Goal: Task Accomplishment & Management: Complete application form

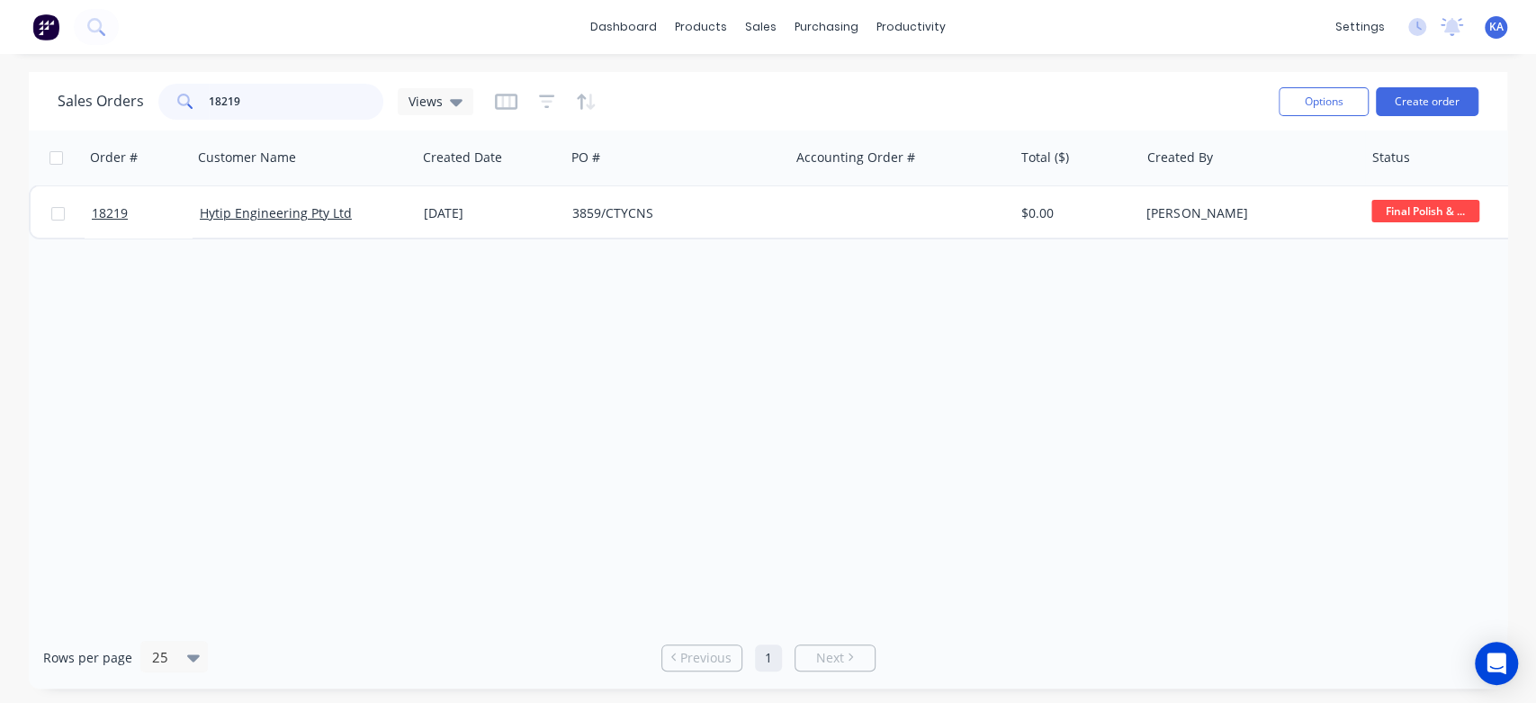
drag, startPoint x: 259, startPoint y: 105, endPoint x: 101, endPoint y: 115, distance: 158.7
click at [101, 115] on div "Sales Orders 18219 Views" at bounding box center [266, 102] width 416 height 36
type input "18126"
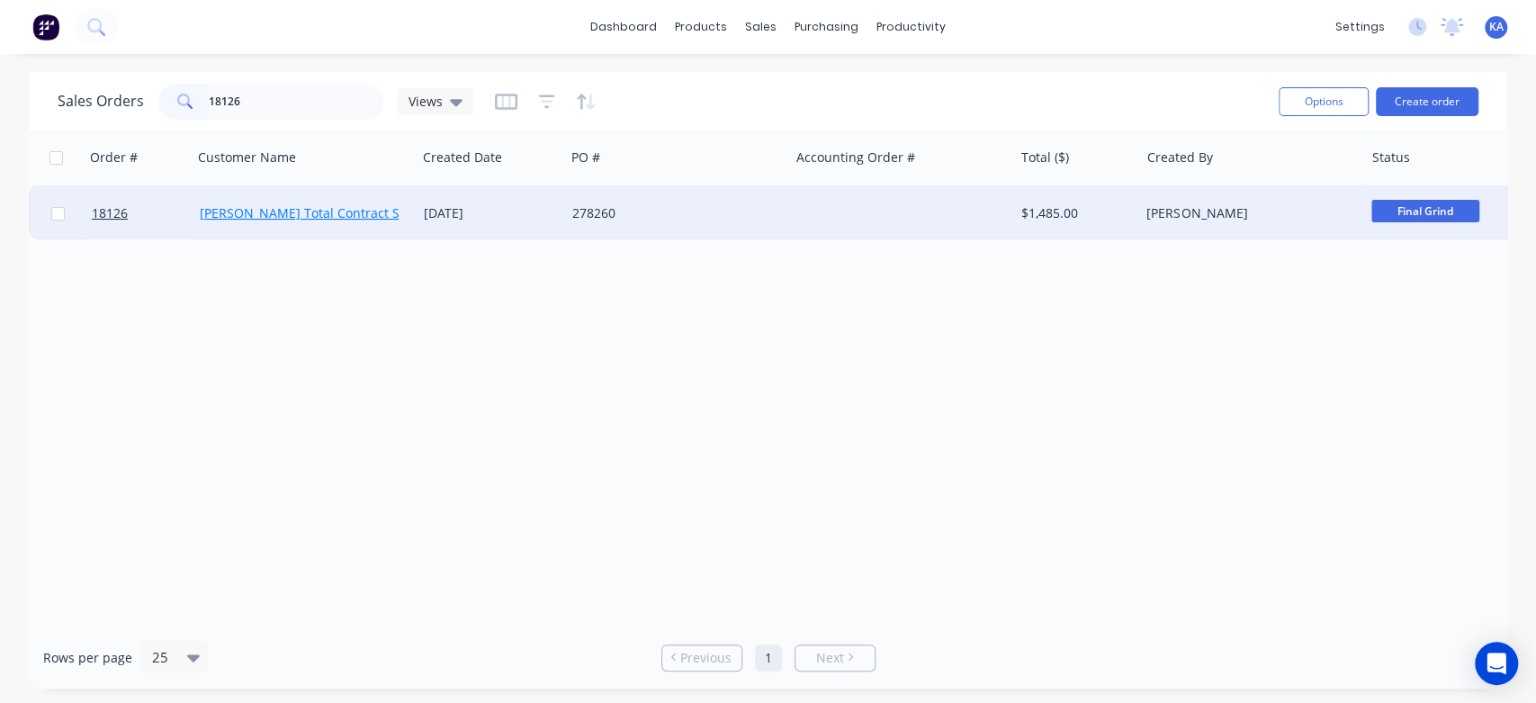
click at [274, 214] on link "[PERSON_NAME] Total Contract Solutions (TSM) Pty Ltd" at bounding box center [364, 212] width 329 height 17
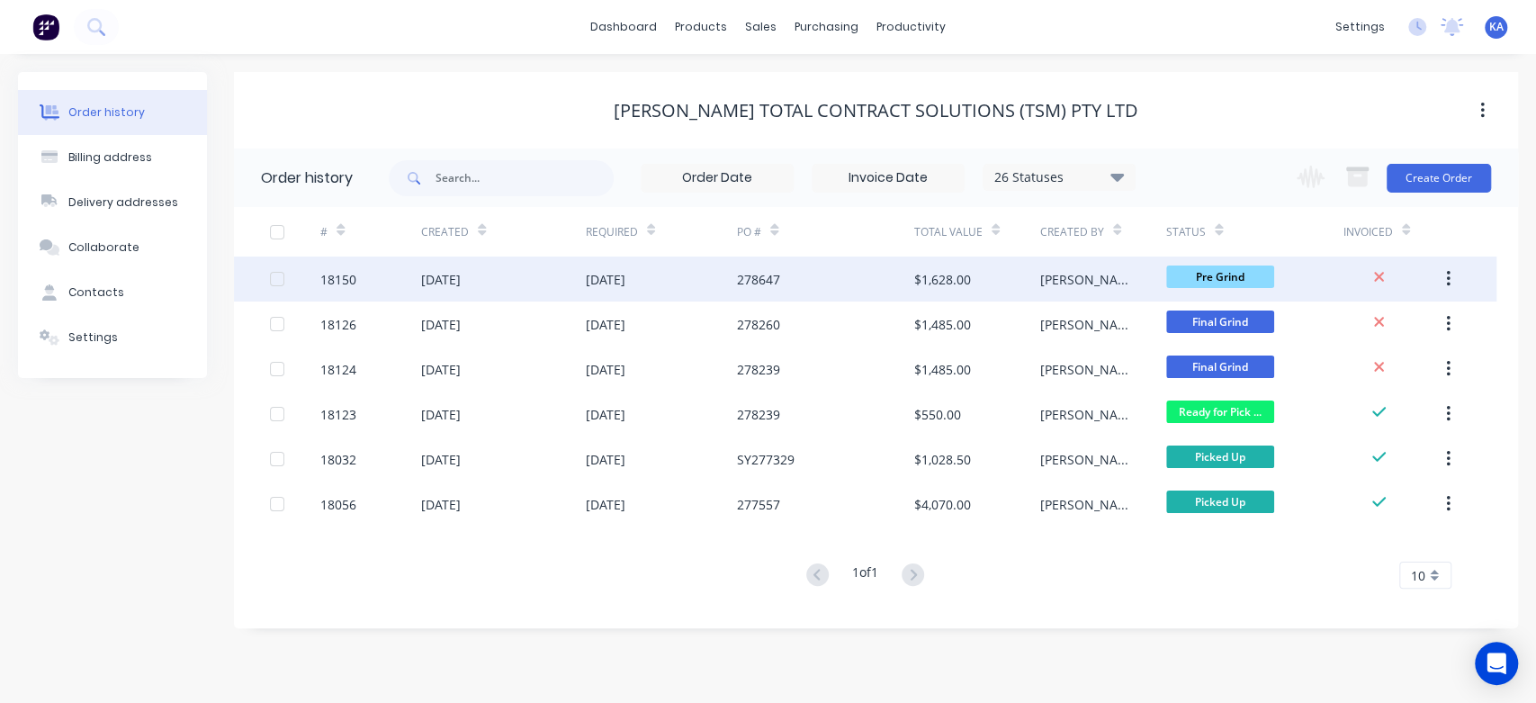
click at [747, 276] on div "278647" at bounding box center [758, 279] width 43 height 19
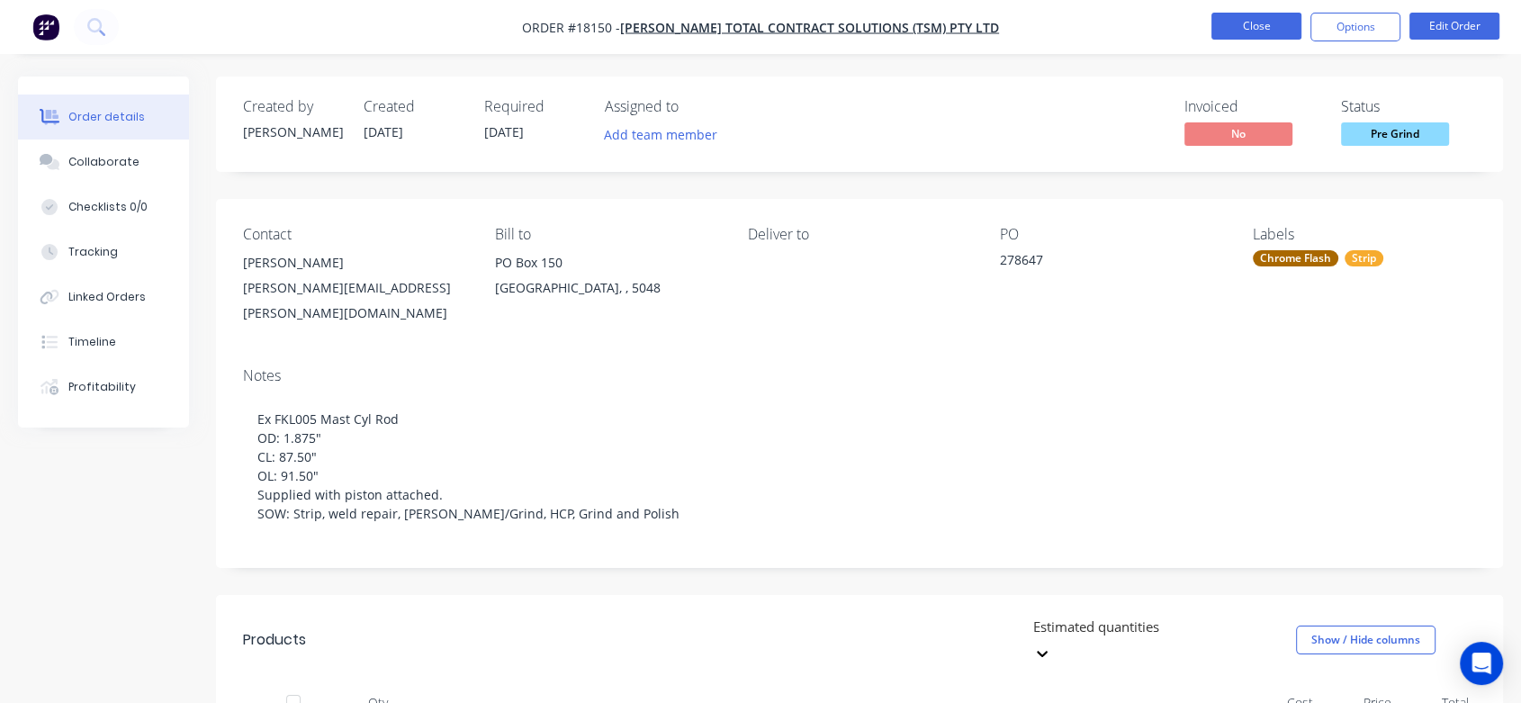
click at [1278, 24] on button "Close" at bounding box center [1256, 26] width 90 height 27
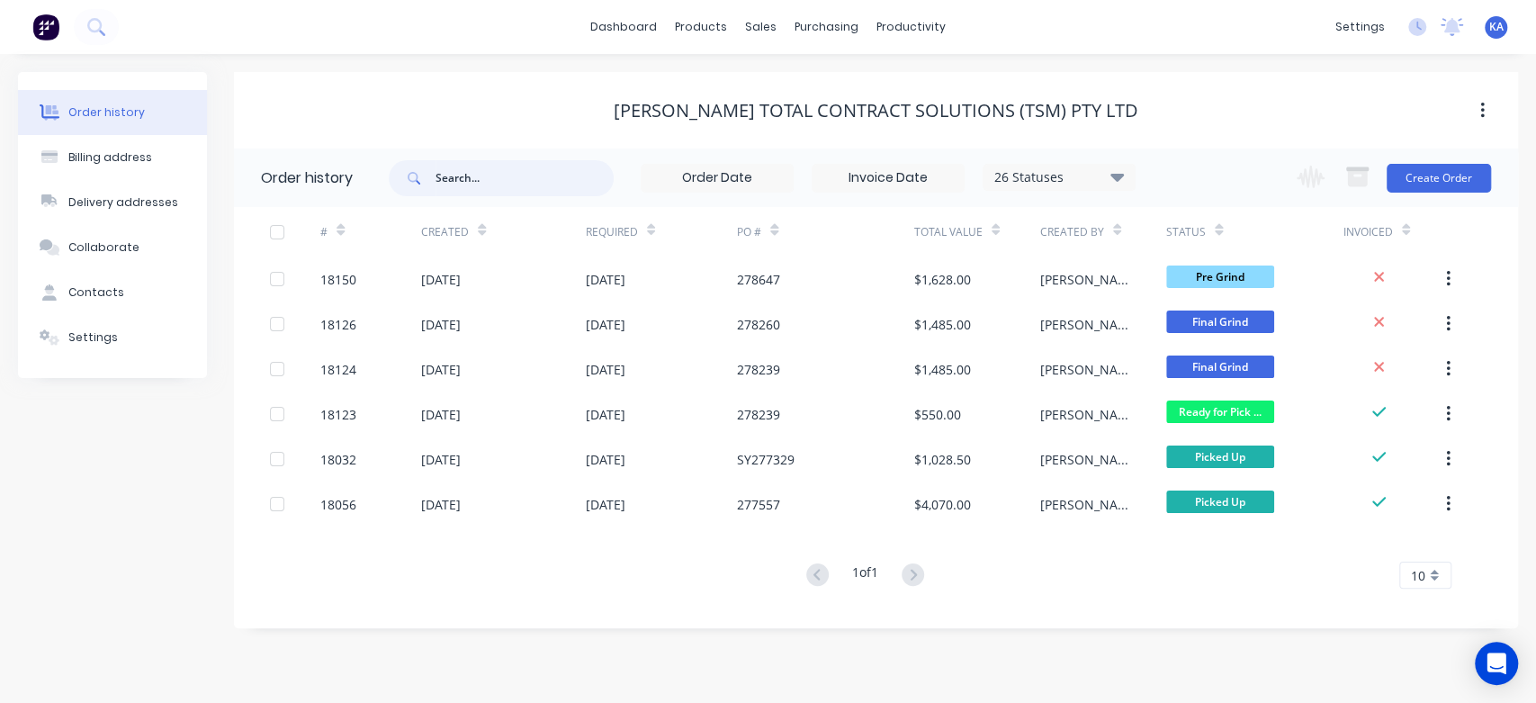
click at [511, 185] on input "text" at bounding box center [524, 178] width 178 height 36
type input "18126"
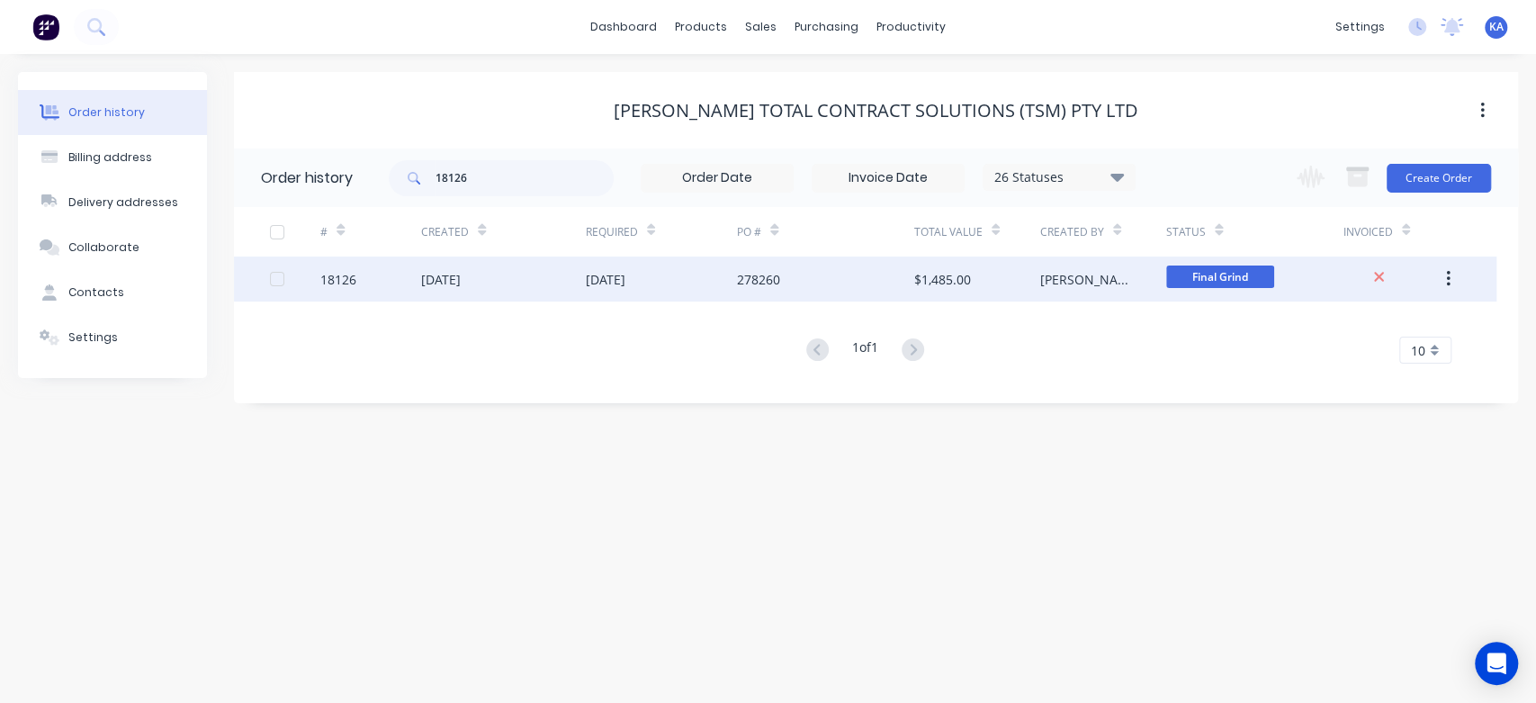
click at [738, 274] on div "278260" at bounding box center [758, 279] width 43 height 19
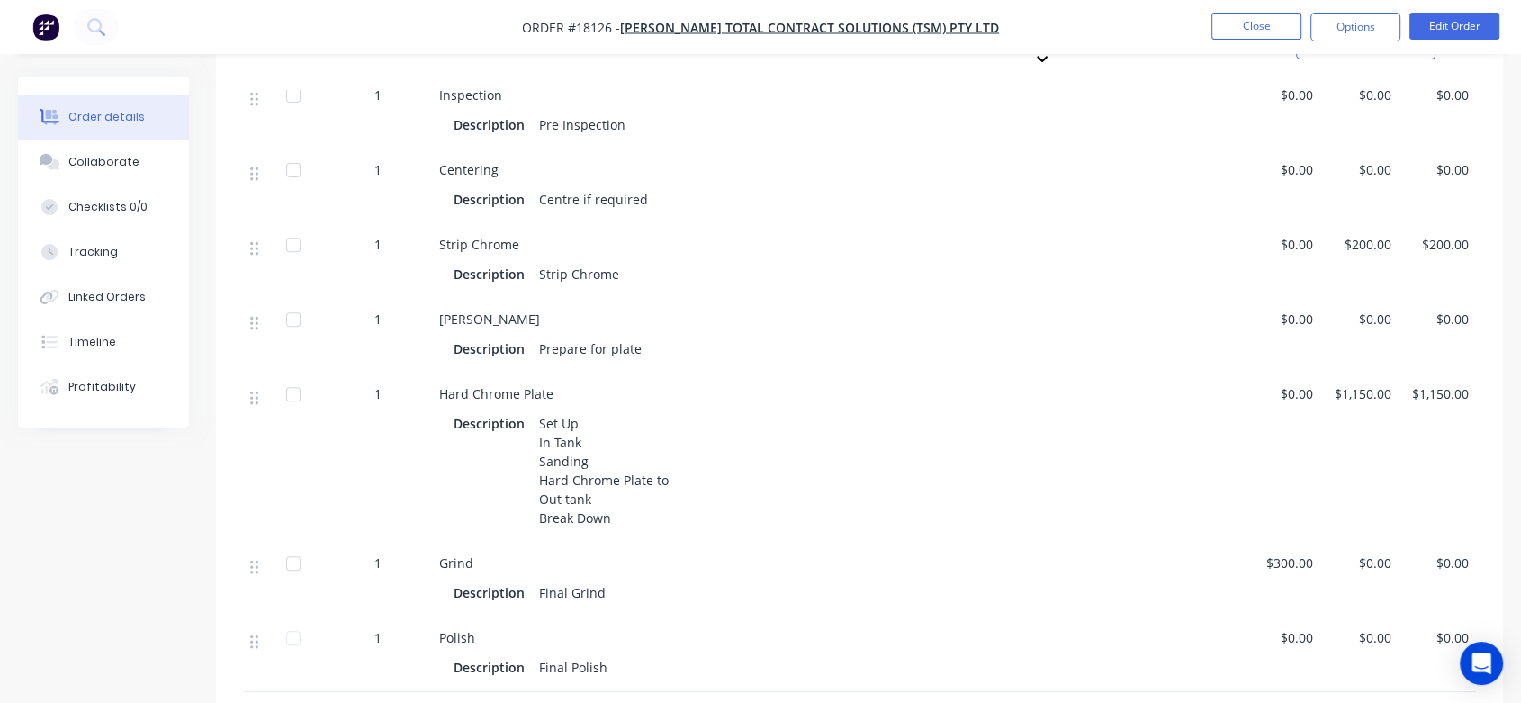
scroll to position [399, 0]
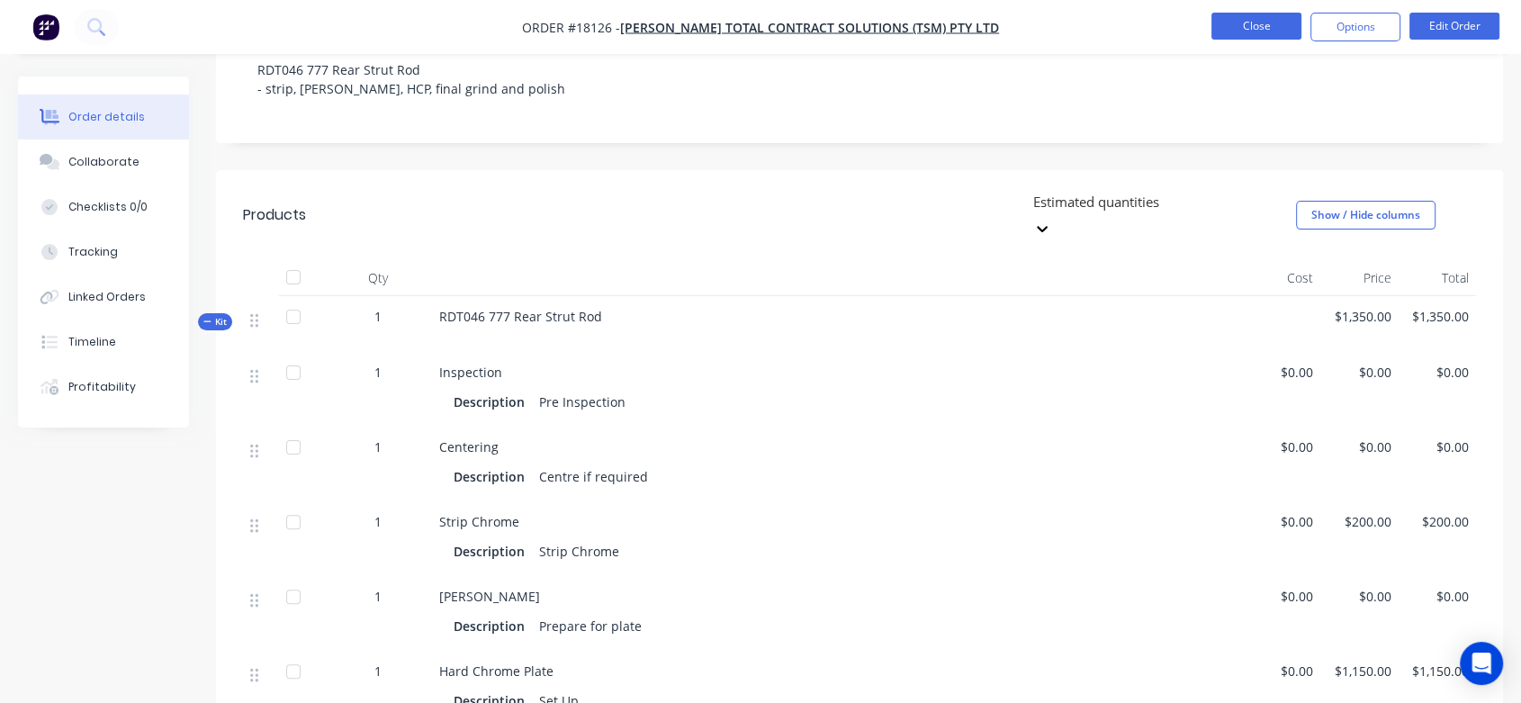
click at [1285, 21] on button "Close" at bounding box center [1256, 26] width 90 height 27
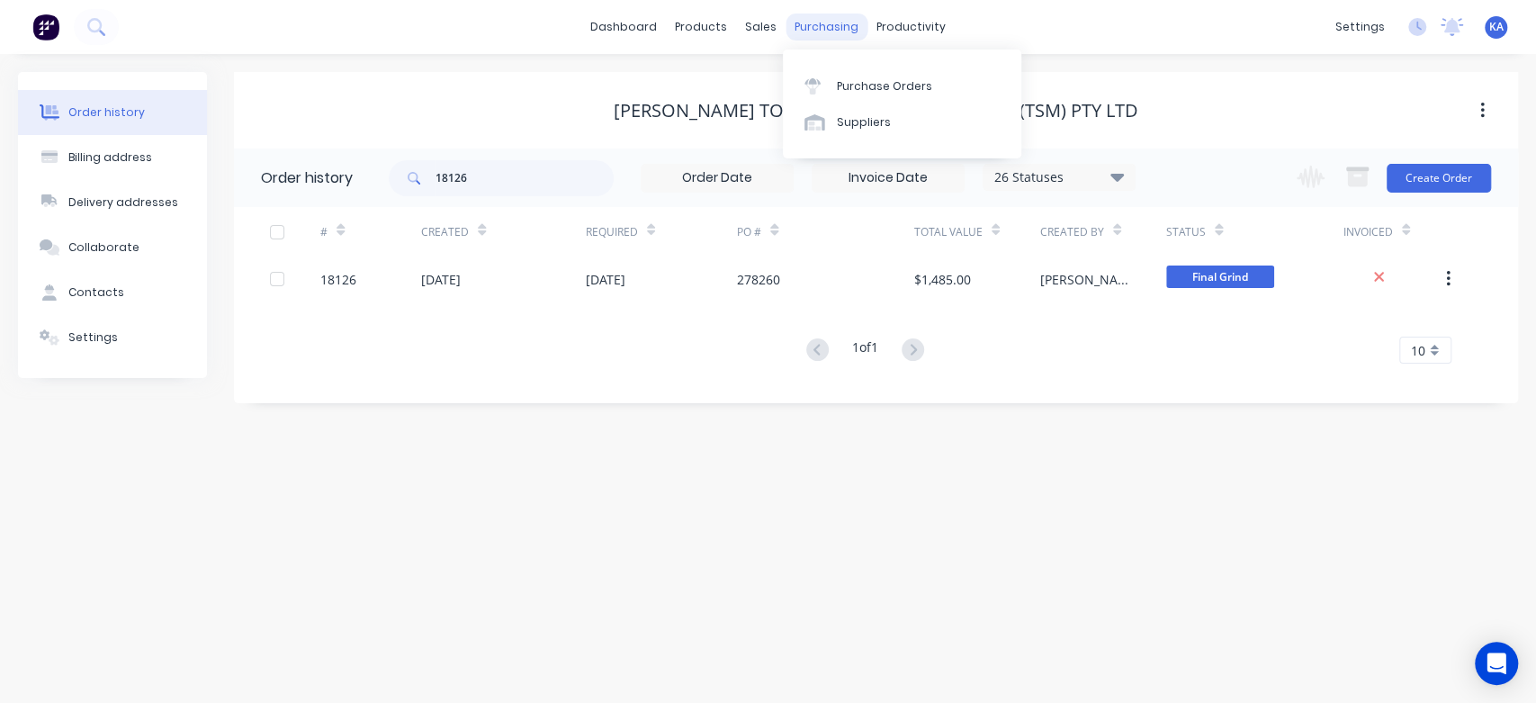
click at [819, 31] on div "purchasing" at bounding box center [826, 26] width 82 height 27
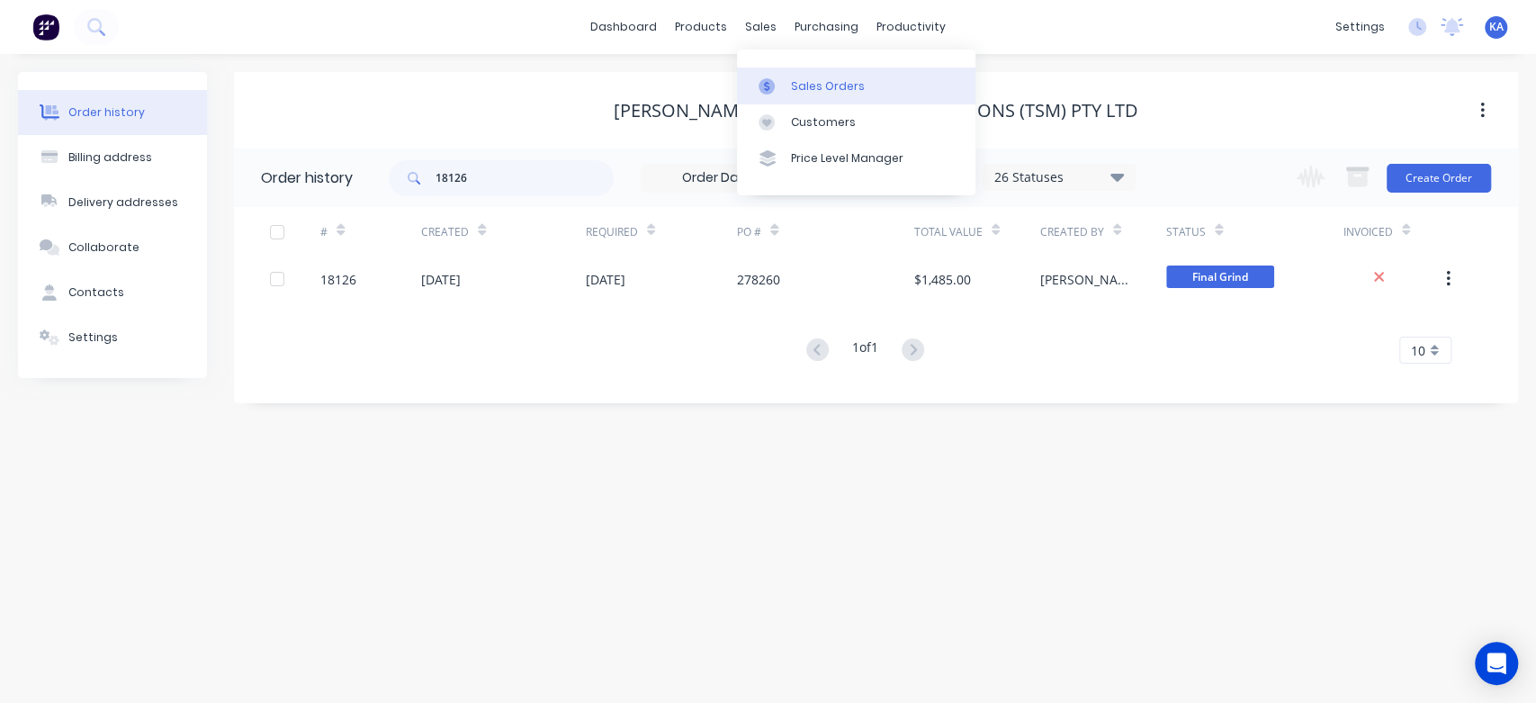
click at [798, 85] on div "Sales Orders" at bounding box center [828, 86] width 74 height 16
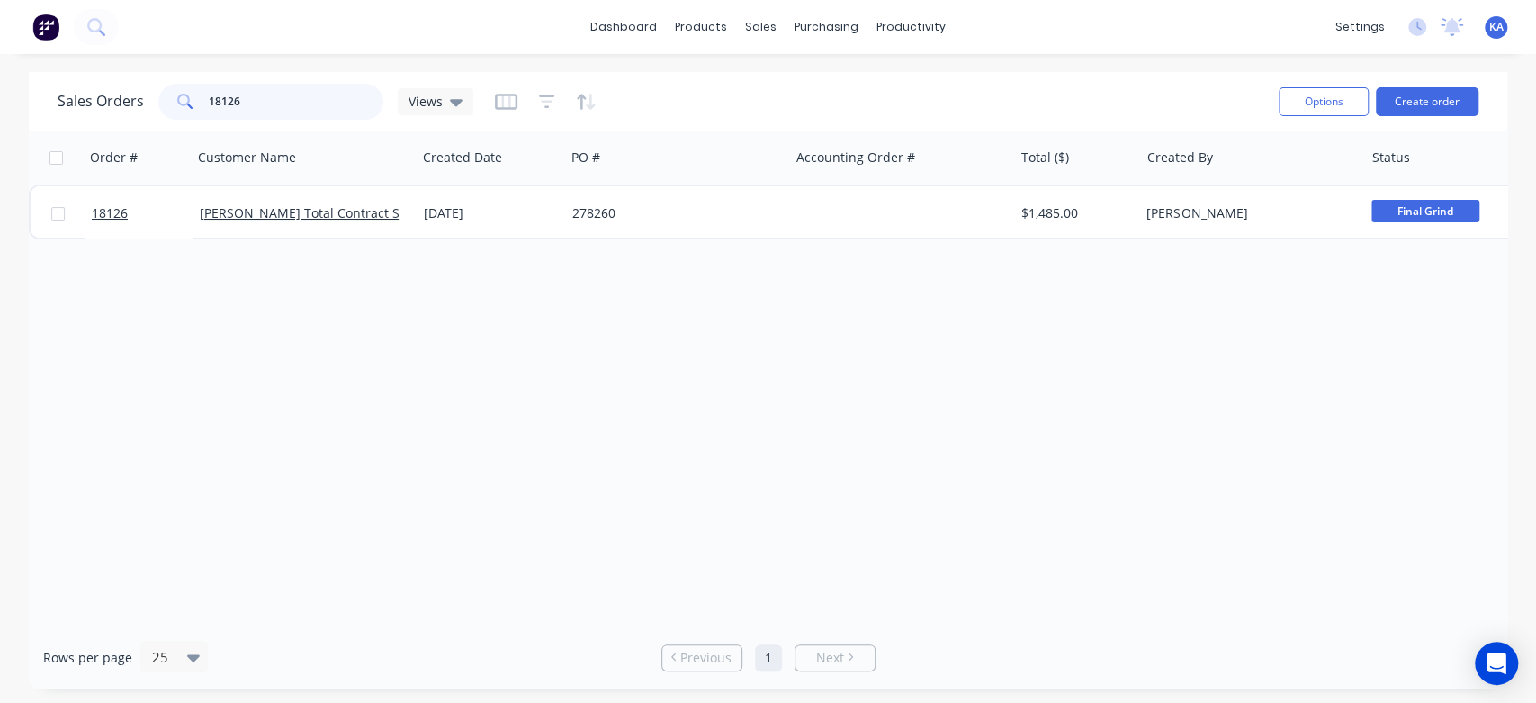
click at [291, 103] on input "18126" at bounding box center [296, 102] width 175 height 36
drag, startPoint x: 291, startPoint y: 103, endPoint x: 0, endPoint y: 161, distance: 296.4
click at [0, 161] on div "Sales Orders 18126 Views Options Create order Order # Customer Name Created Dat…" at bounding box center [768, 380] width 1536 height 616
type input "18227"
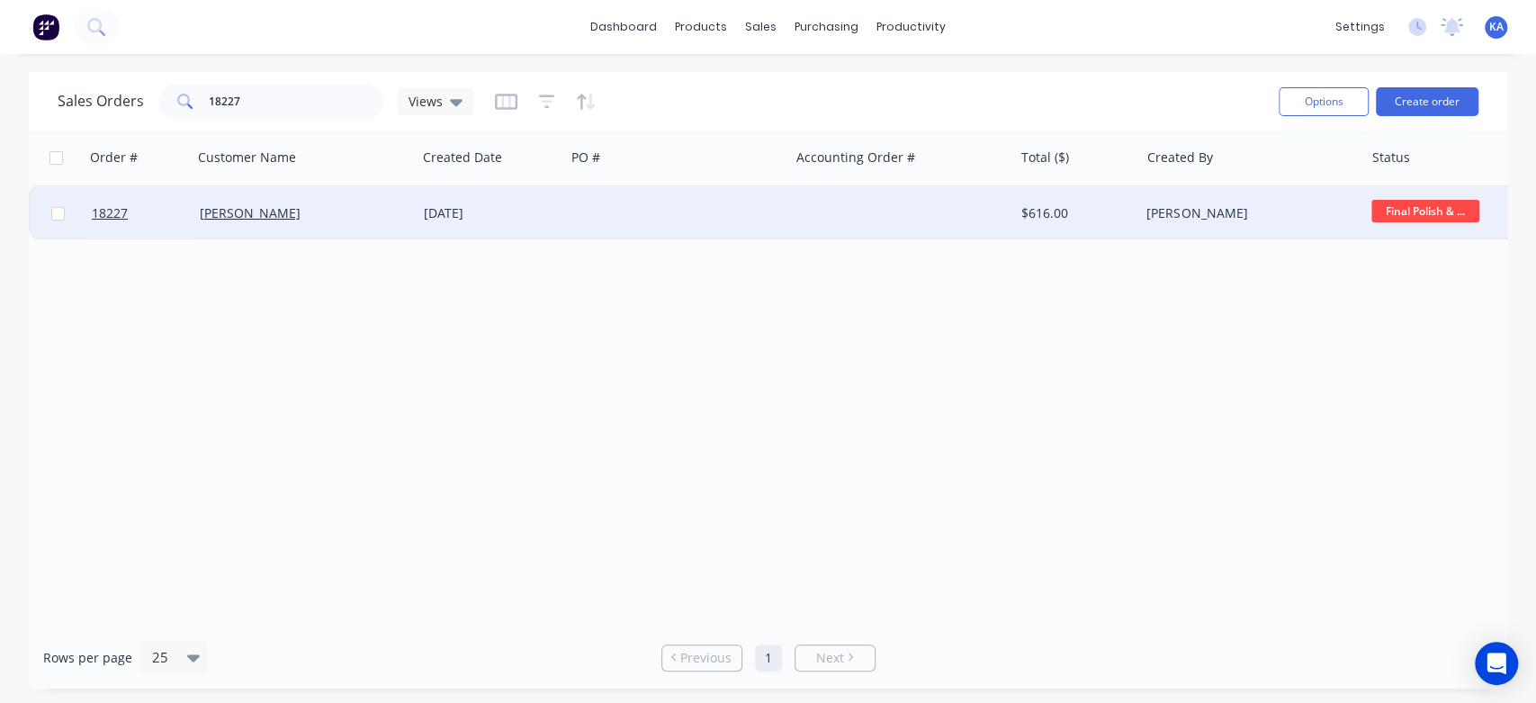
click at [1436, 207] on span "Final Polish & ..." at bounding box center [1425, 211] width 108 height 22
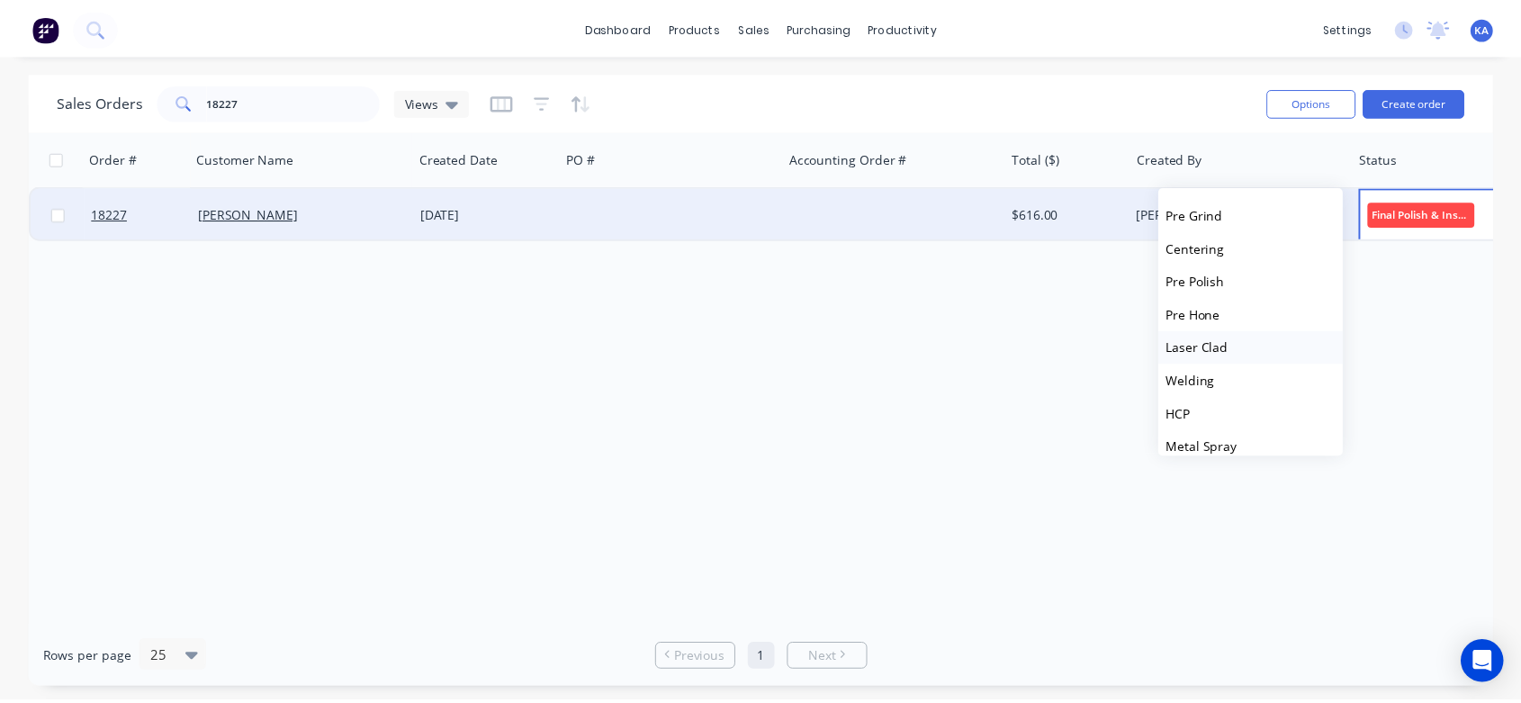
scroll to position [443, 0]
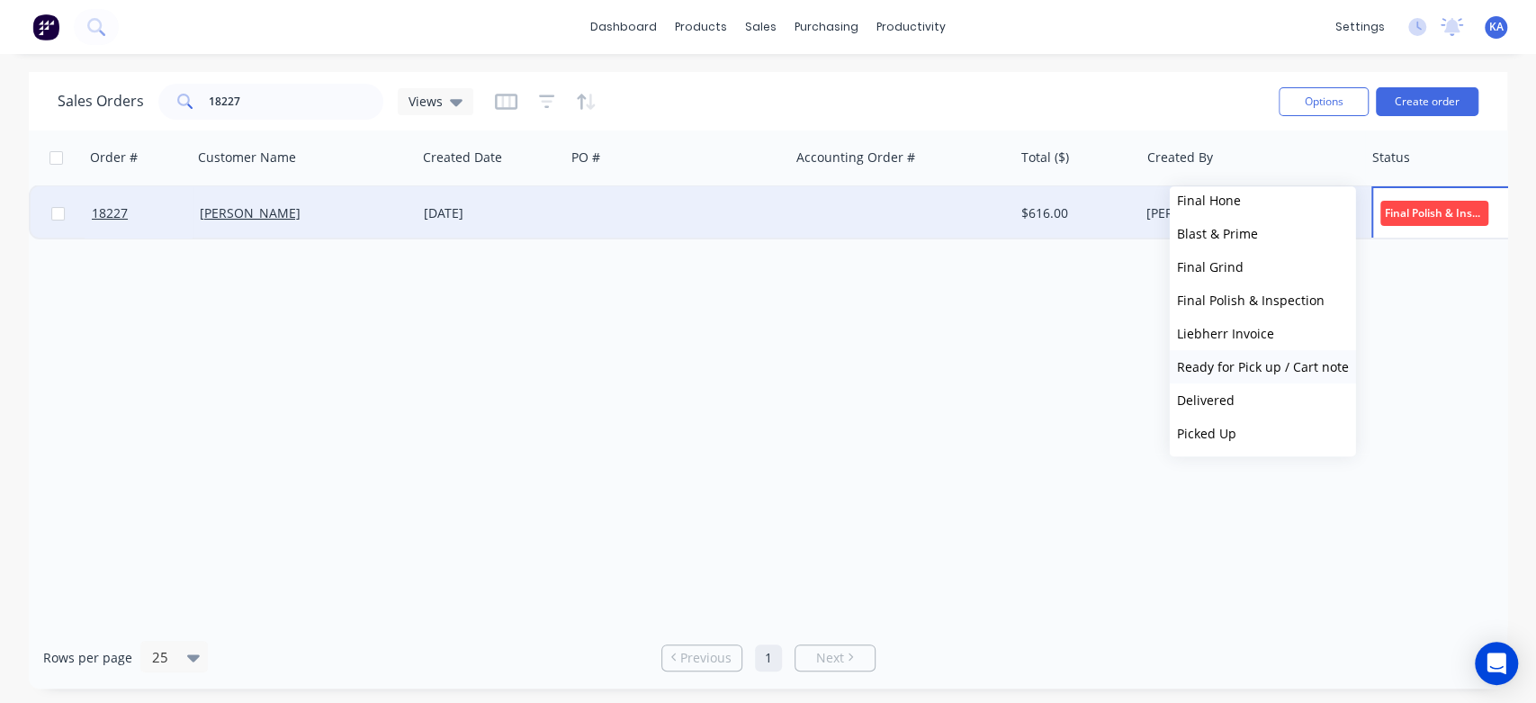
click at [1231, 369] on span "Ready for Pick up / Cart note" at bounding box center [1263, 366] width 172 height 17
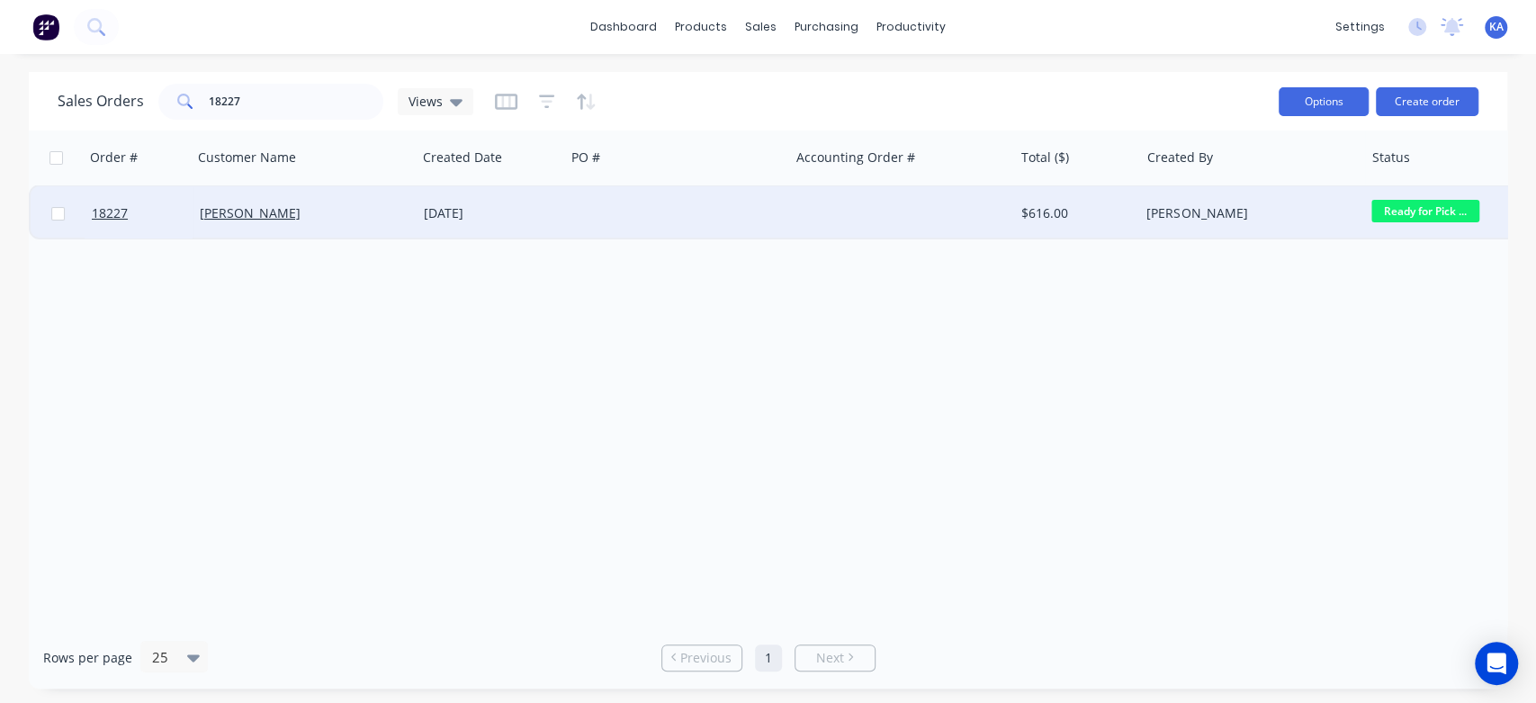
click at [1323, 89] on button "Options" at bounding box center [1323, 101] width 90 height 29
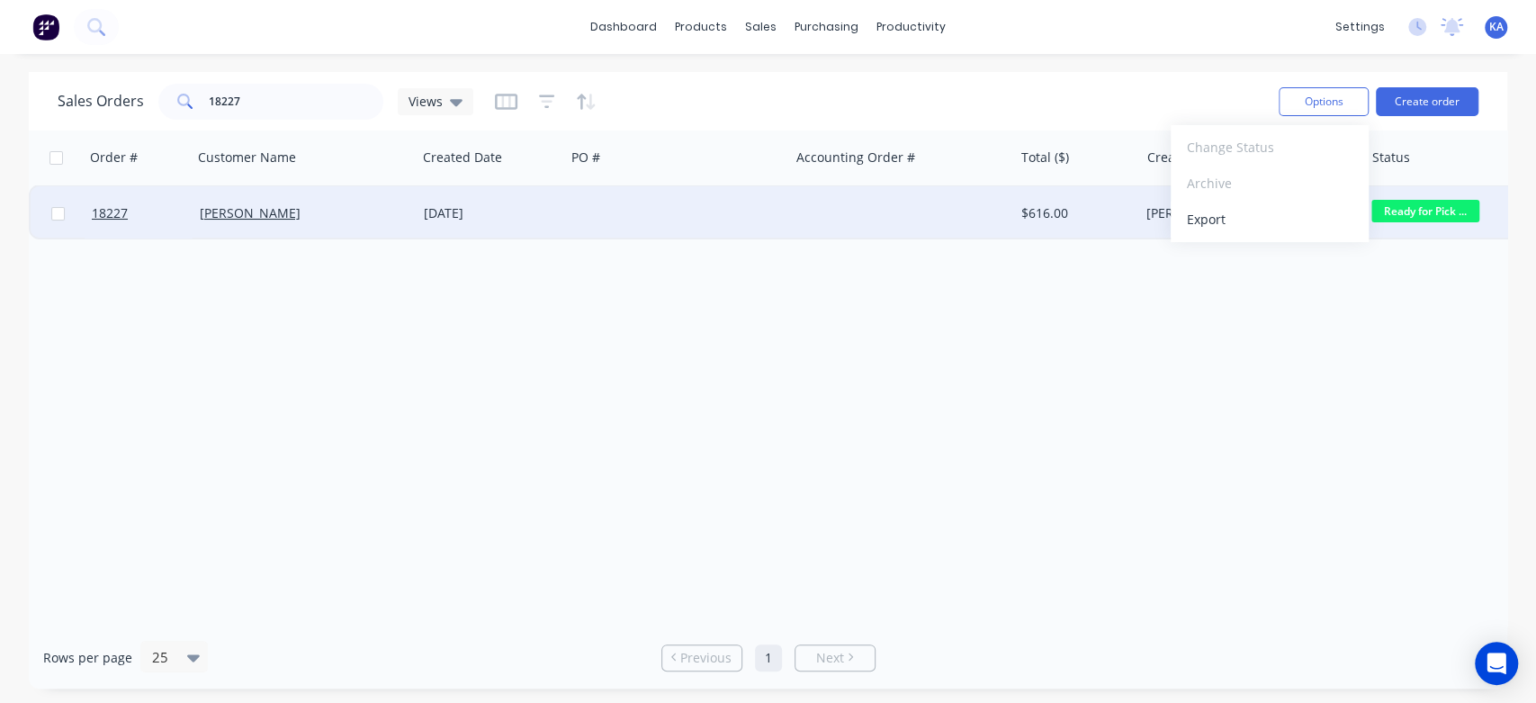
click at [1216, 323] on div "Order # Customer Name Created Date PO # Accounting Order # Total ($) Created By…" at bounding box center [768, 378] width 1478 height 496
click at [471, 202] on div "[DATE]" at bounding box center [491, 213] width 148 height 54
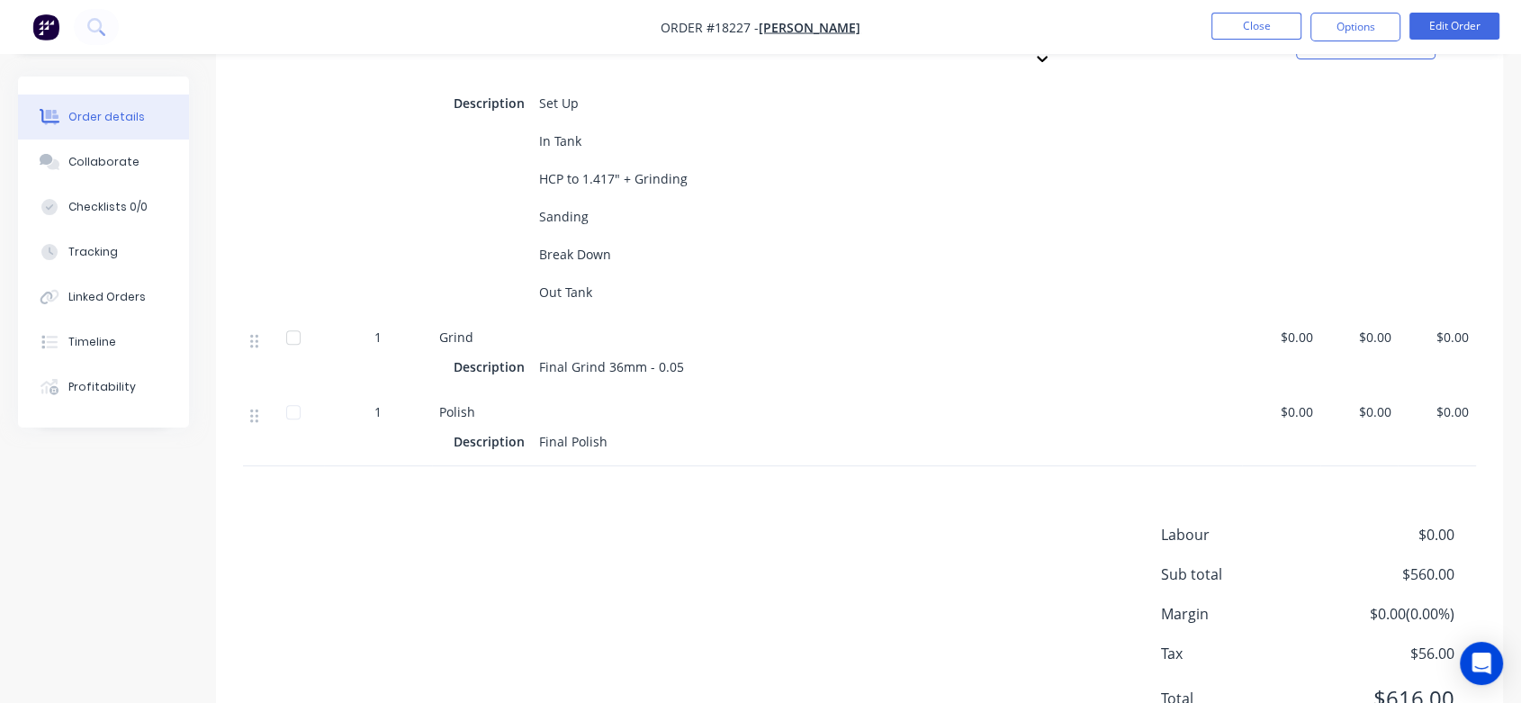
scroll to position [799, 0]
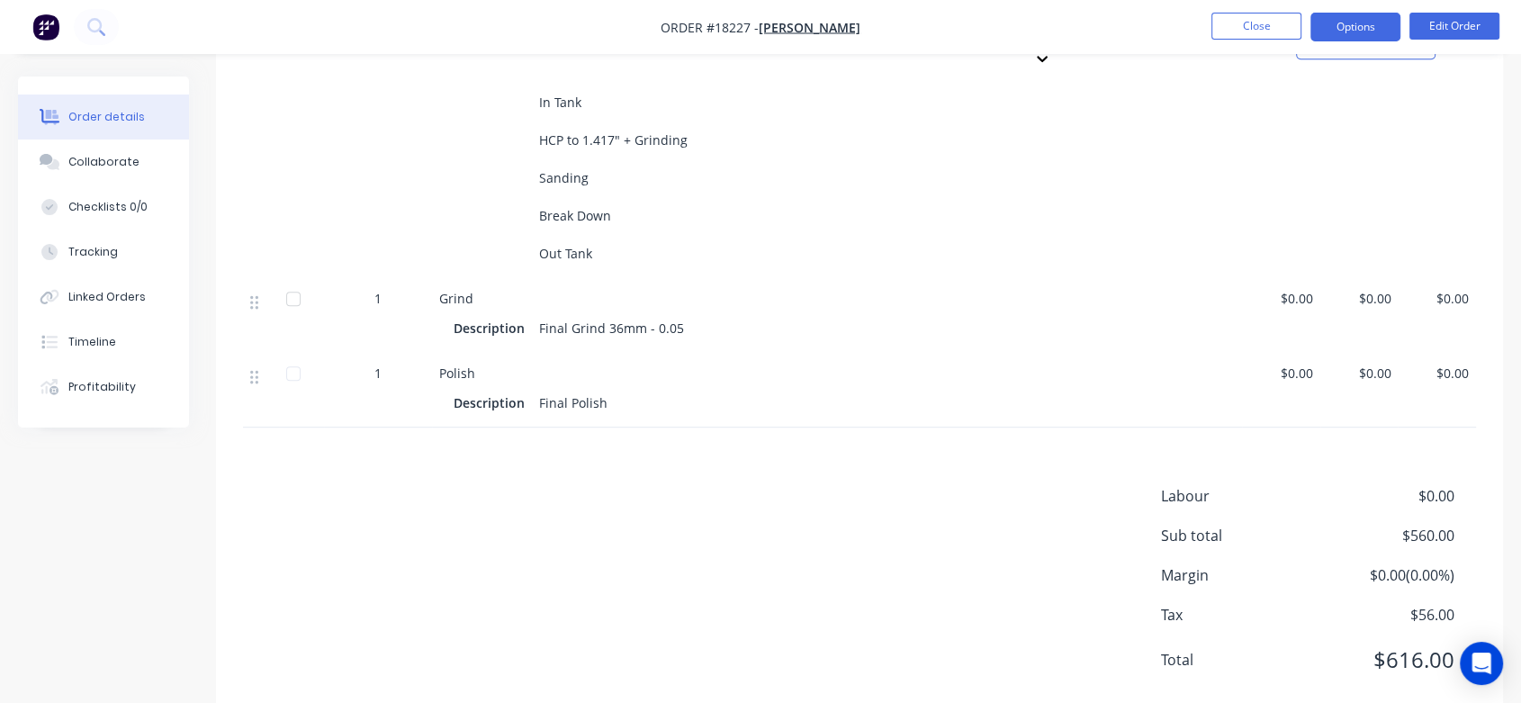
click at [1361, 20] on button "Options" at bounding box center [1355, 27] width 90 height 29
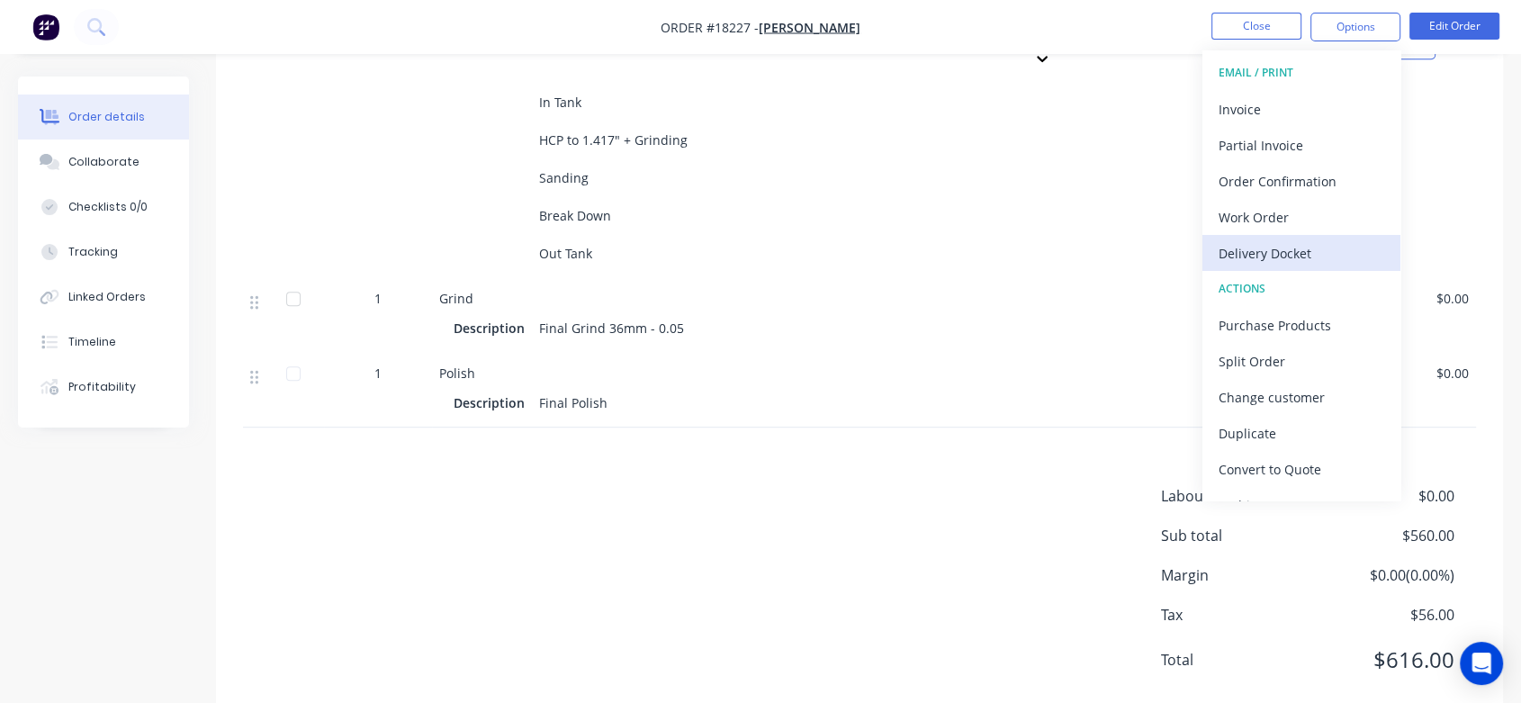
click at [1316, 255] on div "Delivery Docket" at bounding box center [1301, 253] width 166 height 26
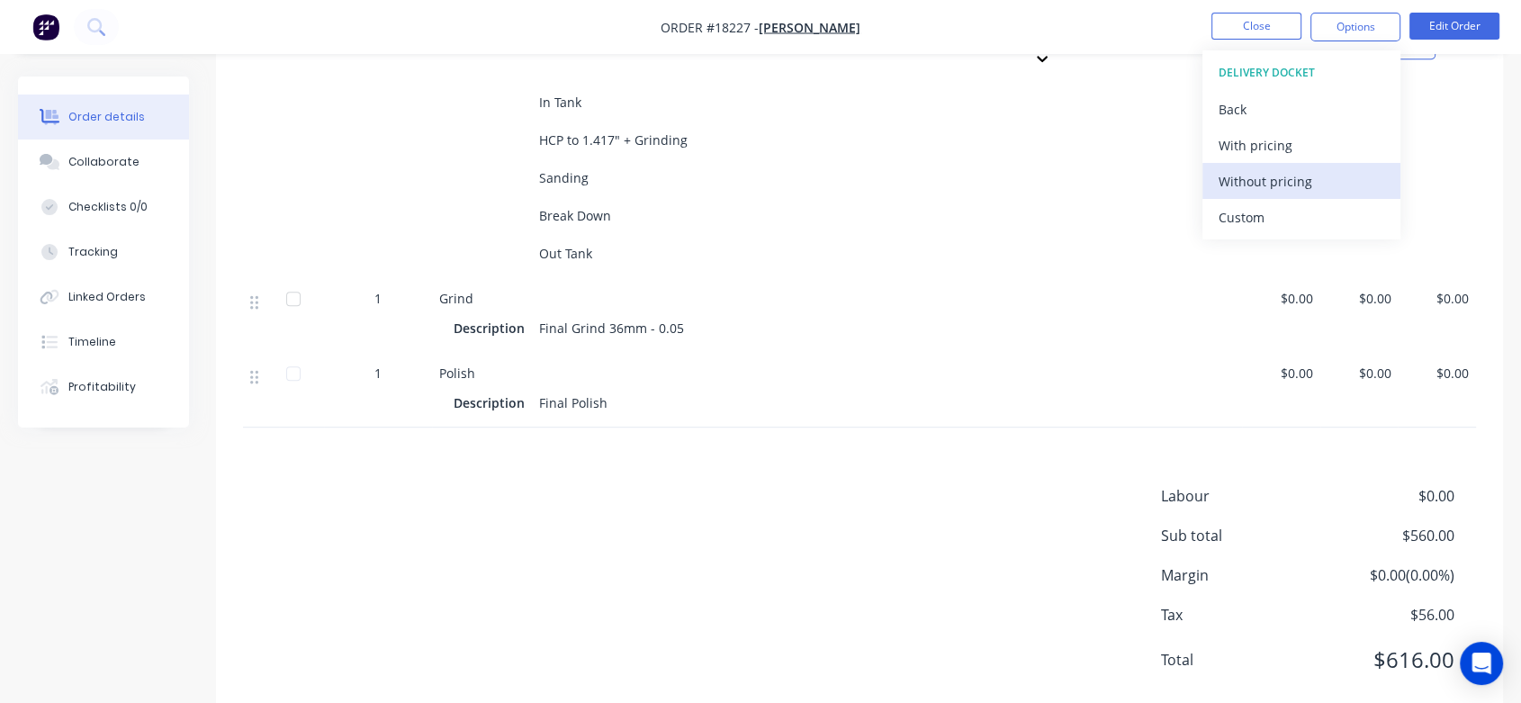
click at [1282, 183] on div "Without pricing" at bounding box center [1301, 181] width 166 height 26
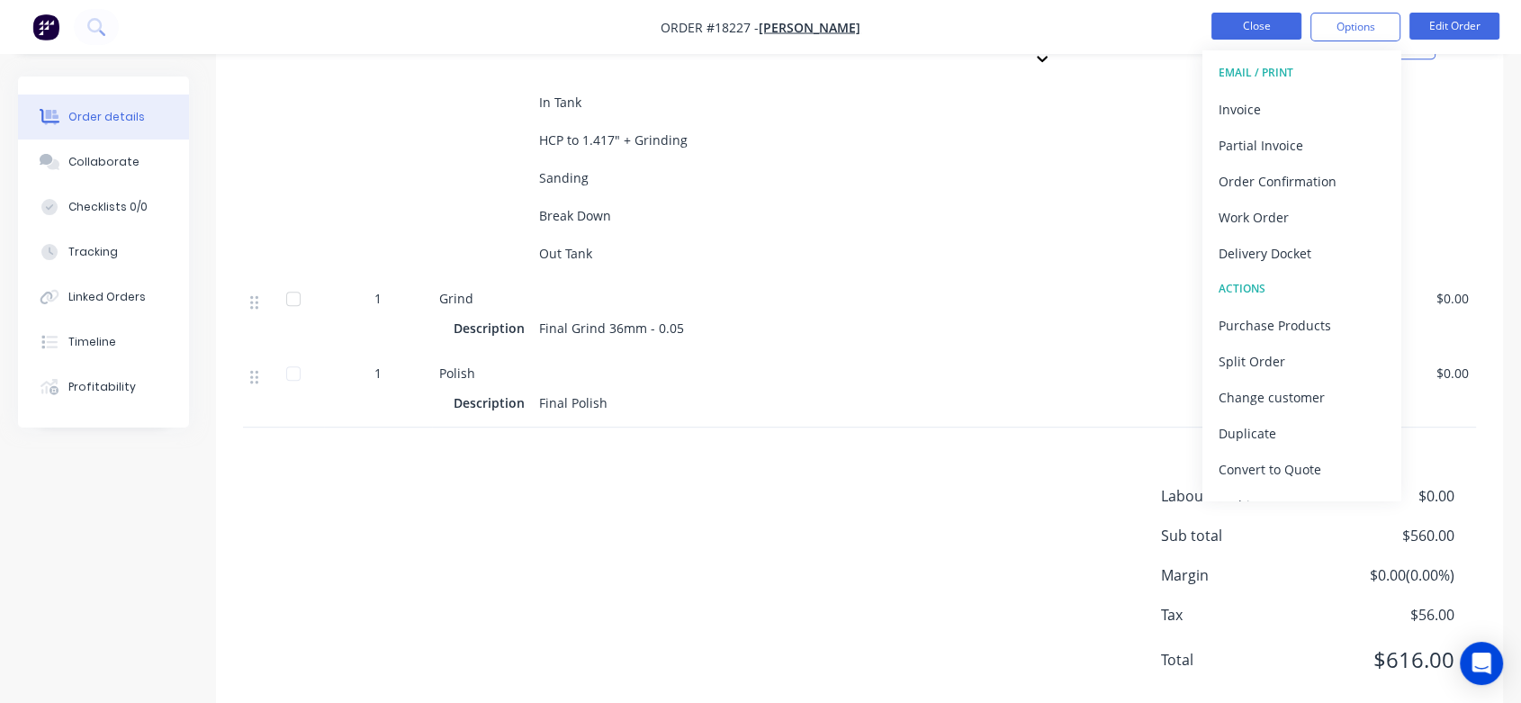
click at [1250, 28] on button "Close" at bounding box center [1256, 26] width 90 height 27
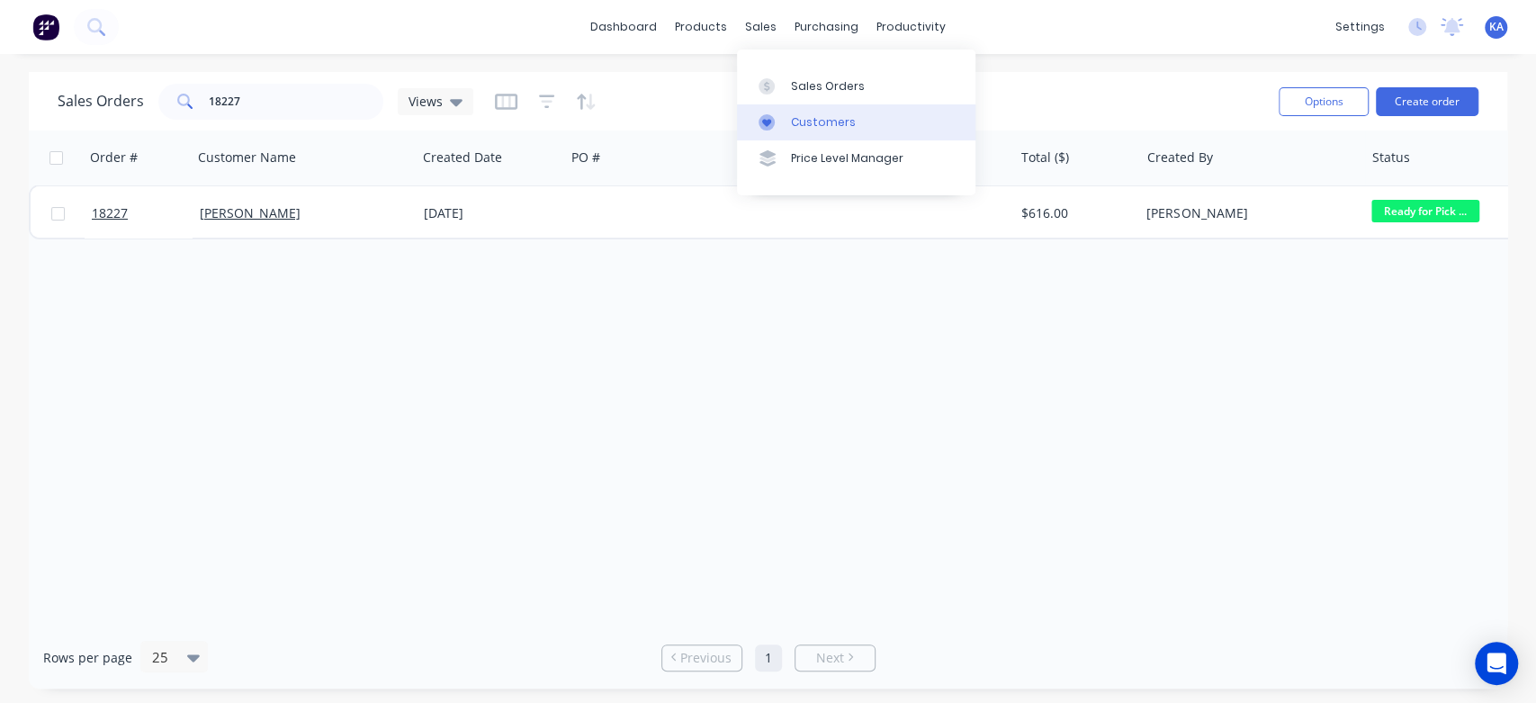
click at [804, 114] on div "Customers" at bounding box center [823, 122] width 65 height 16
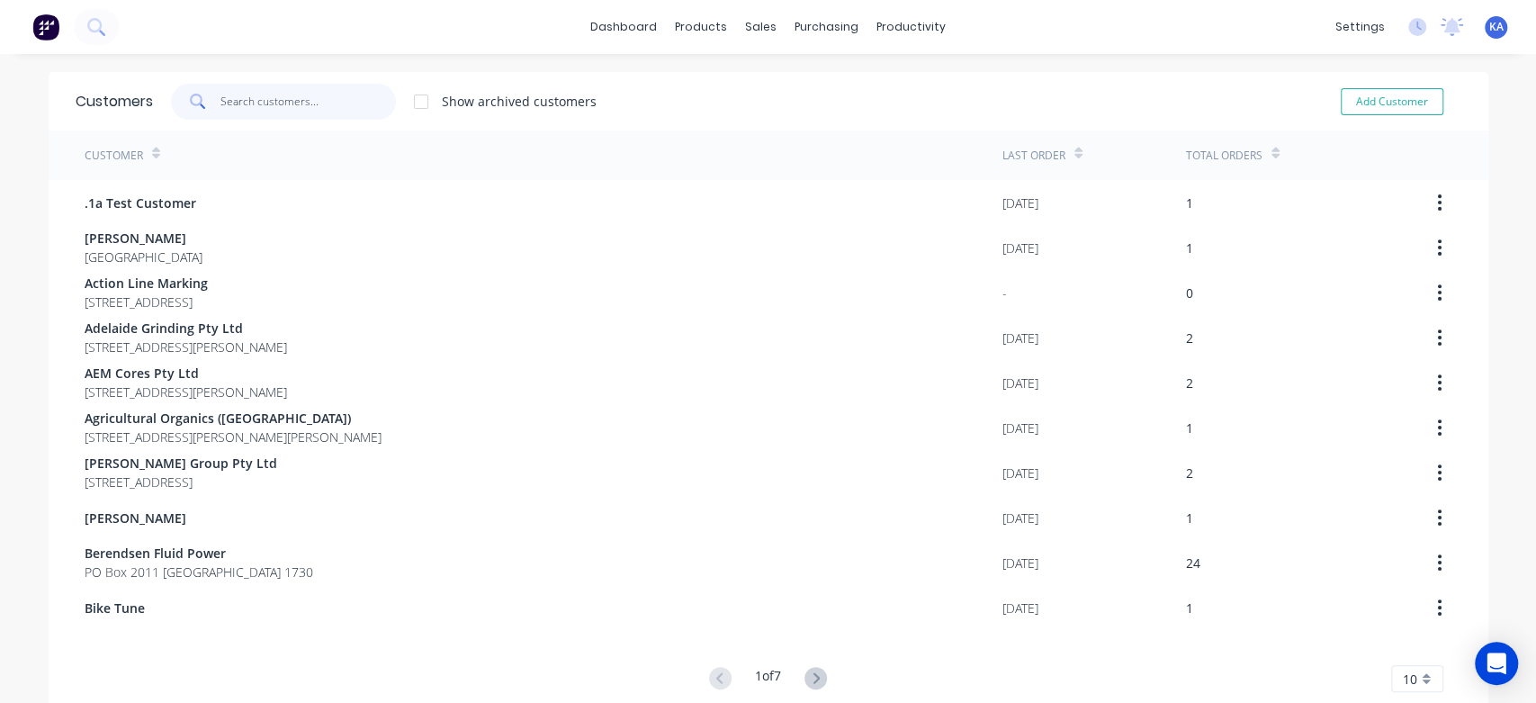
click at [245, 102] on input "text" at bounding box center [307, 102] width 175 height 36
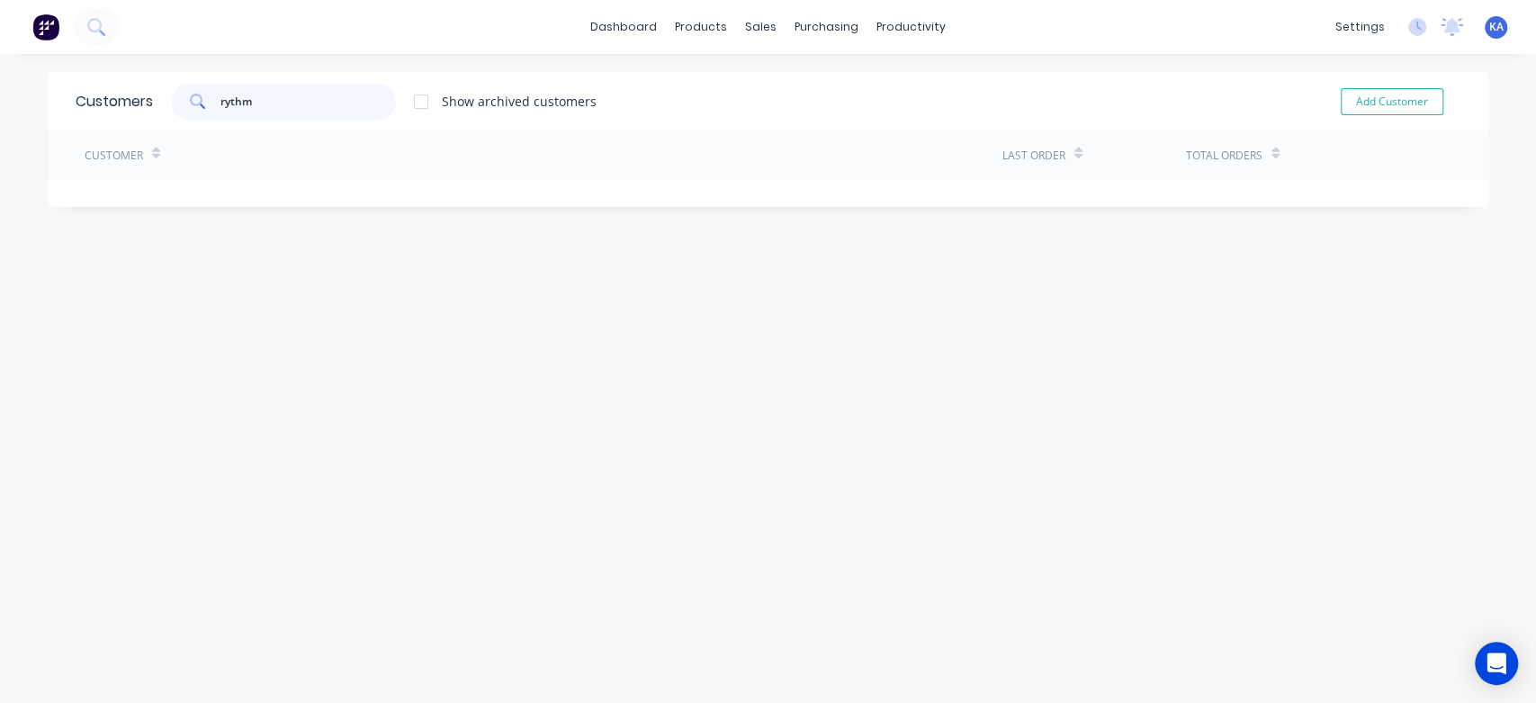
type input "rythm"
click at [377, 206] on div "Customers rythm Show archived customers Add Customer Customer Last Order Total …" at bounding box center [769, 396] width 1440 height 649
click at [1392, 94] on button "Add Customer" at bounding box center [1392, 101] width 103 height 27
select select "AU"
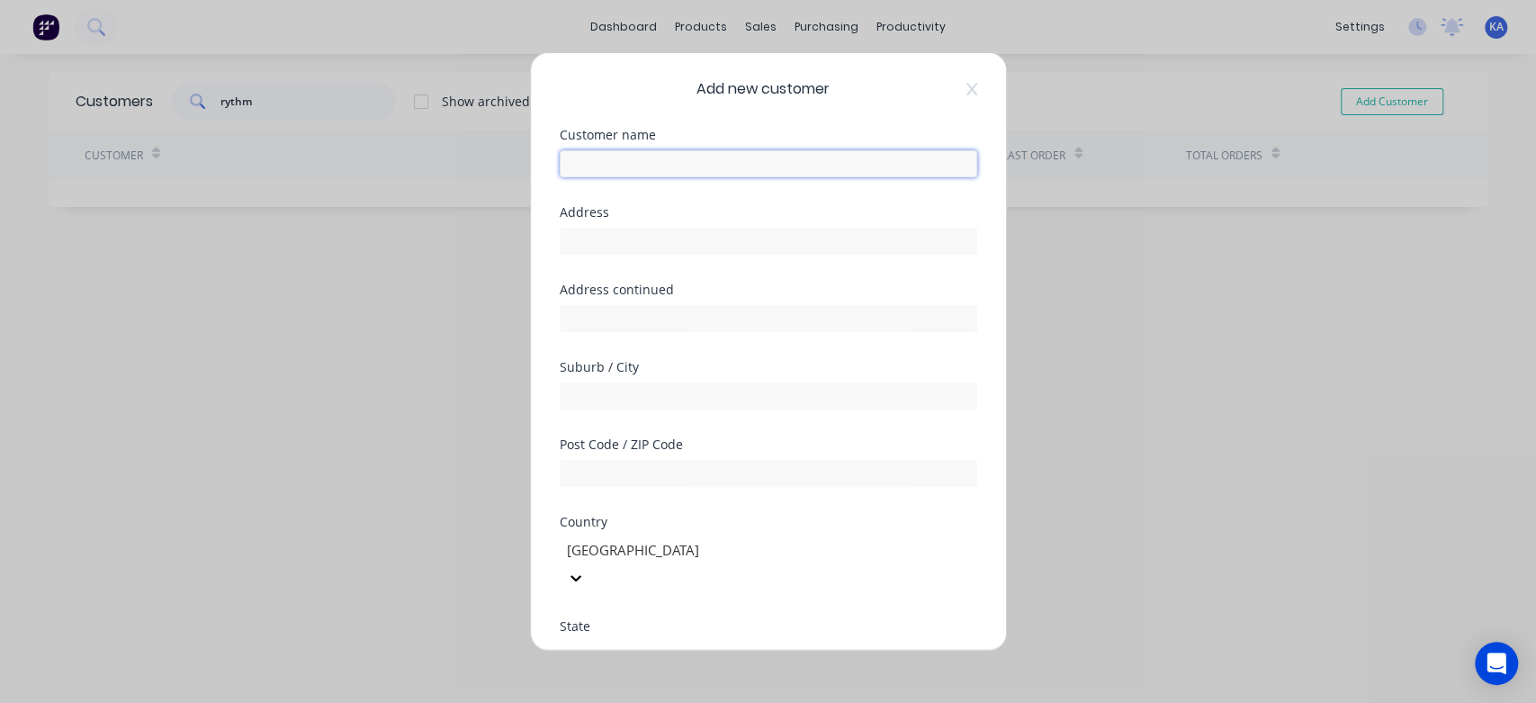
click at [610, 164] on input "text" at bounding box center [768, 163] width 417 height 27
click at [577, 159] on input "Ryth" at bounding box center [768, 163] width 417 height 27
click at [611, 164] on input "Rhyth" at bounding box center [768, 163] width 417 height 27
type input "Rhythm Motosports"
click at [569, 243] on input "text" at bounding box center [768, 241] width 417 height 27
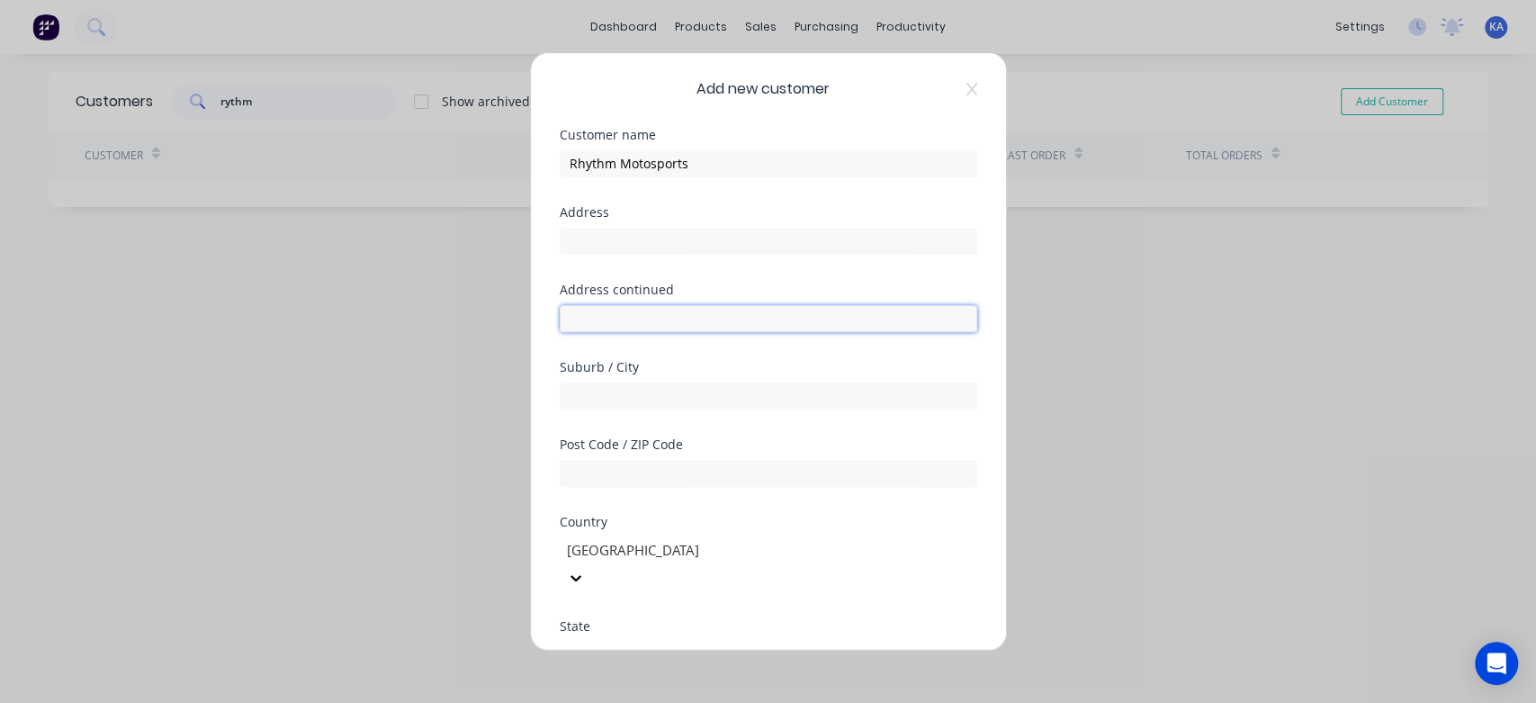
click at [599, 308] on input "text" at bounding box center [768, 318] width 417 height 27
paste input "[STREET_ADDRESS][PERSON_NAME]"
type input "[STREET_ADDRESS][PERSON_NAME]"
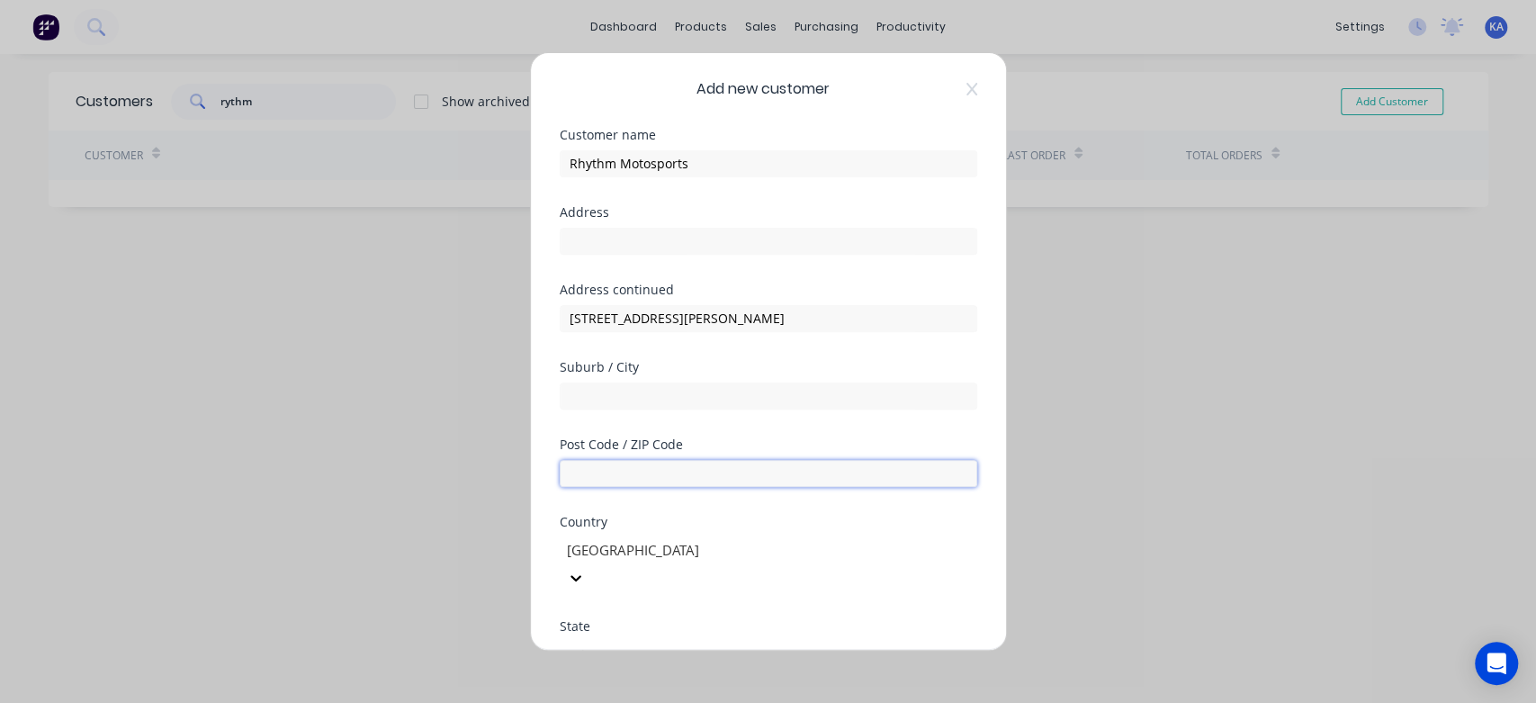
click at [632, 477] on input "text" at bounding box center [768, 473] width 417 height 27
type input "5241"
drag, startPoint x: 713, startPoint y: 310, endPoint x: 653, endPoint y: 315, distance: 60.4
click at [653, 315] on input "[STREET_ADDRESS][PERSON_NAME]" at bounding box center [768, 318] width 417 height 27
type input "[STREET_ADDRESS][PERSON_NAME]"
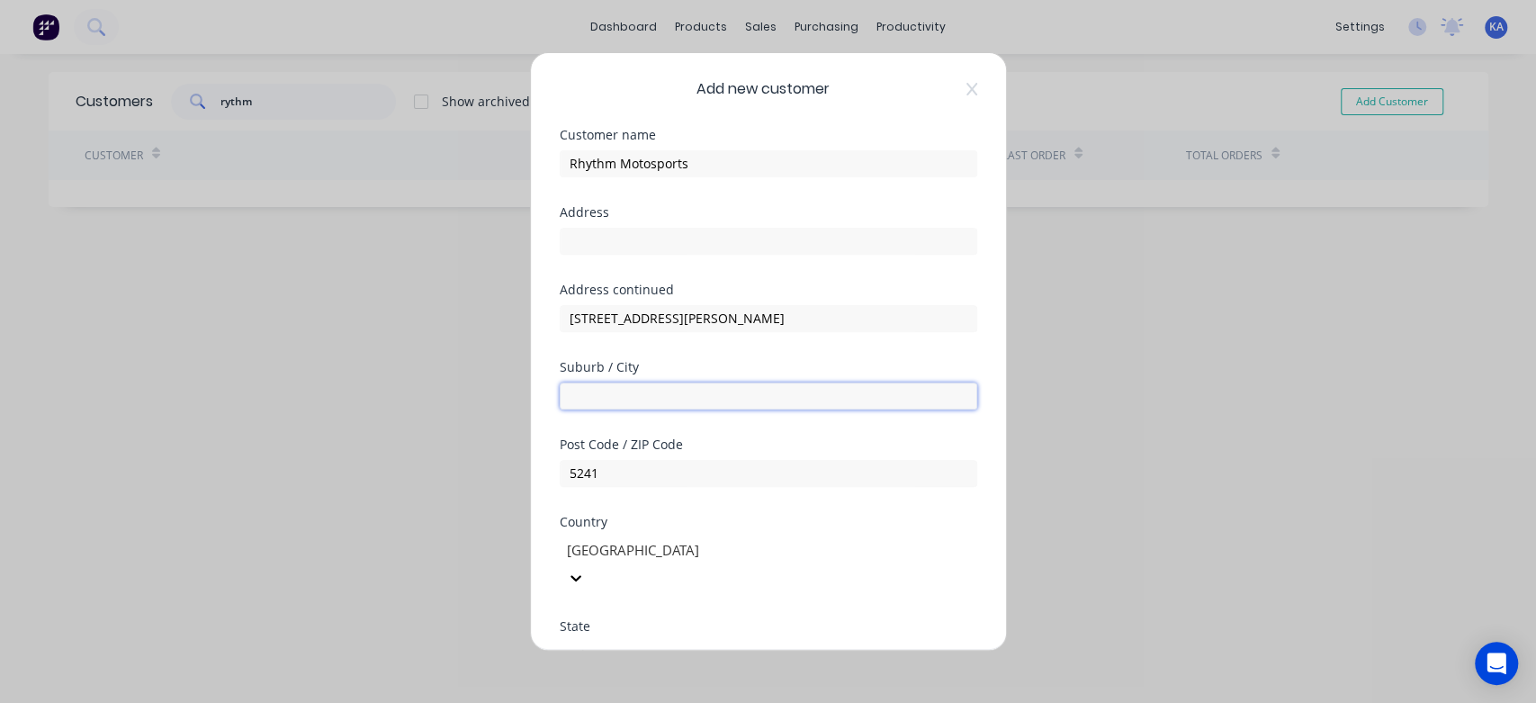
click at [612, 398] on input "text" at bounding box center [768, 395] width 417 height 27
paste input ", Lobethal"
type input "Lobethal"
drag, startPoint x: 756, startPoint y: 314, endPoint x: 654, endPoint y: 309, distance: 101.8
click at [654, 309] on input "[STREET_ADDRESS][PERSON_NAME]" at bounding box center [768, 318] width 417 height 27
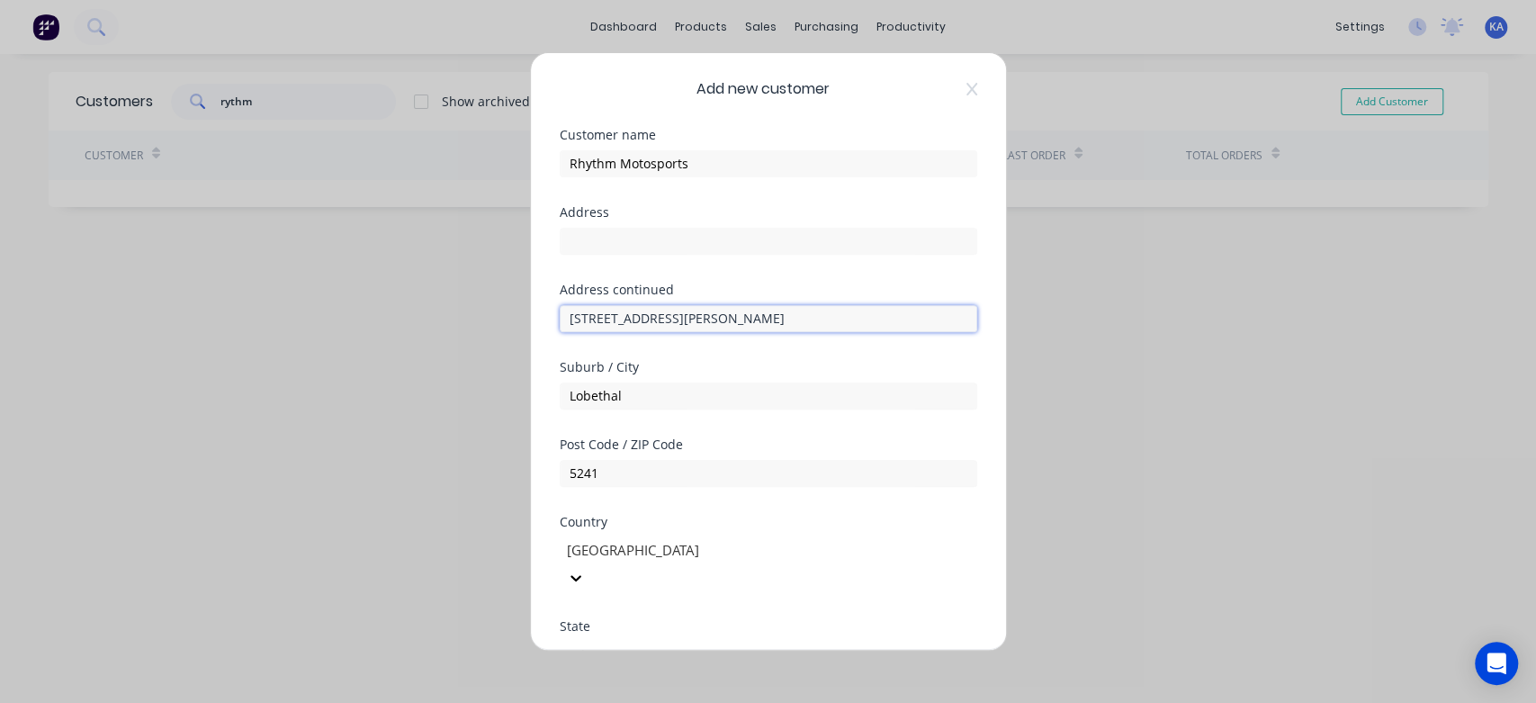
type input "[STREET_ADDRESS][PERSON_NAME]"
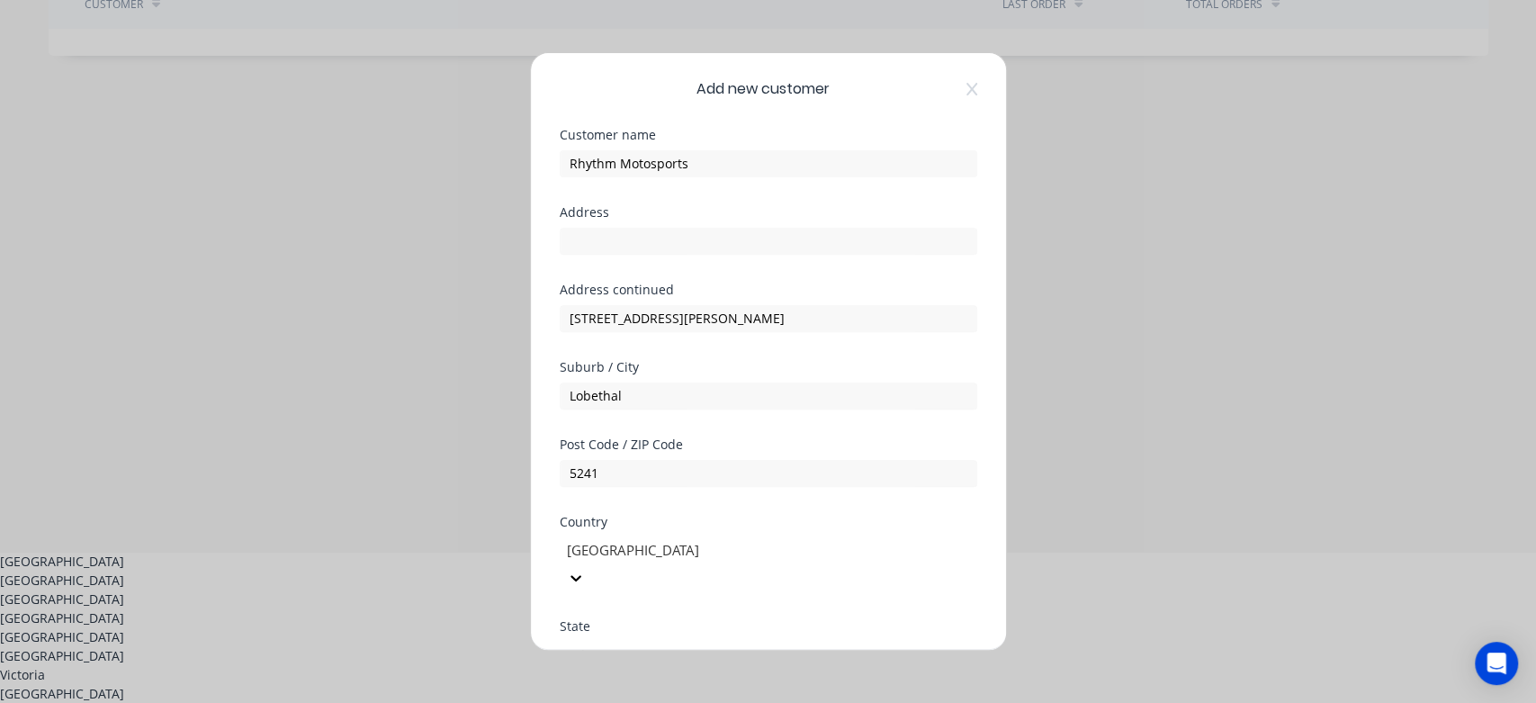
click at [613, 643] on div at bounding box center [694, 654] width 259 height 22
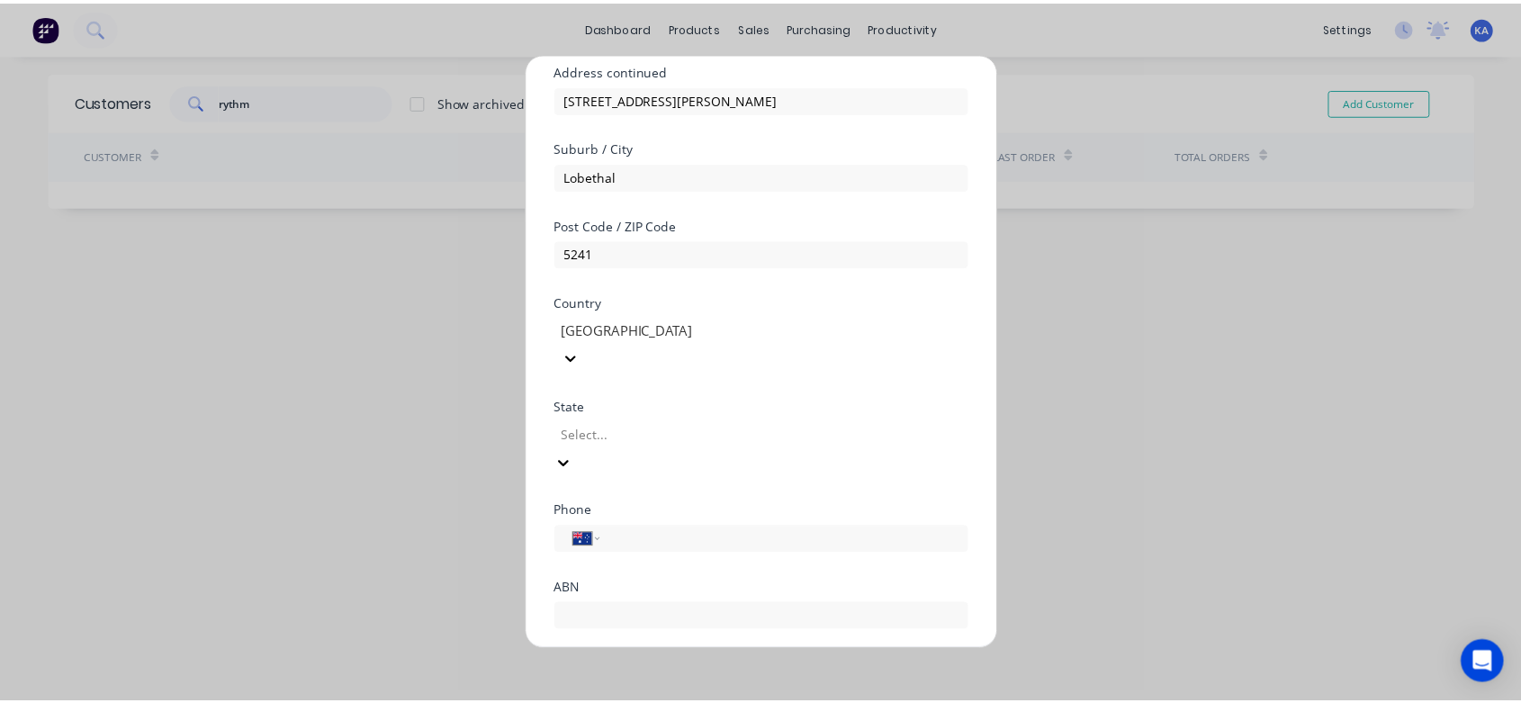
scroll to position [280, 0]
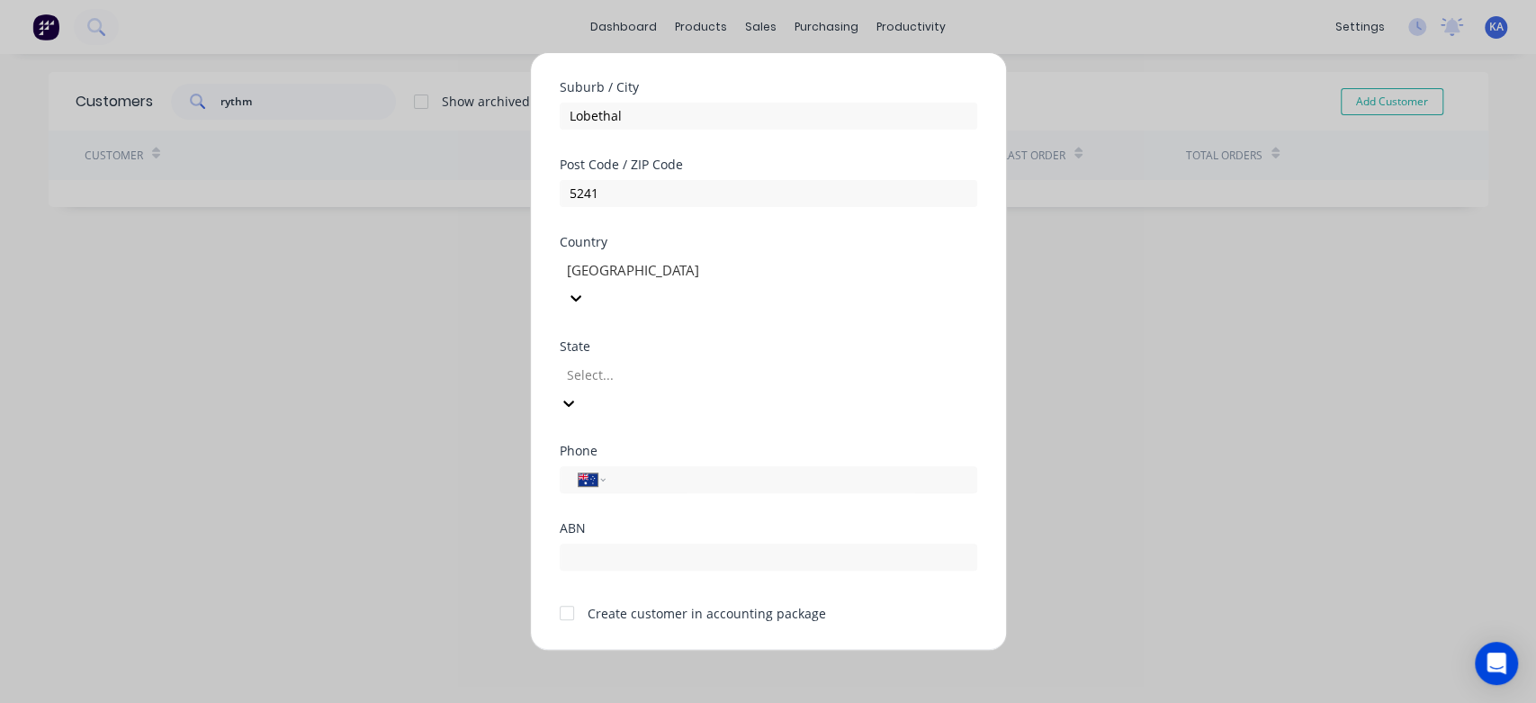
click at [700, 651] on button "Save" at bounding box center [711, 665] width 99 height 29
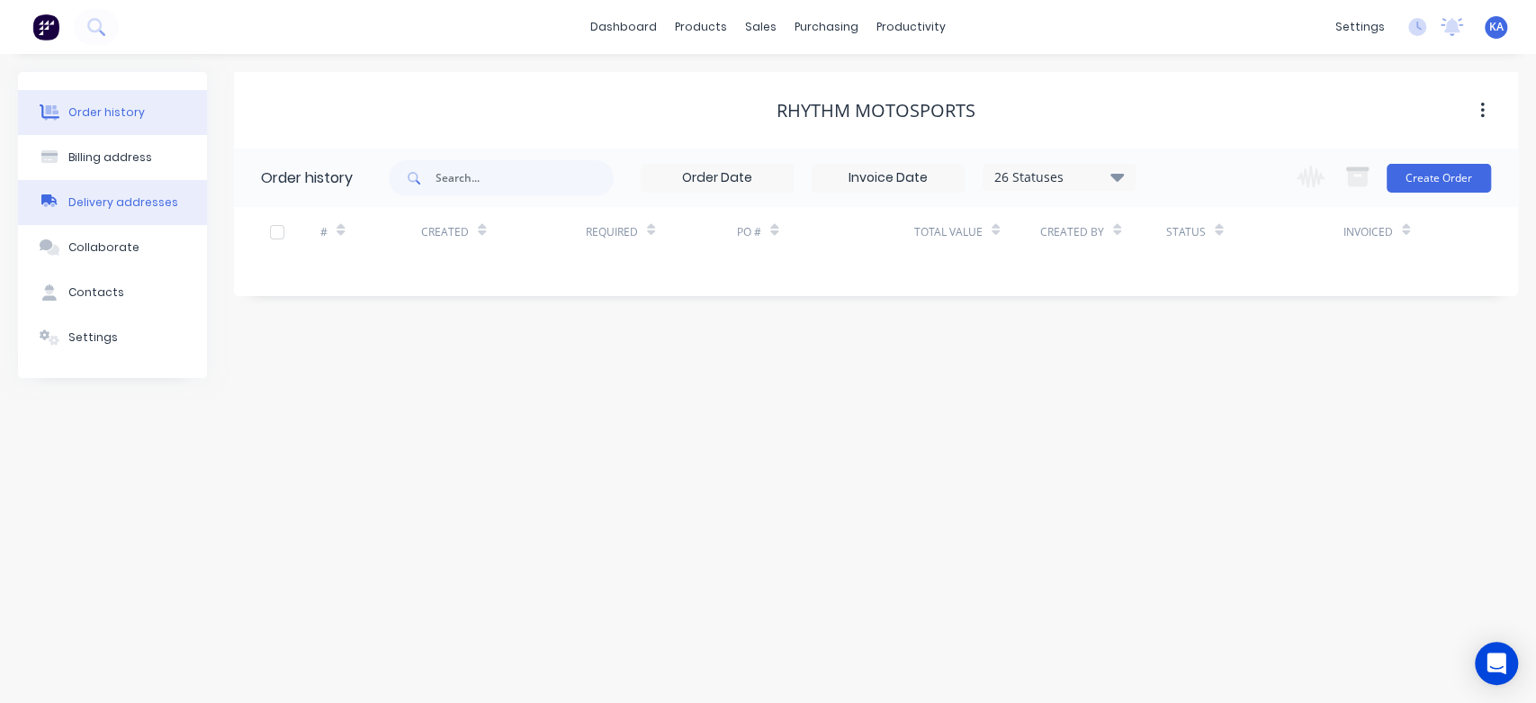
click at [130, 200] on div "Delivery addresses" at bounding box center [123, 202] width 110 height 16
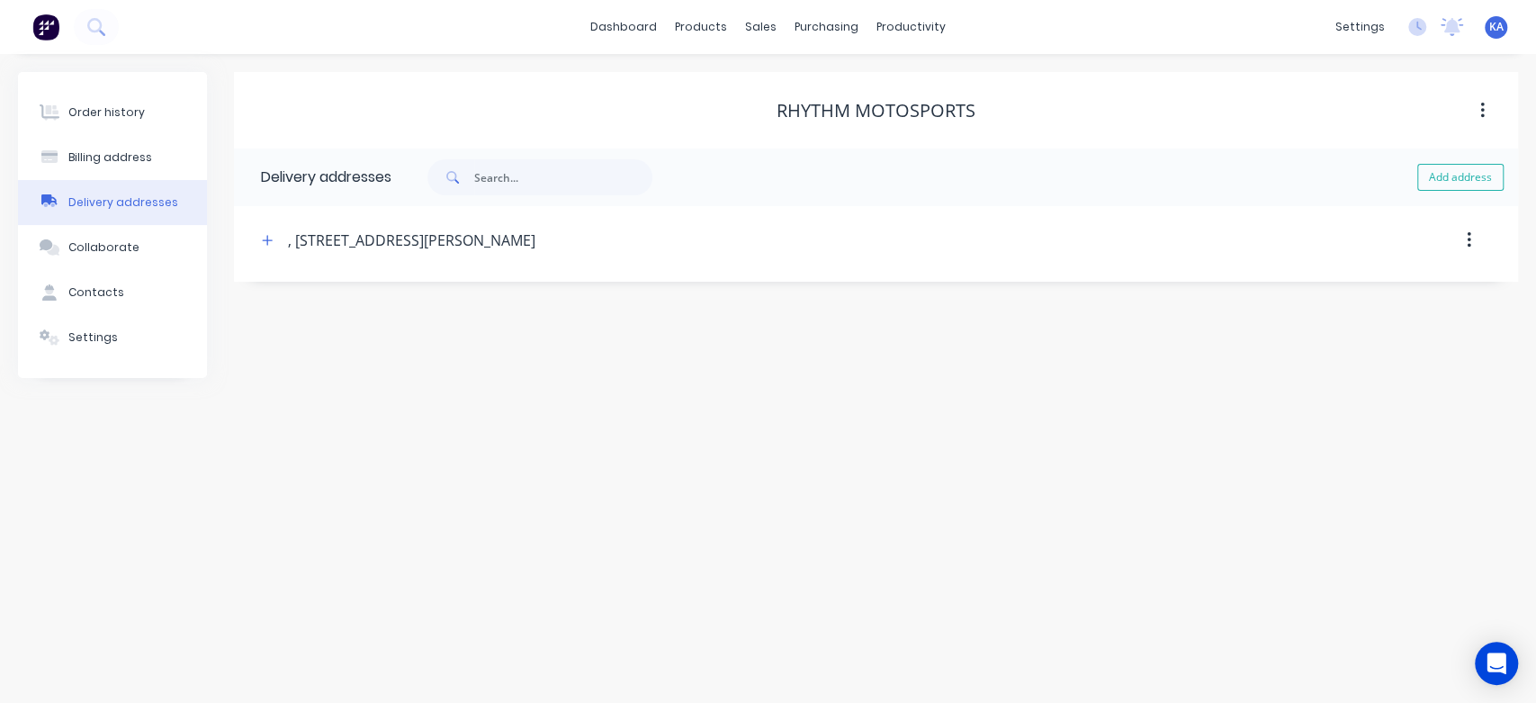
click at [301, 242] on div ", [STREET_ADDRESS][PERSON_NAME]" at bounding box center [411, 240] width 247 height 22
click at [297, 236] on div ", [STREET_ADDRESS][PERSON_NAME]" at bounding box center [411, 240] width 247 height 22
click at [273, 238] on icon "button" at bounding box center [267, 240] width 11 height 13
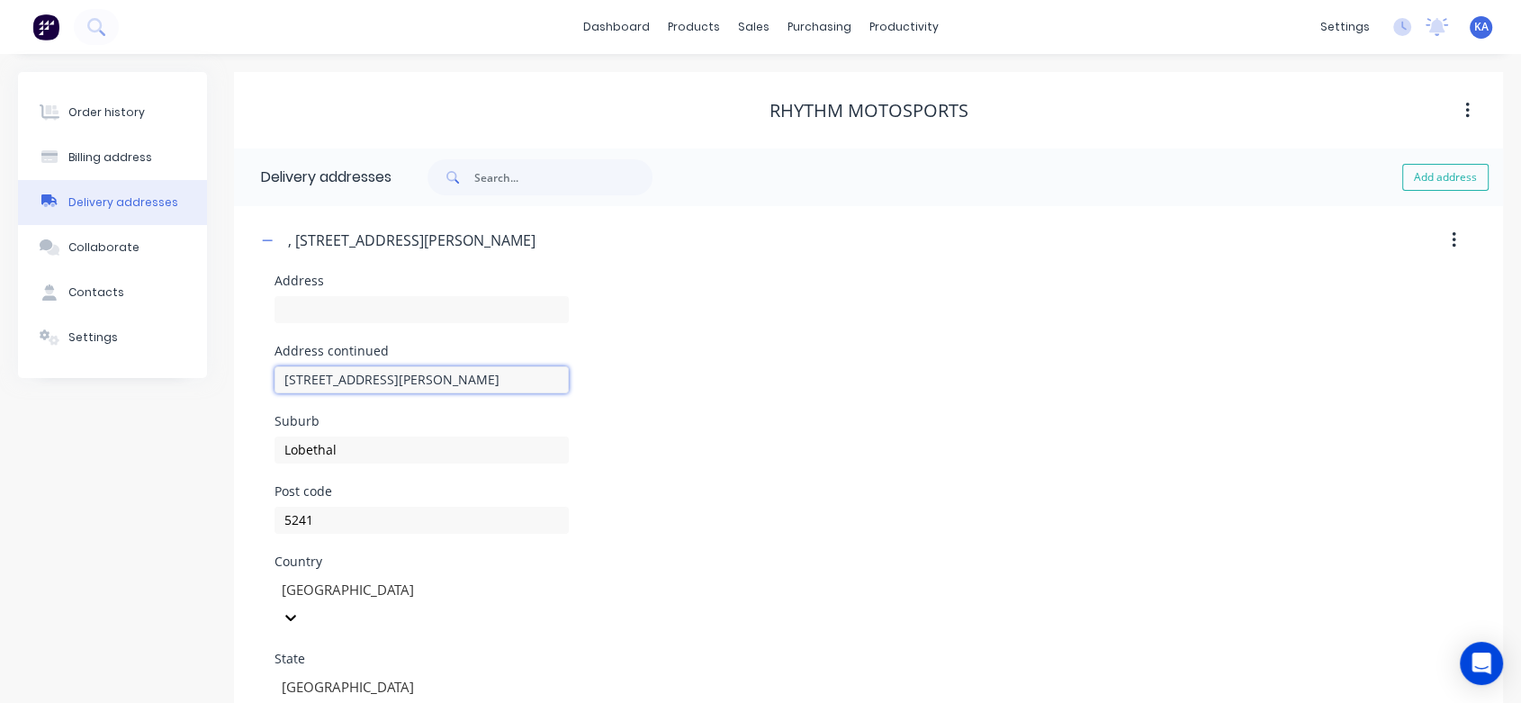
click at [285, 377] on input "[STREET_ADDRESS][PERSON_NAME]" at bounding box center [421, 379] width 294 height 27
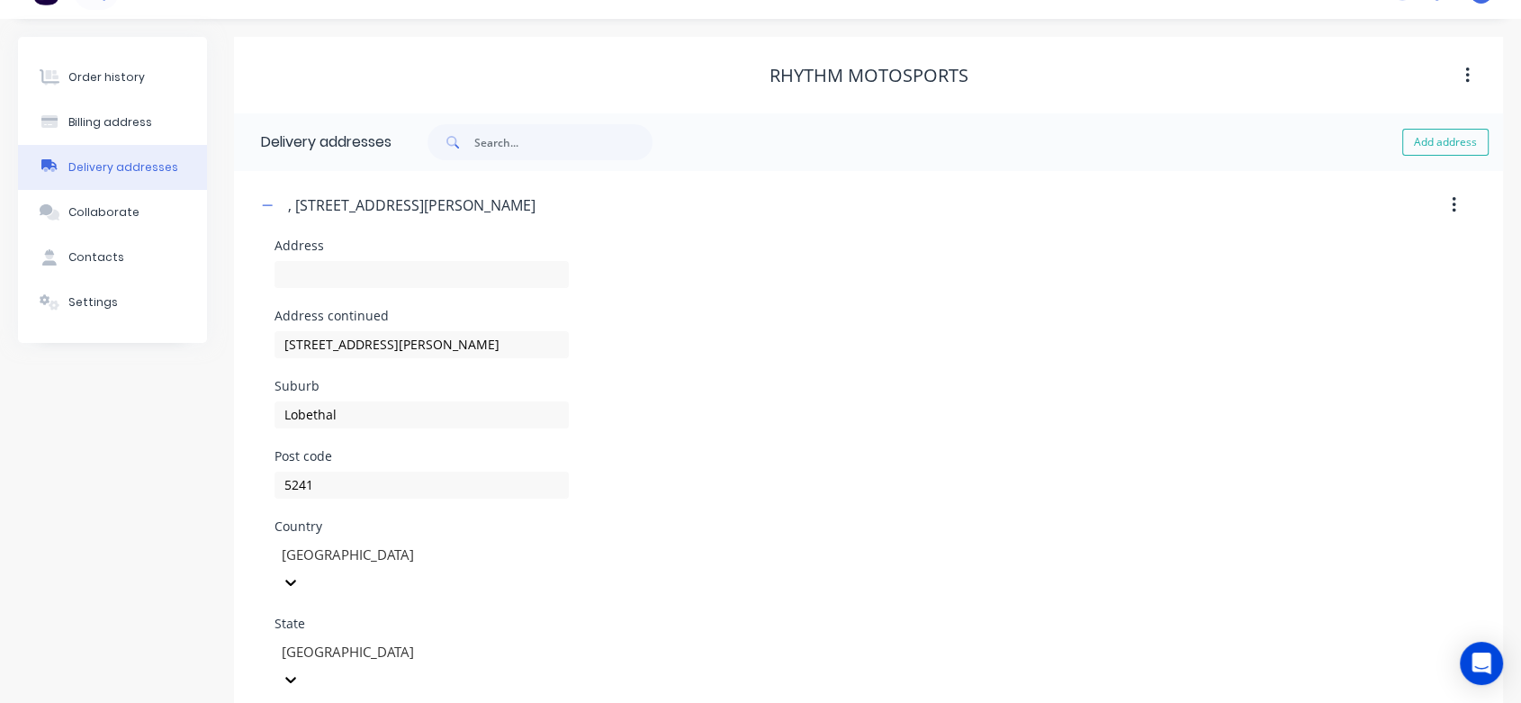
click at [839, 388] on div "[PERSON_NAME]" at bounding box center [868, 415] width 1188 height 70
click at [121, 214] on div "Collaborate" at bounding box center [103, 212] width 71 height 16
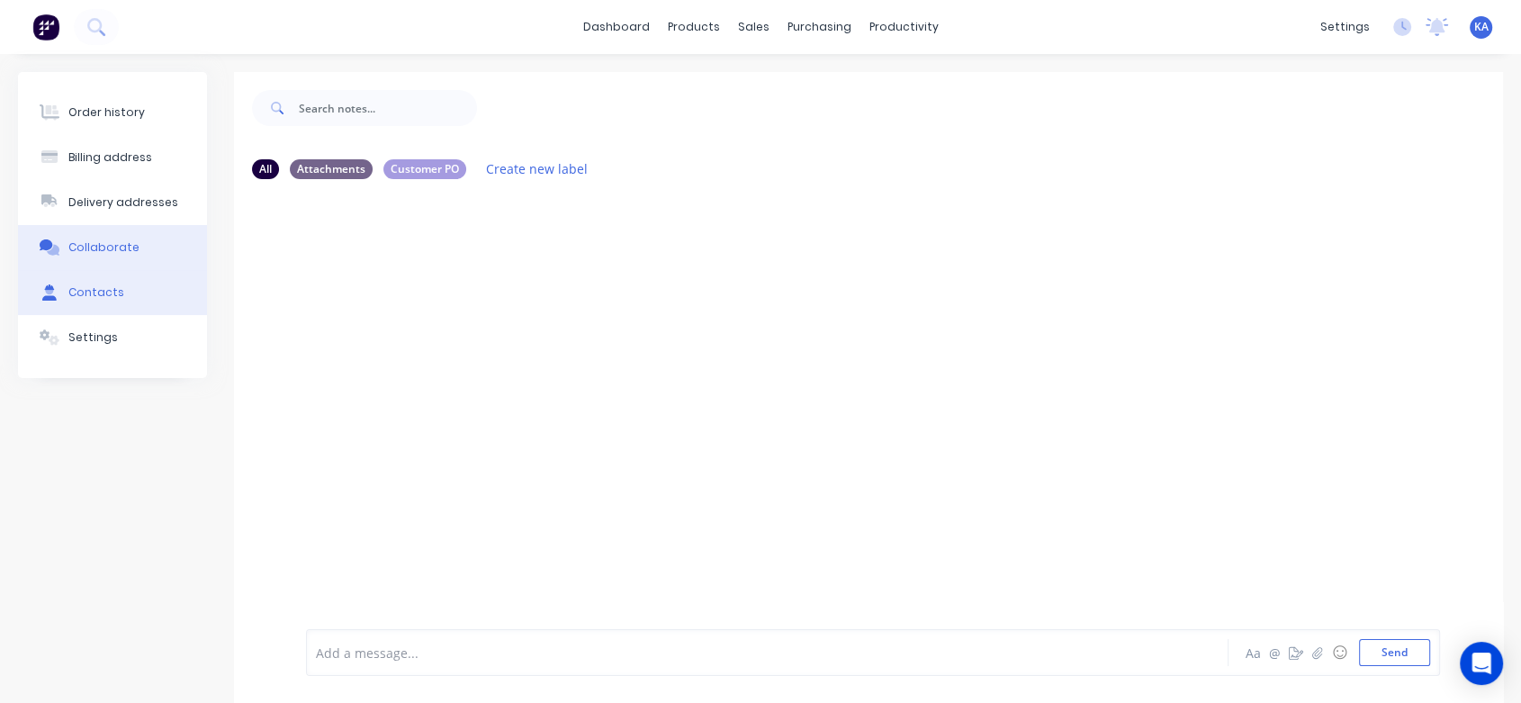
click at [106, 288] on div "Contacts" at bounding box center [96, 292] width 56 height 16
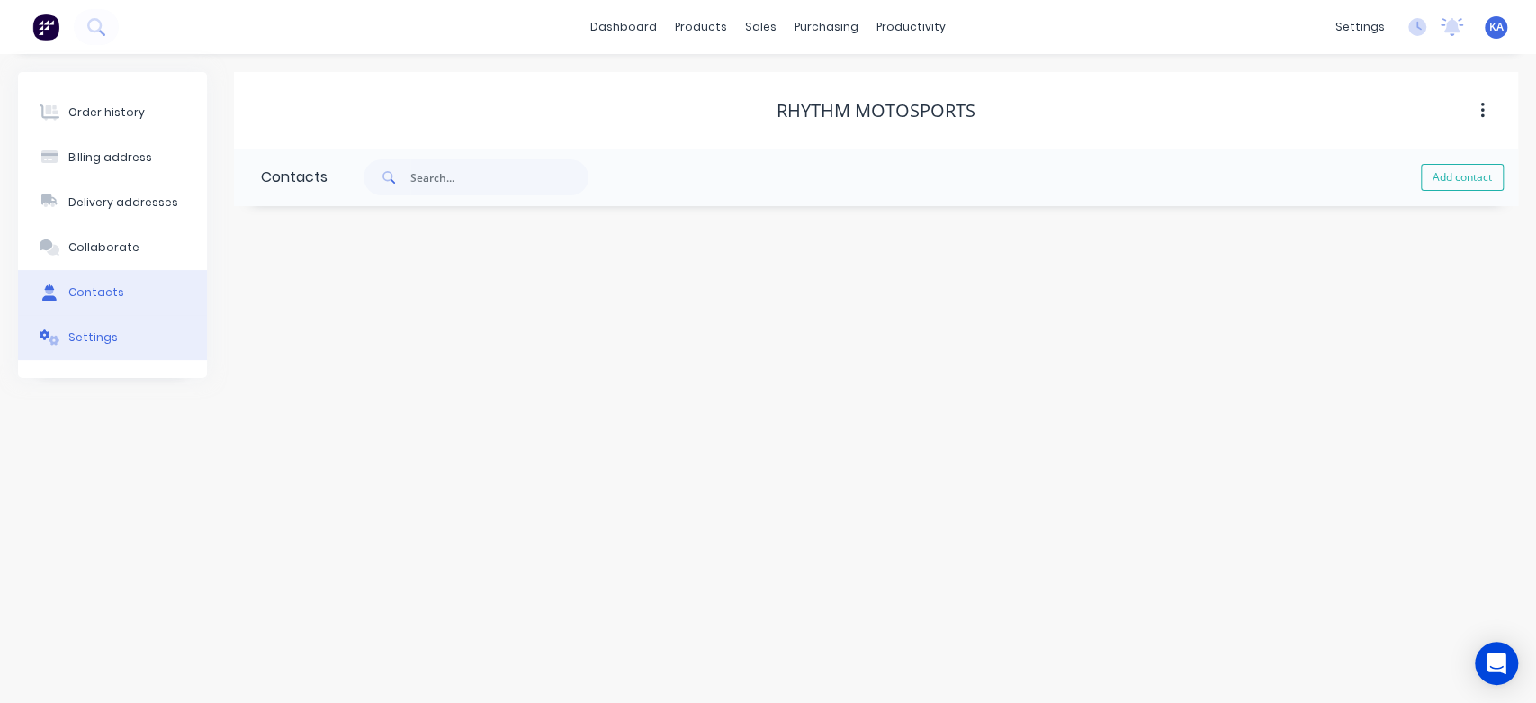
click at [106, 329] on div "Settings" at bounding box center [92, 337] width 49 height 16
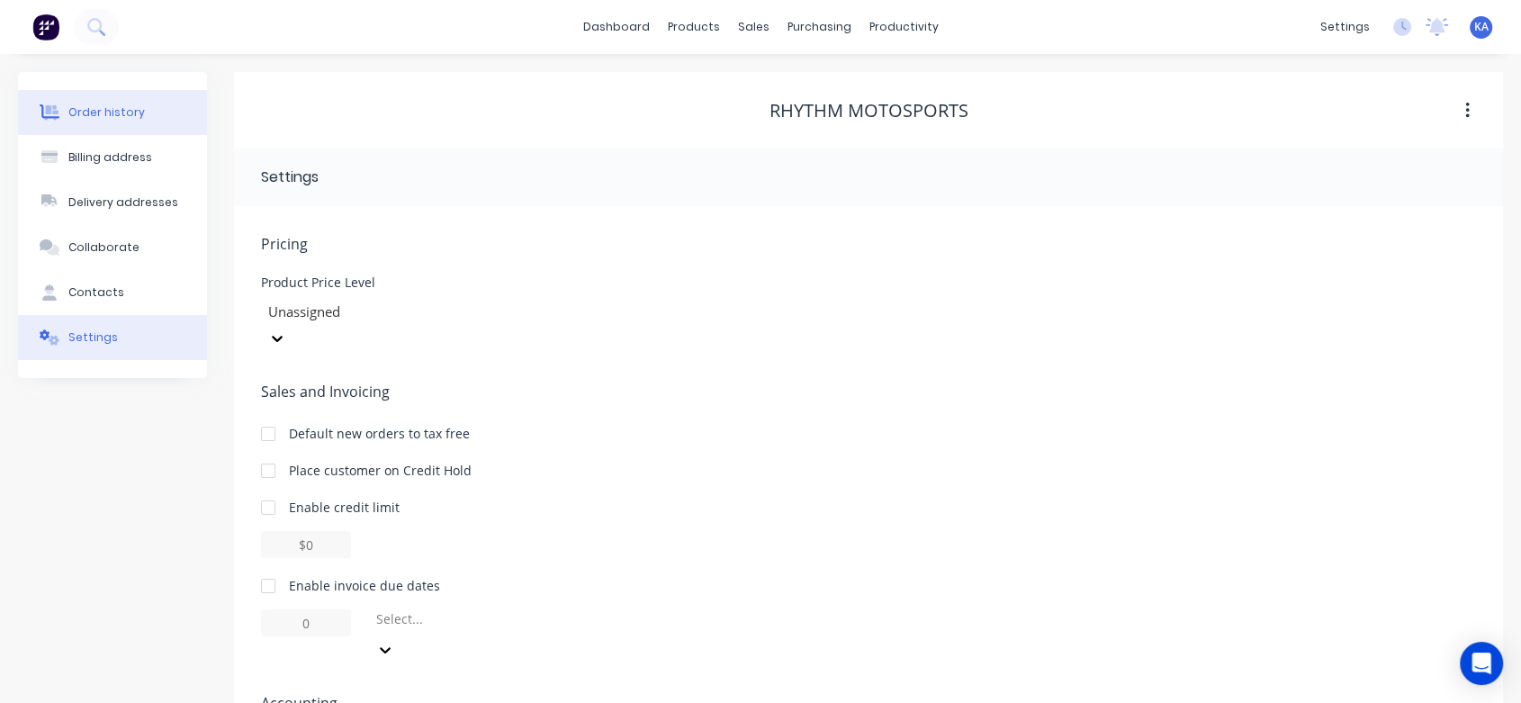
click at [126, 104] on div "Order history" at bounding box center [106, 112] width 76 height 16
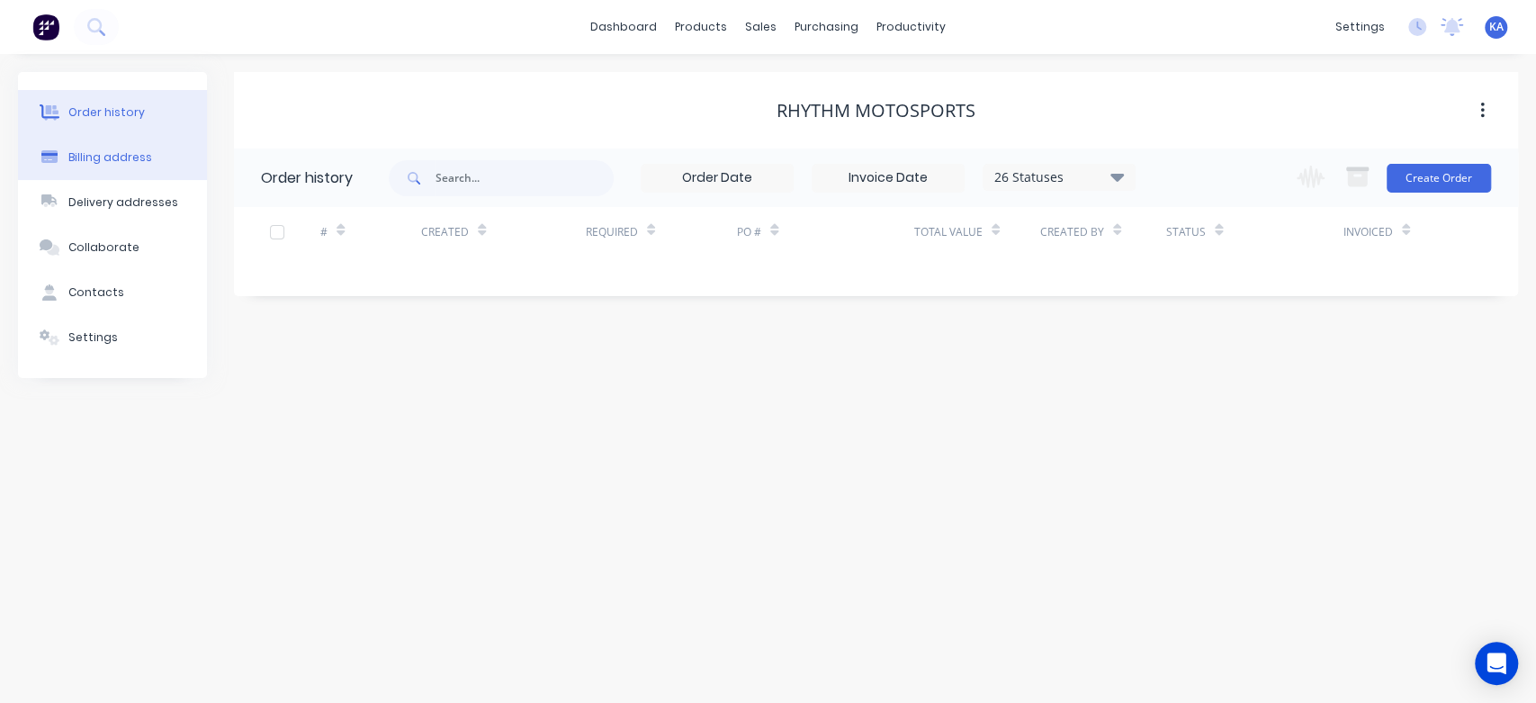
click at [144, 153] on div "Billing address" at bounding box center [110, 157] width 84 height 16
select select "AU"
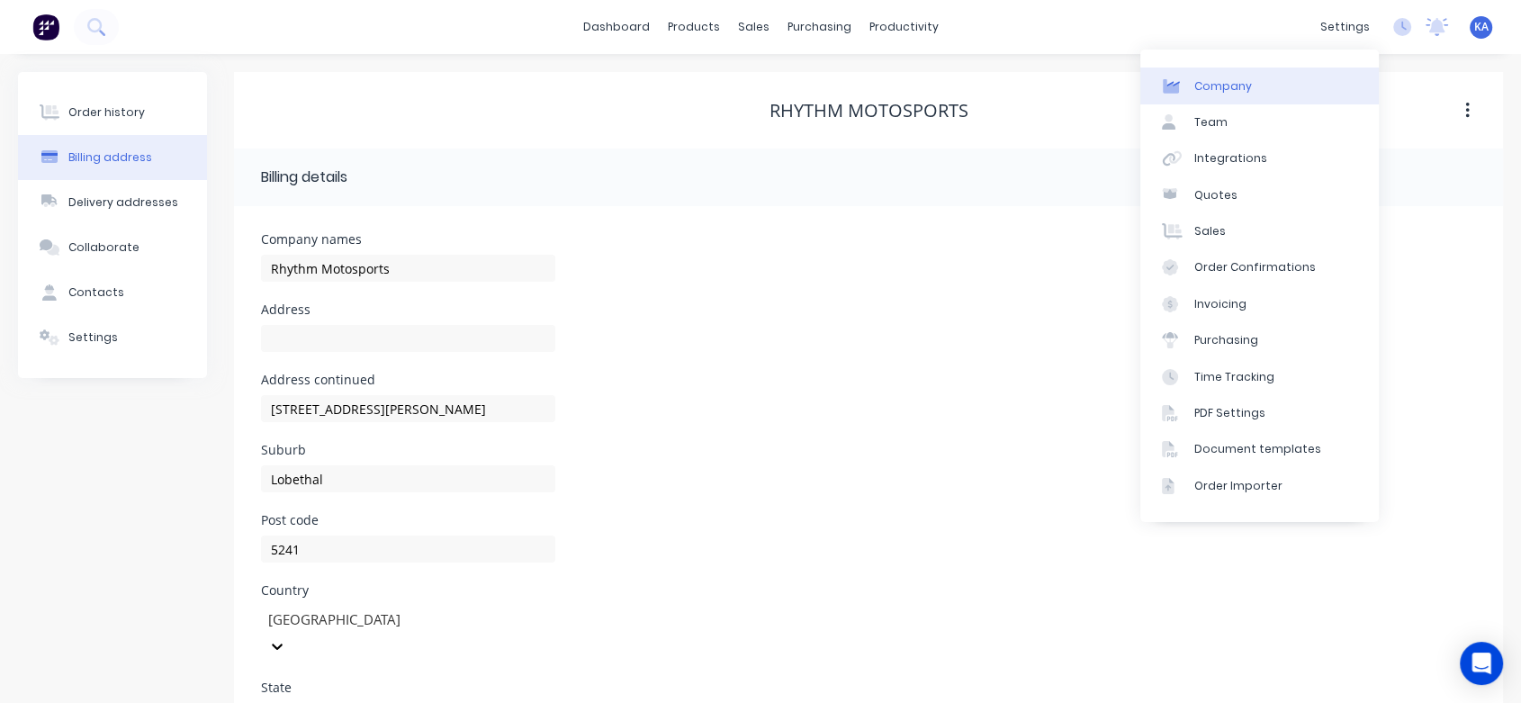
click at [1225, 78] on div "Company" at bounding box center [1223, 86] width 58 height 16
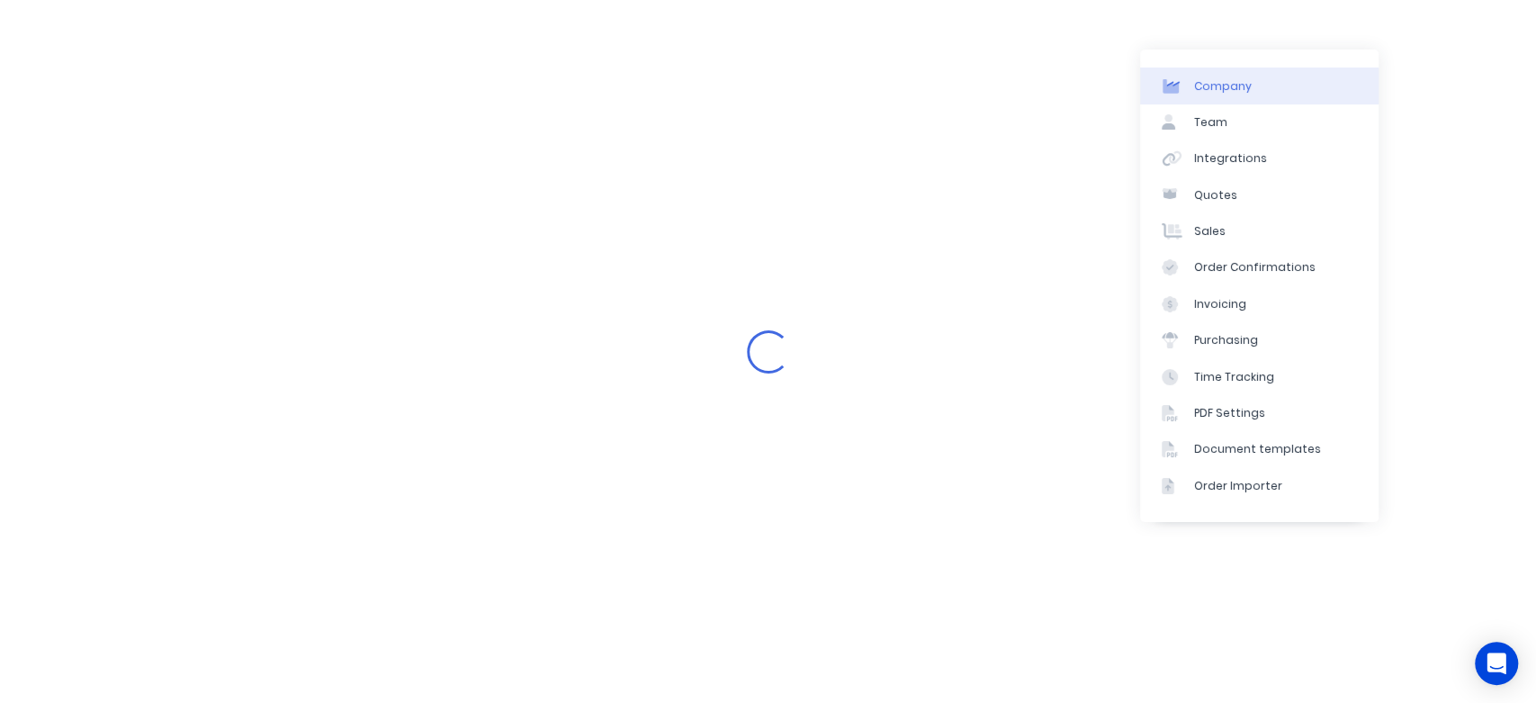
select select "AU"
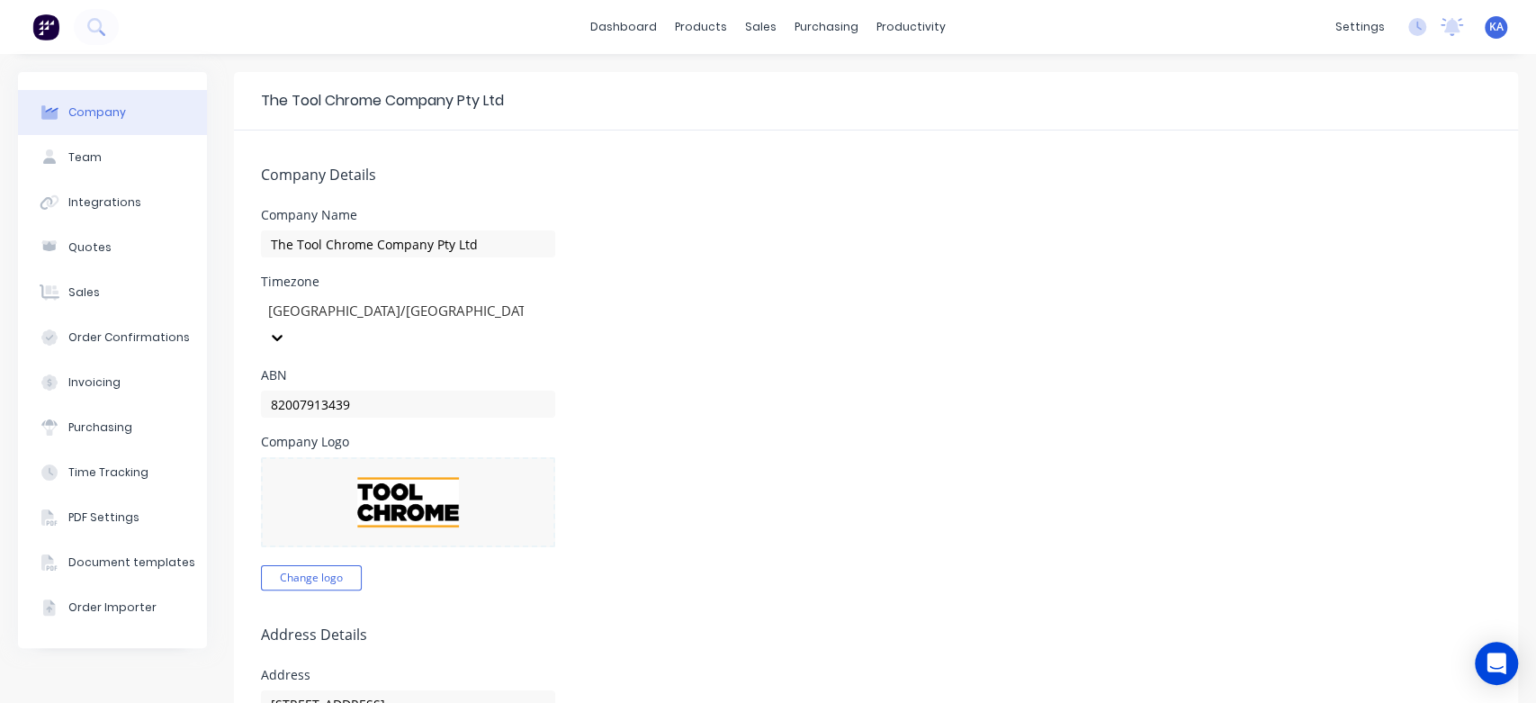
click at [85, 118] on div "Company" at bounding box center [97, 112] width 58 height 16
click at [839, 122] on div "Suppliers" at bounding box center [857, 122] width 54 height 16
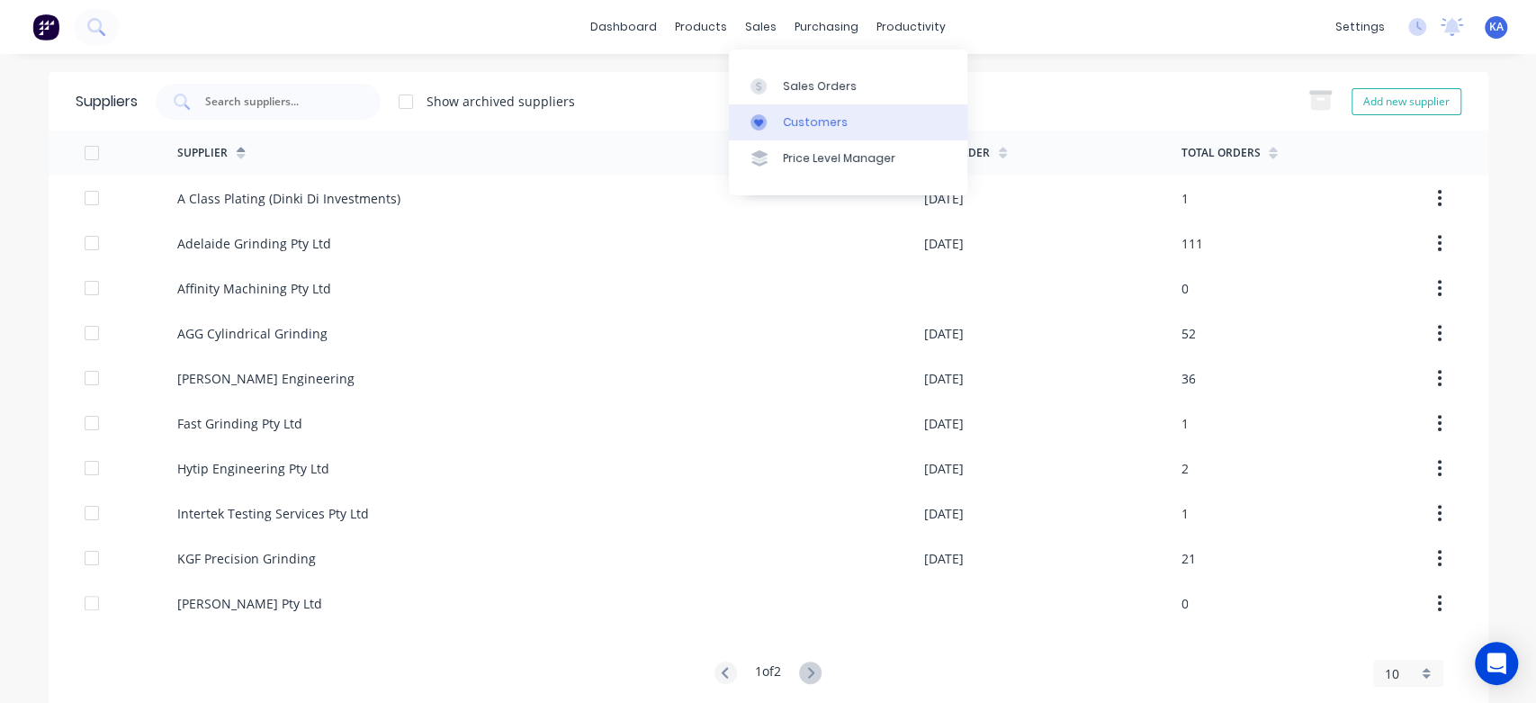
click at [811, 122] on div "Customers" at bounding box center [815, 122] width 65 height 16
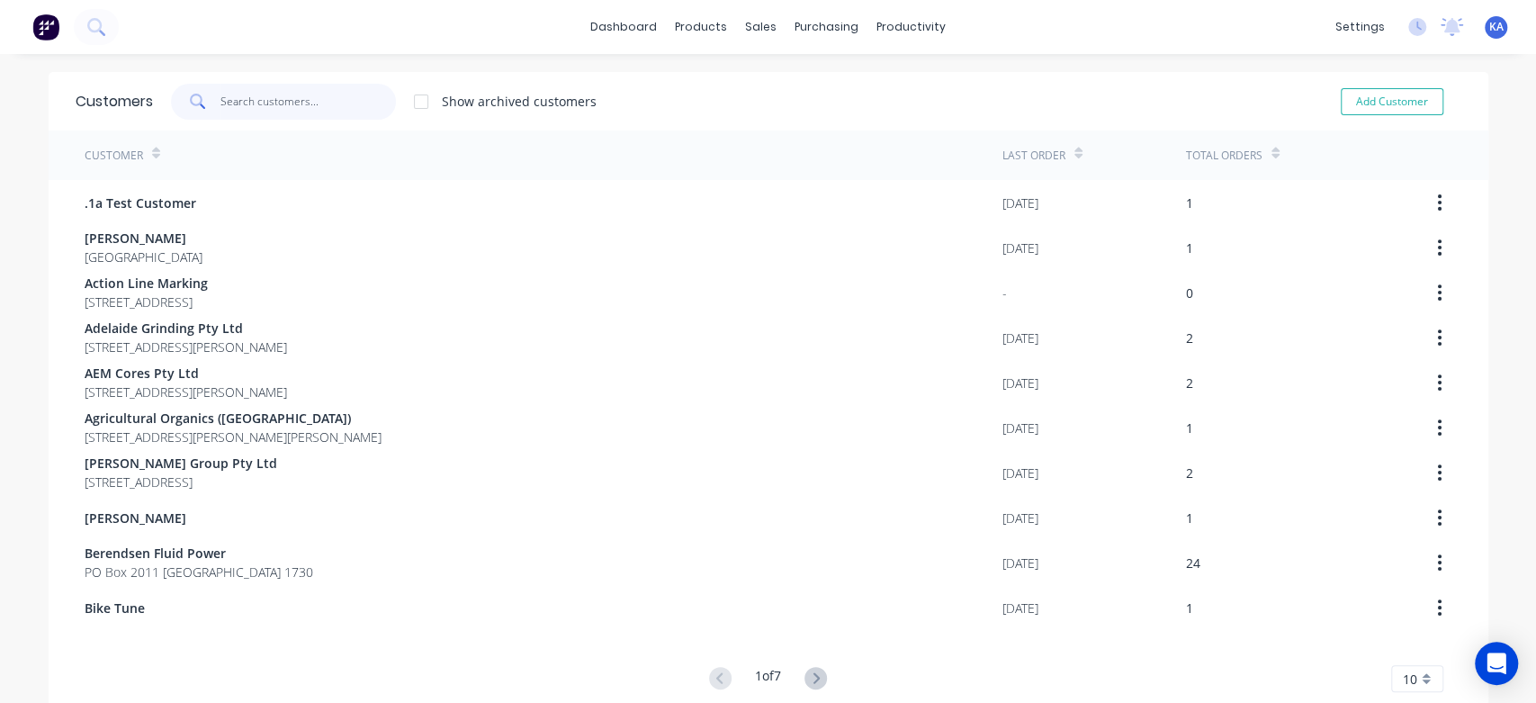
click at [238, 109] on input "text" at bounding box center [307, 102] width 175 height 36
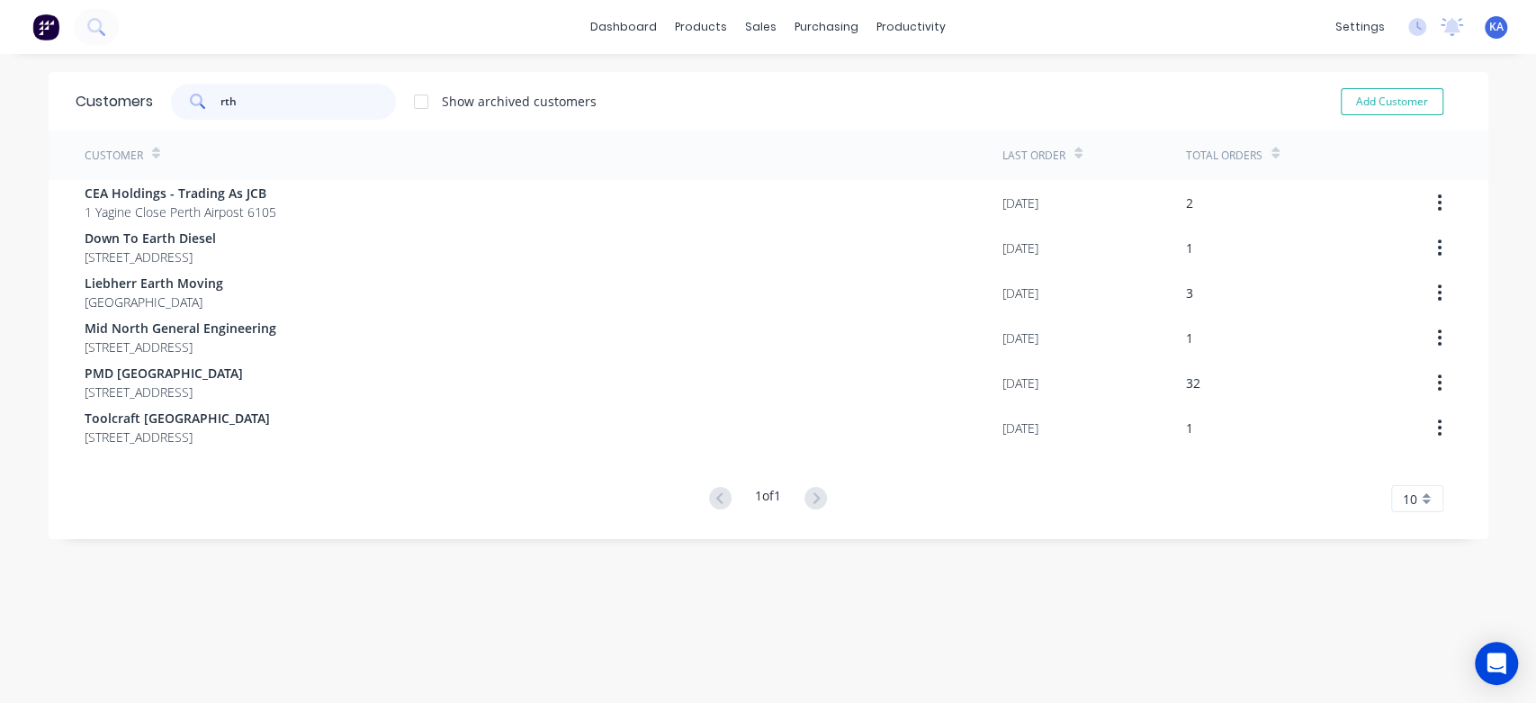
drag, startPoint x: 246, startPoint y: 104, endPoint x: 168, endPoint y: 108, distance: 77.5
click at [171, 108] on div "rth" at bounding box center [283, 102] width 225 height 36
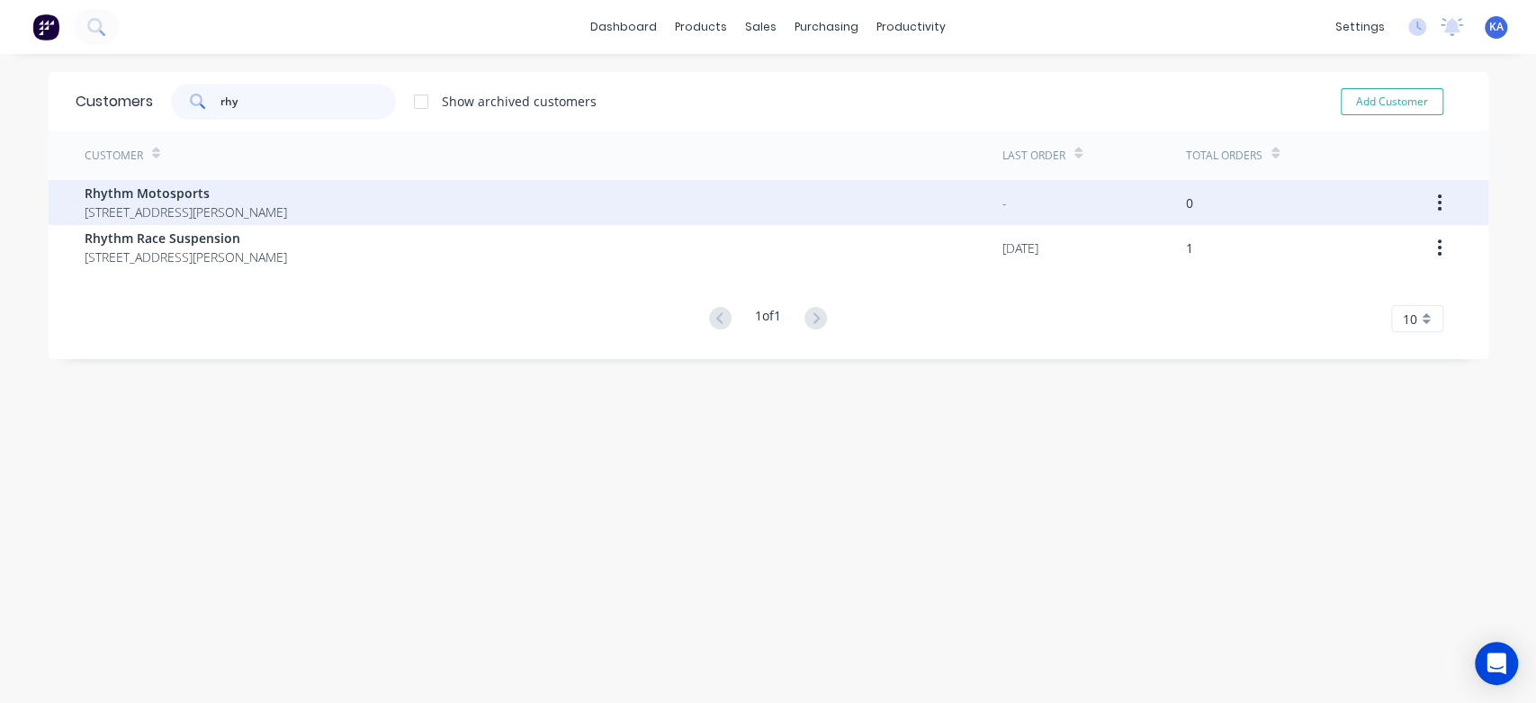
type input "rhy"
click at [1438, 195] on icon "button" at bounding box center [1440, 202] width 4 height 16
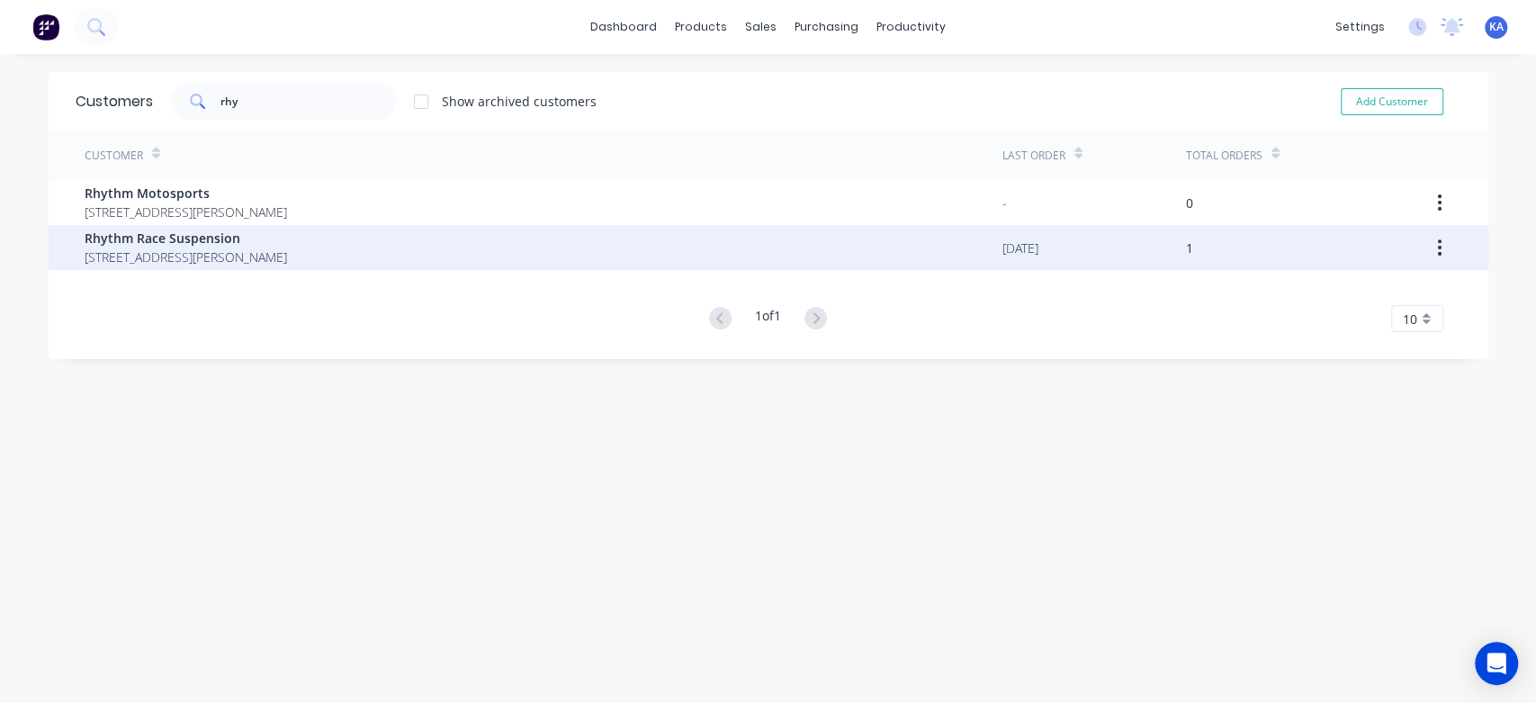
click at [1206, 252] on div "1" at bounding box center [1287, 247] width 202 height 45
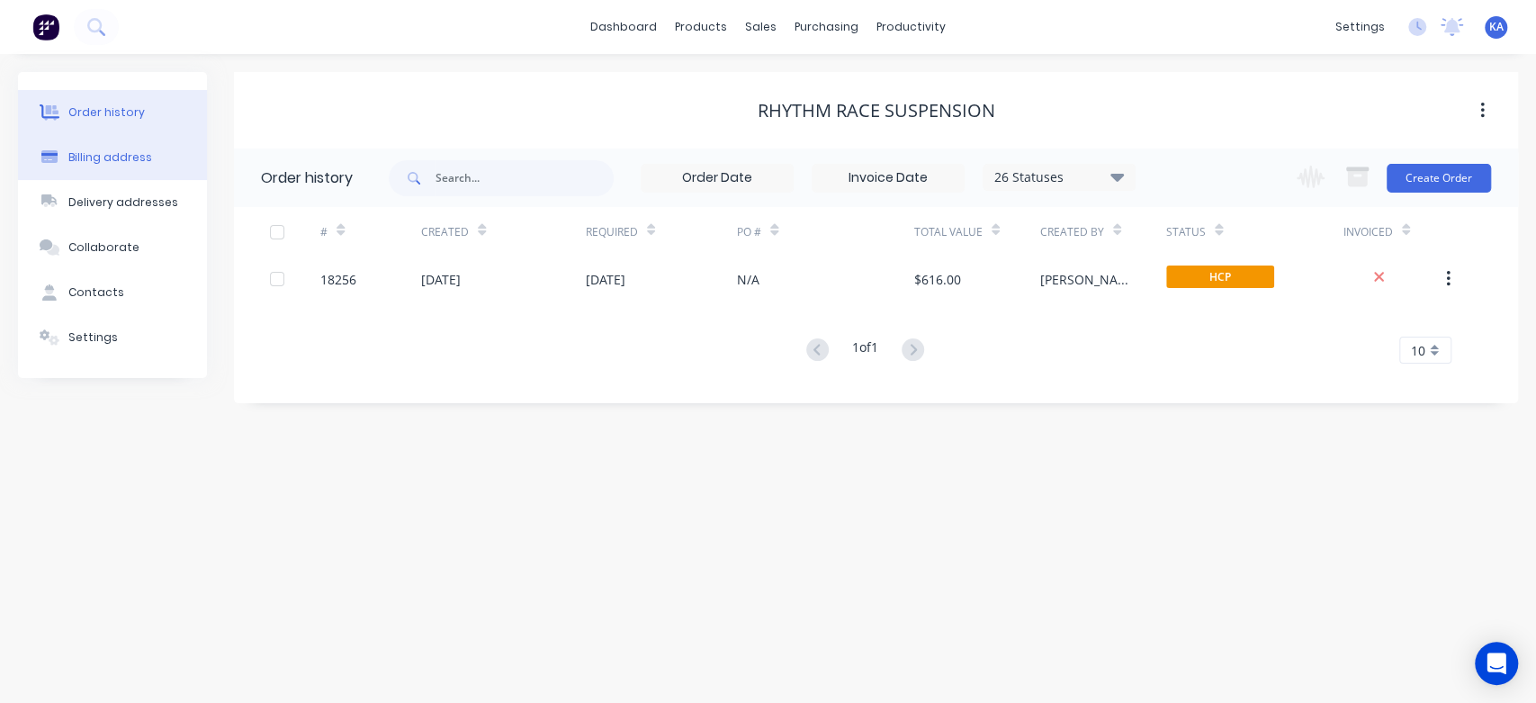
click at [121, 151] on div "Billing address" at bounding box center [110, 157] width 84 height 16
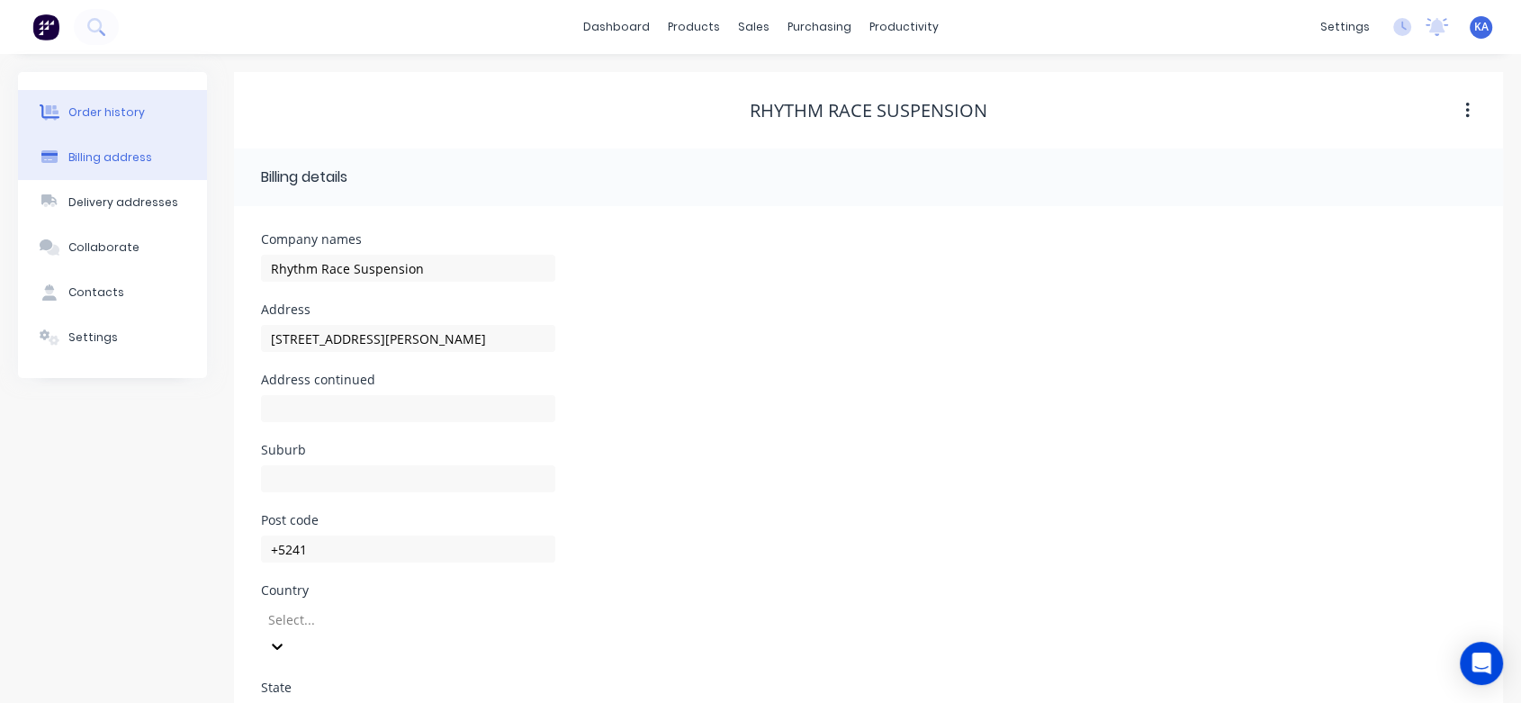
click at [131, 107] on div "Order history" at bounding box center [106, 112] width 76 height 16
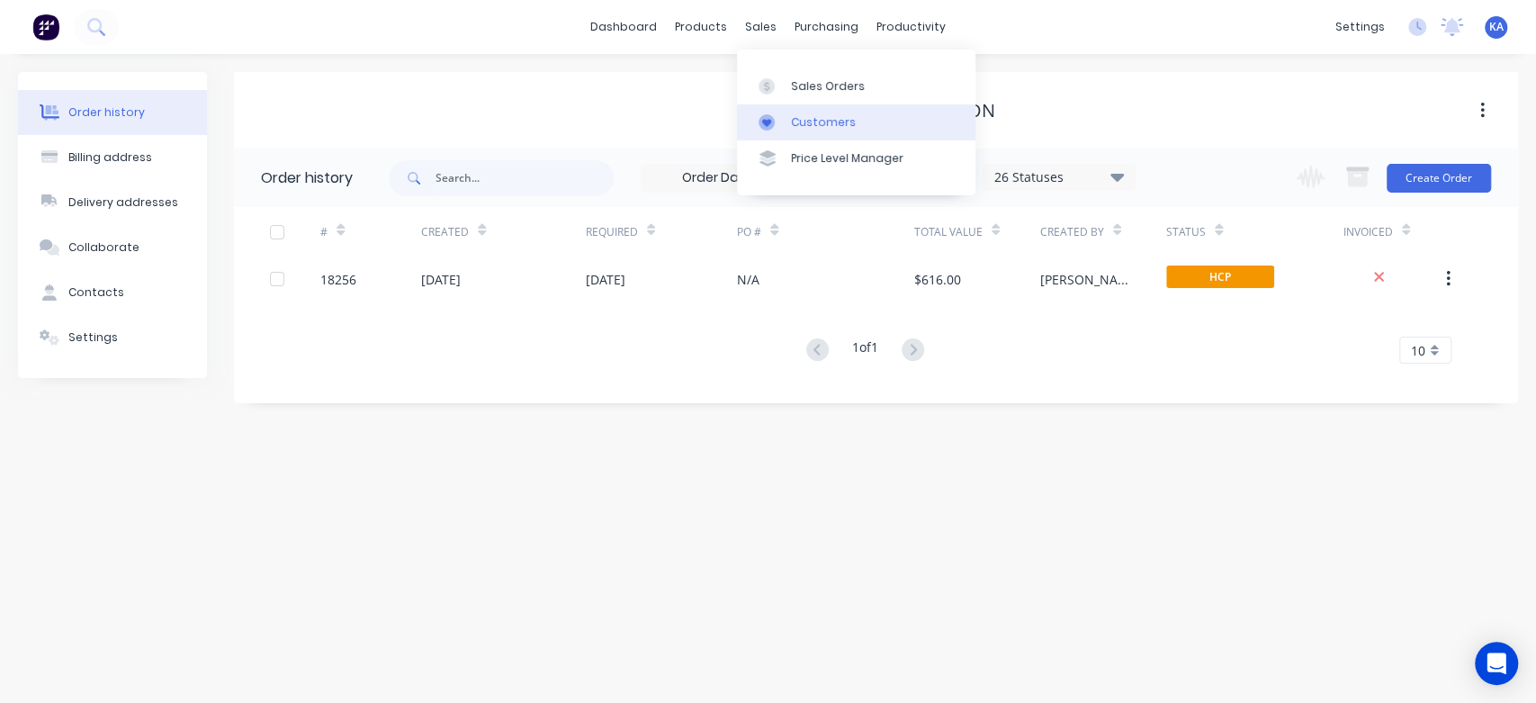
click at [801, 121] on div "Customers" at bounding box center [823, 122] width 65 height 16
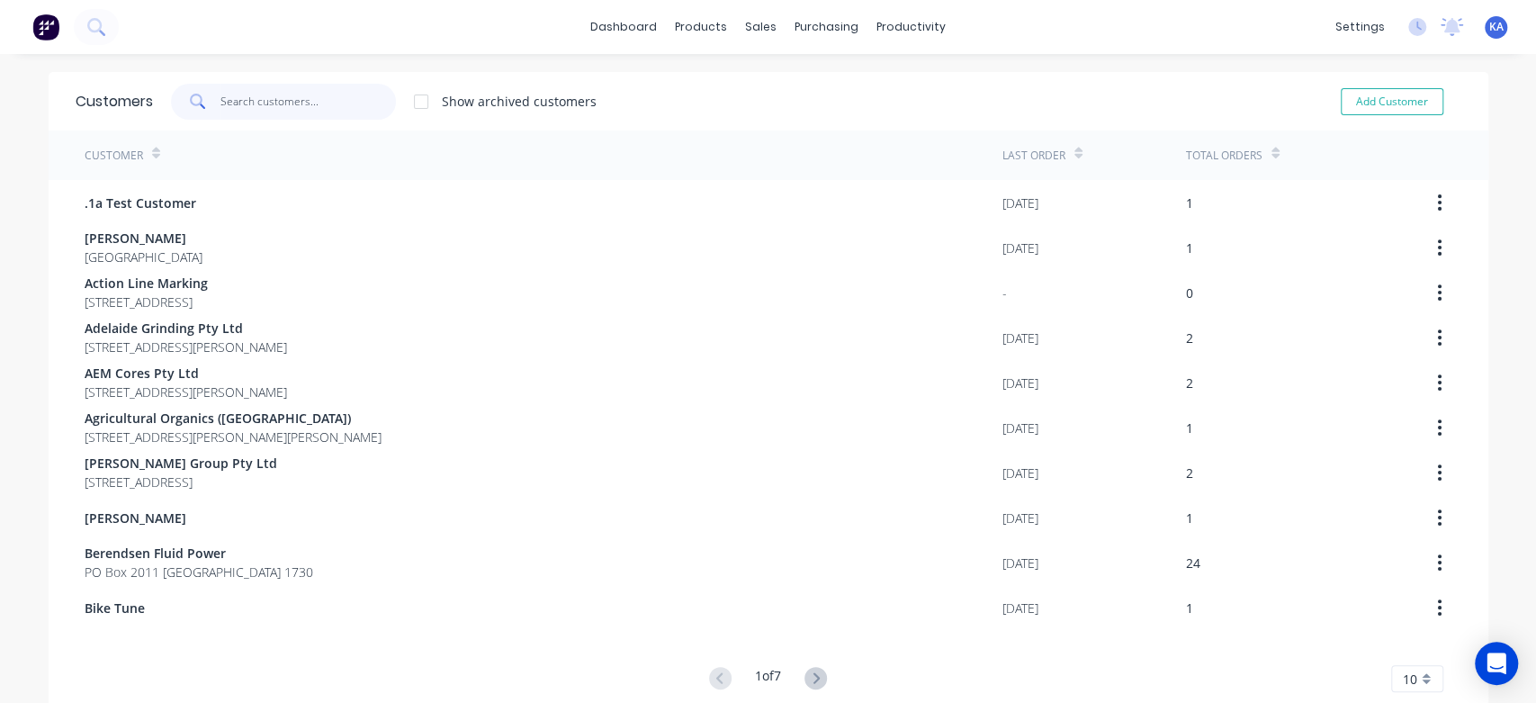
click at [292, 104] on input "text" at bounding box center [307, 102] width 175 height 36
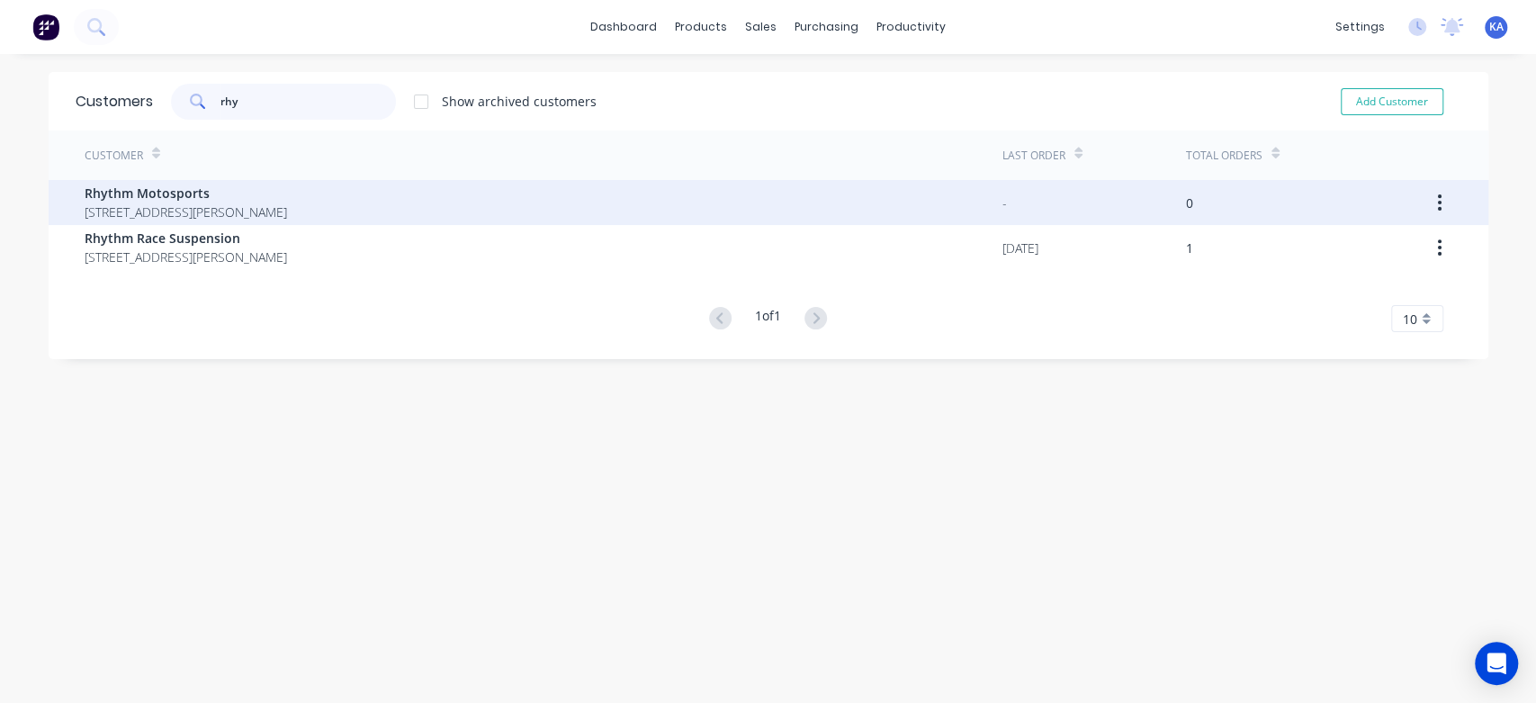
type input "rhy"
click at [222, 187] on span "Rhythm Motosports" at bounding box center [186, 193] width 202 height 19
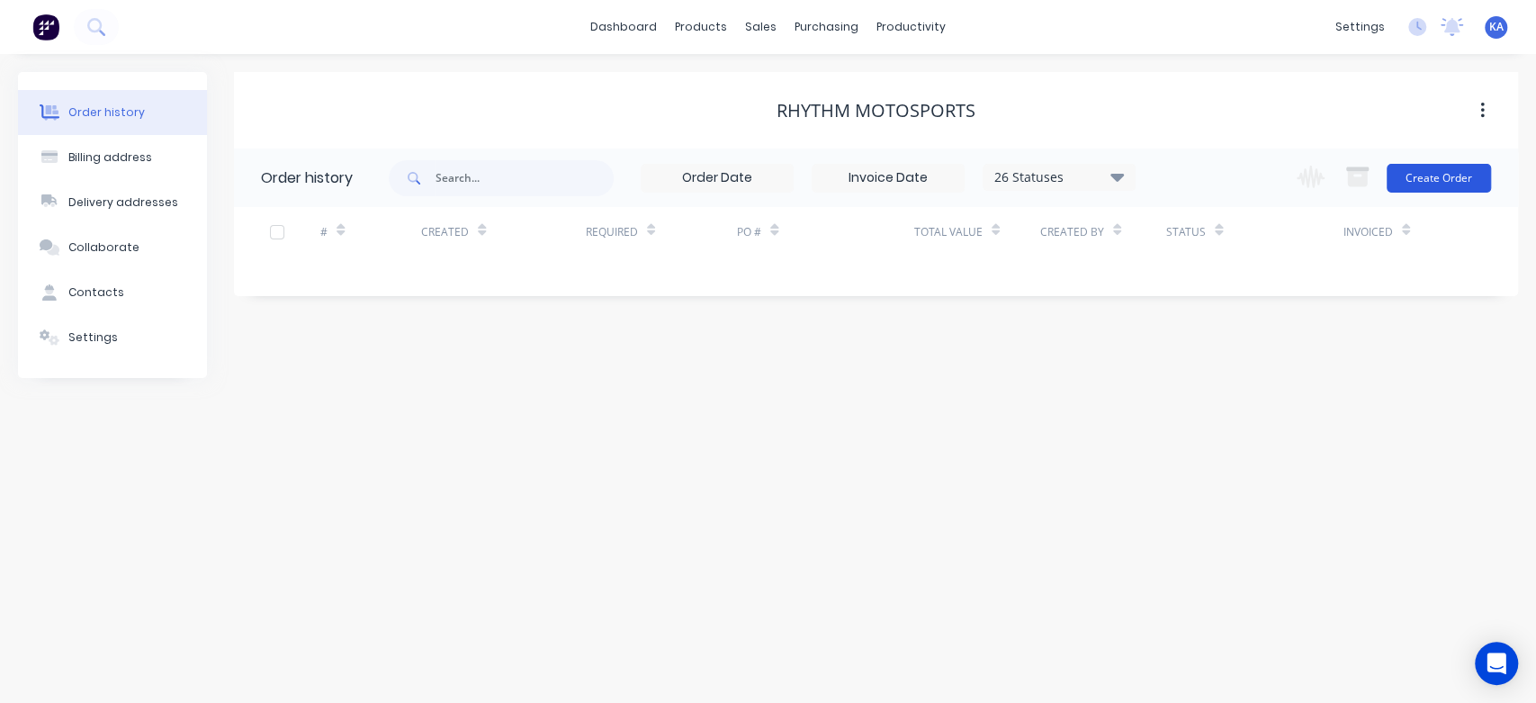
click at [1445, 174] on button "Create Order" at bounding box center [1438, 178] width 104 height 29
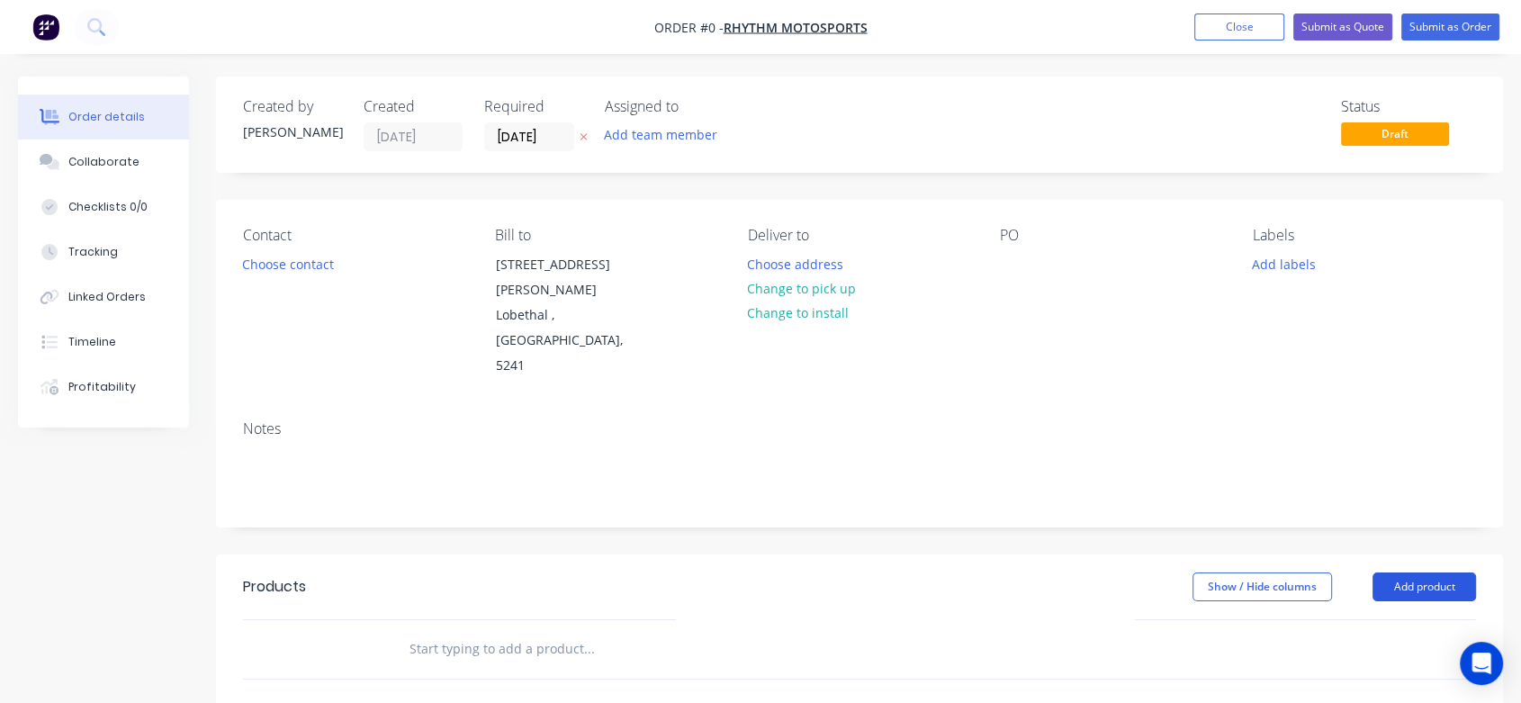
click at [1424, 572] on button "Add product" at bounding box center [1423, 586] width 103 height 29
click at [1405, 619] on div "Product catalogue" at bounding box center [1390, 632] width 139 height 26
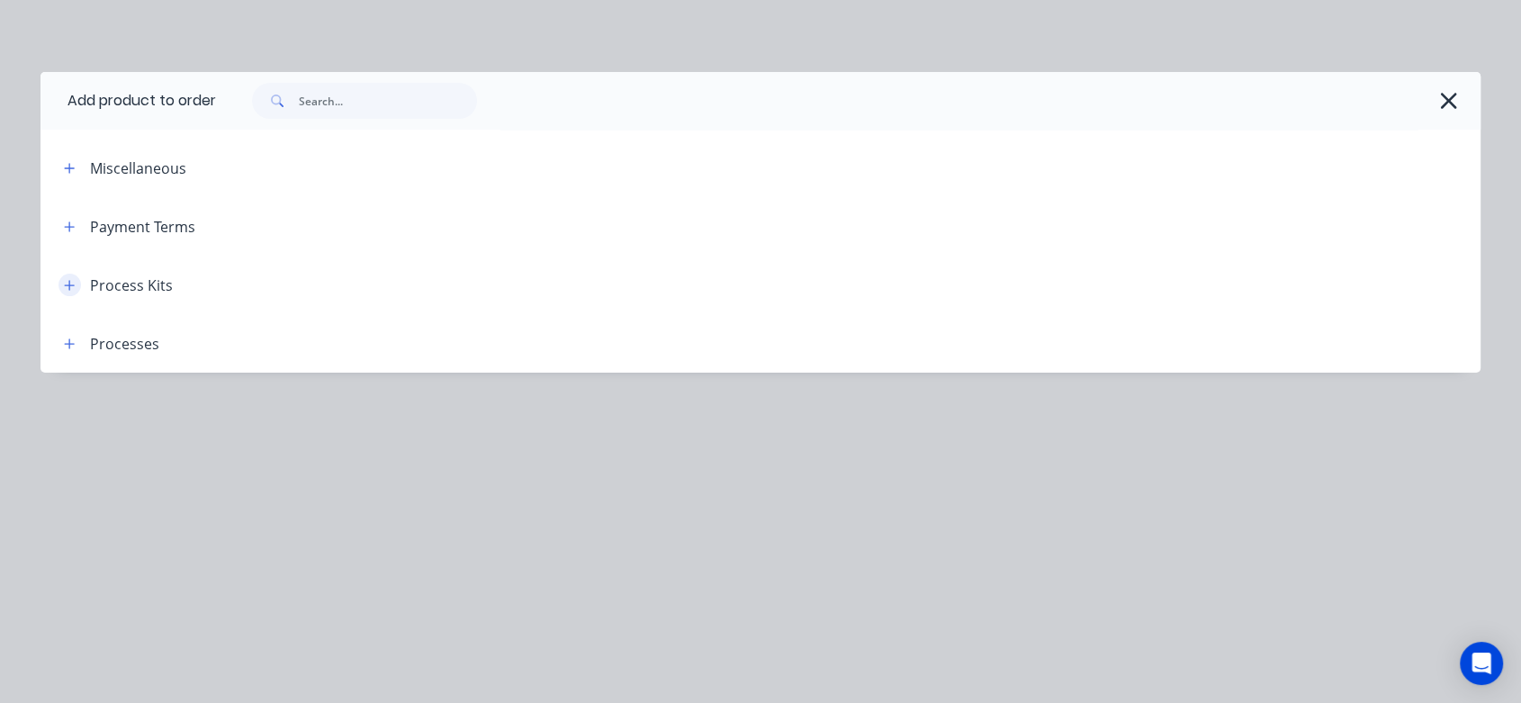
click at [68, 284] on icon "button" at bounding box center [70, 285] width 10 height 10
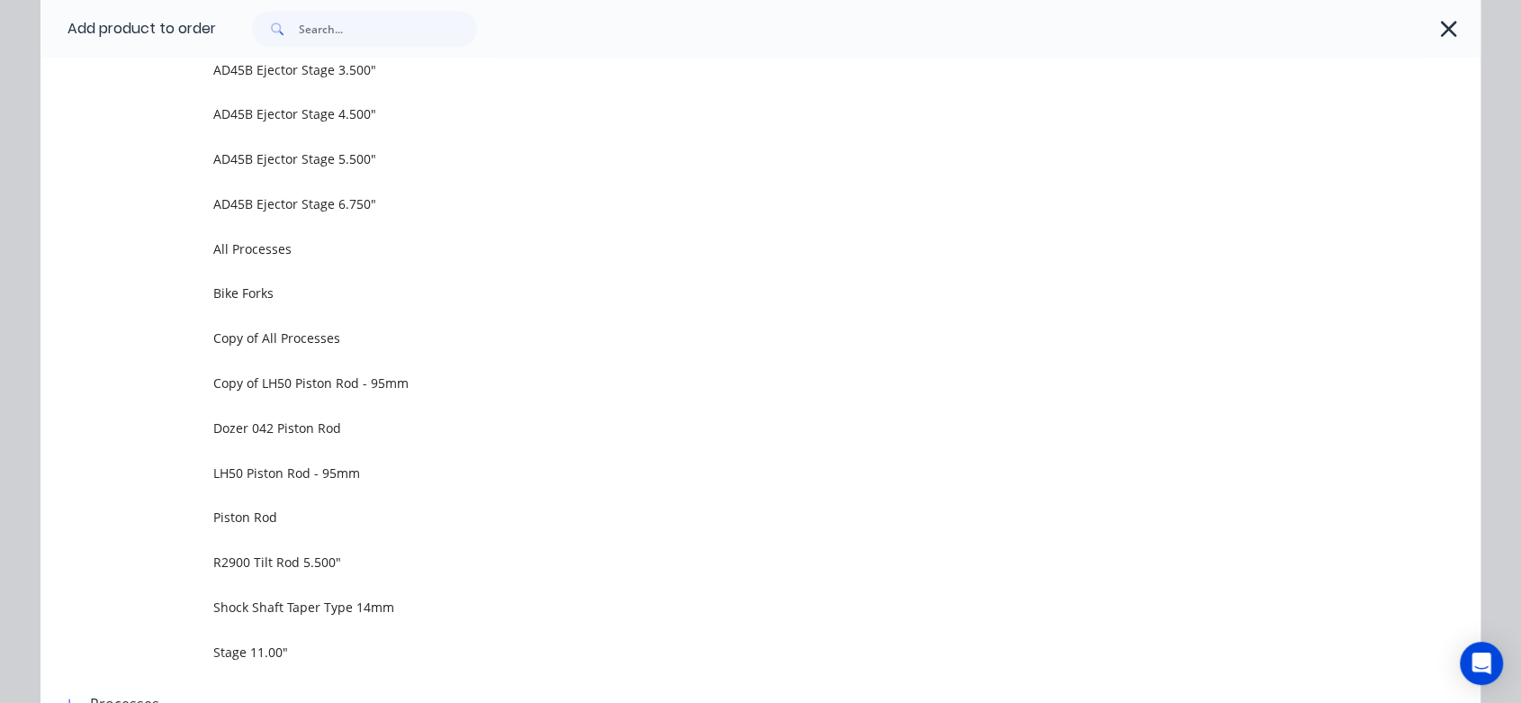
scroll to position [1299, 0]
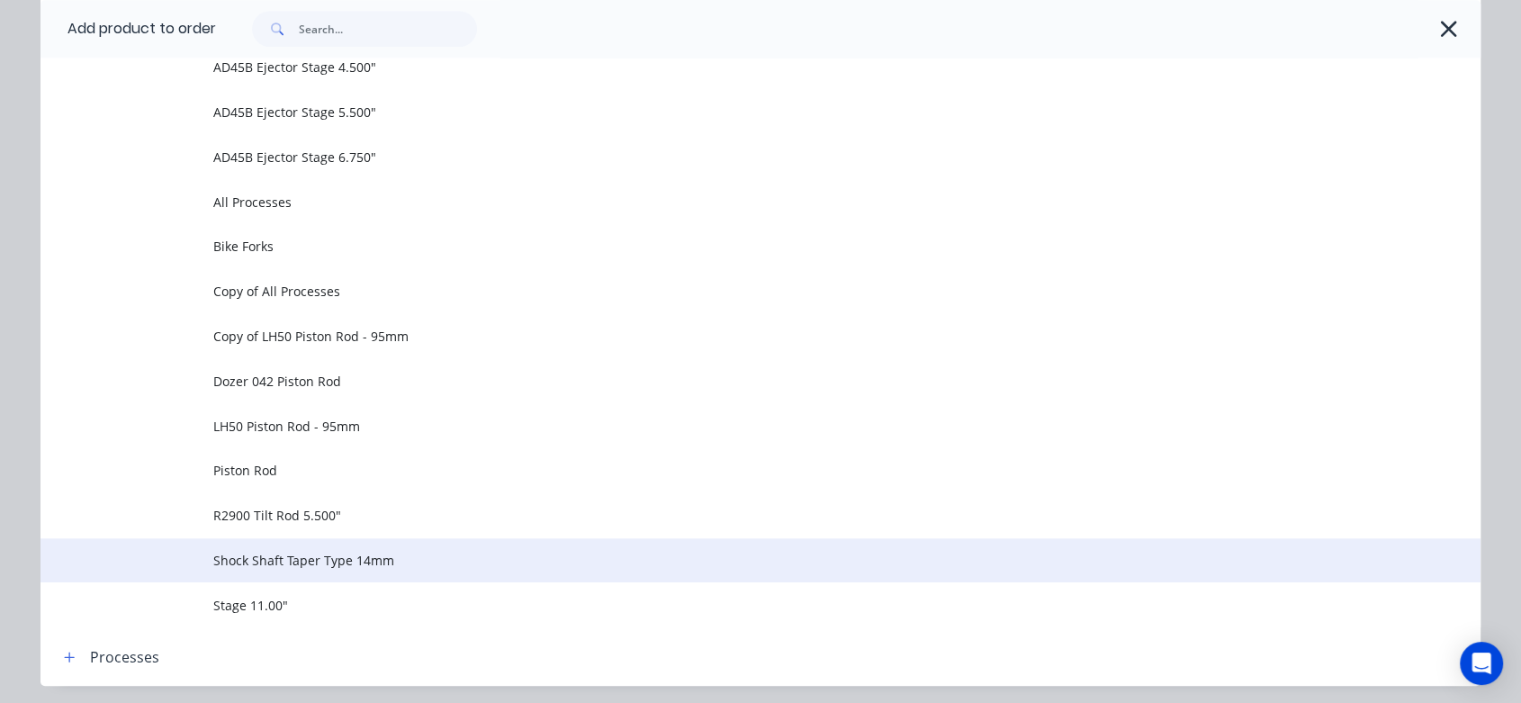
click at [367, 557] on span "Shock Shaft Taper Type 14mm" at bounding box center [719, 560] width 1013 height 19
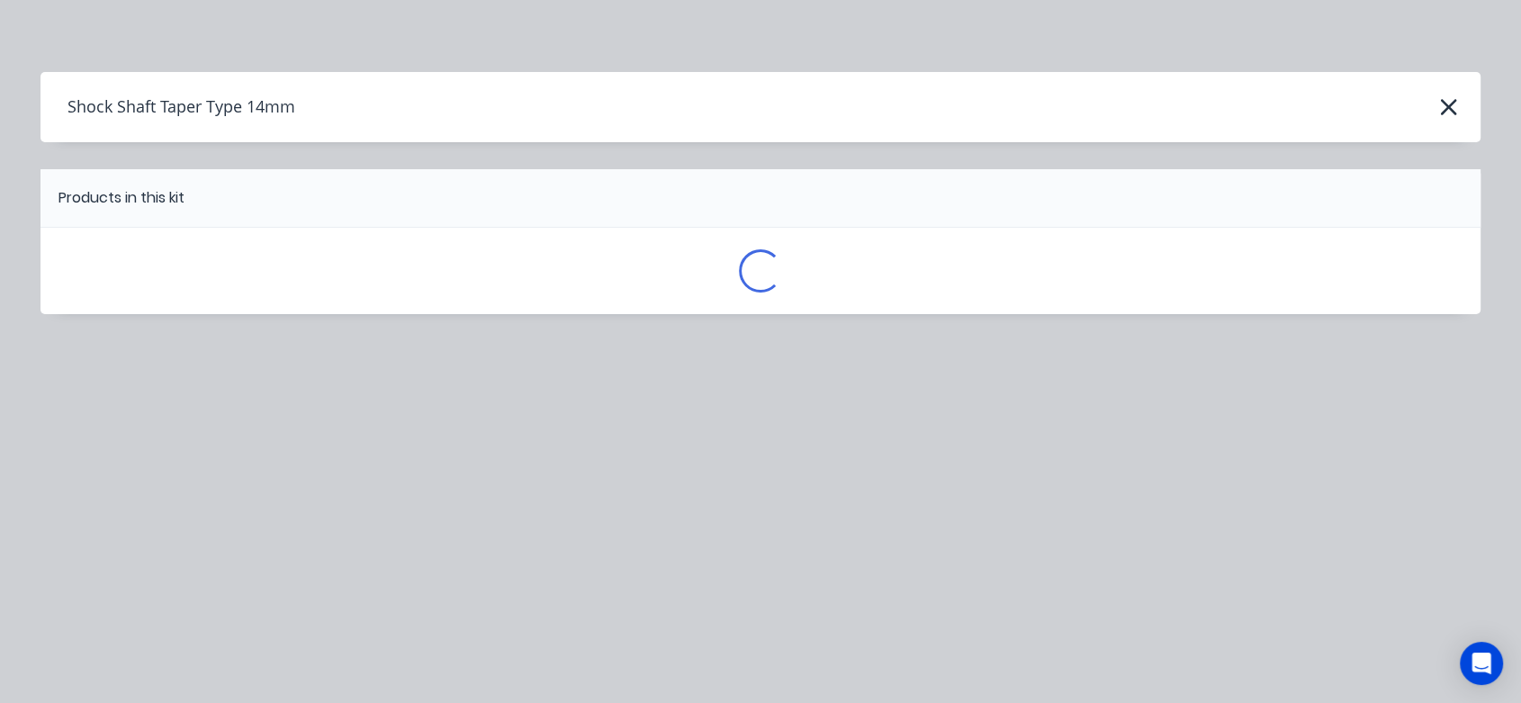
scroll to position [0, 0]
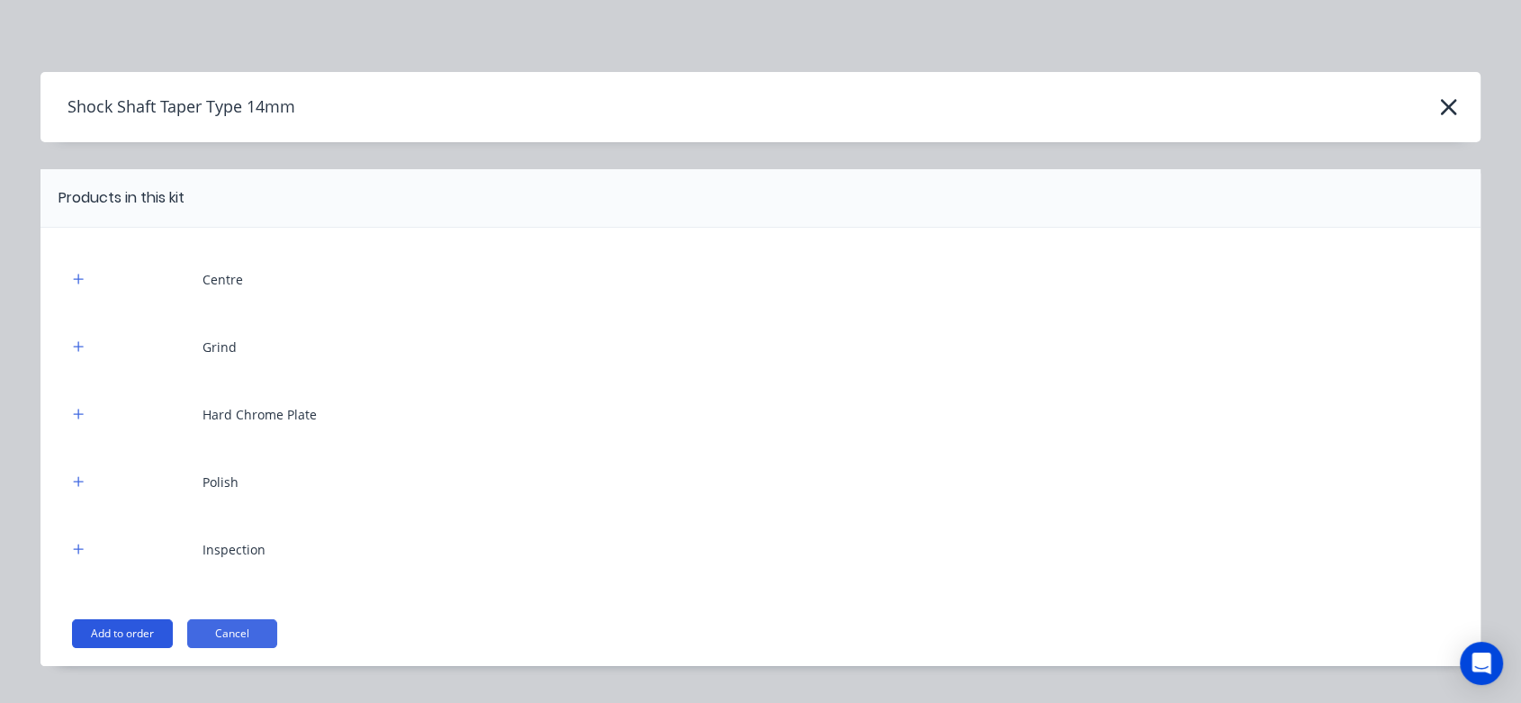
click at [120, 633] on button "Add to order" at bounding box center [122, 633] width 101 height 29
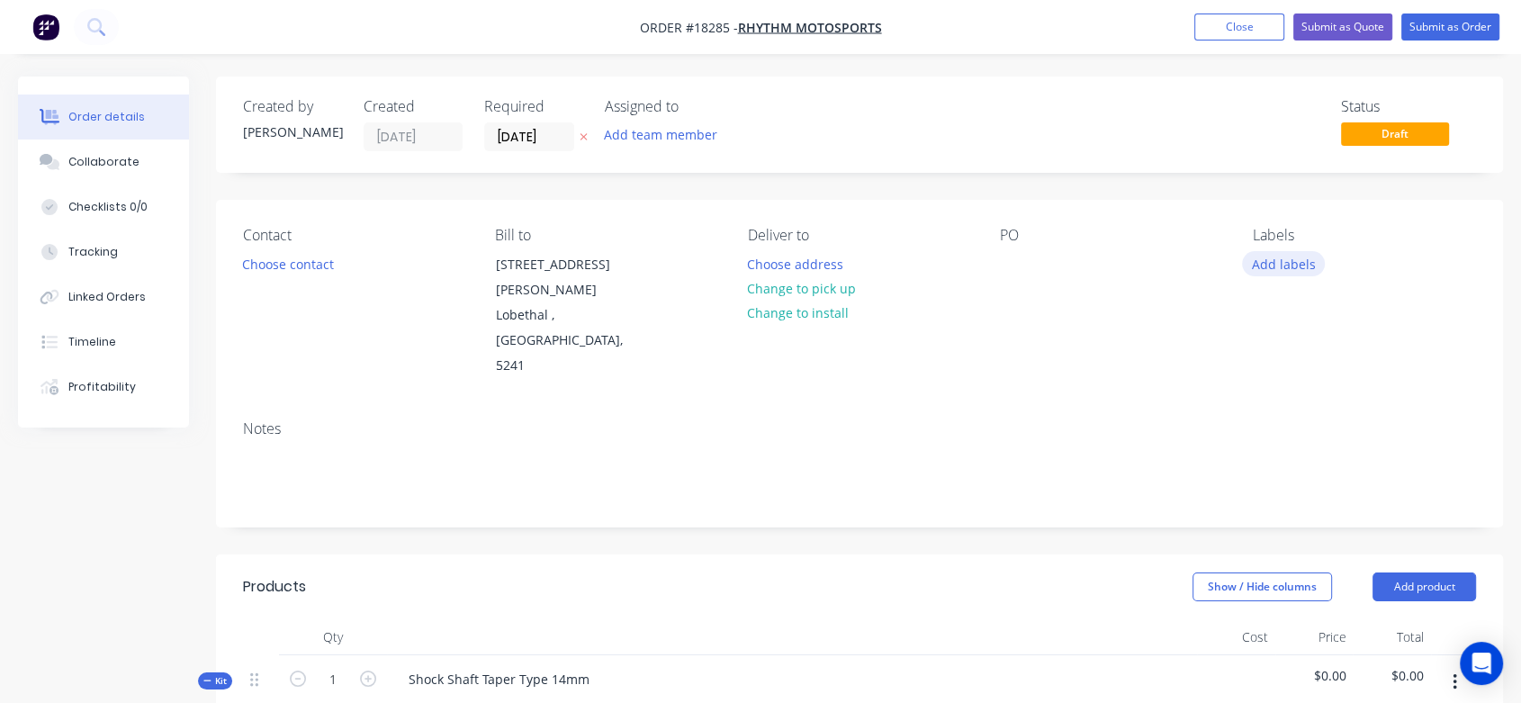
click at [1300, 257] on button "Add labels" at bounding box center [1283, 263] width 83 height 24
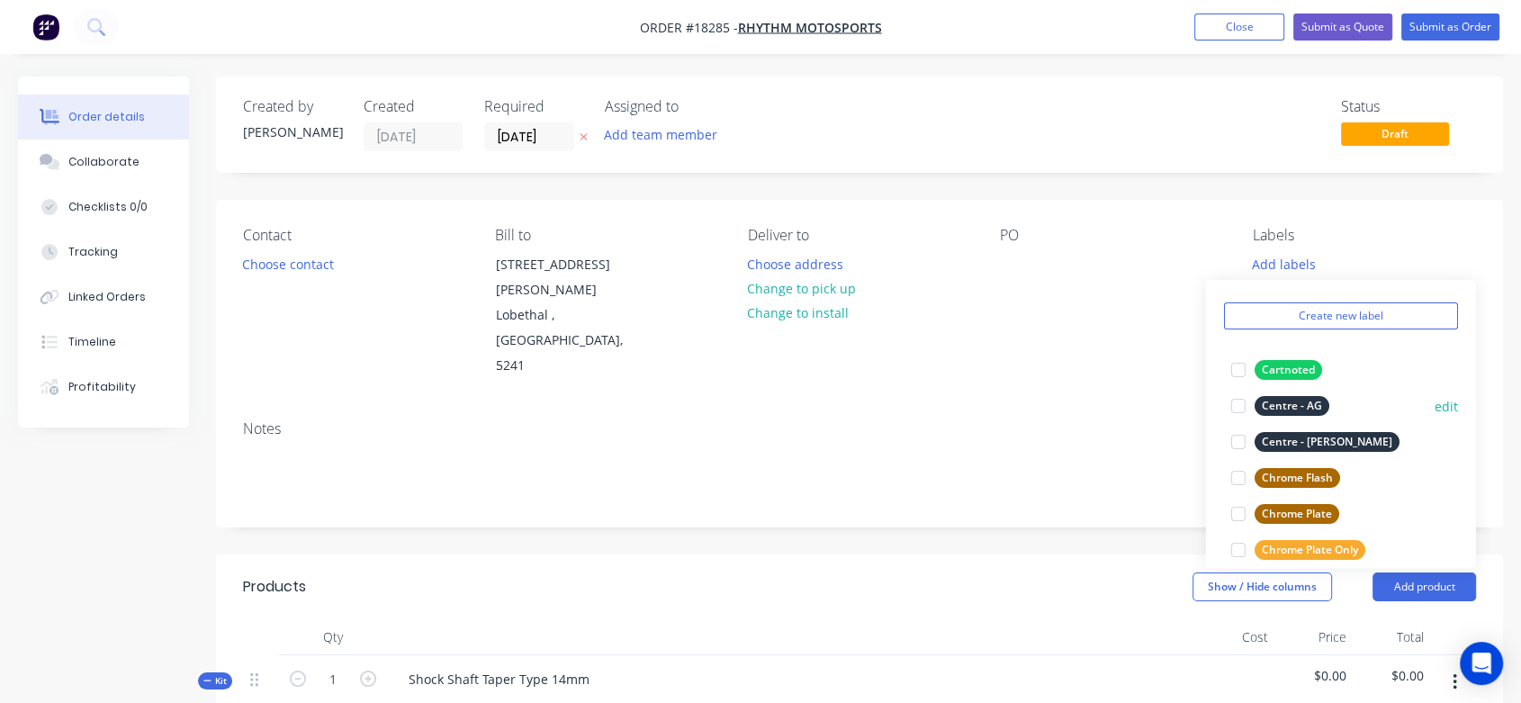
scroll to position [100, 0]
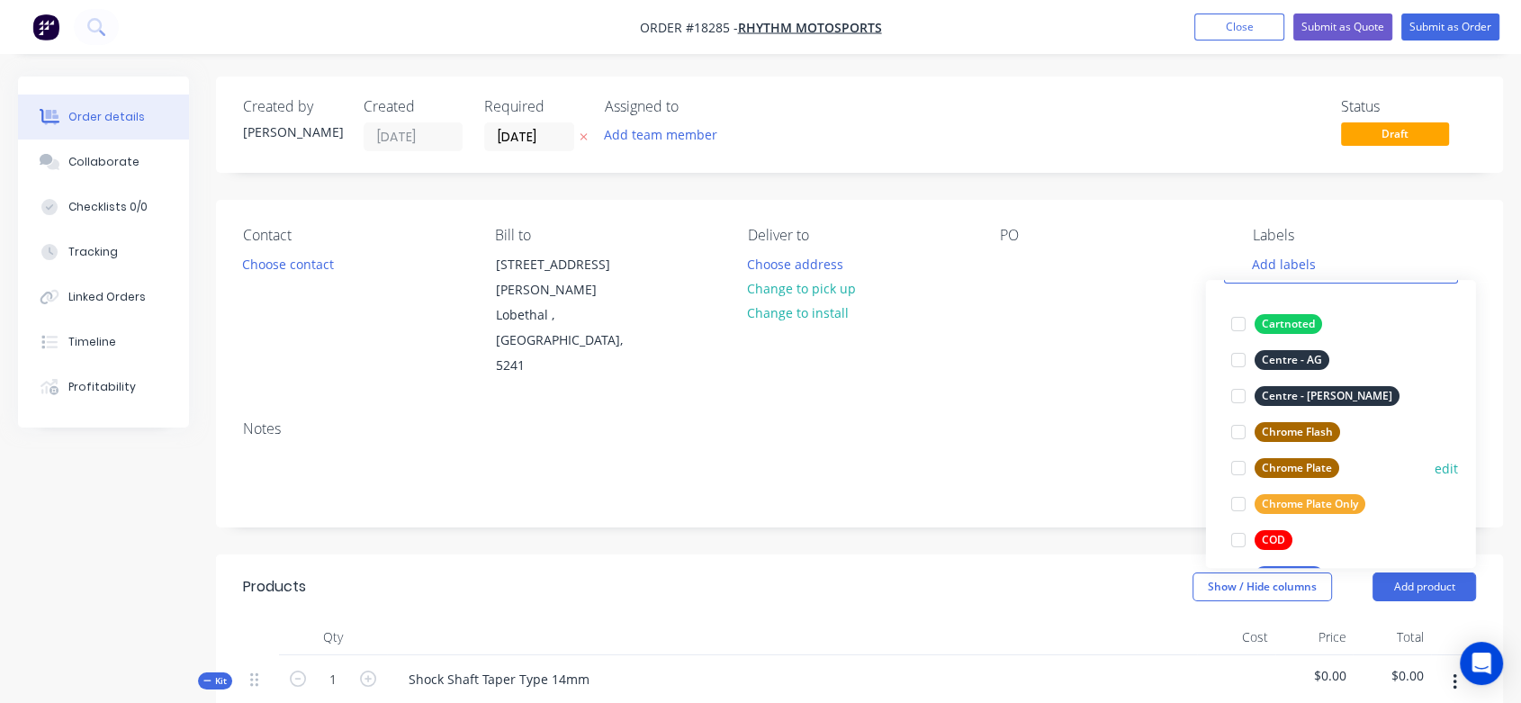
click at [1339, 461] on button "Chrome Plate" at bounding box center [1285, 467] width 122 height 25
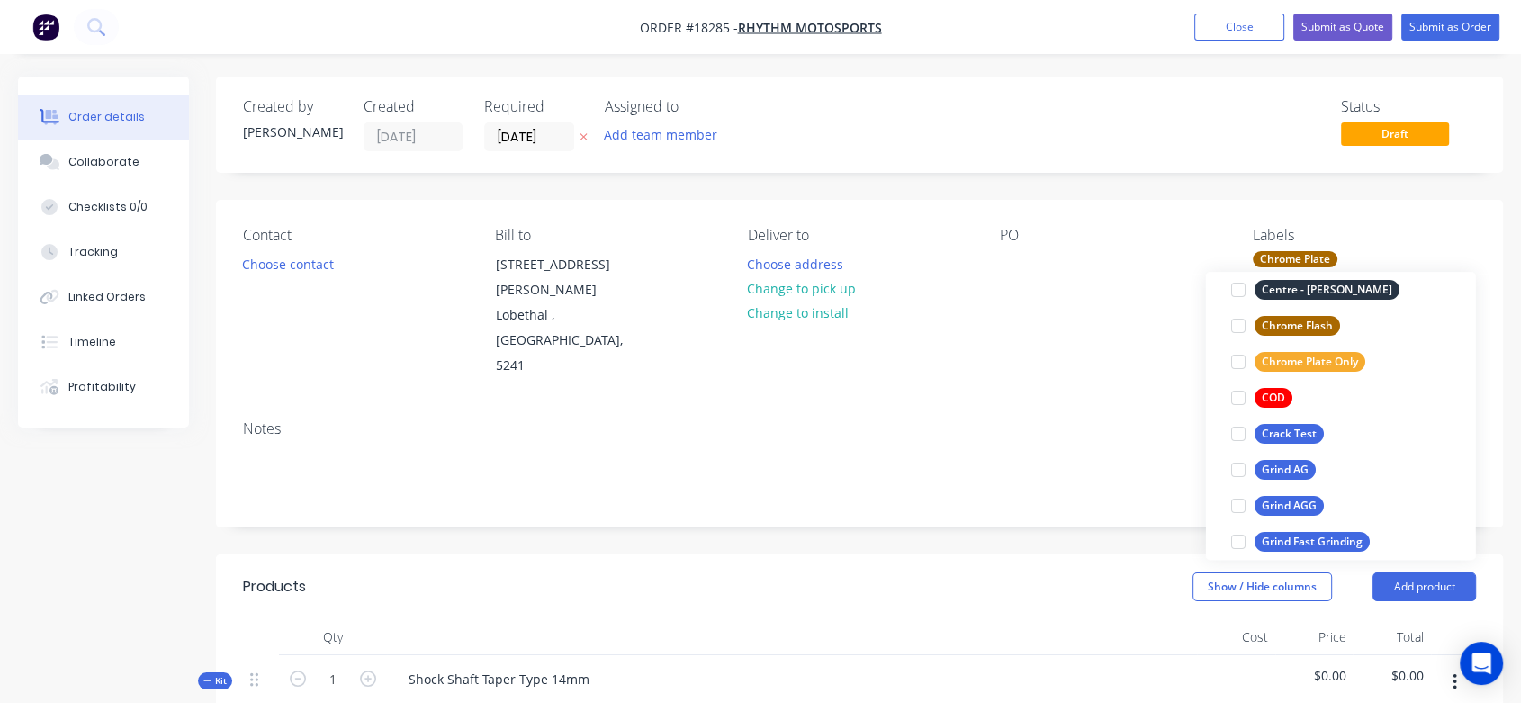
scroll to position [300, 0]
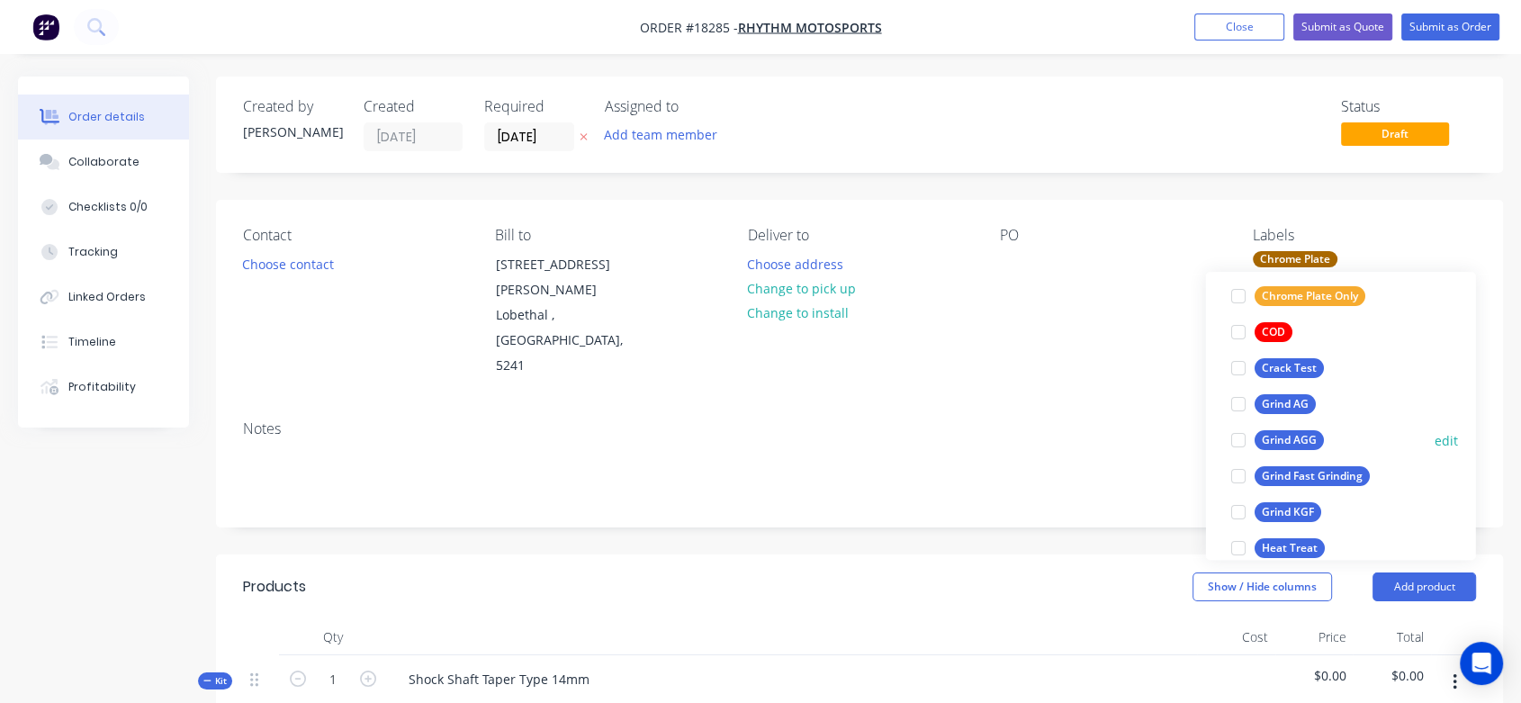
click at [1306, 437] on div "Grind AGG" at bounding box center [1288, 440] width 69 height 20
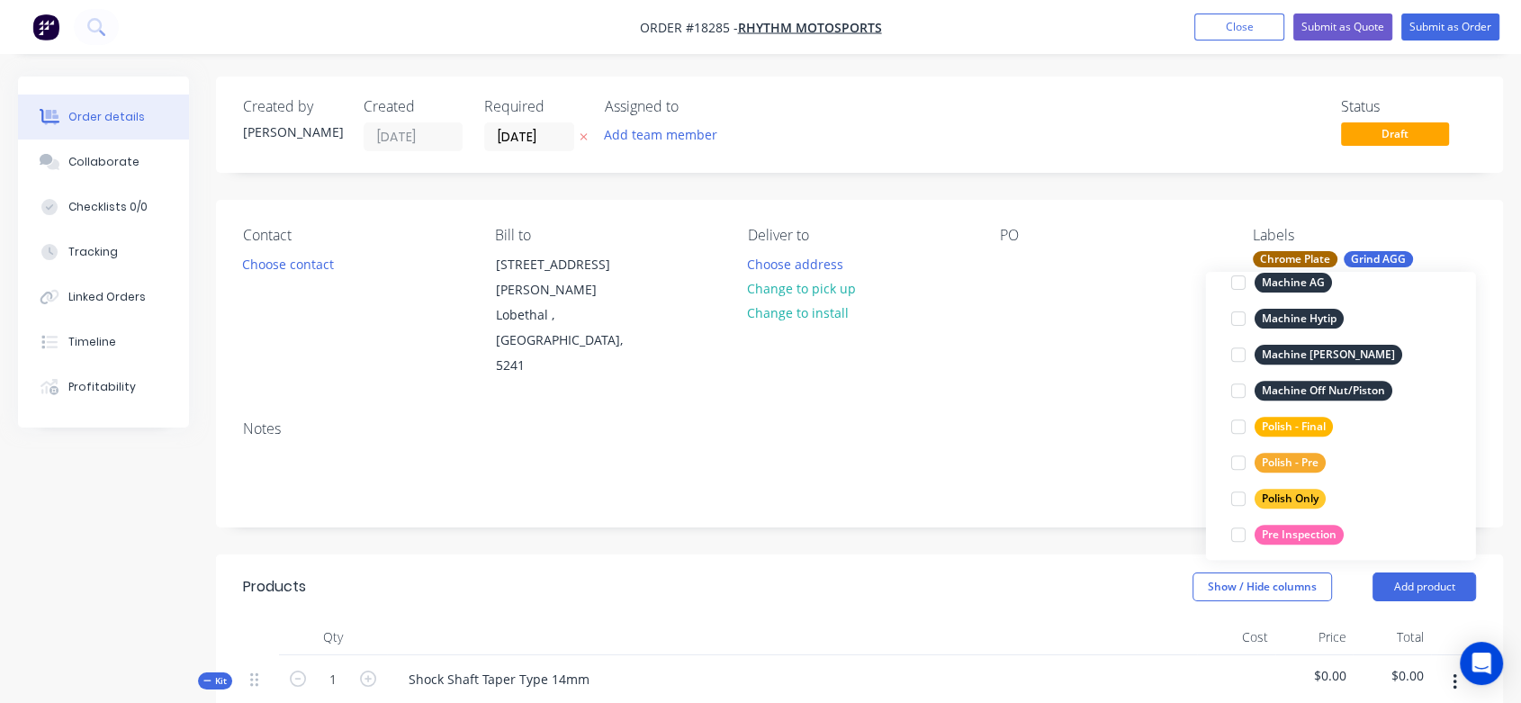
scroll to position [812, 0]
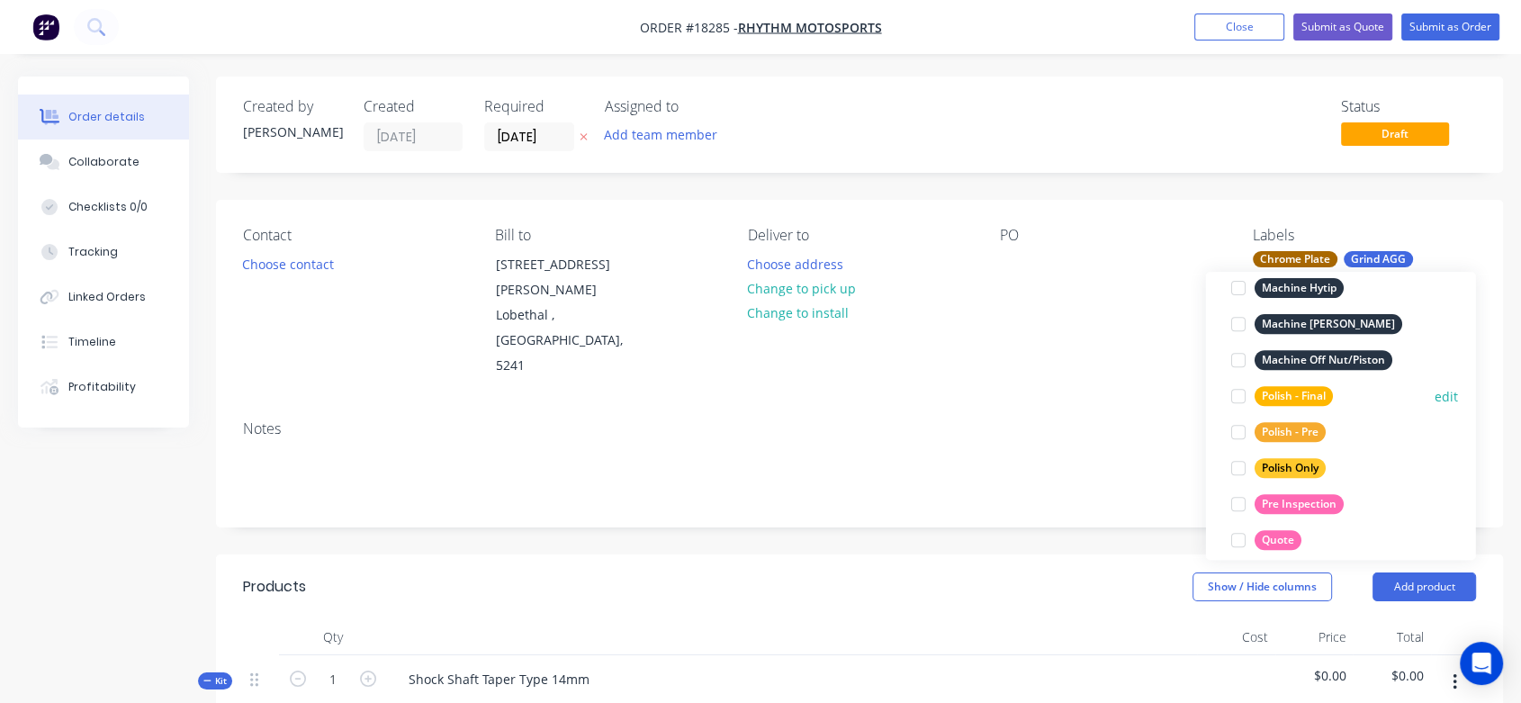
click at [1317, 392] on div "Polish - Final" at bounding box center [1293, 396] width 78 height 20
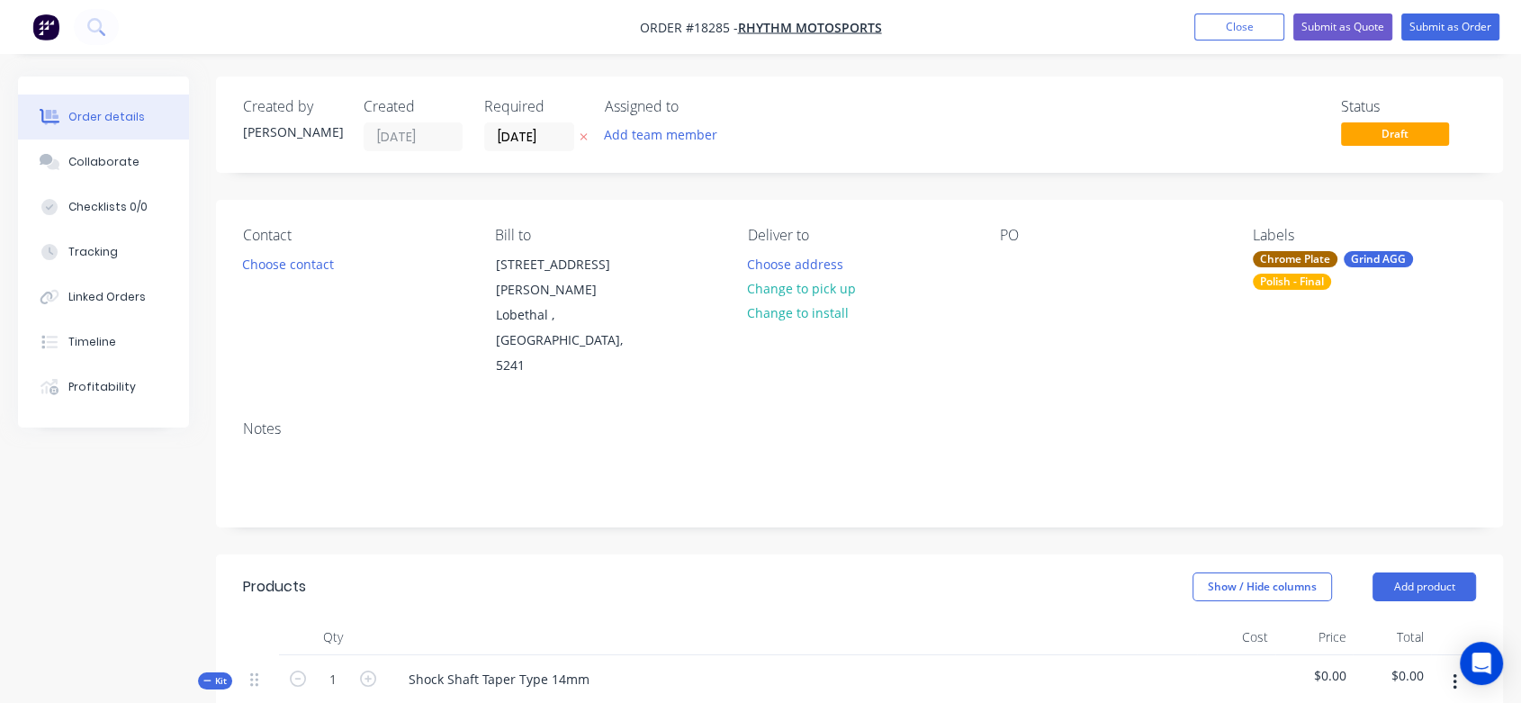
click at [1099, 420] on div "Notes" at bounding box center [859, 428] width 1233 height 17
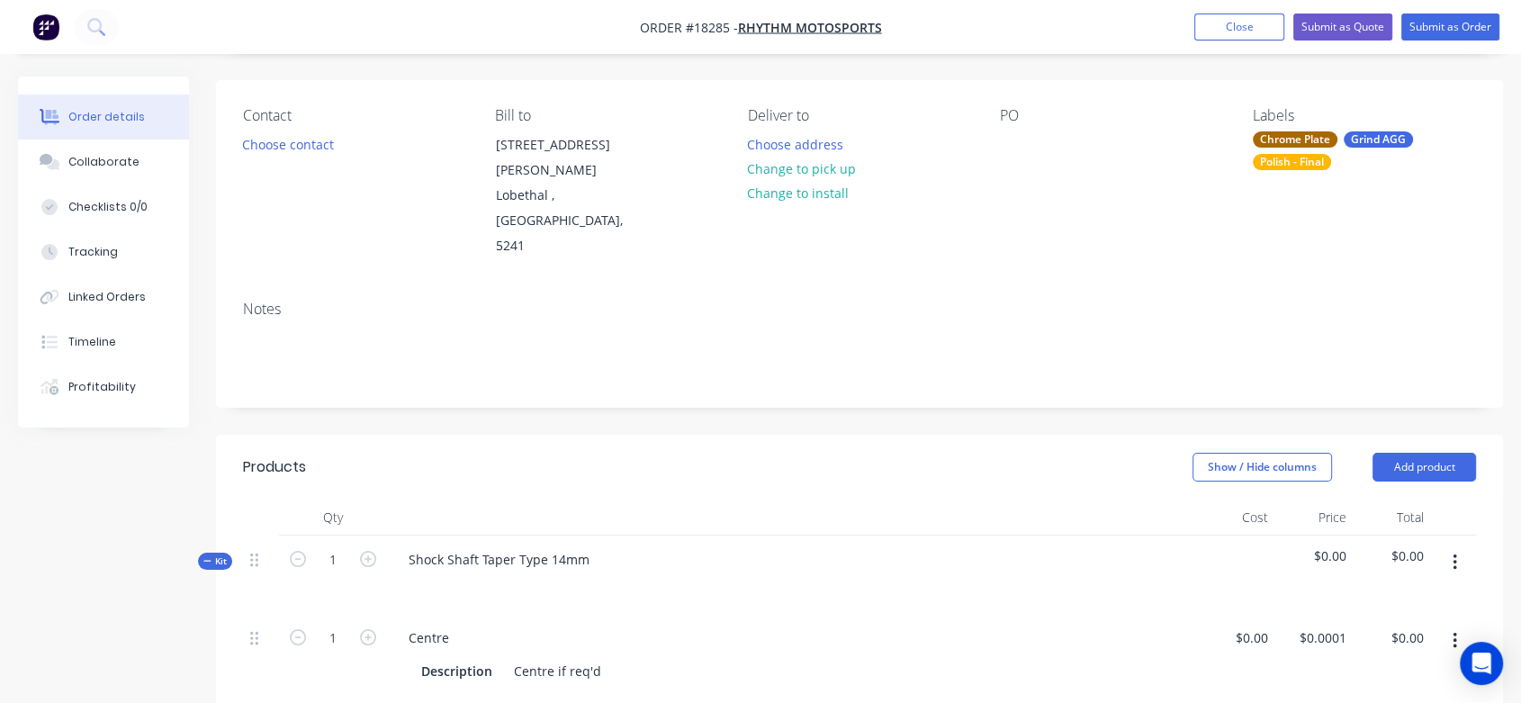
scroll to position [200, 0]
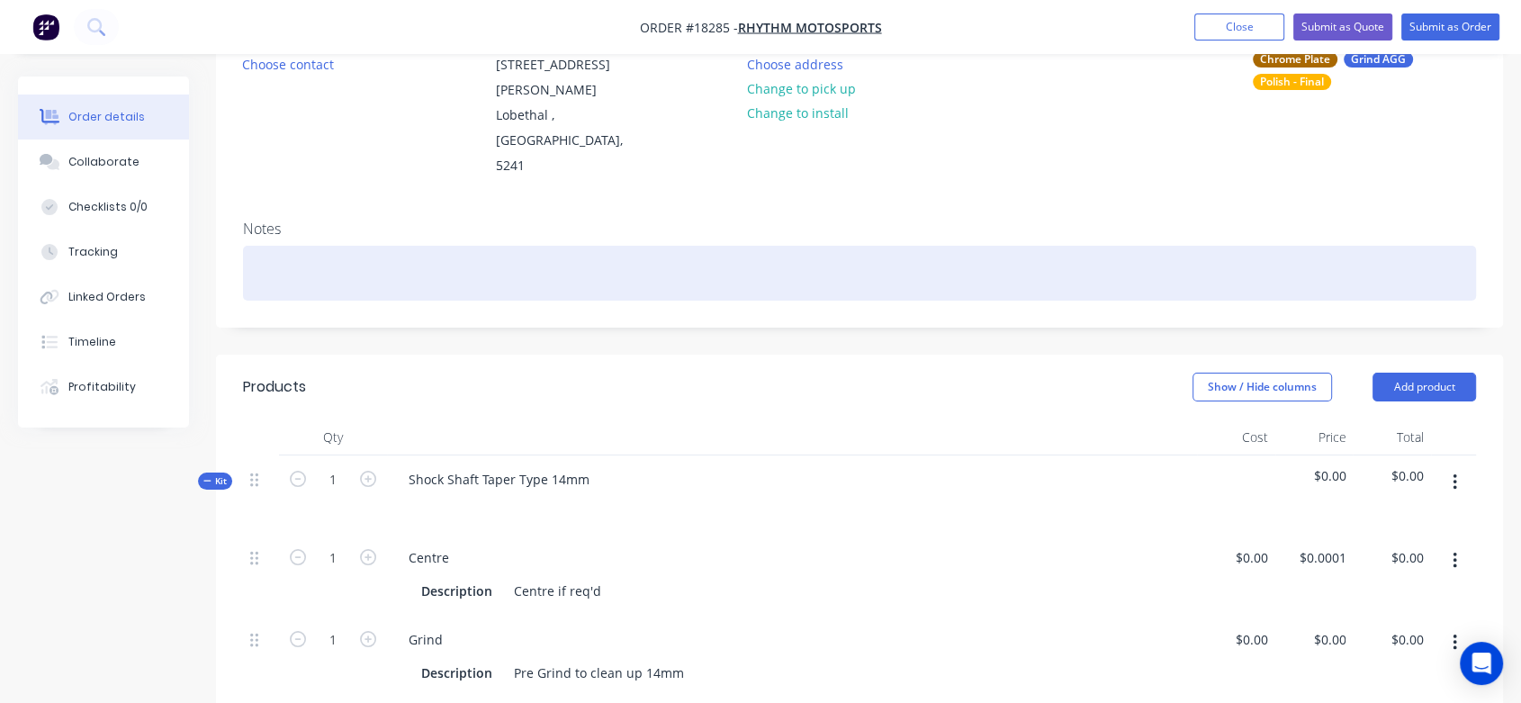
click at [353, 246] on div at bounding box center [859, 273] width 1233 height 55
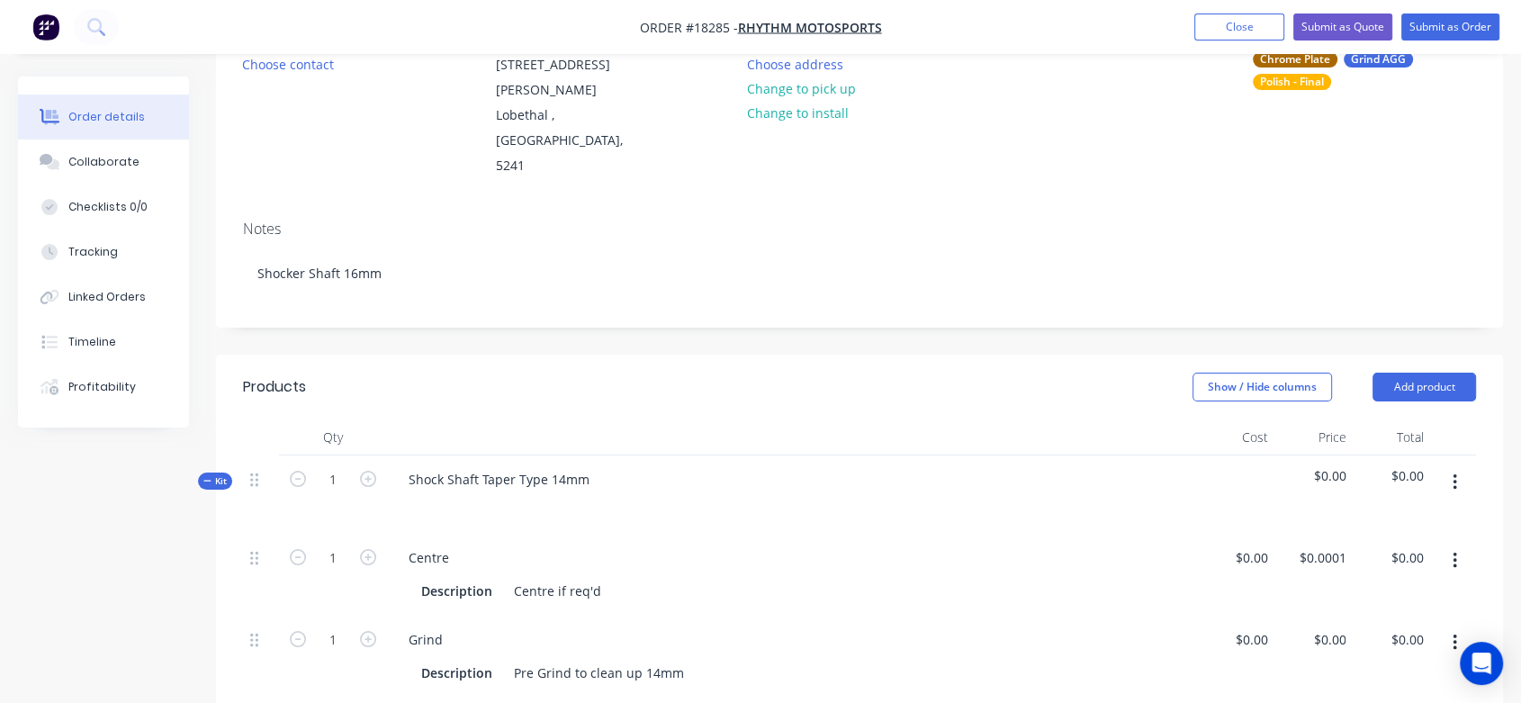
click at [544, 455] on div "Shock Shaft Taper Type 14mm" at bounding box center [792, 494] width 810 height 78
click at [561, 466] on div "Shock Shaft Taper Type 14mm" at bounding box center [499, 479] width 210 height 26
click at [715, 556] on div "Centre Description Centre if req'd" at bounding box center [792, 575] width 810 height 82
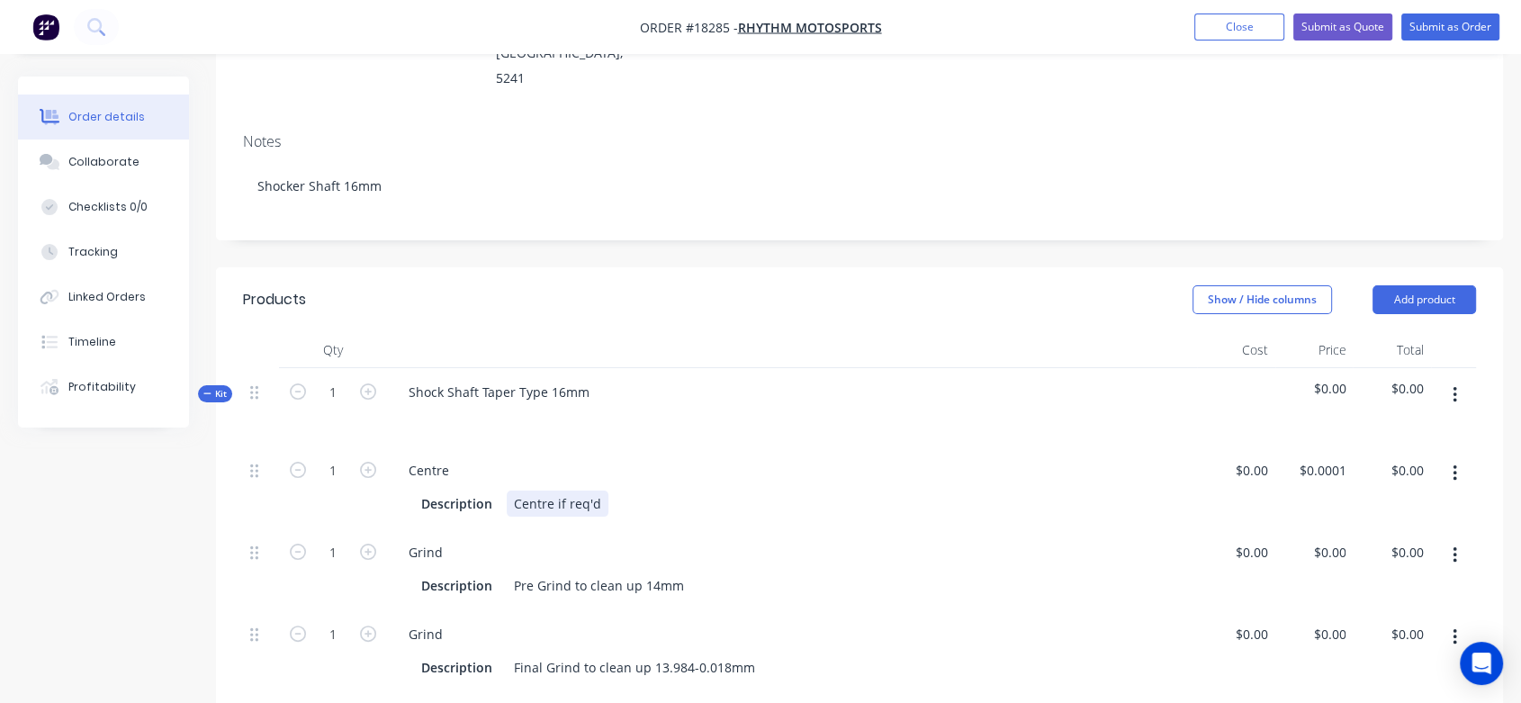
scroll to position [599, 0]
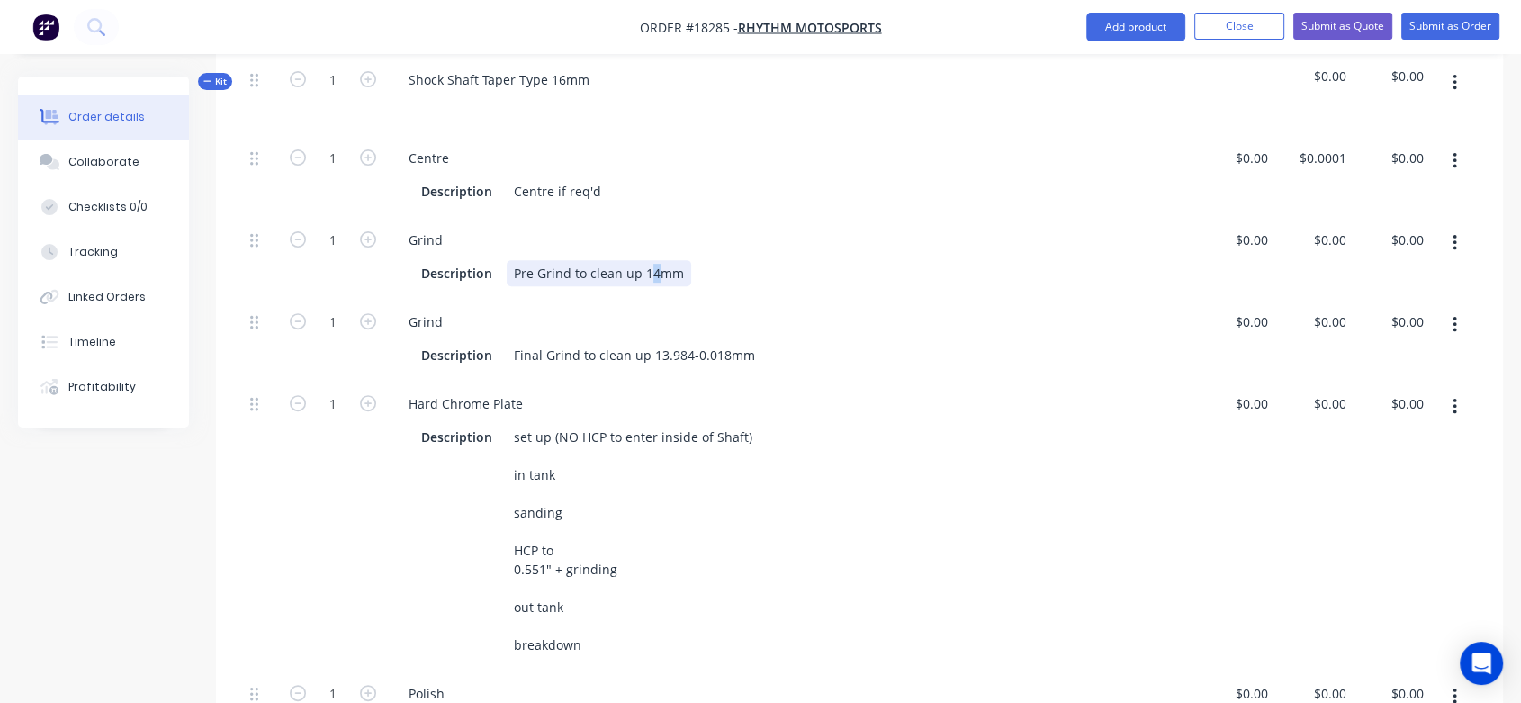
click at [653, 260] on div "Pre Grind to clean up 14mm" at bounding box center [599, 273] width 184 height 26
drag, startPoint x: 655, startPoint y: 296, endPoint x: 720, endPoint y: 301, distance: 64.9
click at [720, 342] on div "Final Grind to clean up 13.984-0.018mm" at bounding box center [635, 355] width 256 height 26
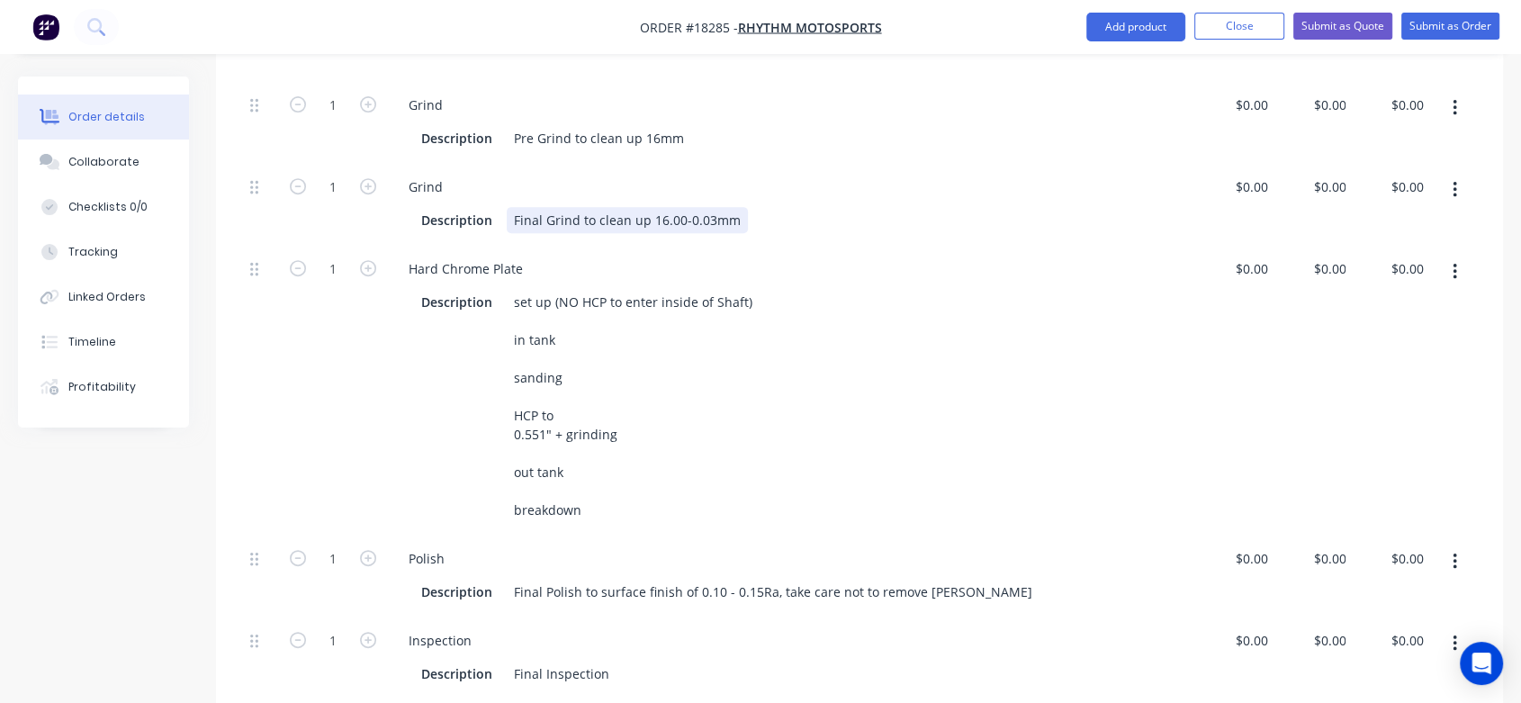
scroll to position [699, 0]
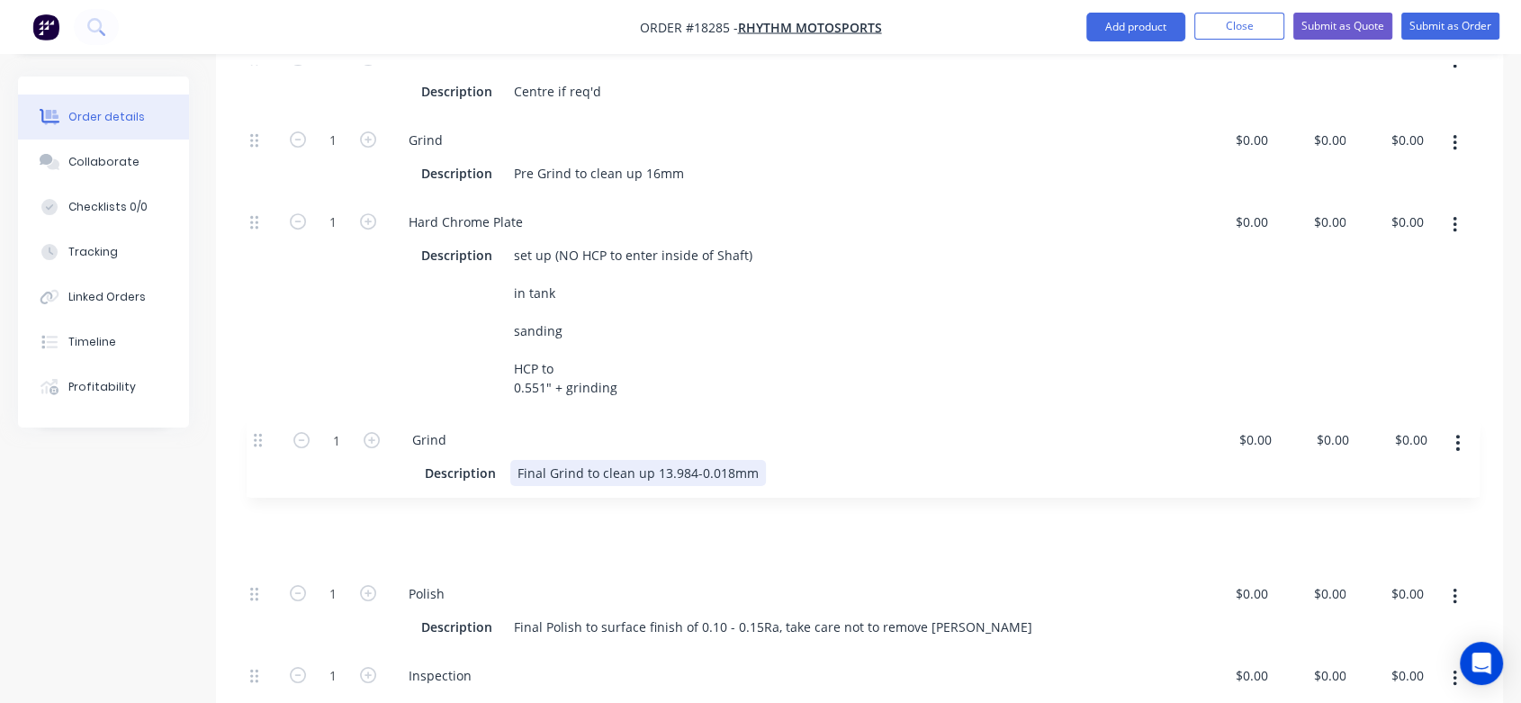
drag, startPoint x: 249, startPoint y: 171, endPoint x: 253, endPoint y: 449, distance: 278.0
click at [253, 449] on div "1 Centre Description Centre if req'd $0.00 $0.00 $0.0001 $0.0001 $0.00 $0.00 1 …" at bounding box center [859, 383] width 1233 height 699
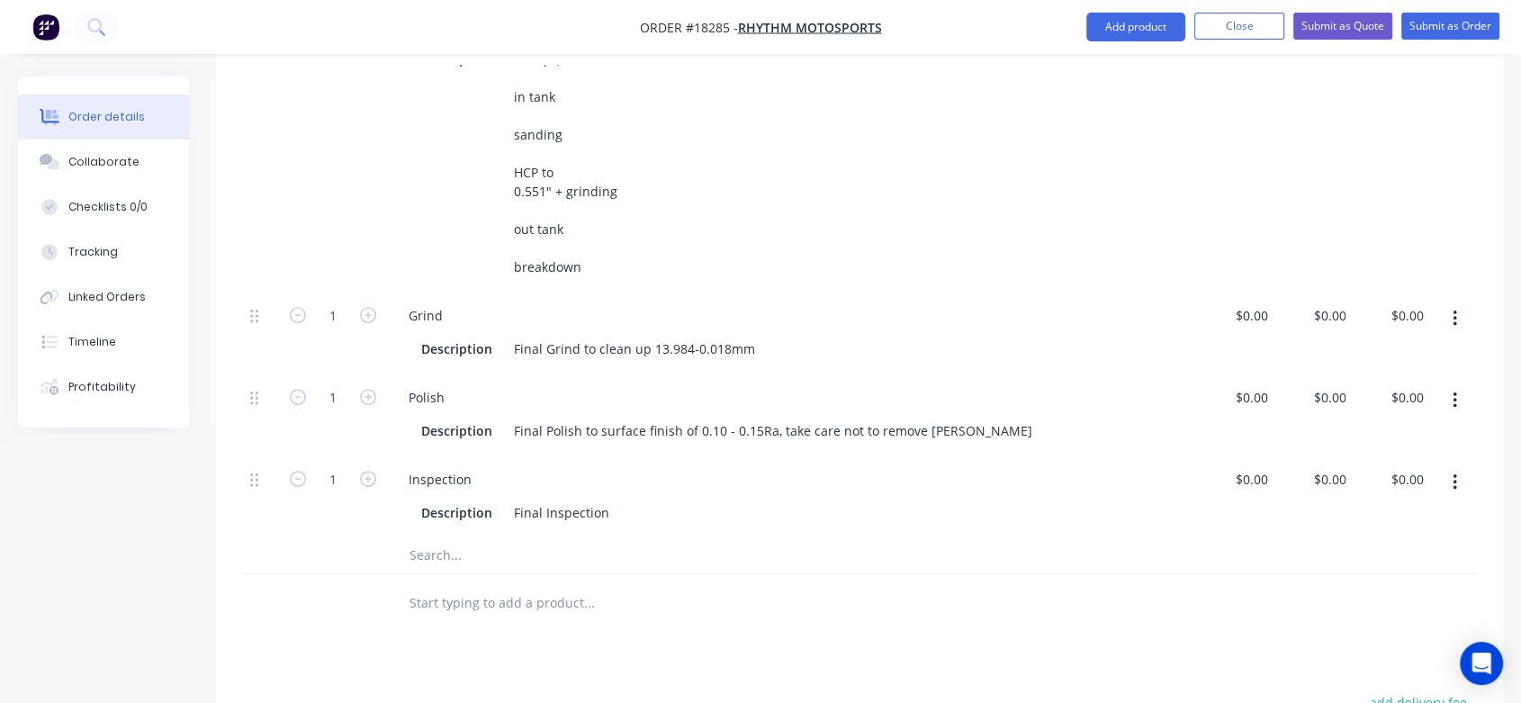
scroll to position [900, 0]
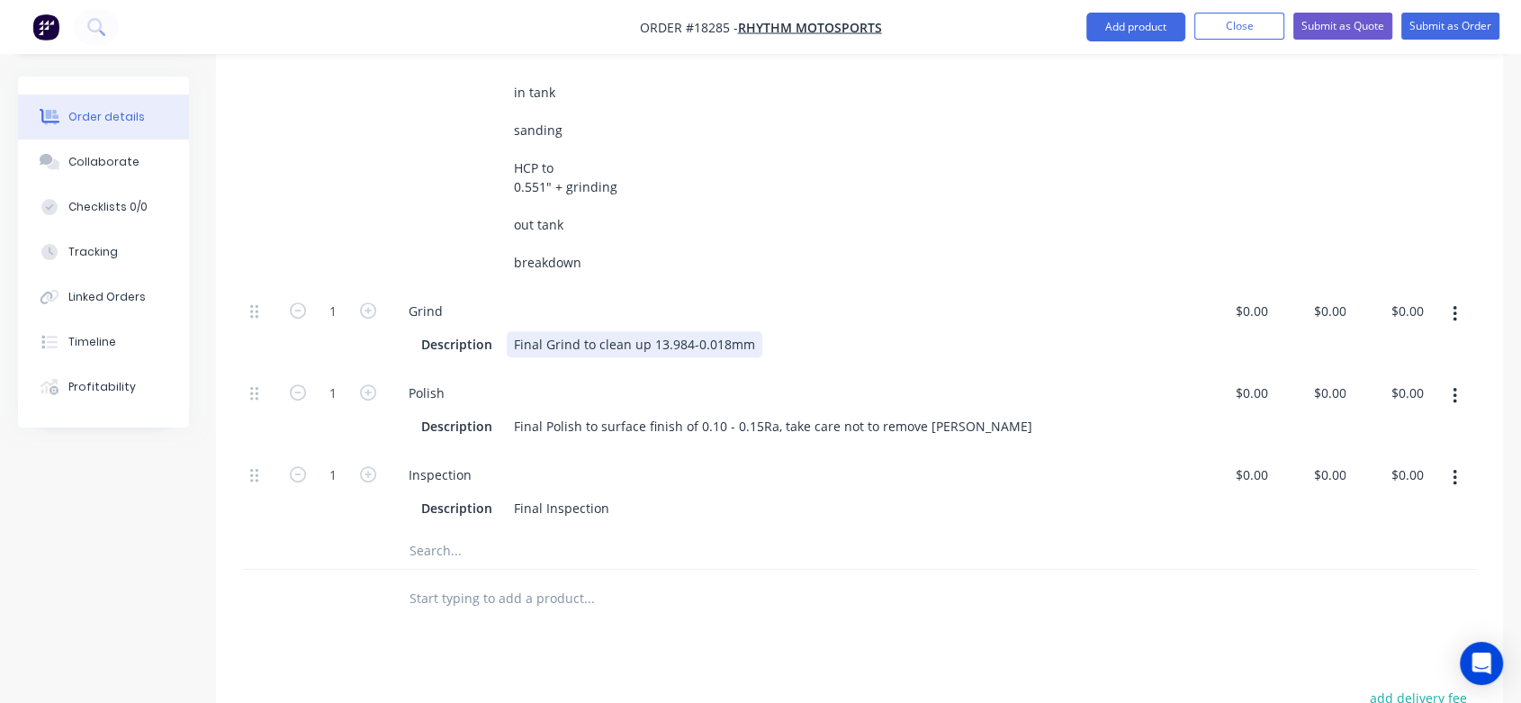
drag, startPoint x: 756, startPoint y: 286, endPoint x: 668, endPoint y: 294, distance: 88.5
click at [668, 331] on div "Description Final Grind to clean up 13.984-0.018mm" at bounding box center [788, 344] width 749 height 26
click at [743, 331] on div "Final Grind to clean up 13.984-0.018mm" at bounding box center [635, 344] width 256 height 26
drag, startPoint x: 743, startPoint y: 295, endPoint x: 656, endPoint y: 301, distance: 87.4
click at [656, 331] on div "Final Grind to clean up 13.984-0.018mm" at bounding box center [635, 344] width 256 height 26
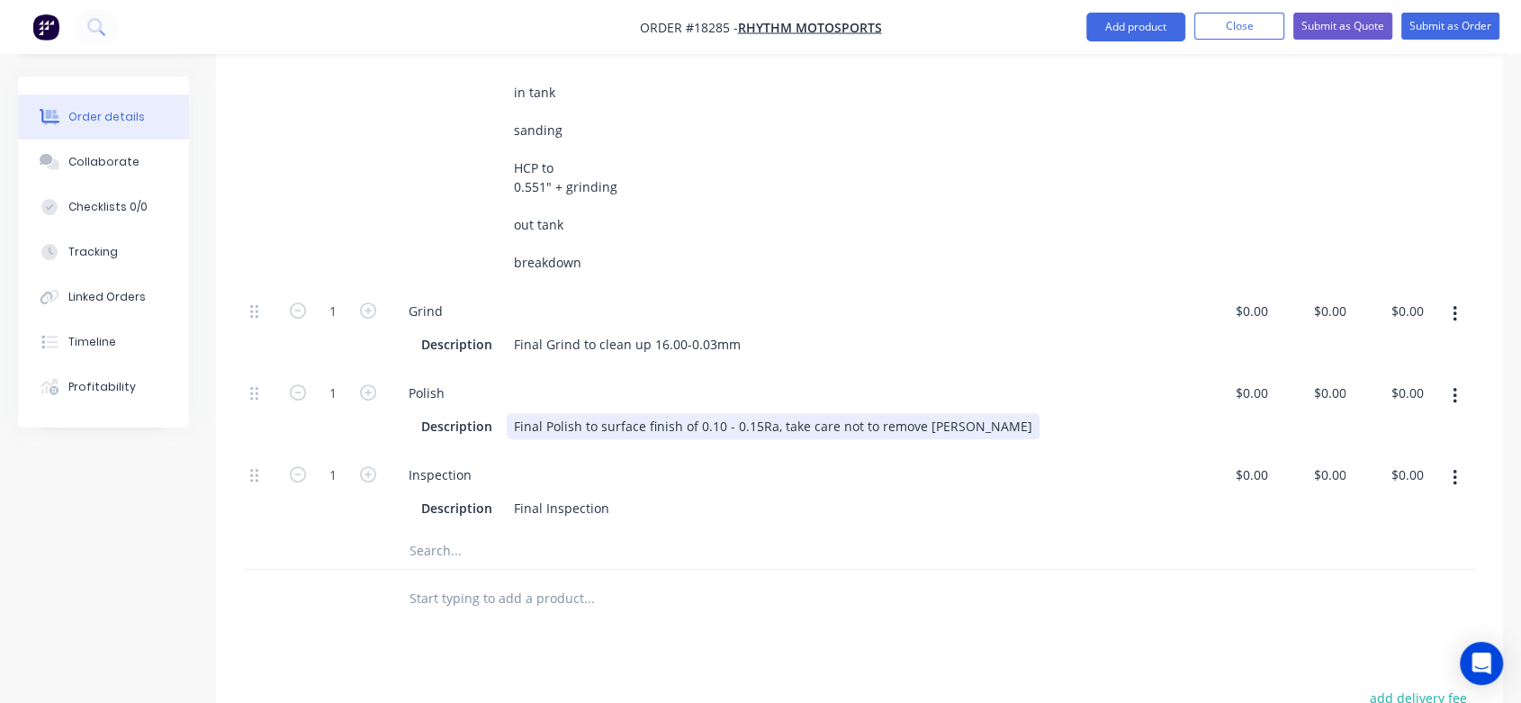
click at [651, 413] on div "Final Polish to surface finish of 0.10 - 0.15Ra, take care not to remove [PERSO…" at bounding box center [773, 426] width 533 height 26
drag, startPoint x: 975, startPoint y: 372, endPoint x: 597, endPoint y: 383, distance: 379.0
click at [597, 413] on div "Description Final Polish to surface finish of 0.10 - 0.15Ra, take care not to r…" at bounding box center [788, 426] width 749 height 26
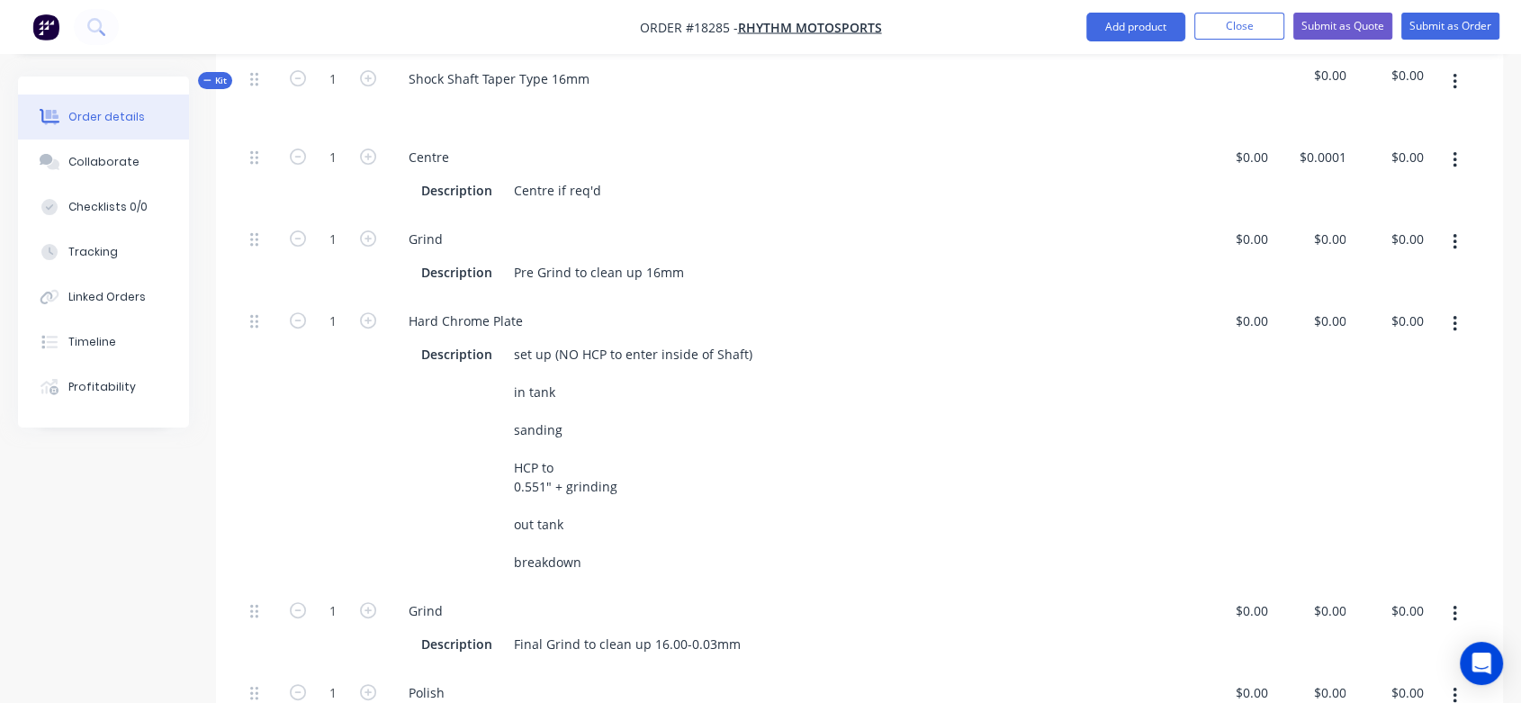
scroll to position [599, 0]
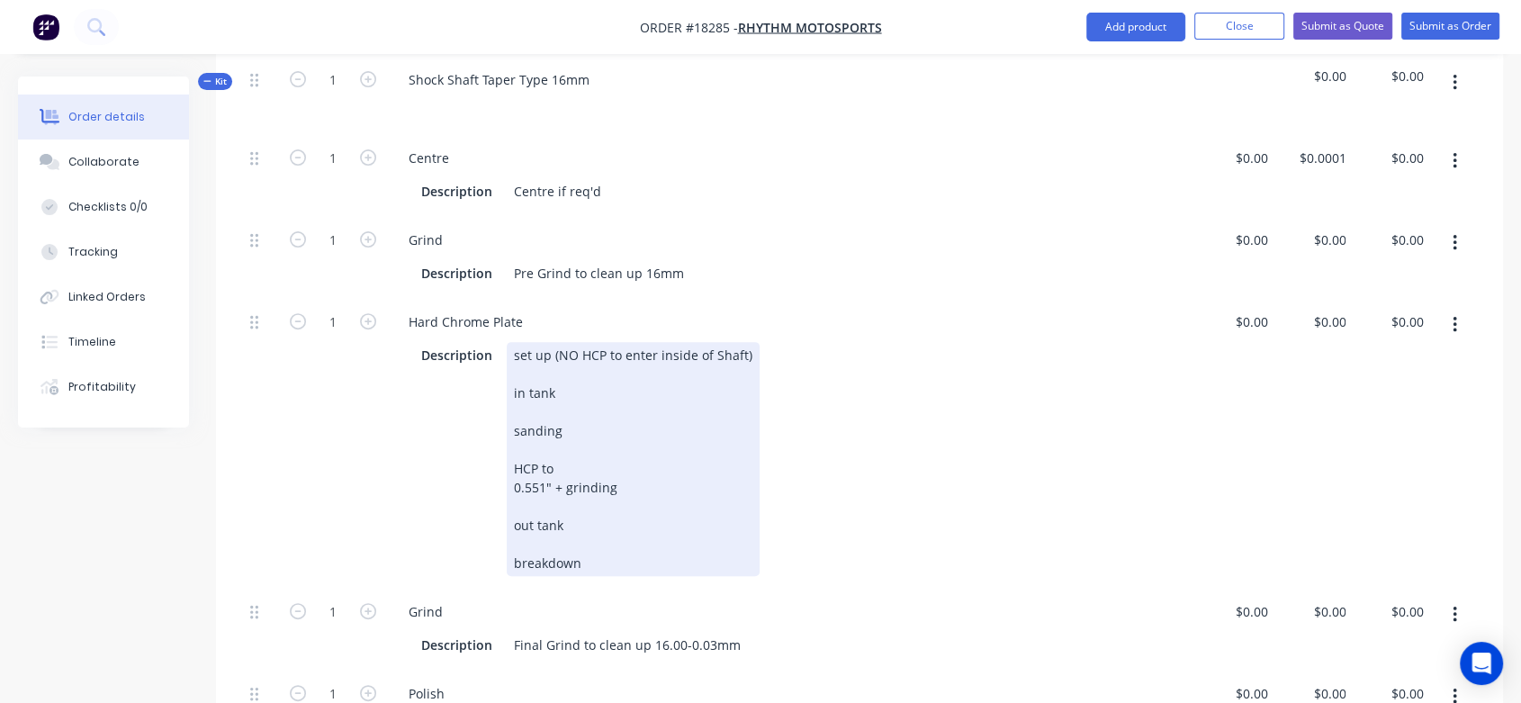
click at [559, 358] on div "set up (NO HCP to enter inside of Shaft) in tank sanding HCP to 0.551" + grindi…" at bounding box center [633, 459] width 253 height 234
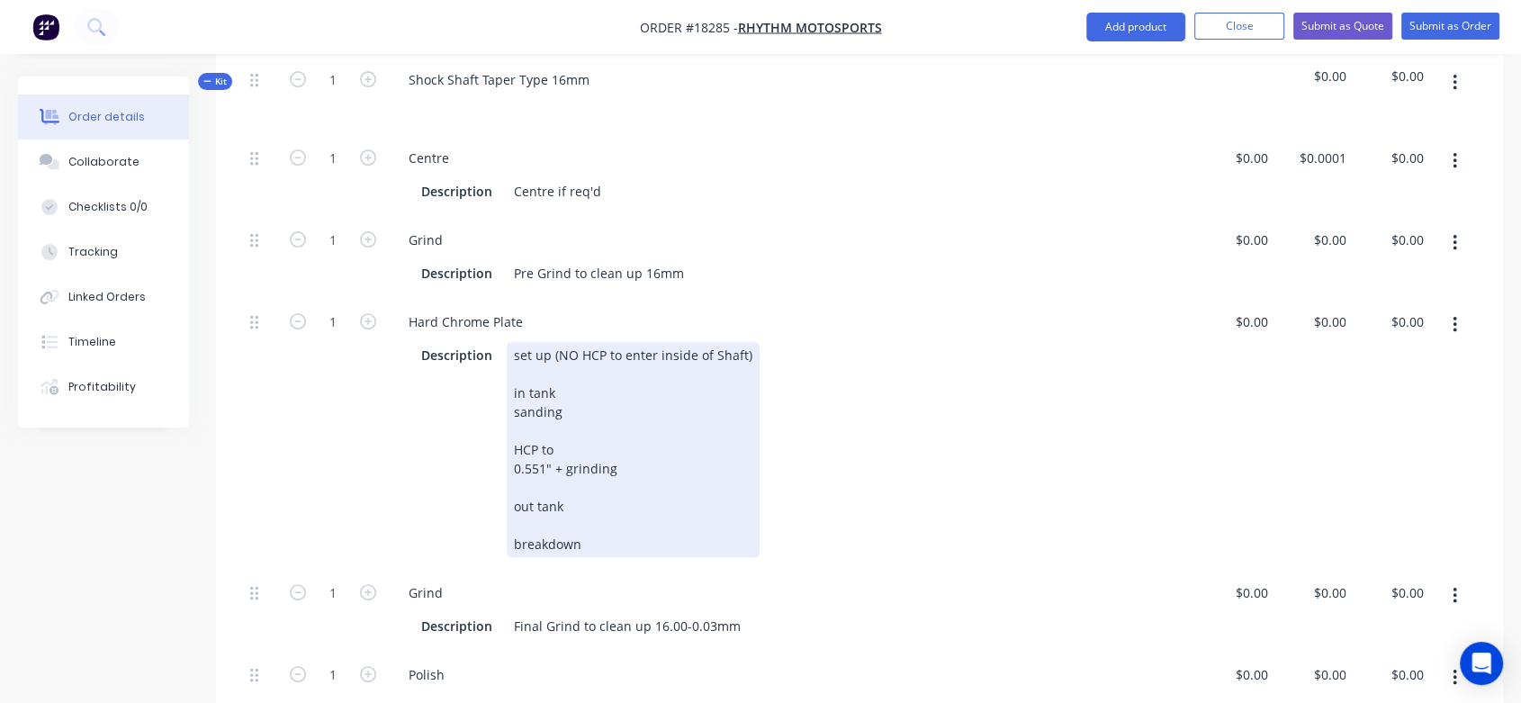
click at [550, 377] on div "set up (NO HCP to enter inside of Shaft) in tank sanding HCP to 0.551" + grindi…" at bounding box center [633, 449] width 253 height 215
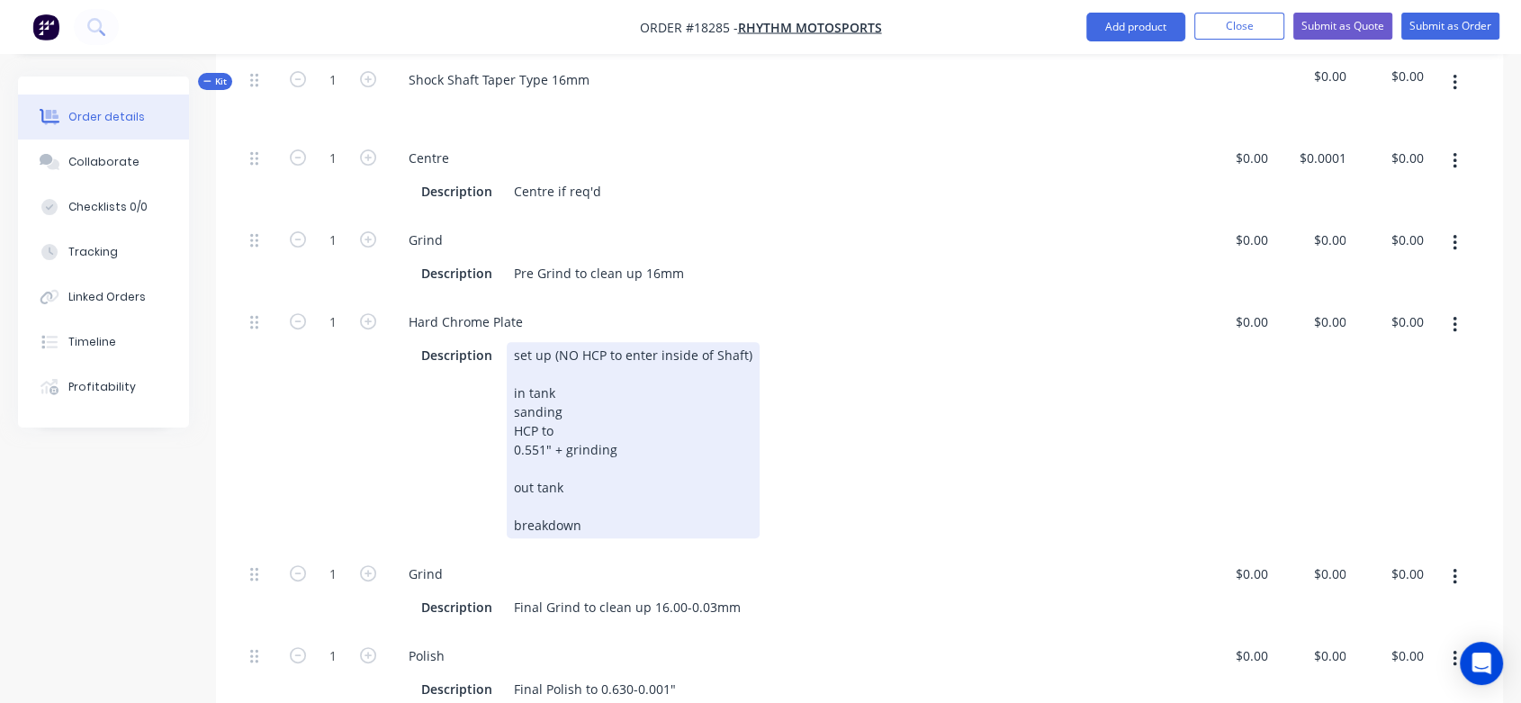
drag, startPoint x: 553, startPoint y: 378, endPoint x: 576, endPoint y: 396, distance: 28.8
click at [554, 378] on div "set up (NO HCP to enter inside of Shaft) in tank sanding HCP to 0.551" + grindi…" at bounding box center [633, 440] width 253 height 196
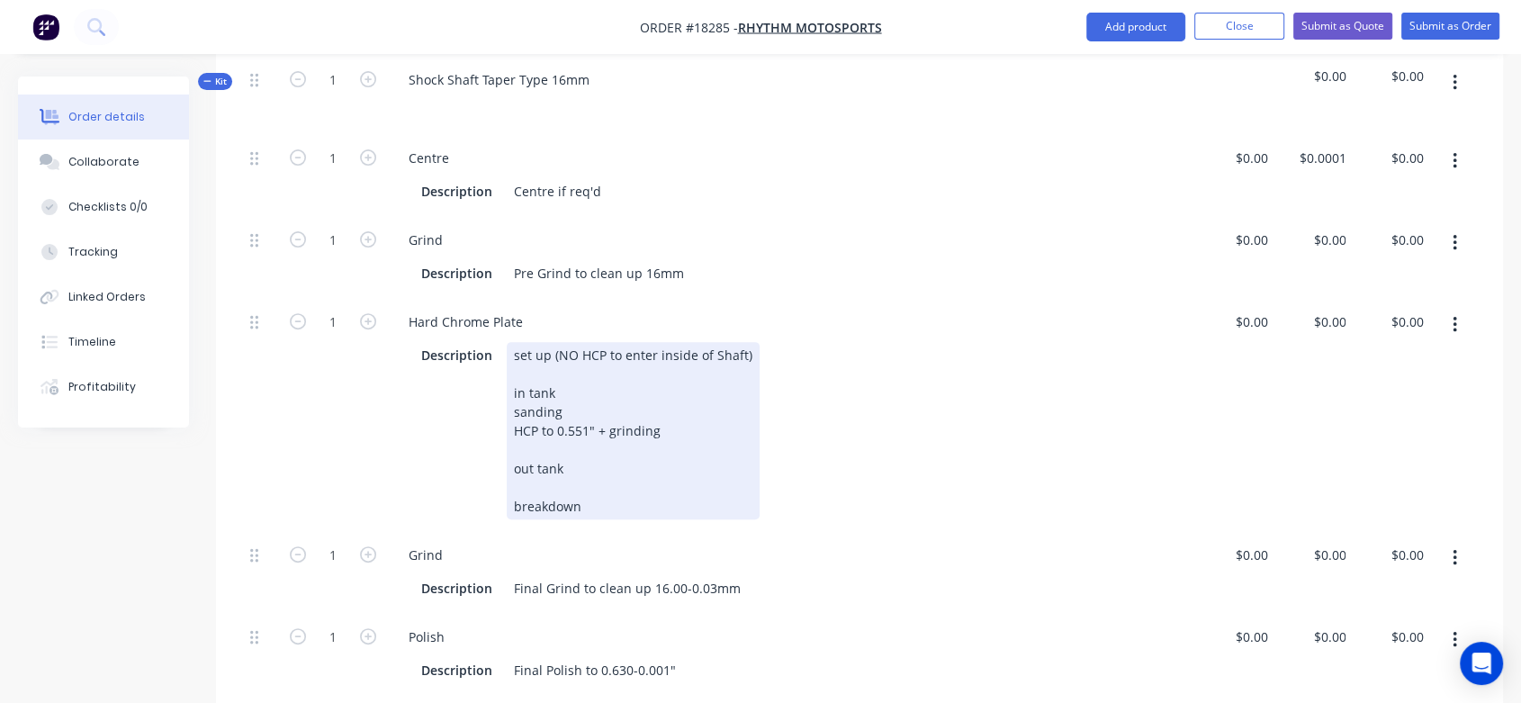
click at [561, 389] on div "set up (NO HCP to enter inside of Shaft) in tank sanding HCP to 0.551" + grindi…" at bounding box center [633, 430] width 253 height 177
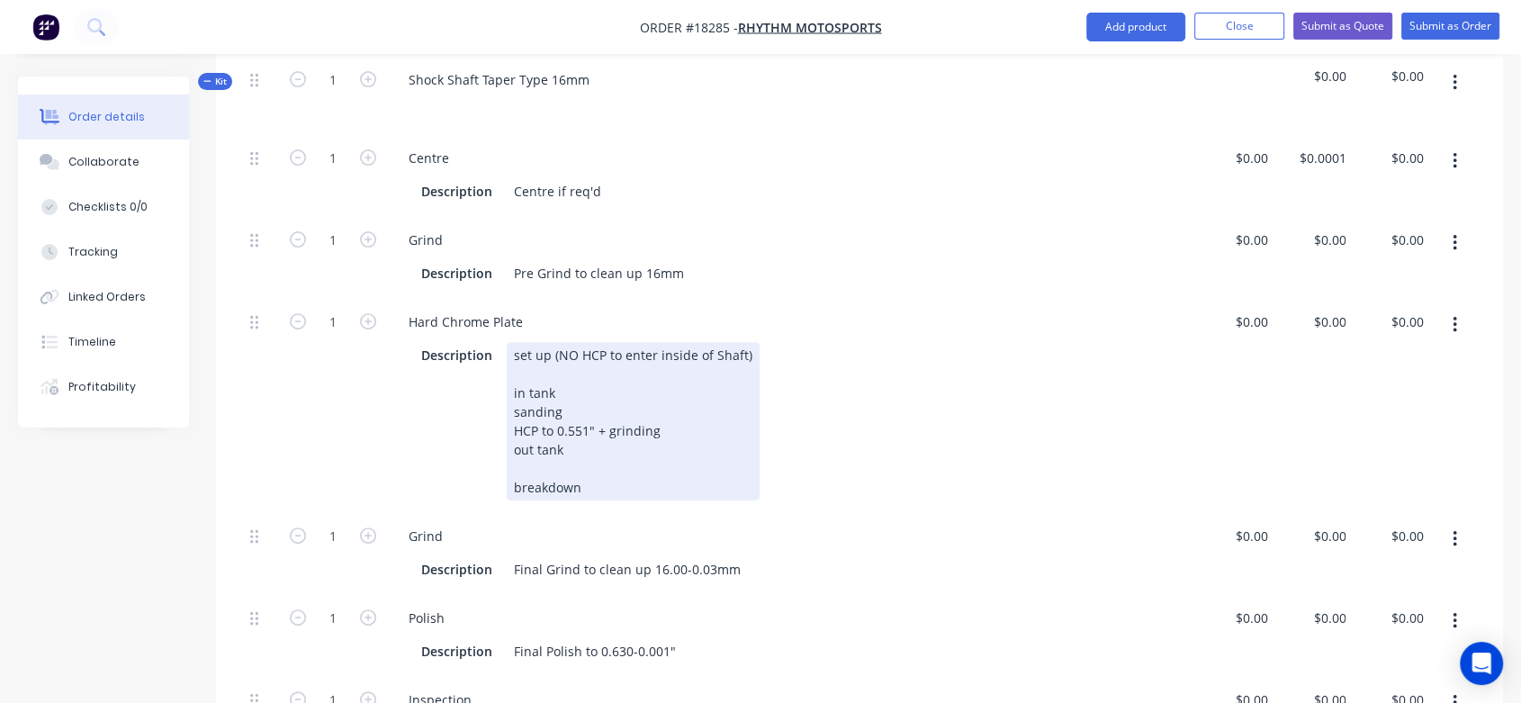
click at [562, 413] on div "set up (NO HCP to enter inside of Shaft) in tank sanding HCP to 0.551" + grindi…" at bounding box center [633, 421] width 253 height 158
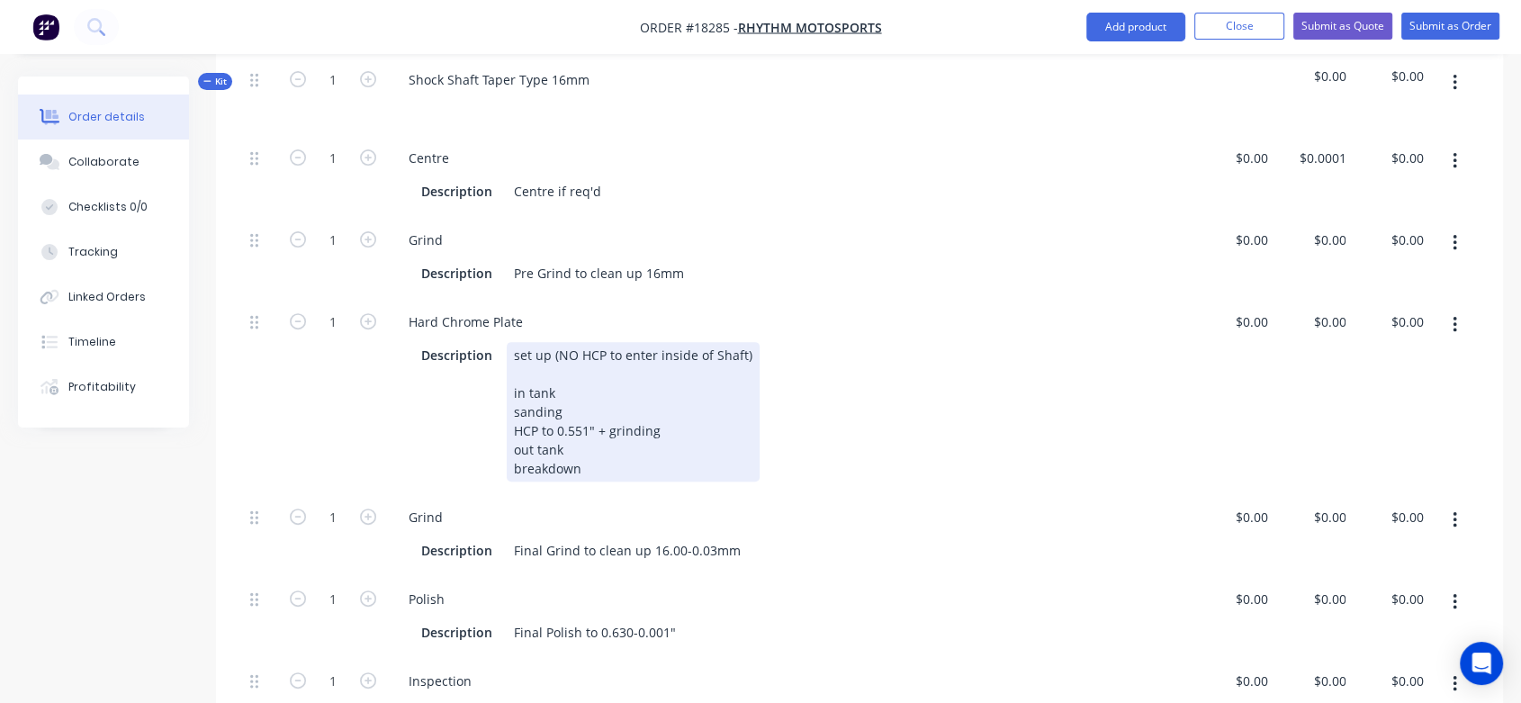
click at [566, 342] on div "set up (NO HCP to enter inside of Shaft) in tank sanding HCP to 0.551" + grindi…" at bounding box center [633, 411] width 253 height 139
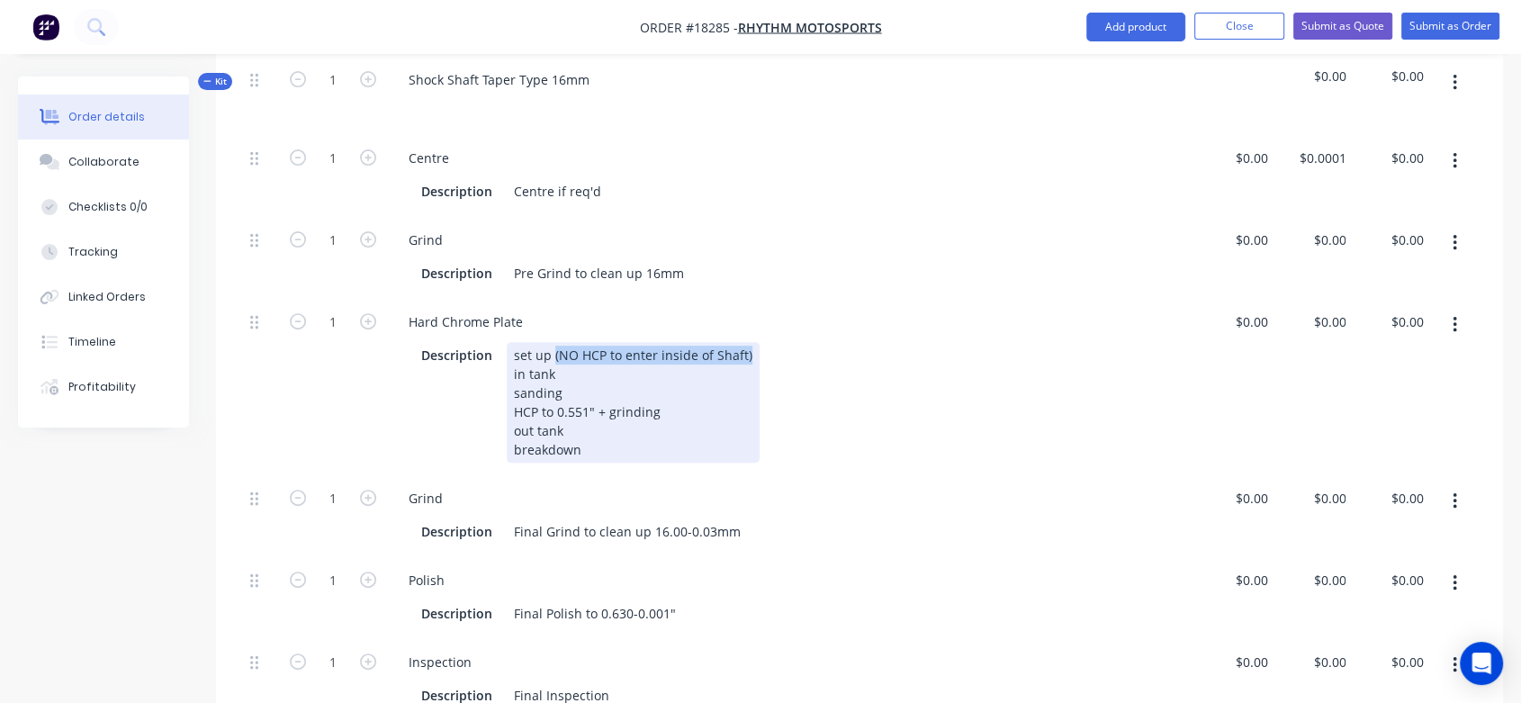
drag, startPoint x: 749, startPoint y: 301, endPoint x: 551, endPoint y: 302, distance: 198.8
click at [551, 342] on div "set up (NO HCP to enter inside of Shaft) in tank sanding HCP to 0.551" + grindi…" at bounding box center [633, 402] width 253 height 121
click at [583, 396] on div "set up in tank sanding HCP to 0.551" + grinding out tank breakdown" at bounding box center [587, 402] width 161 height 121
click at [682, 395] on div "set up in tank sanding HCP to 0.551" + grinding out tank breakdown (NO HCP to e…" at bounding box center [646, 402] width 279 height 121
click at [704, 342] on div "set up in tank sanding HCP to 0.551" + grinding out tank breakdown, clean out i…" at bounding box center [624, 402] width 235 height 121
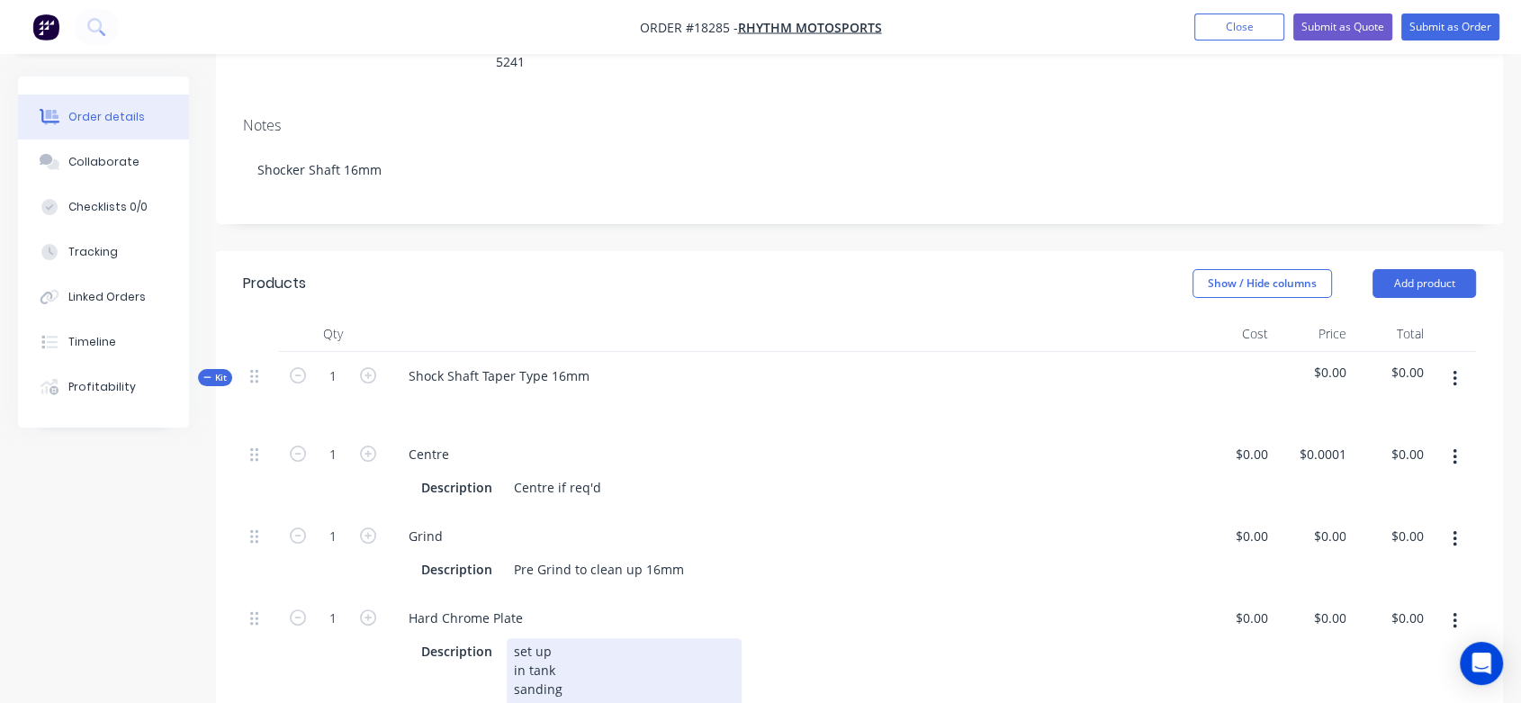
scroll to position [300, 0]
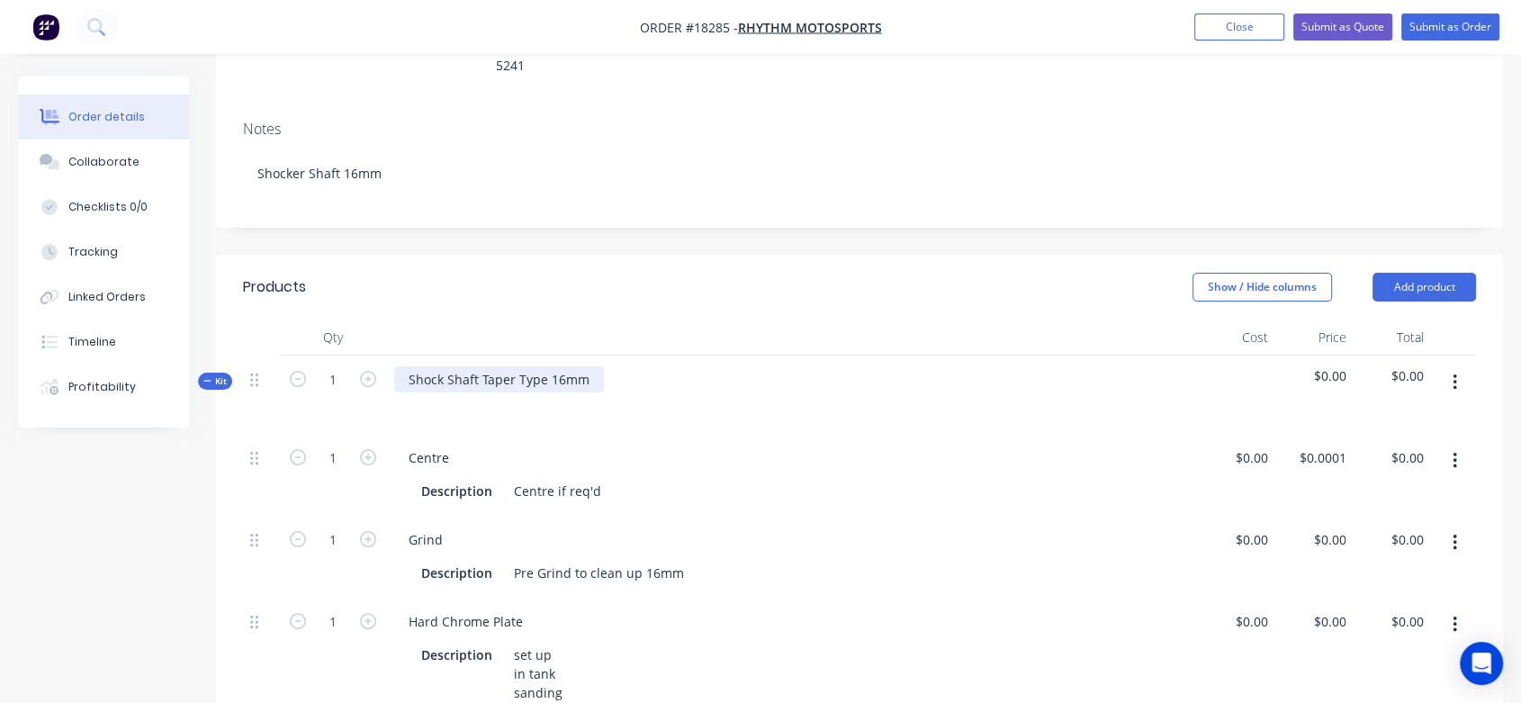
click at [542, 366] on div "Shock Shaft Taper Type 16mm" at bounding box center [499, 379] width 210 height 26
click at [763, 478] on div "Description Centre if req'd" at bounding box center [788, 491] width 749 height 26
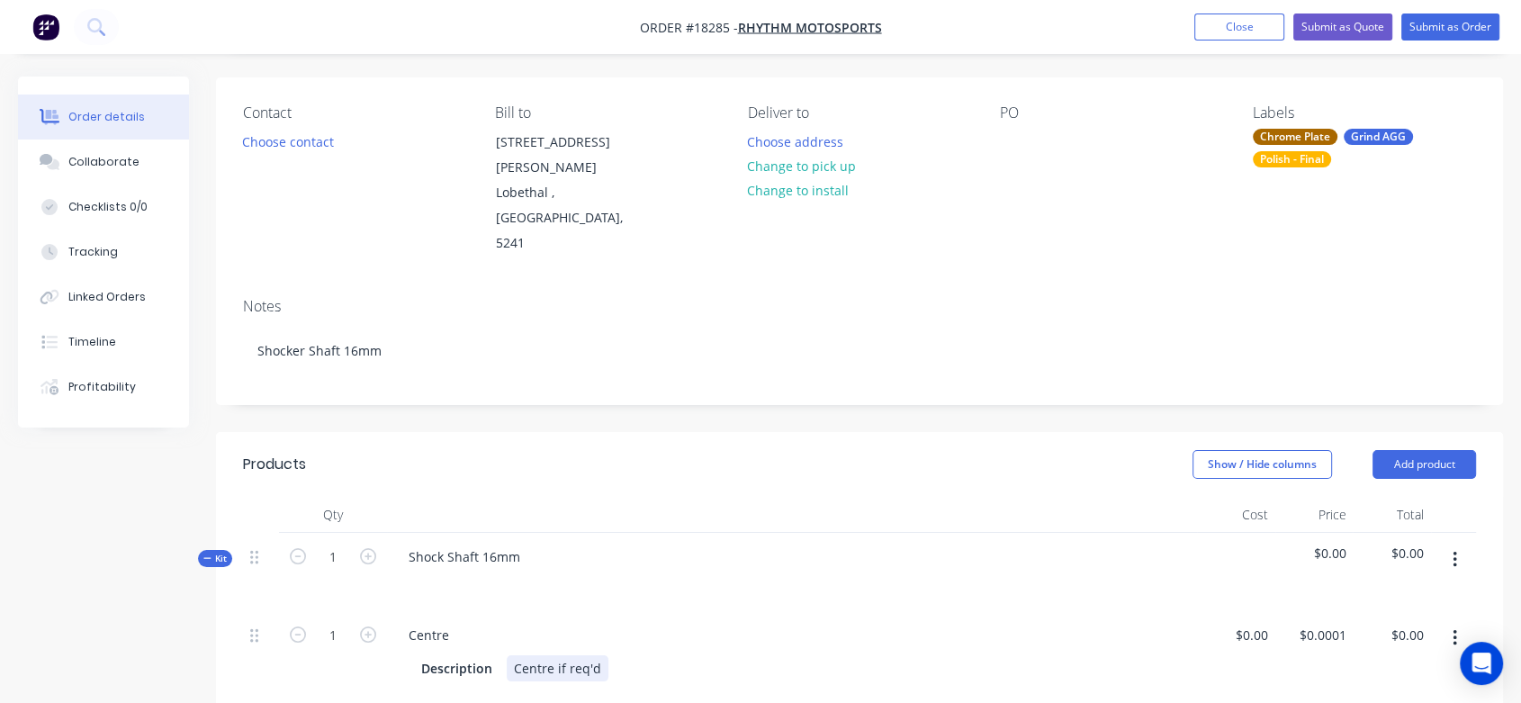
scroll to position [100, 0]
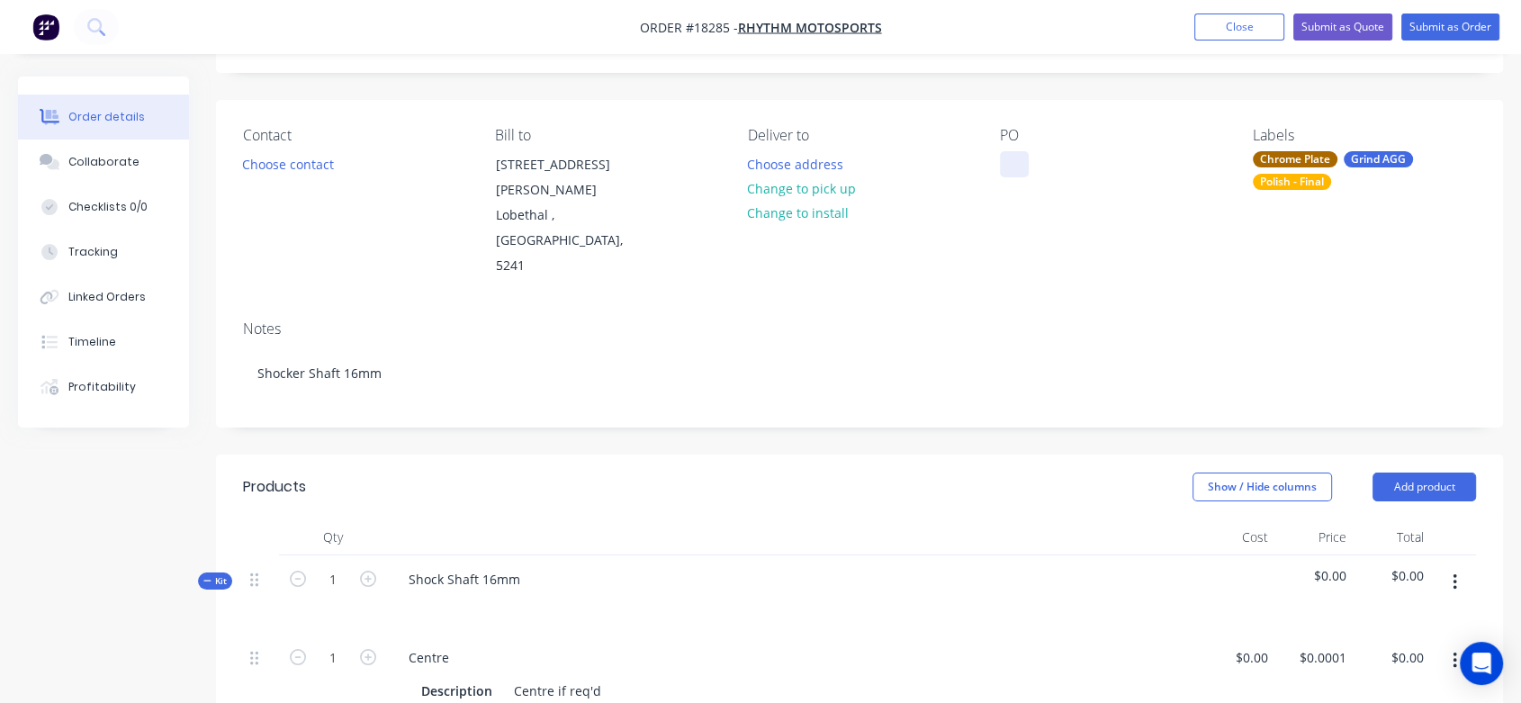
click at [1009, 162] on div at bounding box center [1014, 164] width 29 height 26
click at [1003, 320] on div "Notes" at bounding box center [859, 328] width 1233 height 17
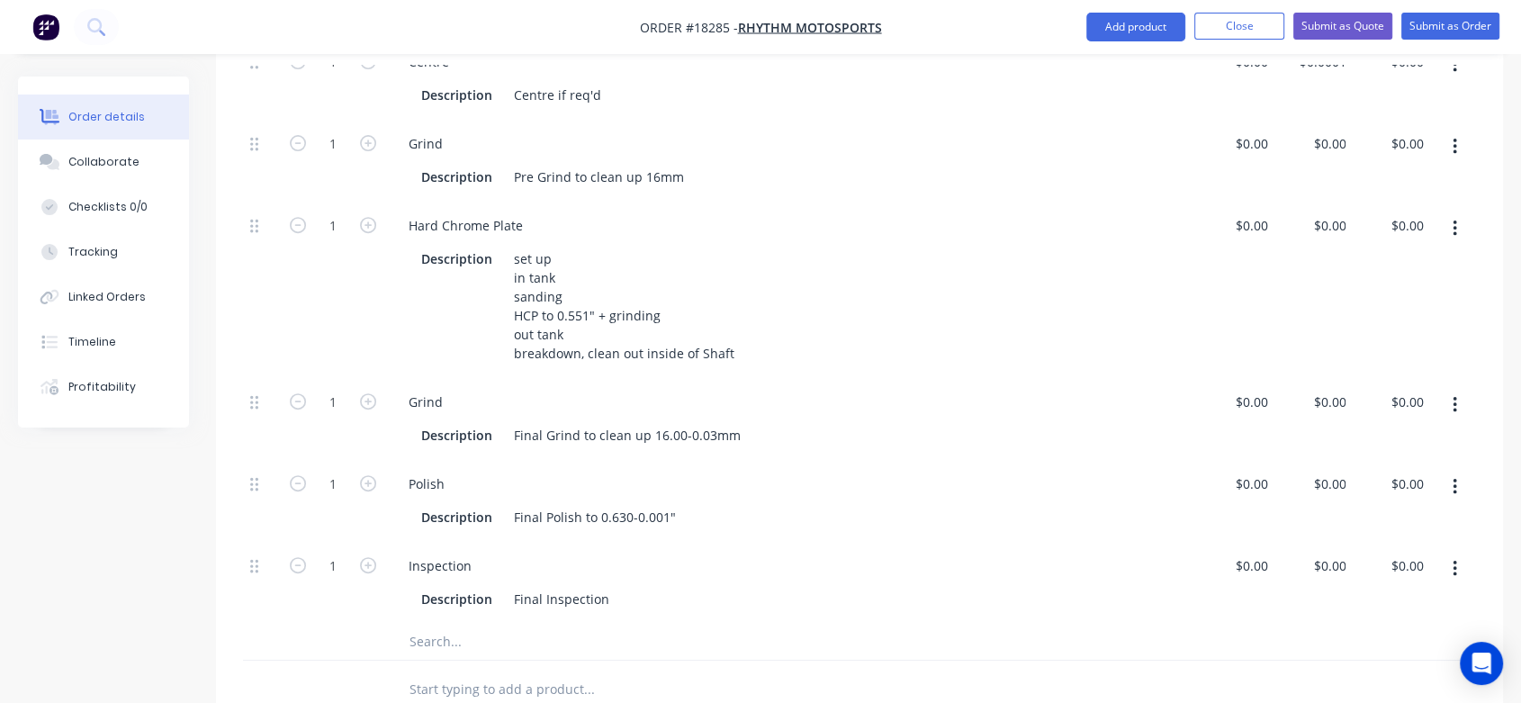
scroll to position [499, 0]
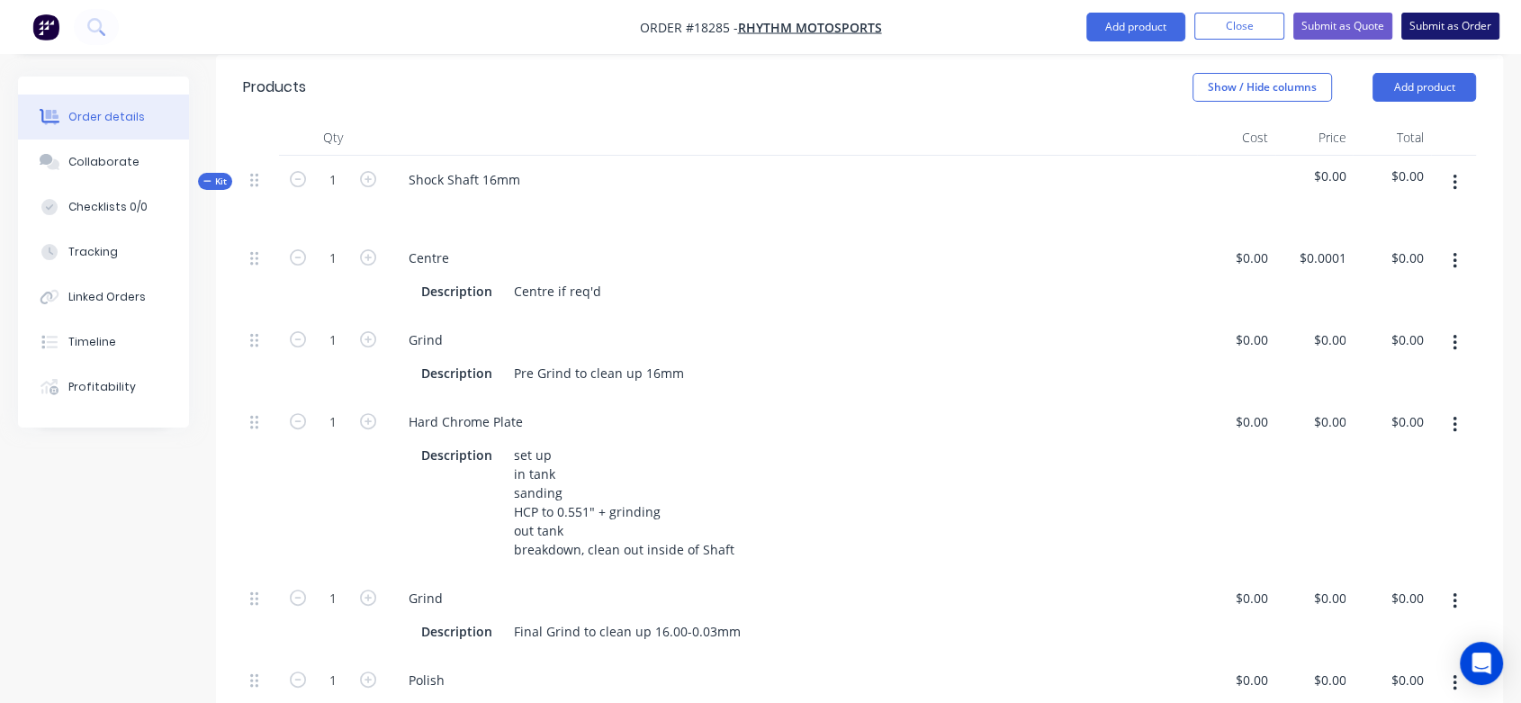
click at [1451, 17] on button "Submit as Order" at bounding box center [1450, 26] width 98 height 27
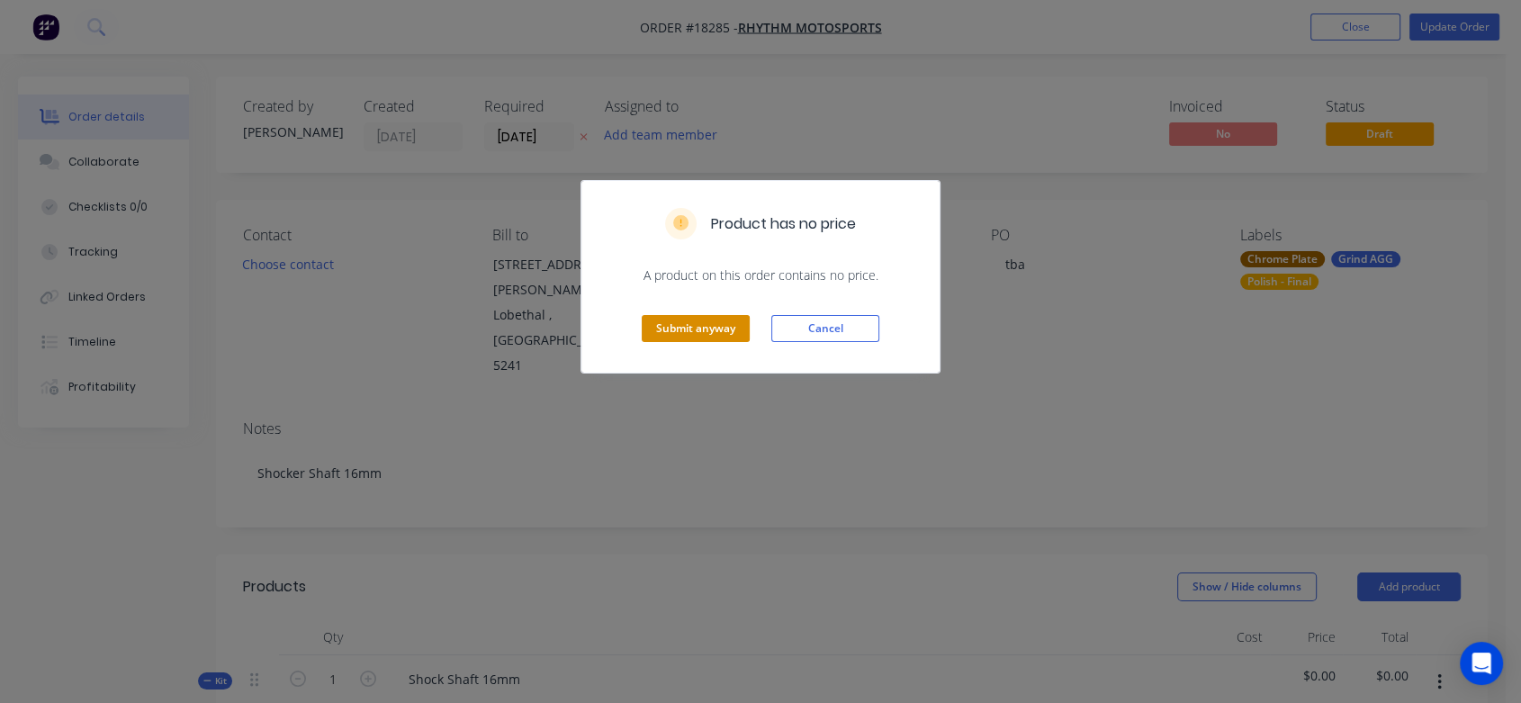
click at [713, 326] on button "Submit anyway" at bounding box center [695, 328] width 108 height 27
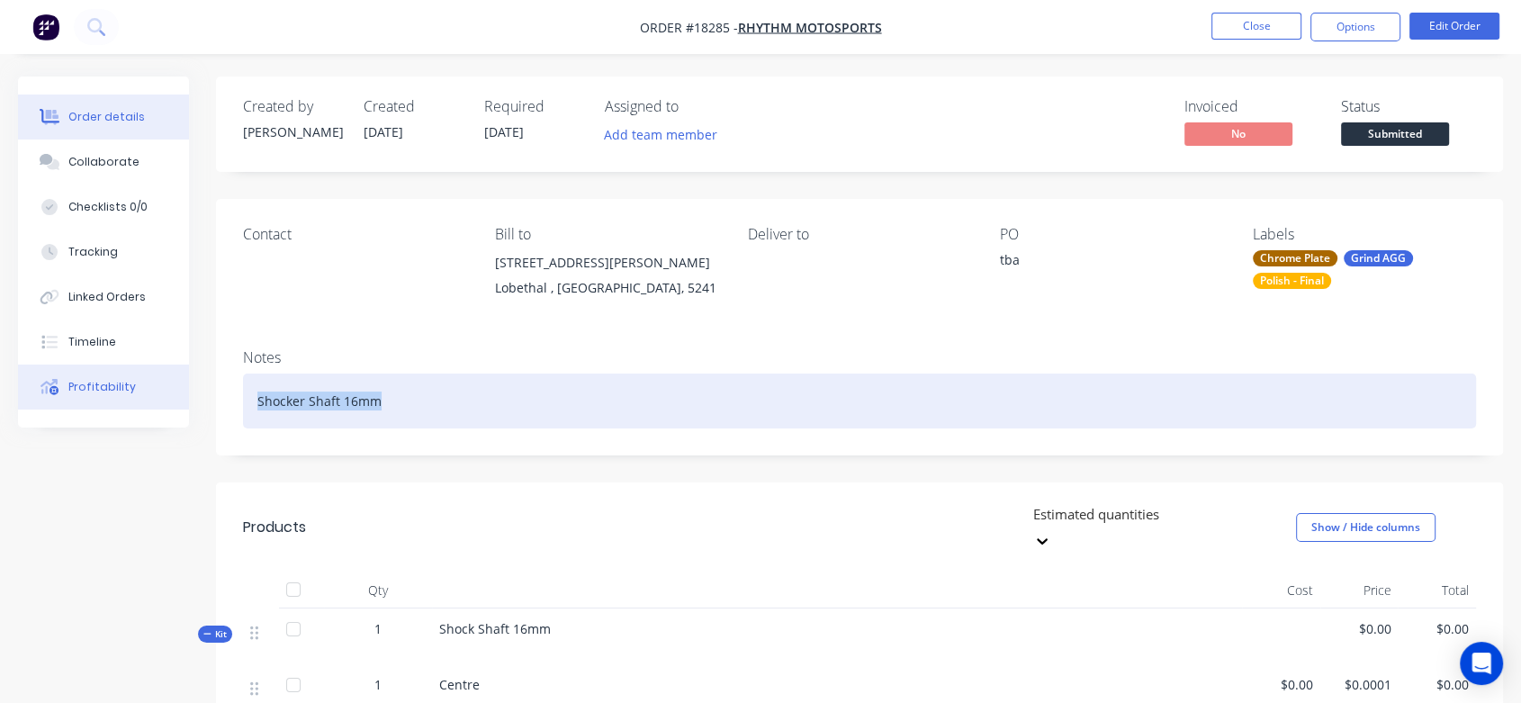
drag, startPoint x: 404, startPoint y: 401, endPoint x: 157, endPoint y: 408, distance: 247.5
copy div "Shocker Shaft 16mm"
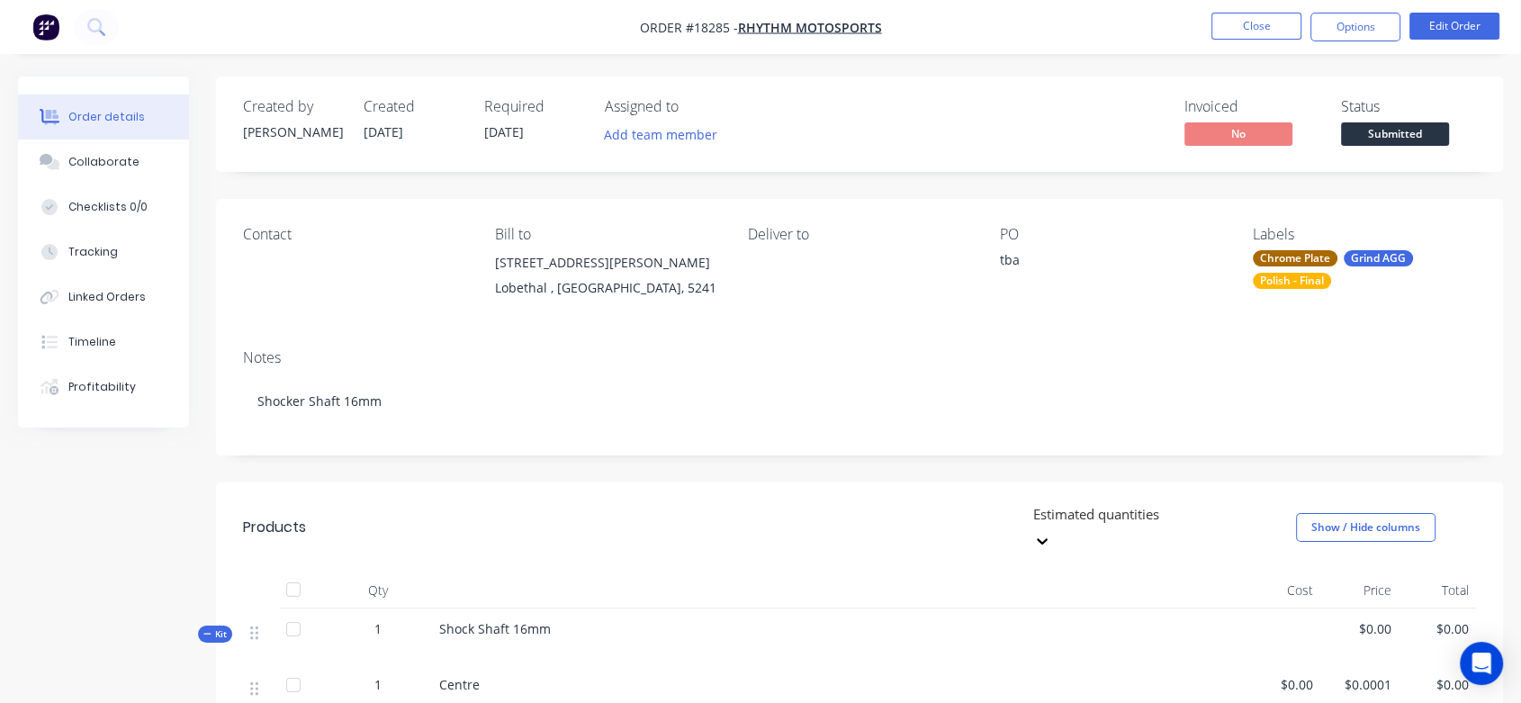
click at [274, 262] on div "Contact" at bounding box center [354, 267] width 223 height 82
click at [277, 256] on div "Contact" at bounding box center [354, 267] width 223 height 82
click at [283, 263] on div "Contact" at bounding box center [354, 267] width 223 height 82
click at [292, 229] on div "Contact" at bounding box center [354, 234] width 223 height 17
click at [282, 250] on div "Contact" at bounding box center [354, 267] width 223 height 82
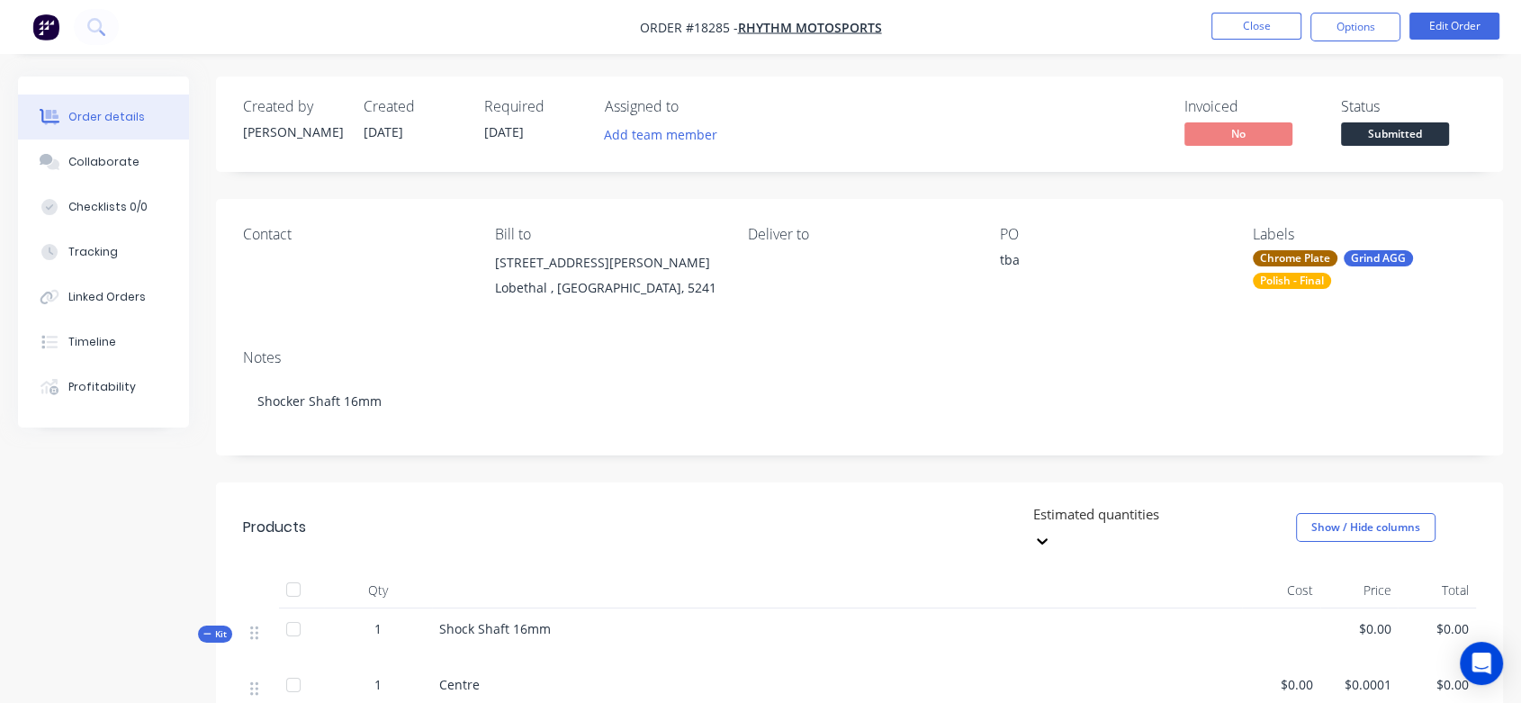
click at [277, 279] on div "Contact" at bounding box center [354, 267] width 223 height 82
click at [333, 273] on div "Contact" at bounding box center [354, 267] width 223 height 82
click at [357, 257] on div "Contact" at bounding box center [354, 267] width 223 height 82
click at [1451, 20] on button "Edit Order" at bounding box center [1454, 26] width 90 height 27
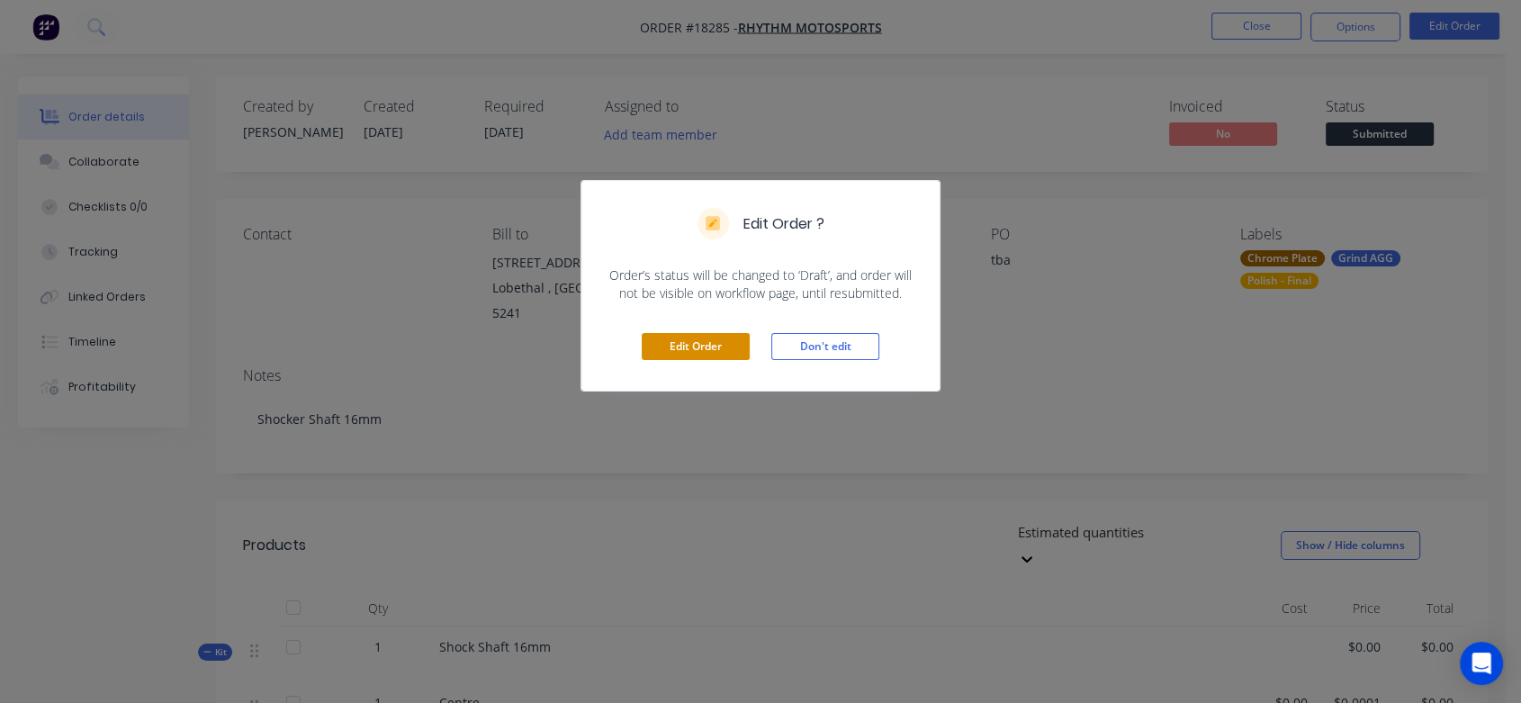
click at [720, 340] on button "Edit Order" at bounding box center [695, 346] width 108 height 27
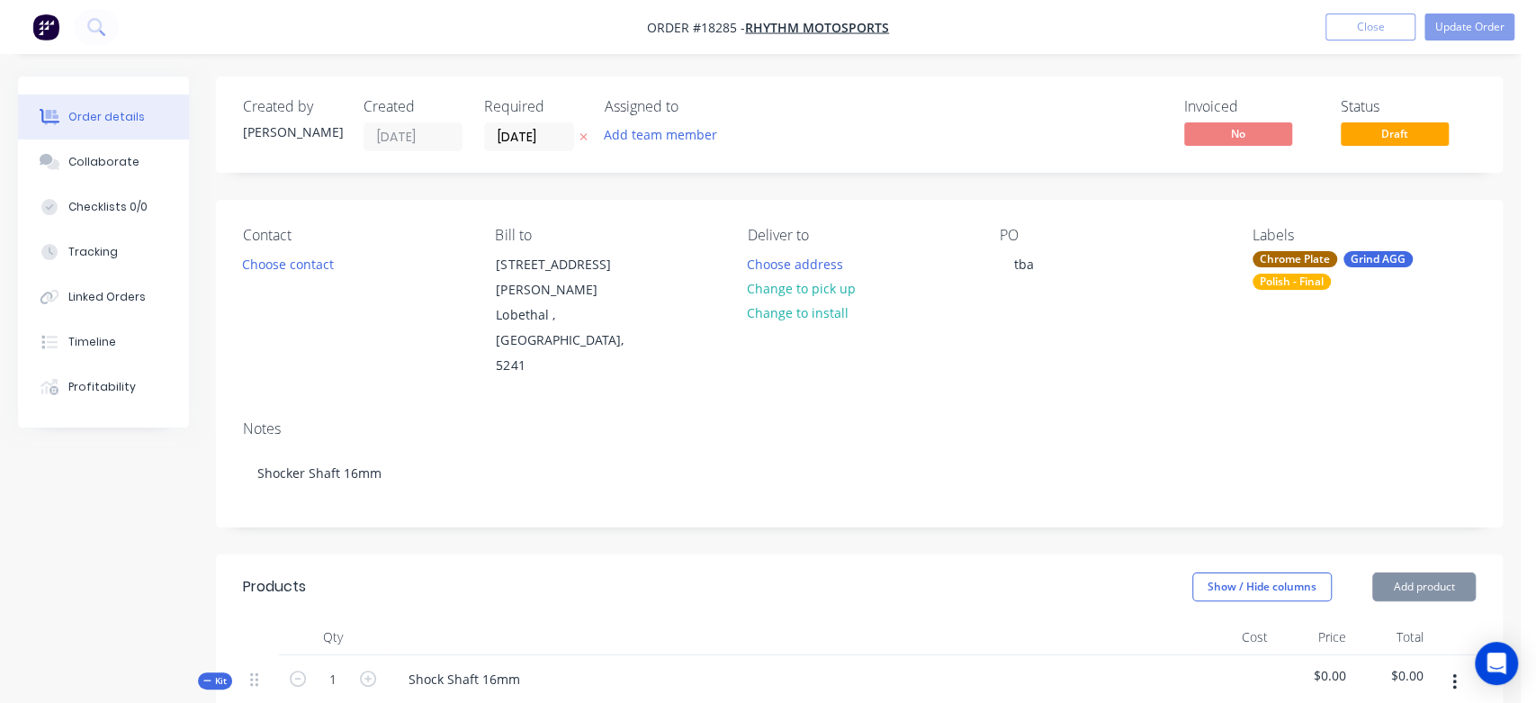
type input "$0.0001"
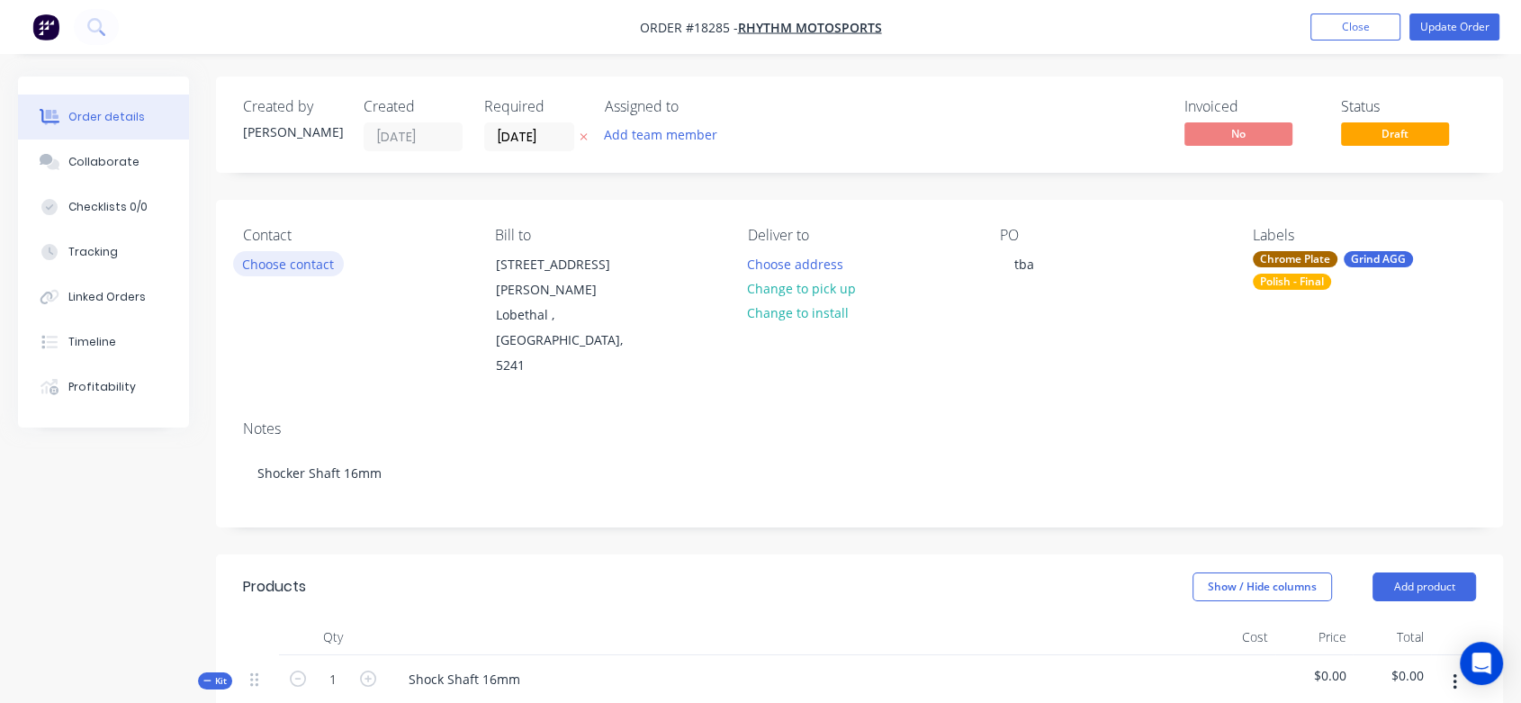
click at [302, 262] on button "Choose contact" at bounding box center [288, 263] width 111 height 24
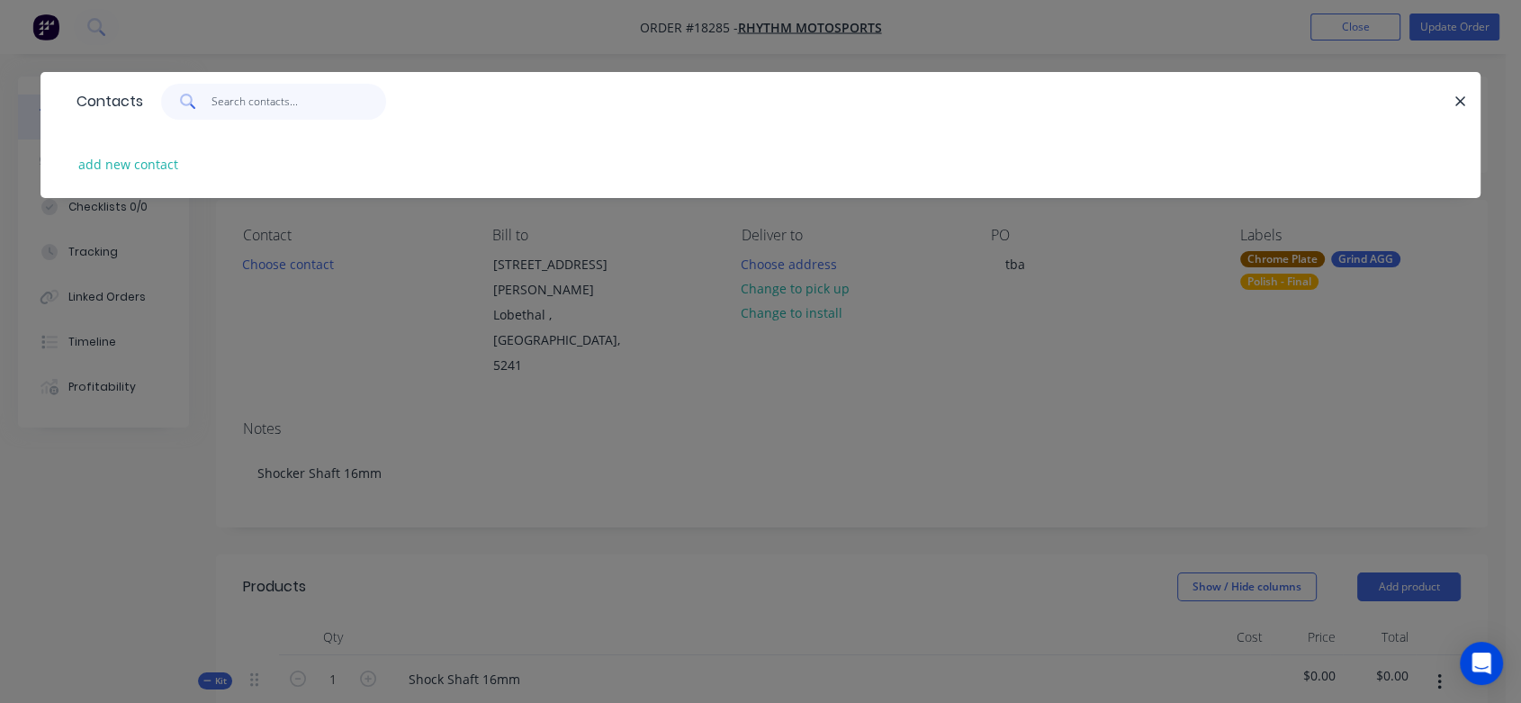
click at [251, 103] on input "text" at bounding box center [298, 102] width 175 height 36
type input "[PERSON_NAME]"
drag, startPoint x: 244, startPoint y: 96, endPoint x: 154, endPoint y: 102, distance: 90.1
click at [154, 102] on div "[PERSON_NAME]" at bounding box center [264, 102] width 243 height 36
click at [141, 164] on button "add new contact" at bounding box center [128, 164] width 119 height 24
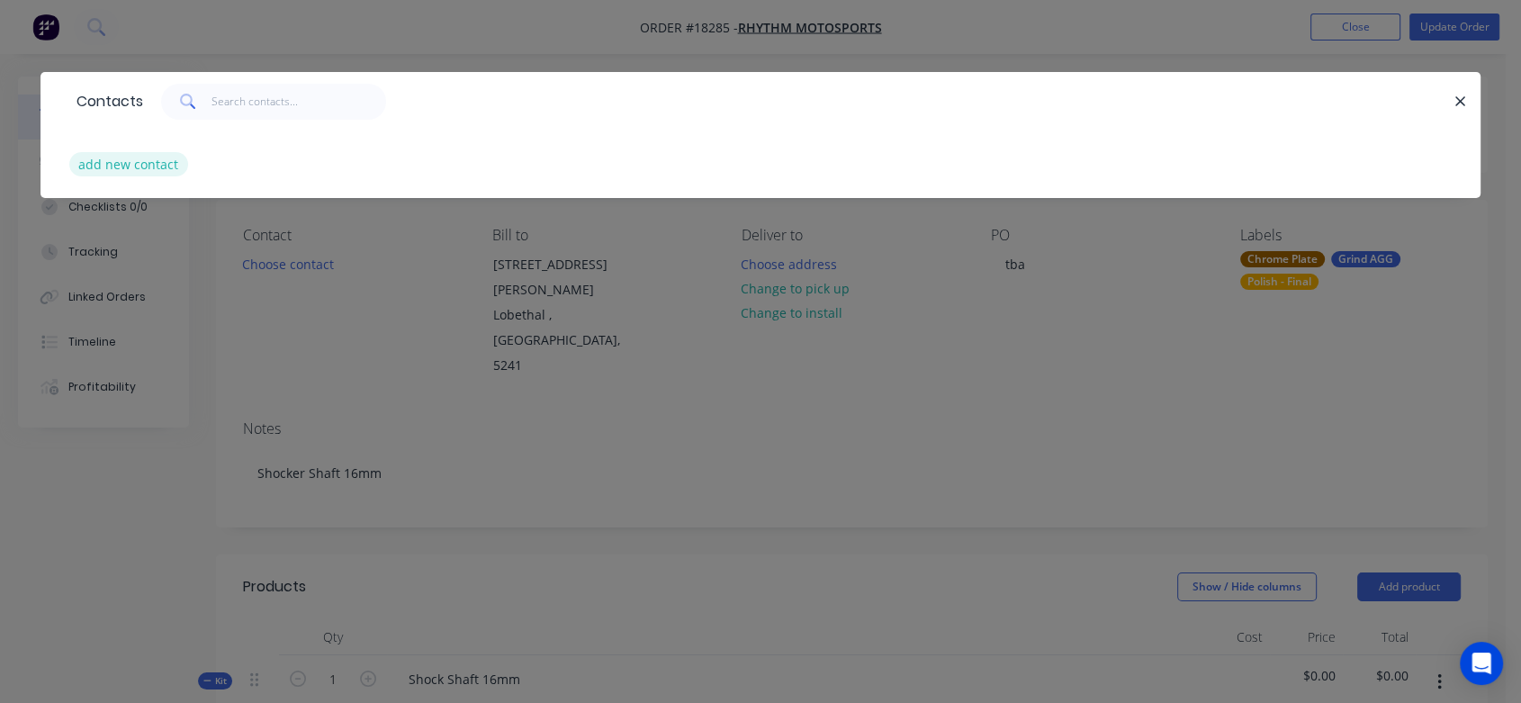
select select "AU"
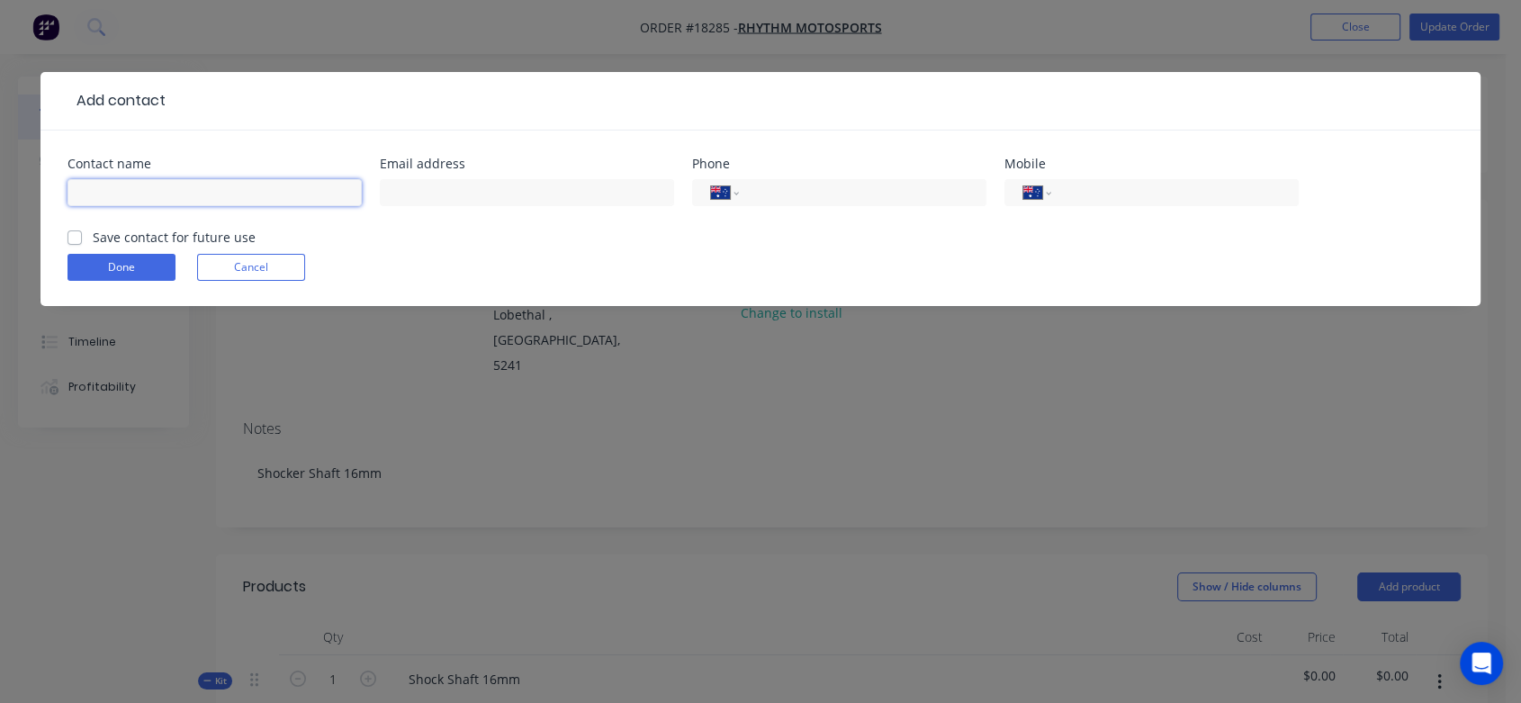
click at [163, 185] on input "text" at bounding box center [214, 192] width 294 height 27
paste input "[PERSON_NAME]"
click at [85, 188] on input "[PERSON_NAME]" at bounding box center [214, 192] width 294 height 27
type input "[PERSON_NAME]"
click at [468, 186] on input "text" at bounding box center [527, 192] width 294 height 27
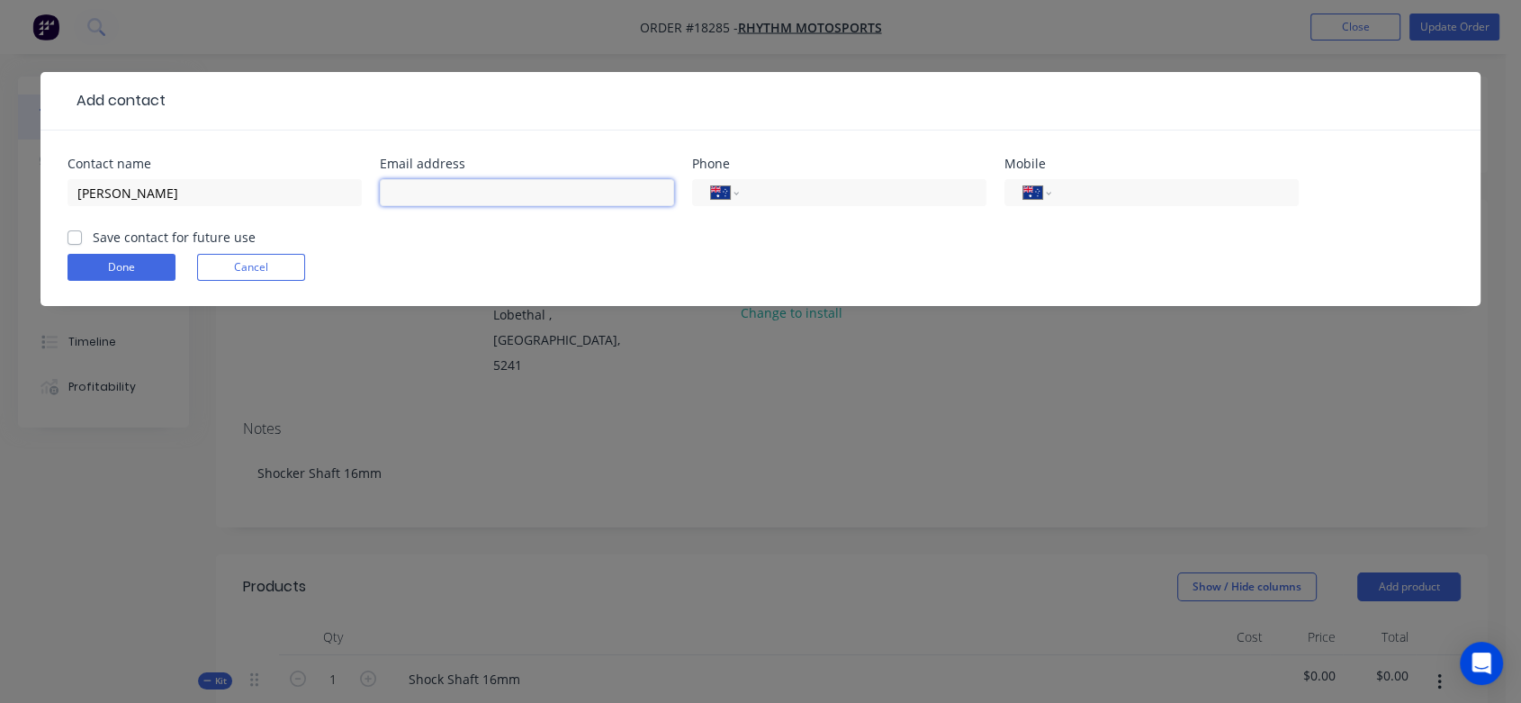
paste input "[EMAIL_ADDRESS][DOMAIN_NAME]"
type input "[EMAIL_ADDRESS][DOMAIN_NAME]"
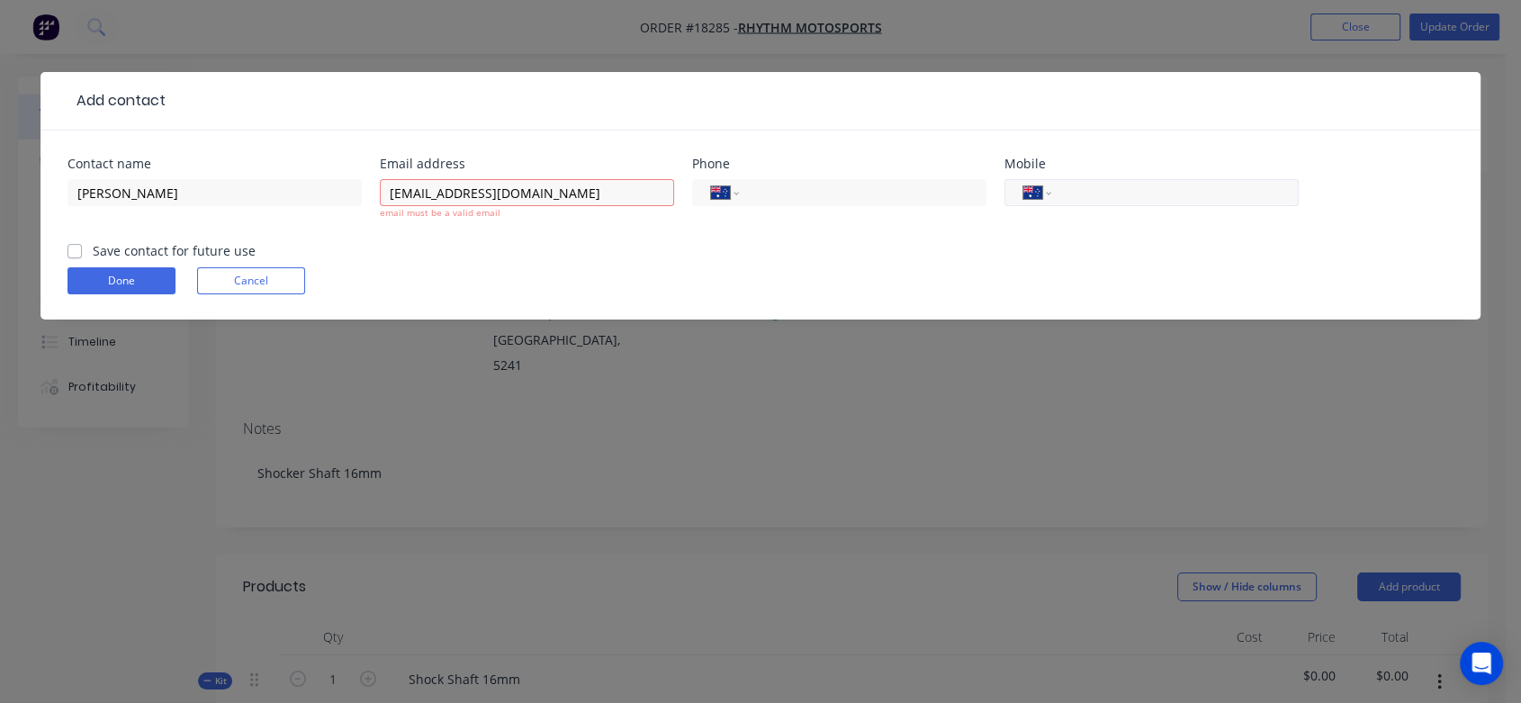
click at [1136, 183] on input "tel" at bounding box center [1171, 193] width 216 height 21
paste input "0429 292 298"
type input "0429 292 298"
click at [1066, 252] on form "Contact name [PERSON_NAME] address [EMAIL_ADDRESS][DOMAIN_NAME] email must be a…" at bounding box center [760, 238] width 1386 height 162
click at [93, 250] on label "Save contact for future use" at bounding box center [174, 250] width 163 height 19
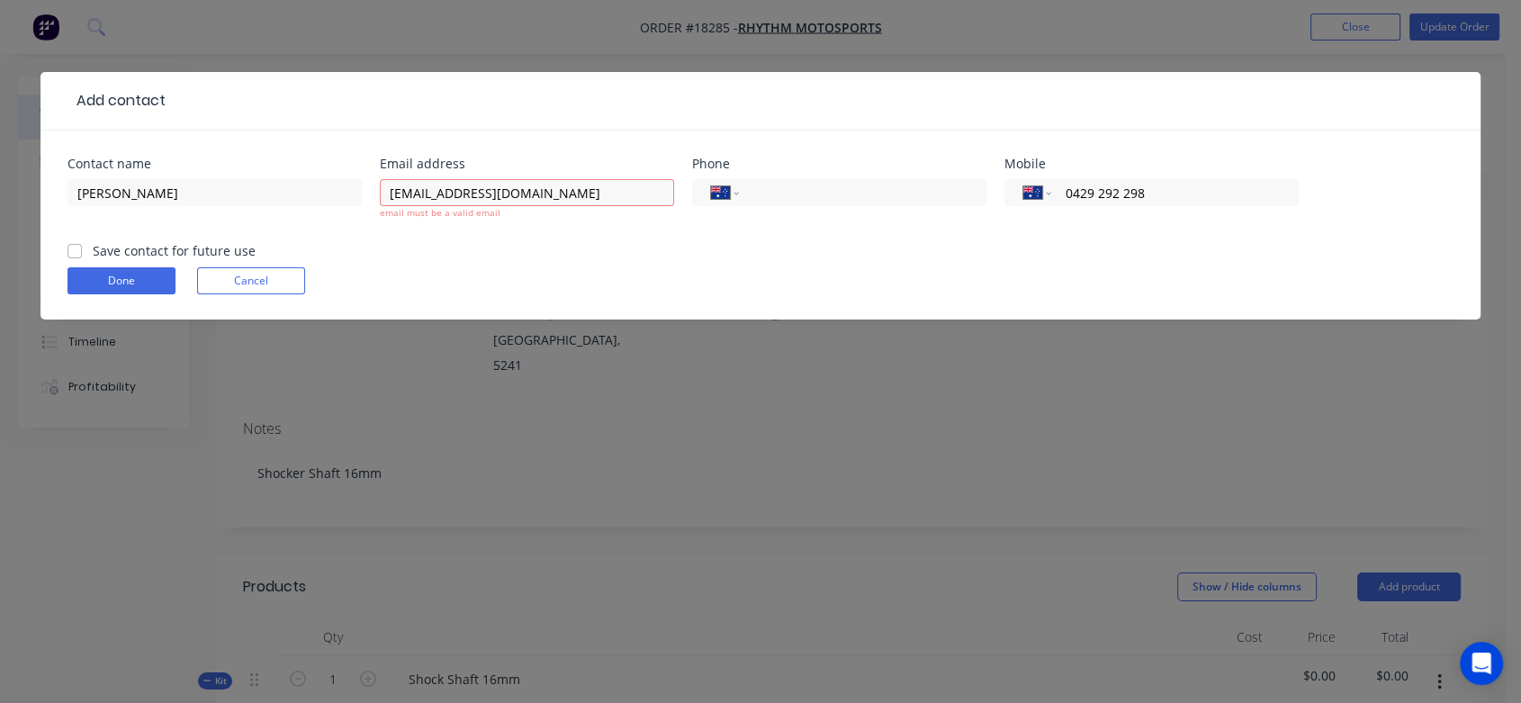
click at [72, 250] on input "Save contact for future use" at bounding box center [74, 249] width 14 height 17
checkbox input "true"
click at [110, 279] on button "Done" at bounding box center [121, 280] width 108 height 27
click at [389, 199] on input "[EMAIL_ADDRESS][DOMAIN_NAME]" at bounding box center [527, 192] width 294 height 27
click at [508, 241] on form "Contact name [PERSON_NAME] address [EMAIL_ADDRESS][DOMAIN_NAME] email must be a…" at bounding box center [760, 238] width 1386 height 162
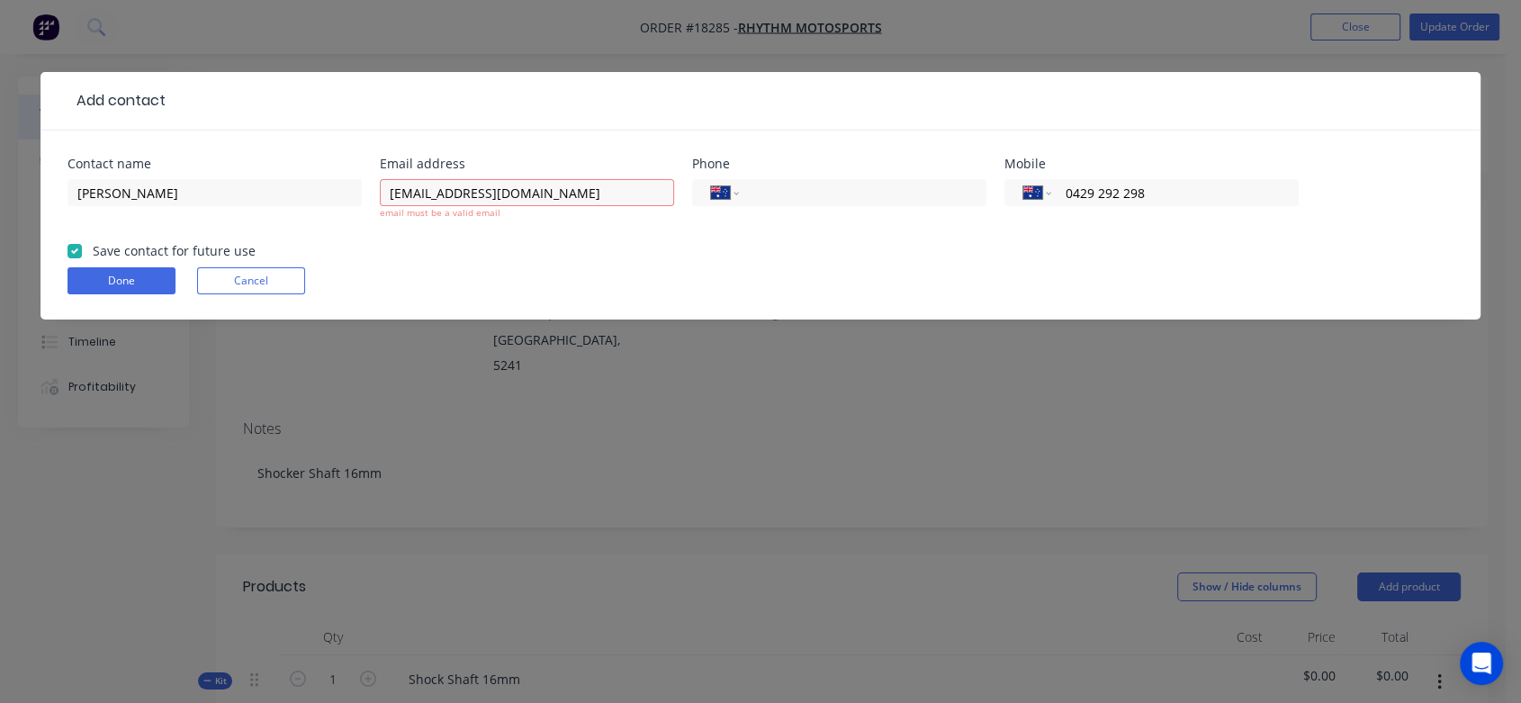
click at [508, 241] on form "Contact name [PERSON_NAME] address [EMAIL_ADDRESS][DOMAIN_NAME] email must be a…" at bounding box center [760, 238] width 1386 height 162
drag, startPoint x: 593, startPoint y: 193, endPoint x: 279, endPoint y: 197, distance: 314.0
click at [279, 197] on div "Contact name [PERSON_NAME] address [EMAIL_ADDRESS][DOMAIN_NAME] email must be a…" at bounding box center [760, 199] width 1386 height 84
paste input "text"
type input "[EMAIL_ADDRESS][DOMAIN_NAME]"
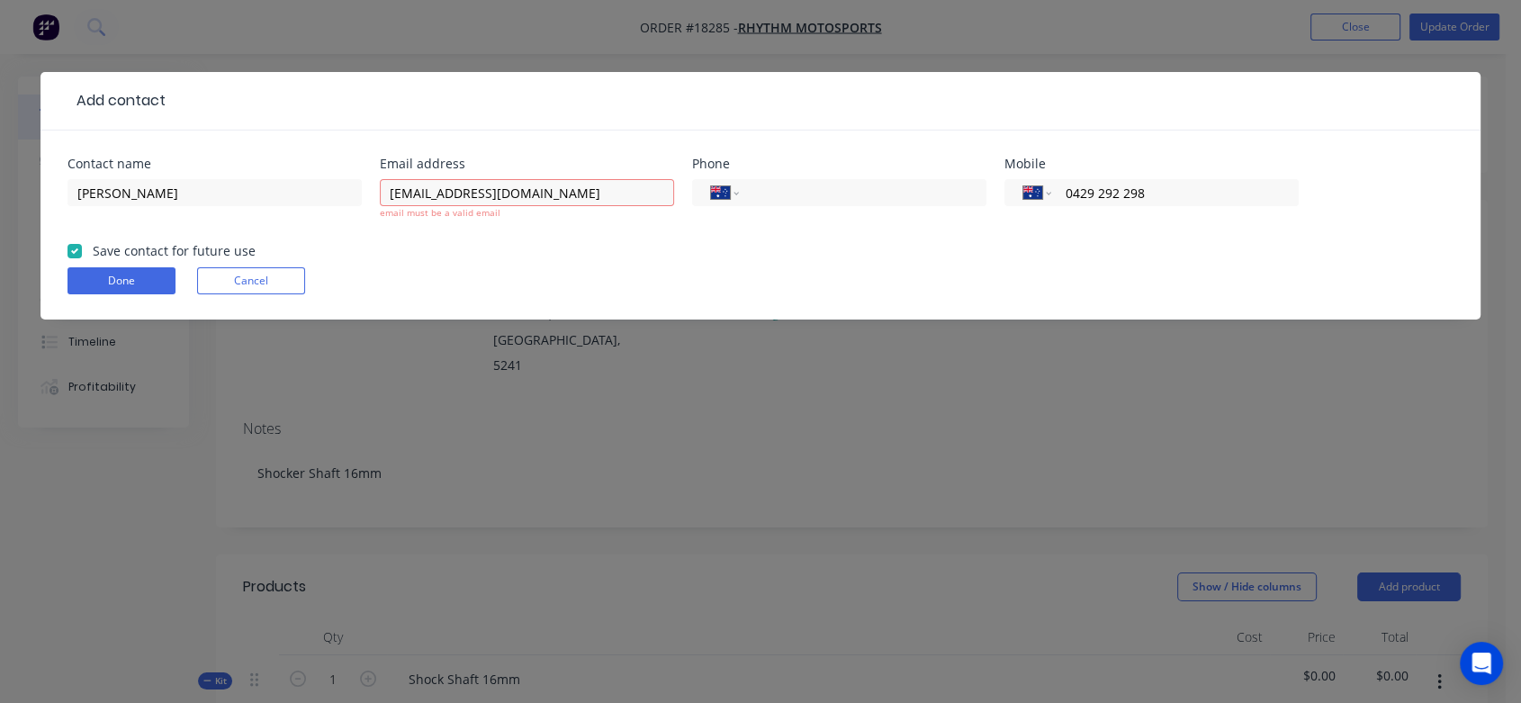
click at [536, 264] on form "Contact name [PERSON_NAME] address [EMAIL_ADDRESS][DOMAIN_NAME] email must be a…" at bounding box center [760, 238] width 1386 height 162
drag, startPoint x: 617, startPoint y: 187, endPoint x: 223, endPoint y: 202, distance: 394.3
click at [223, 201] on div "Contact name [PERSON_NAME] address [EMAIL_ADDRESS][DOMAIN_NAME] email must be a…" at bounding box center [760, 199] width 1386 height 84
type input "[EMAIL_ADDRESS][DOMAIN_NAME]"
click button "Done" at bounding box center [121, 280] width 108 height 27
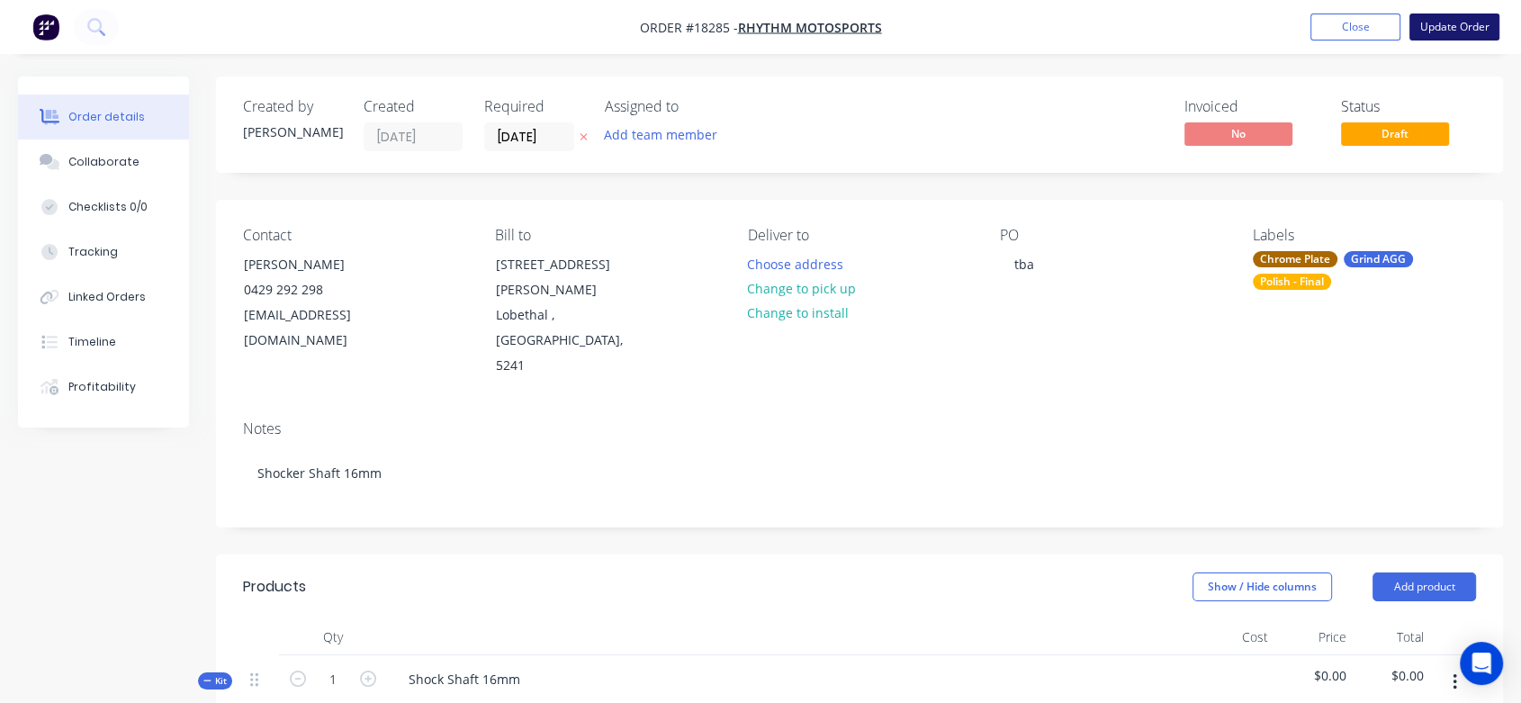
click at [1454, 19] on button "Update Order" at bounding box center [1454, 26] width 90 height 27
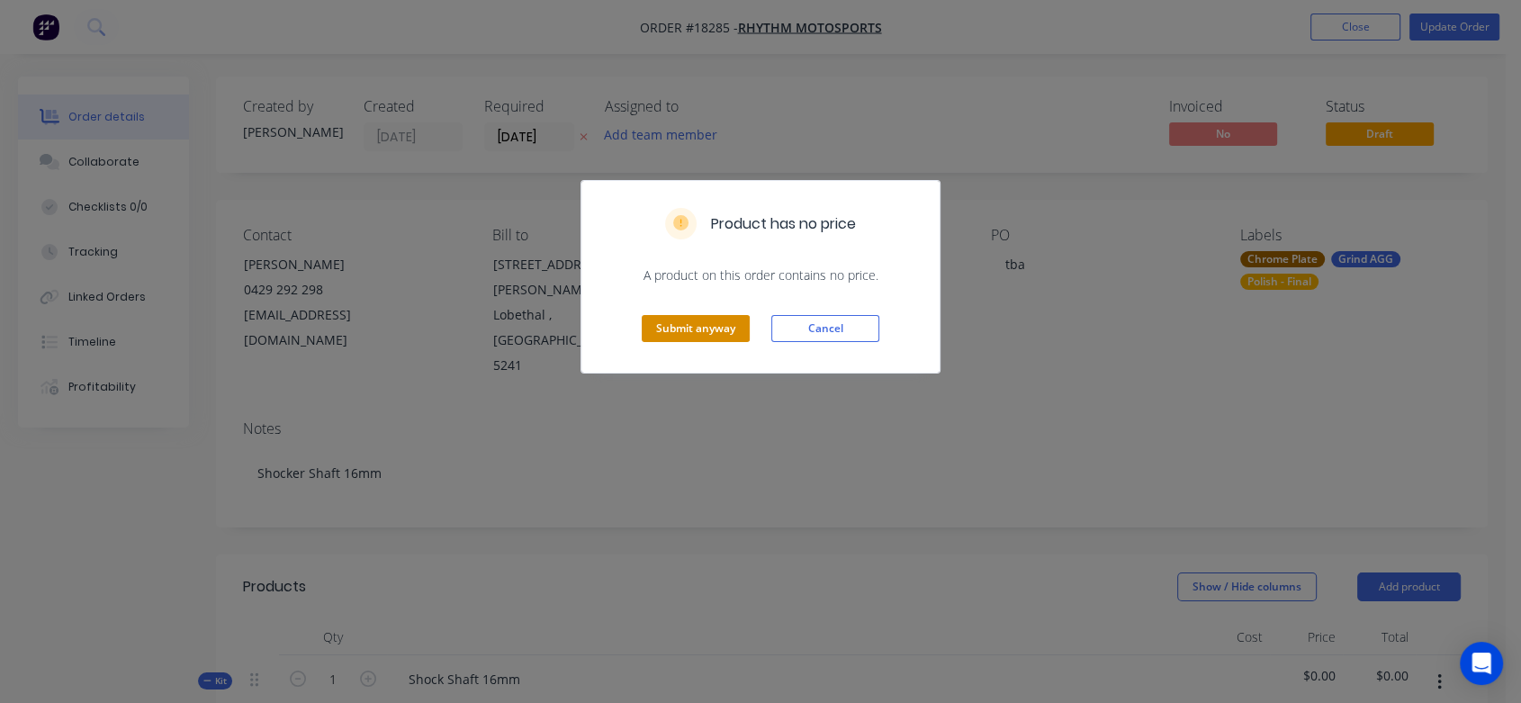
click at [698, 330] on button "Submit anyway" at bounding box center [695, 328] width 108 height 27
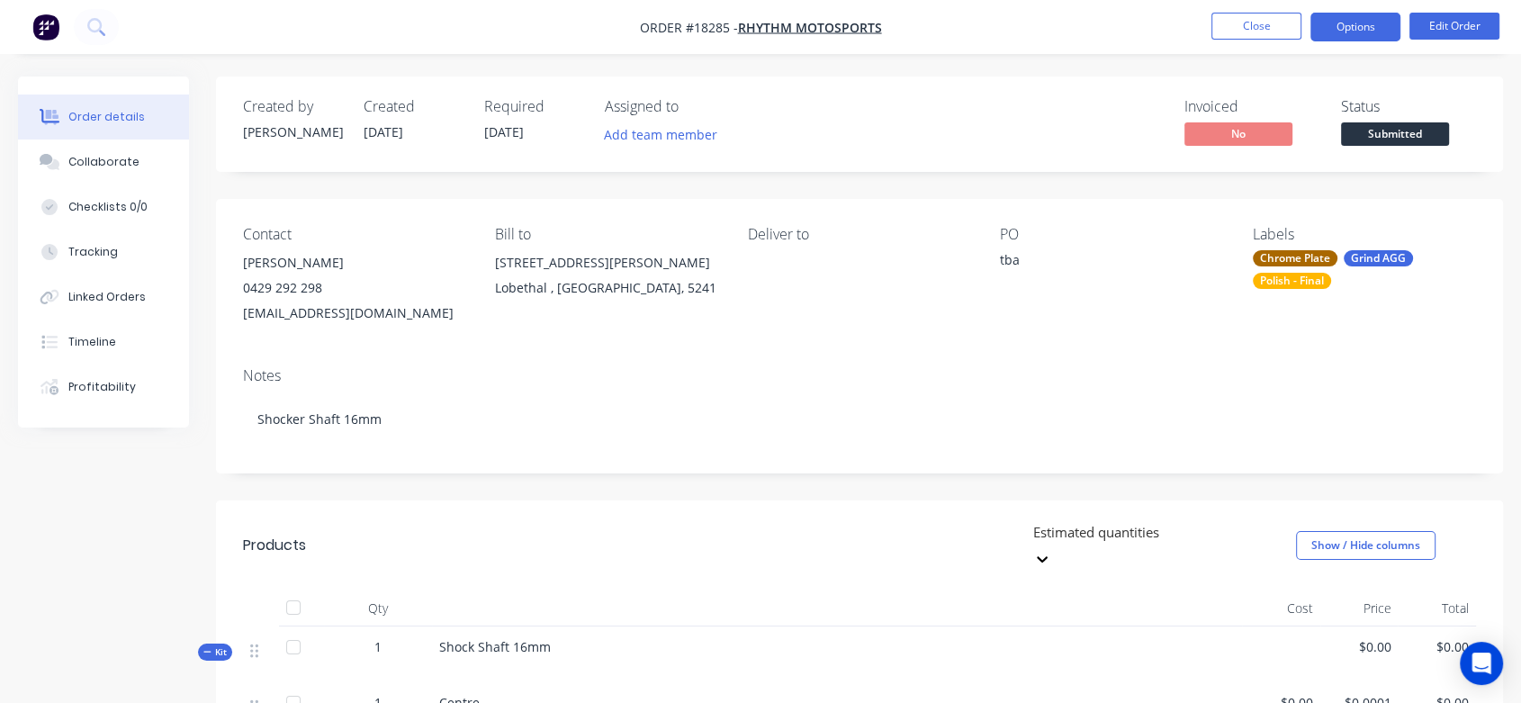
click at [1381, 22] on button "Options" at bounding box center [1355, 27] width 90 height 29
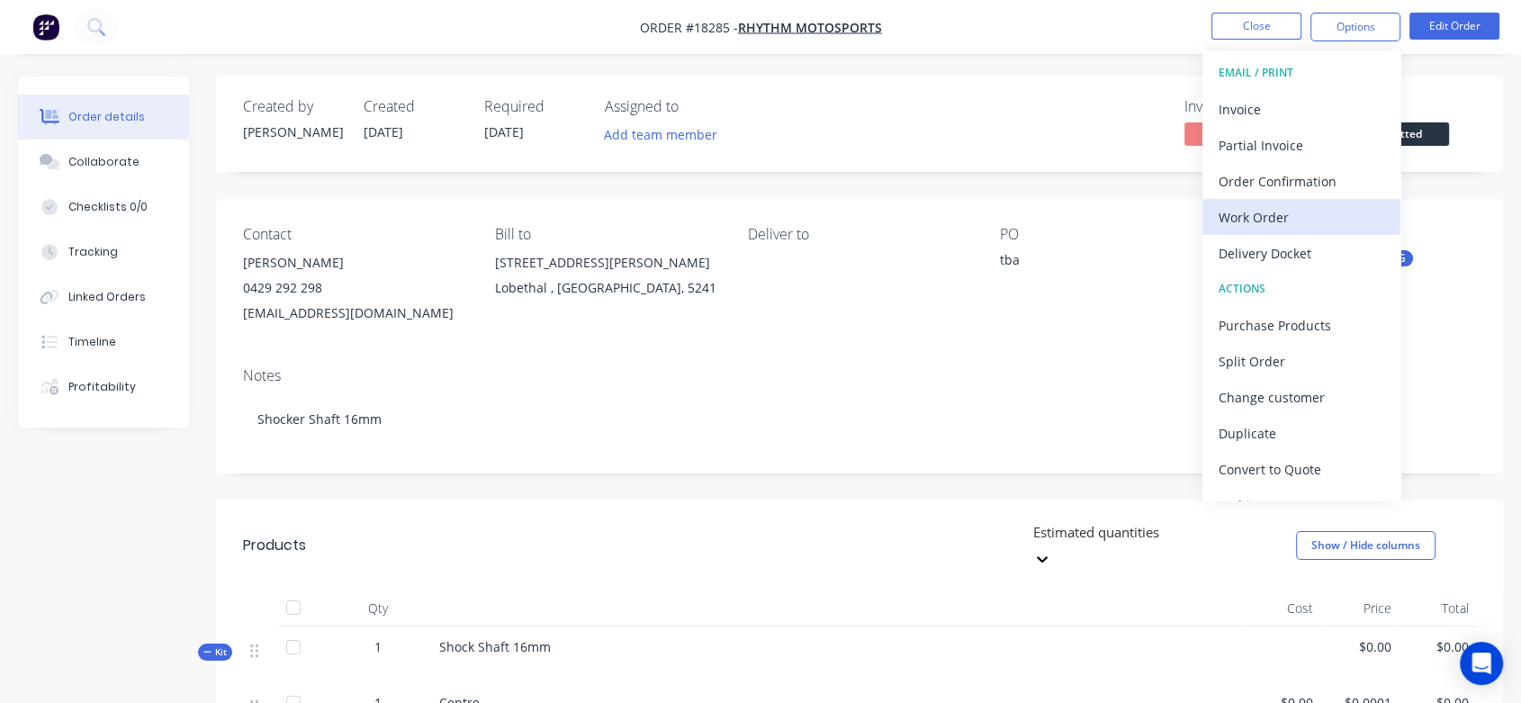
click at [1295, 216] on div "Work Order" at bounding box center [1301, 217] width 166 height 26
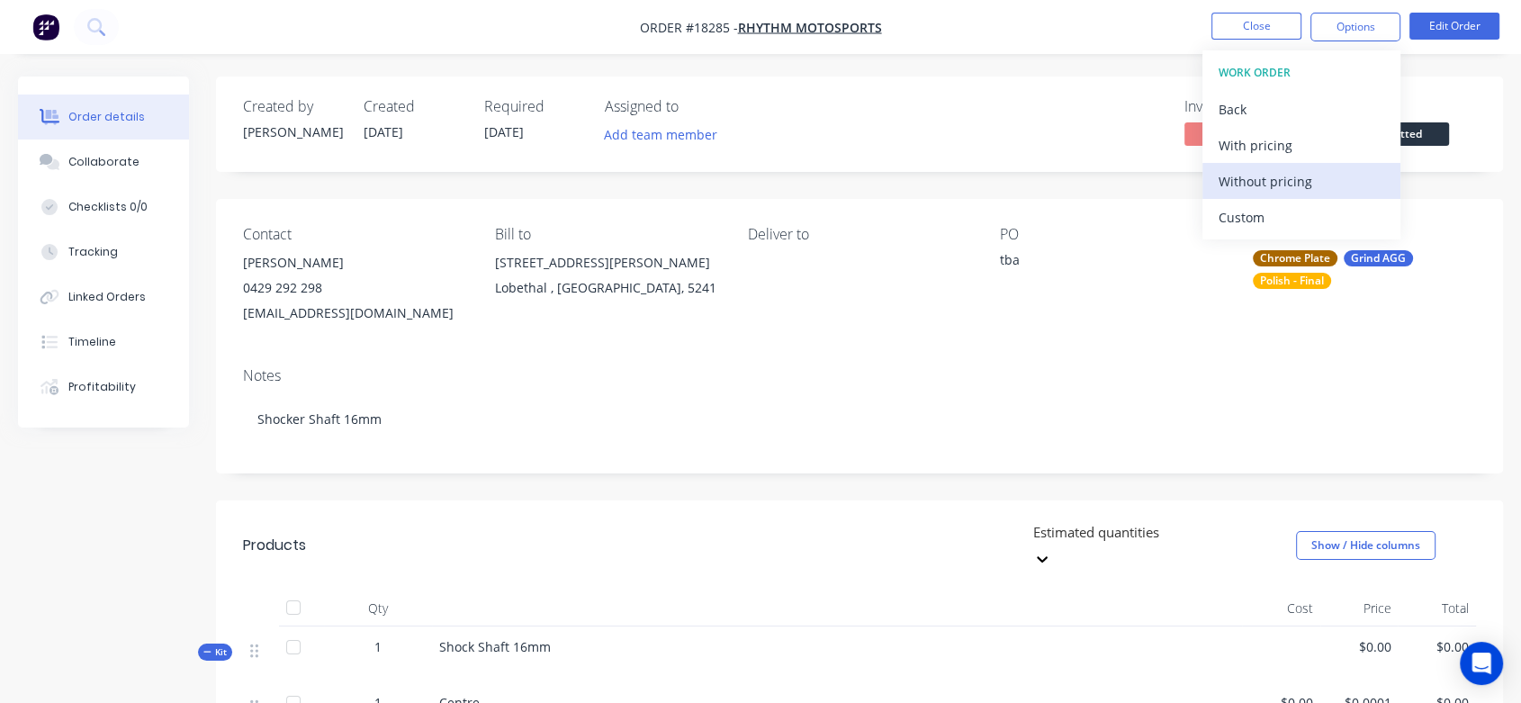
click at [1282, 173] on div "Without pricing" at bounding box center [1301, 181] width 166 height 26
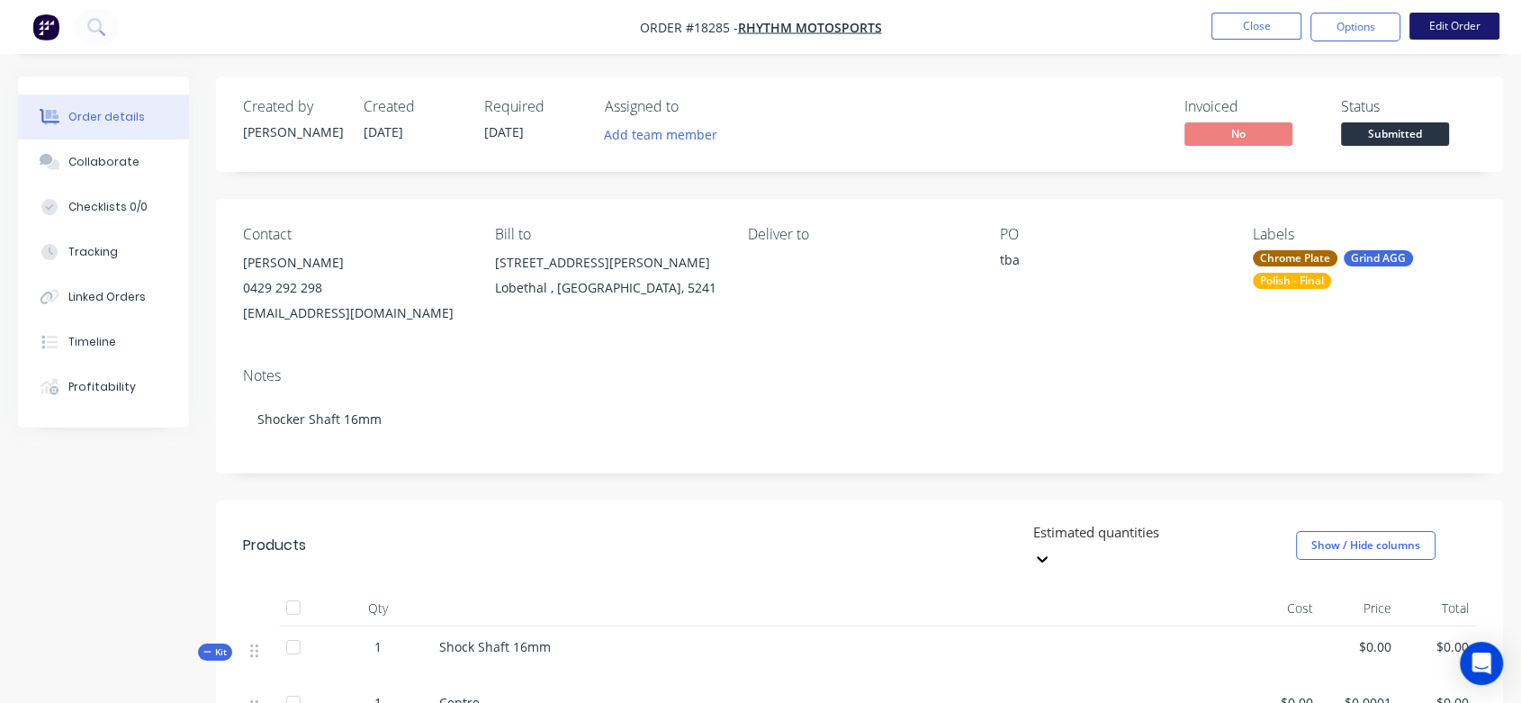
click at [1436, 20] on button "Edit Order" at bounding box center [1454, 26] width 90 height 27
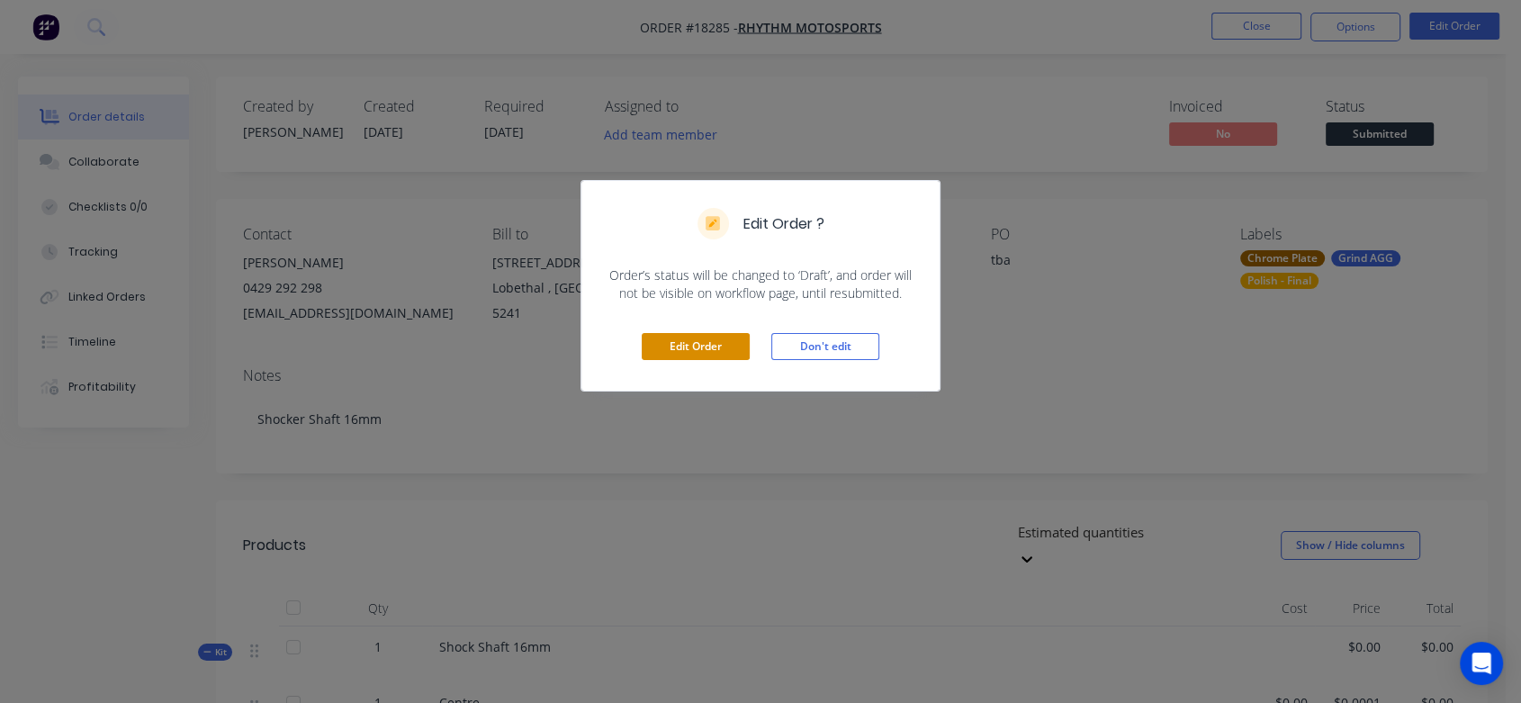
click at [669, 345] on button "Edit Order" at bounding box center [695, 346] width 108 height 27
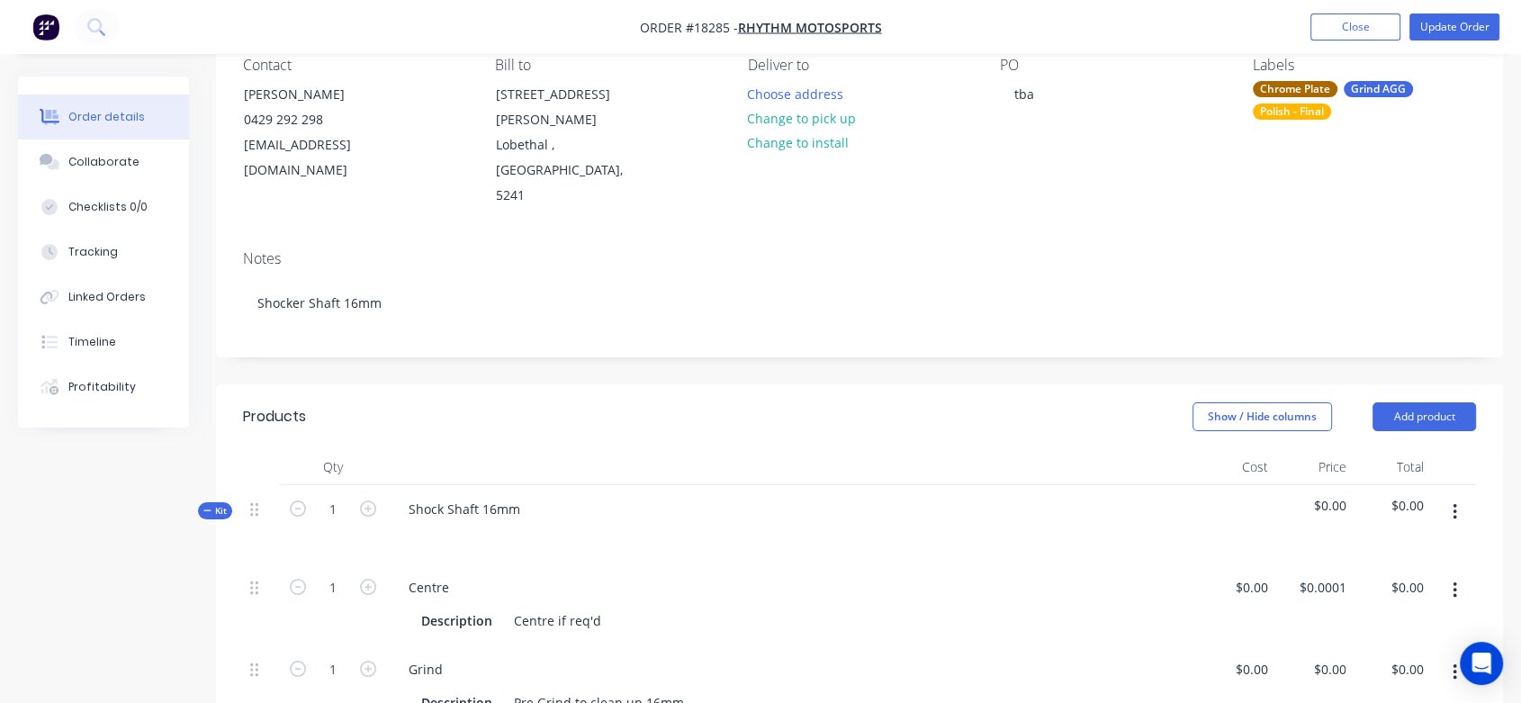
scroll to position [499, 0]
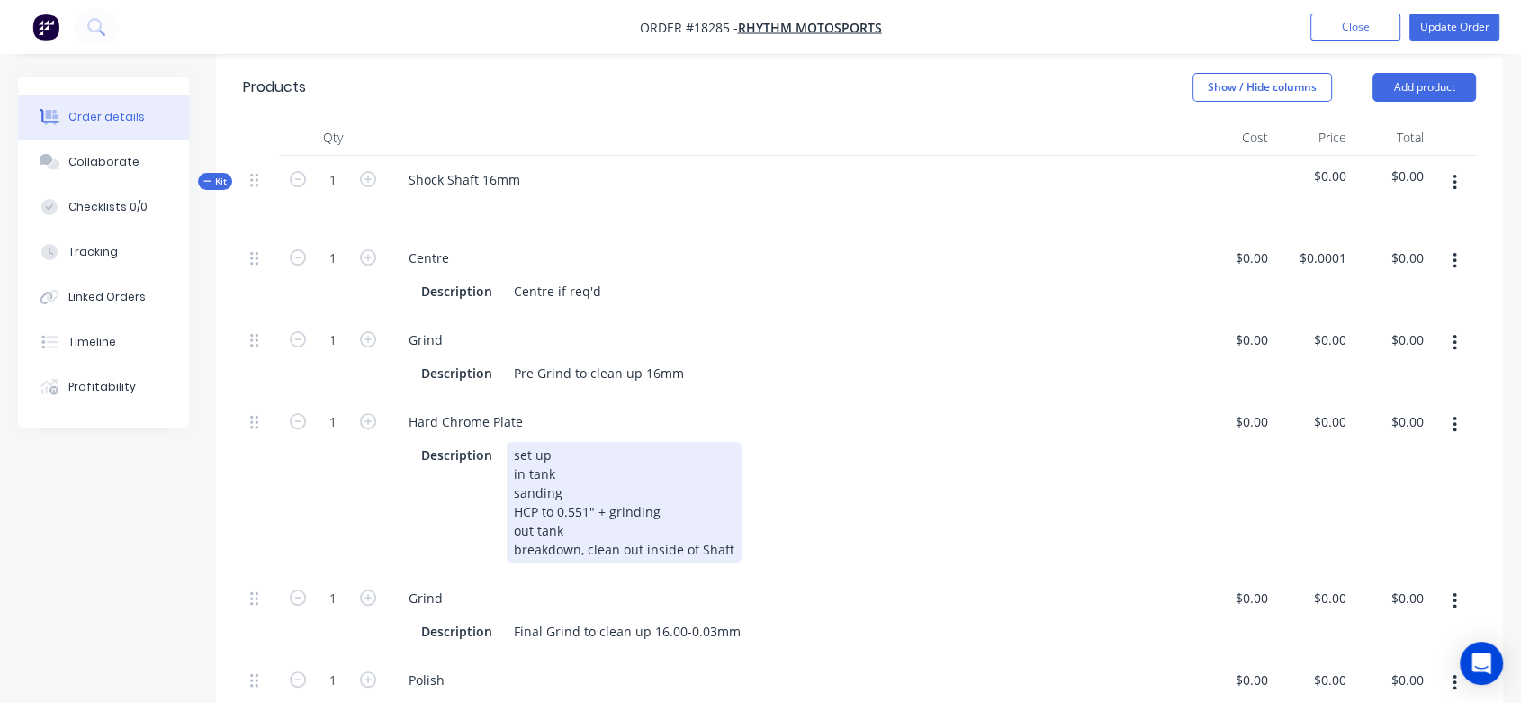
click at [588, 459] on div "set up in tank sanding HCP to 0.551" + grinding out tank breakdown, clean out i…" at bounding box center [624, 502] width 235 height 121
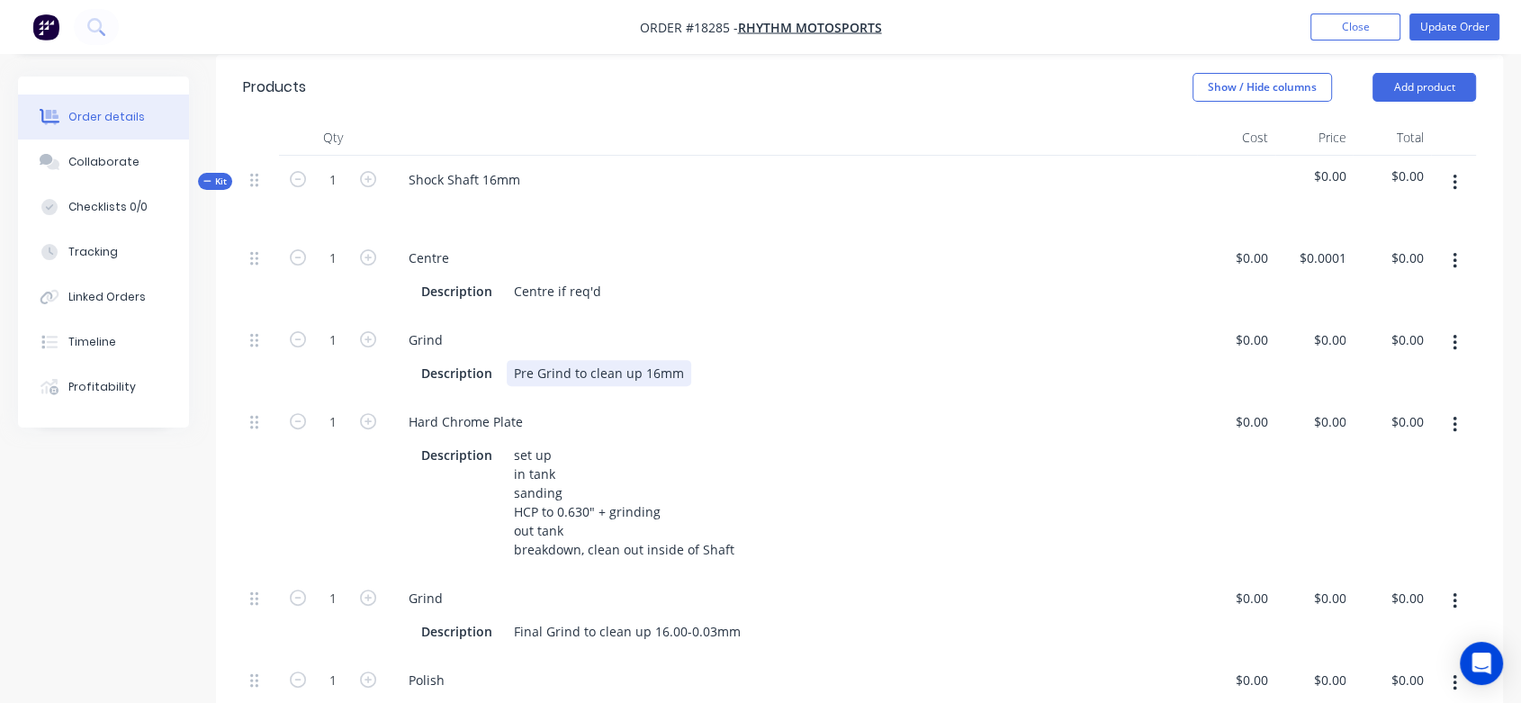
drag, startPoint x: 707, startPoint y: 357, endPoint x: 732, endPoint y: 321, distance: 43.9
click at [718, 344] on div "1 Centre Description Centre if req'd $0.00 $0.00 $0.0001 $0.0001 $0.00 $0.00 1 …" at bounding box center [859, 527] width 1233 height 586
click at [722, 278] on div "Description Centre if req'd" at bounding box center [788, 291] width 749 height 26
click at [1483, 10] on nav "Order #18285 - Rhythm Motosports Add product Close Update Order" at bounding box center [760, 27] width 1521 height 54
click at [1430, 23] on button "Update Order" at bounding box center [1454, 26] width 90 height 27
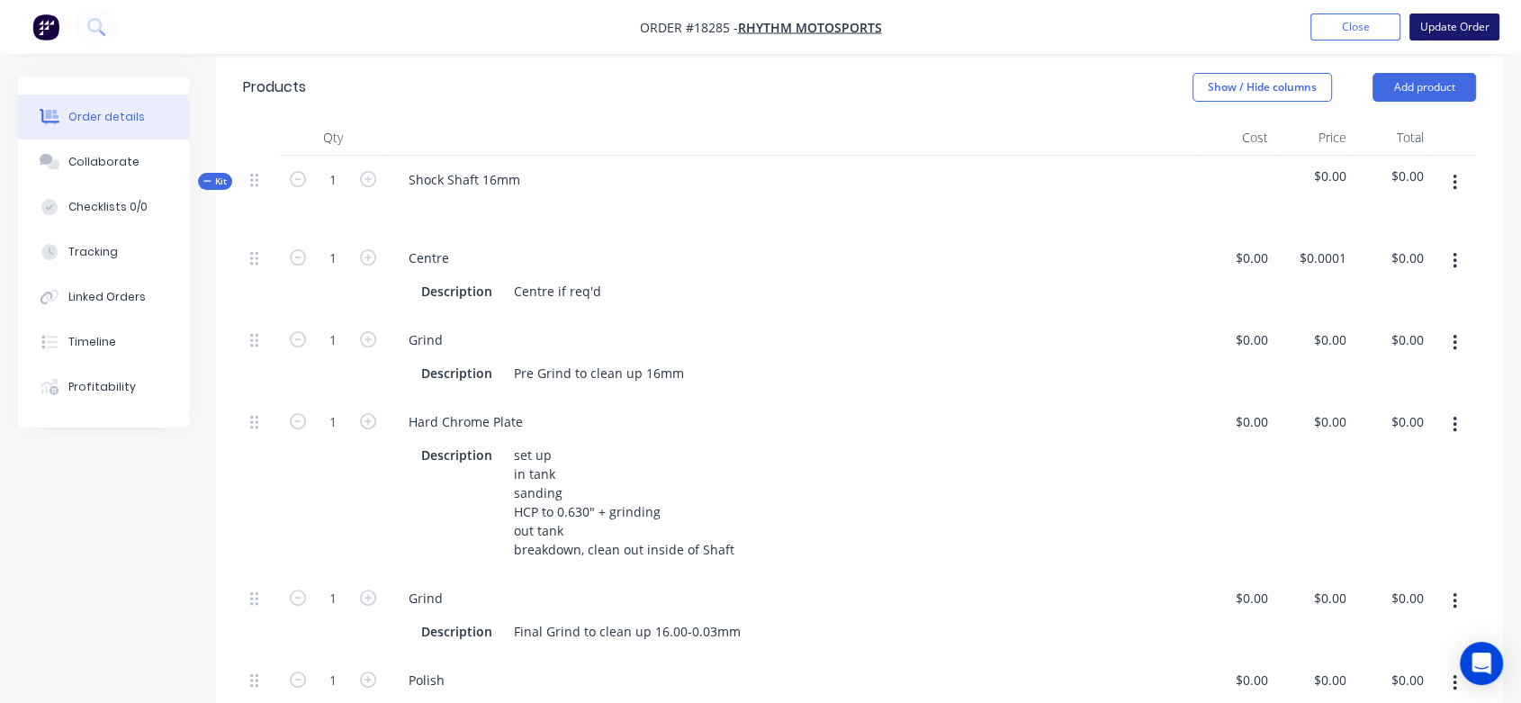
scroll to position [0, 0]
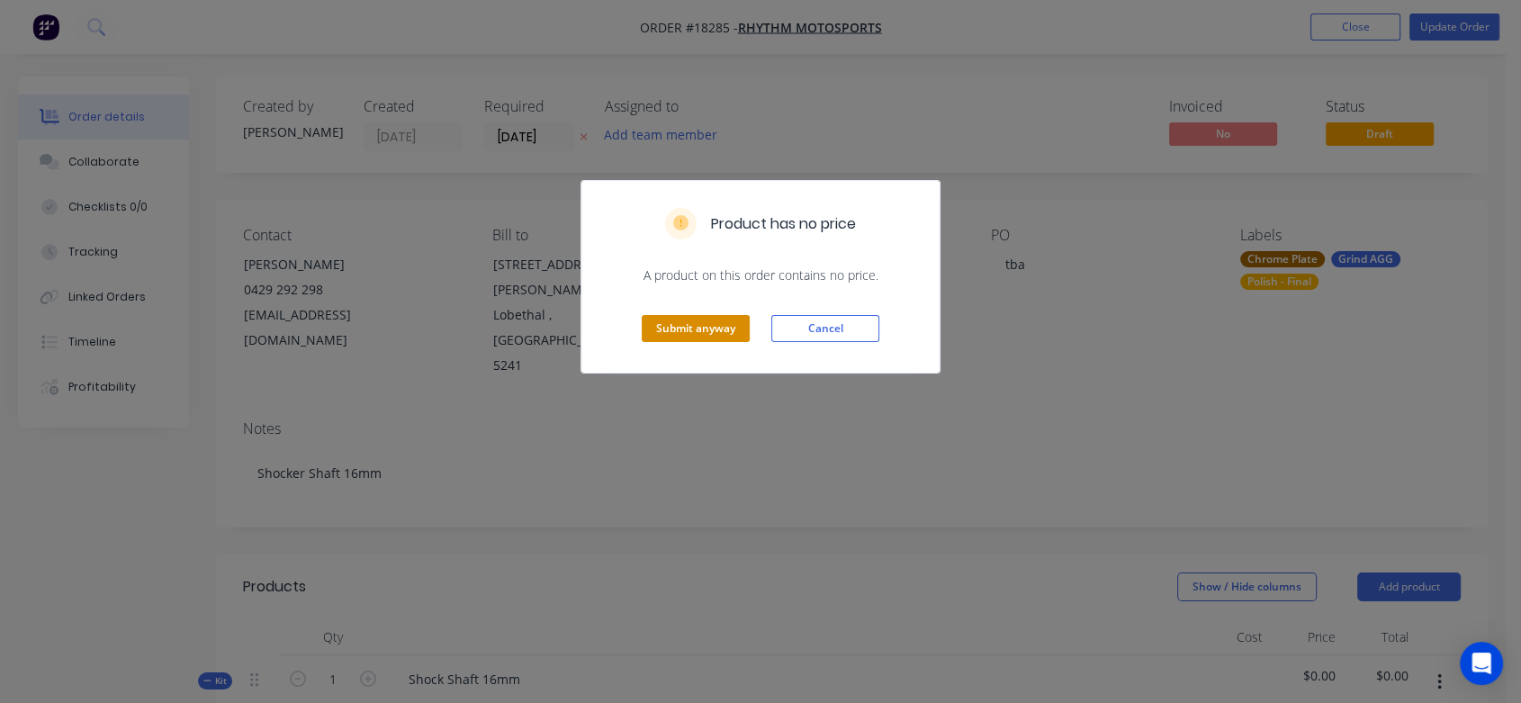
click at [686, 329] on button "Submit anyway" at bounding box center [695, 328] width 108 height 27
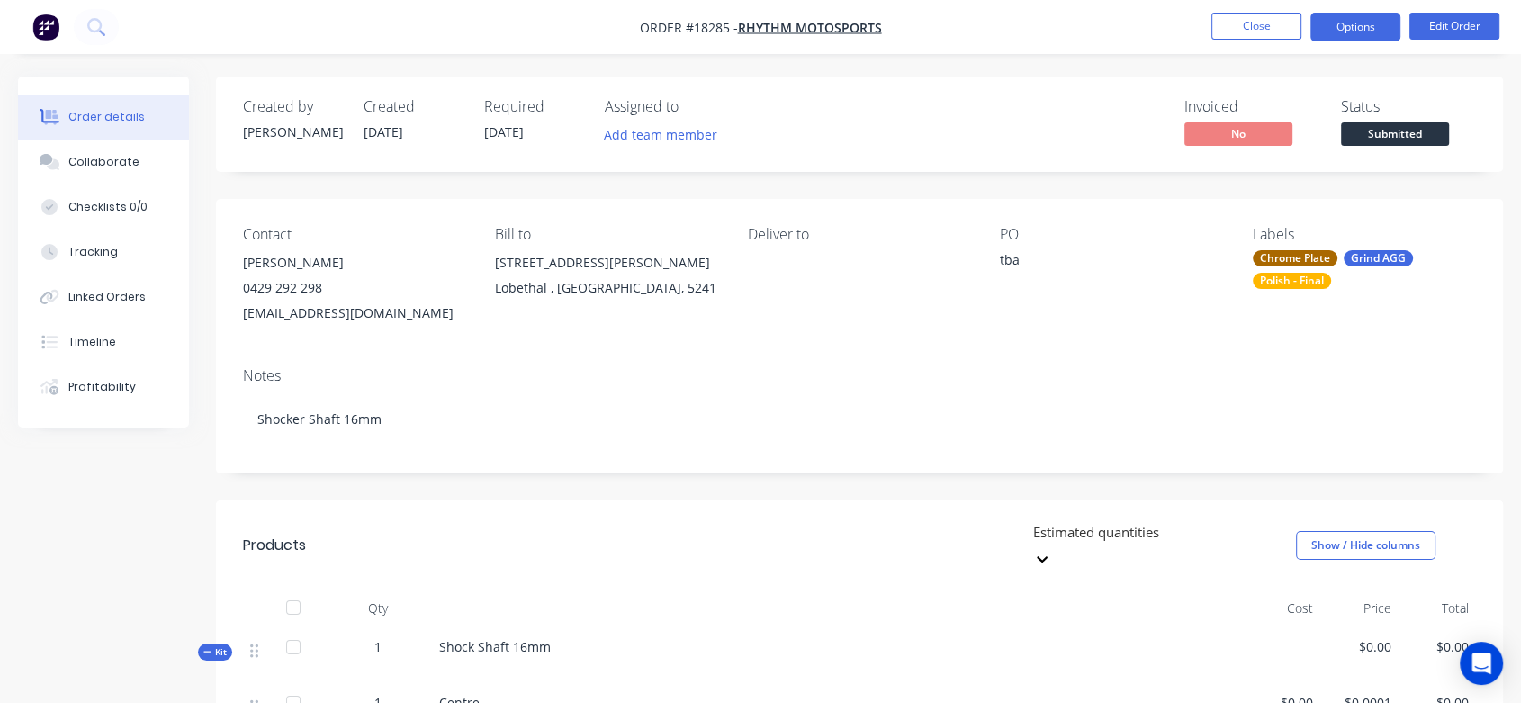
click at [1350, 24] on button "Options" at bounding box center [1355, 27] width 90 height 29
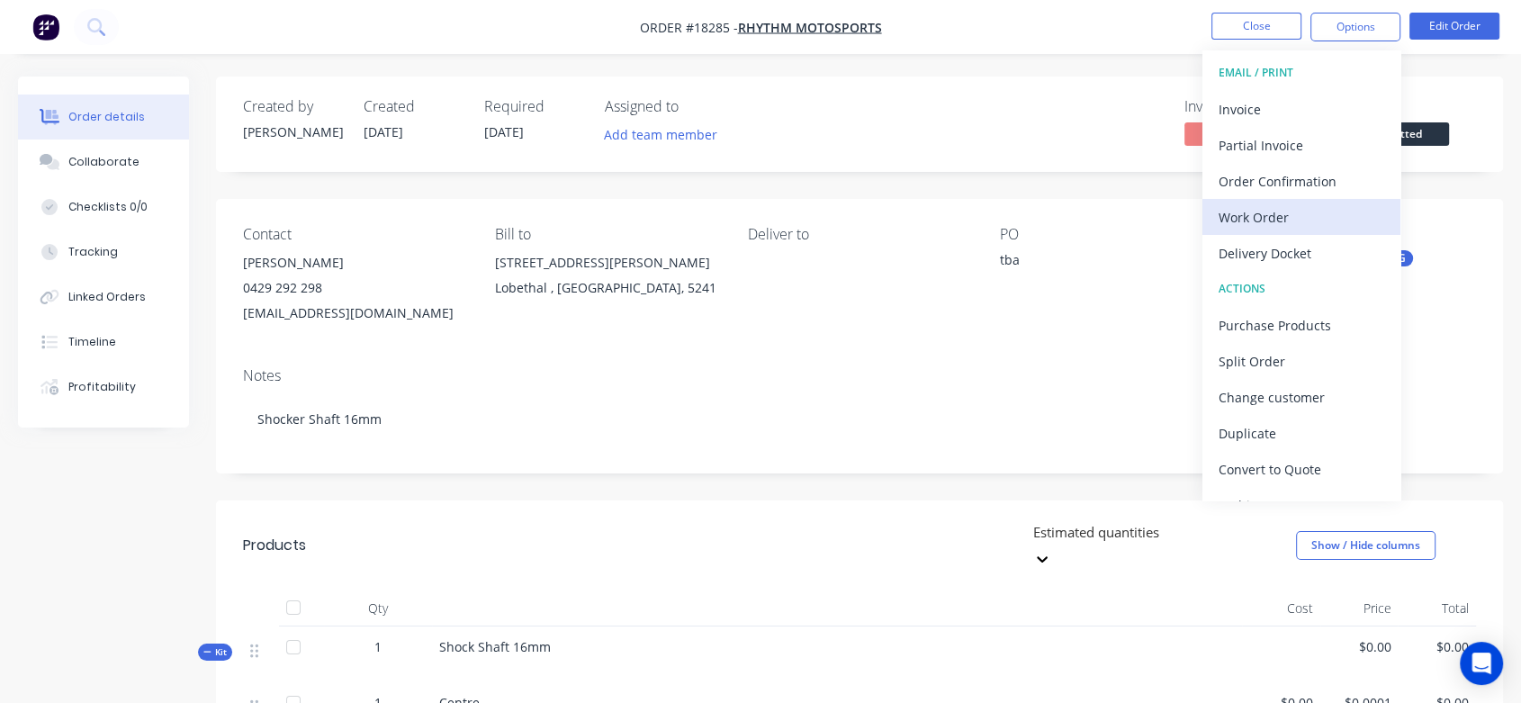
click at [1253, 214] on div "Work Order" at bounding box center [1301, 217] width 166 height 26
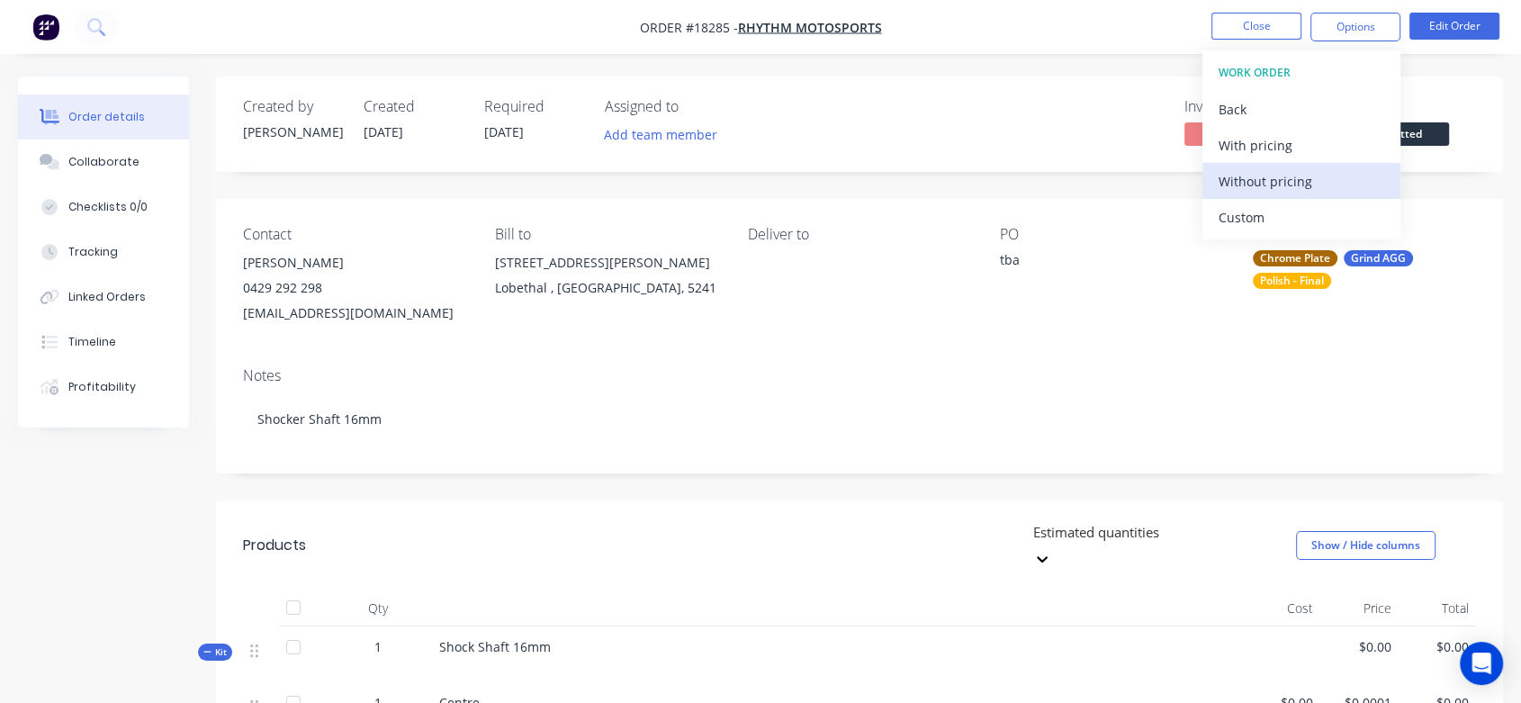
click at [1250, 180] on div "Without pricing" at bounding box center [1301, 181] width 166 height 26
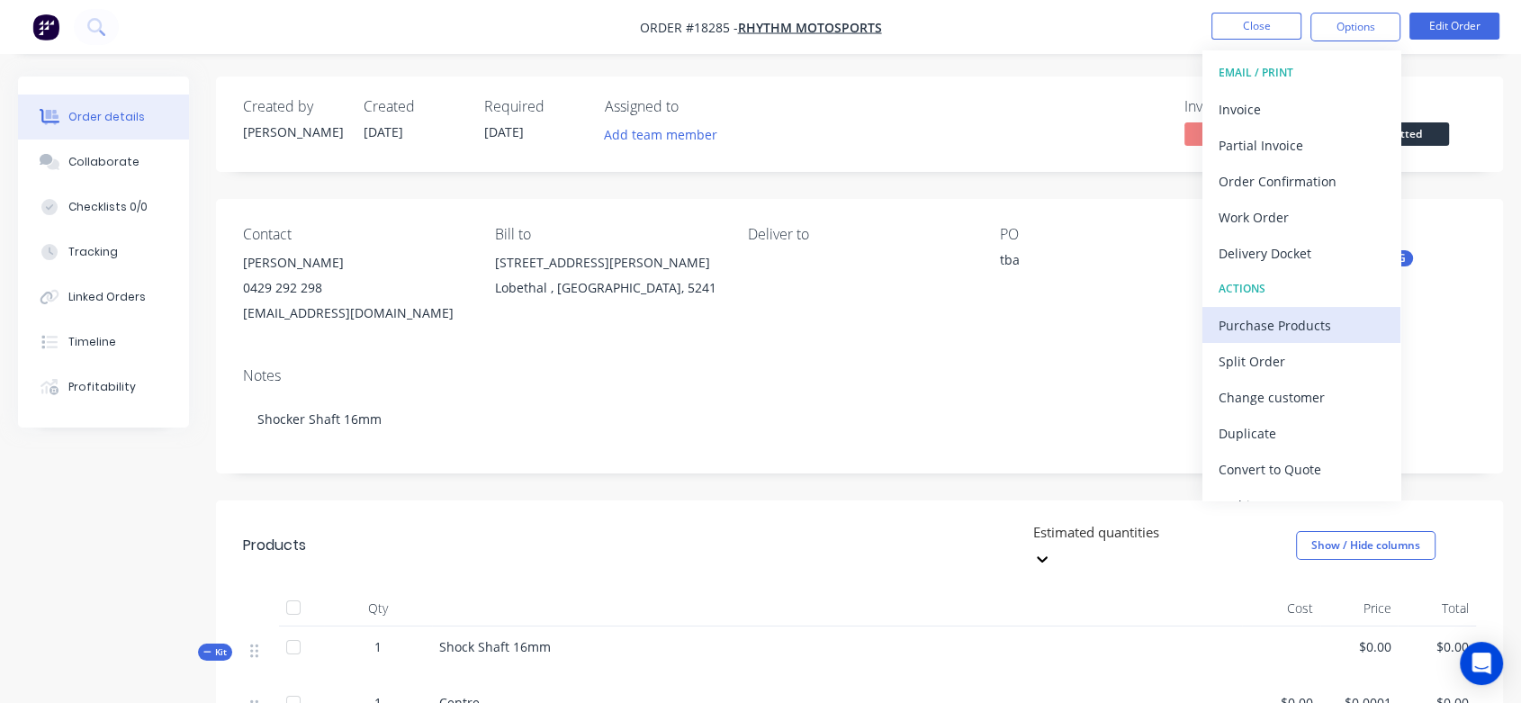
click at [1308, 326] on div "Purchase Products" at bounding box center [1301, 325] width 166 height 26
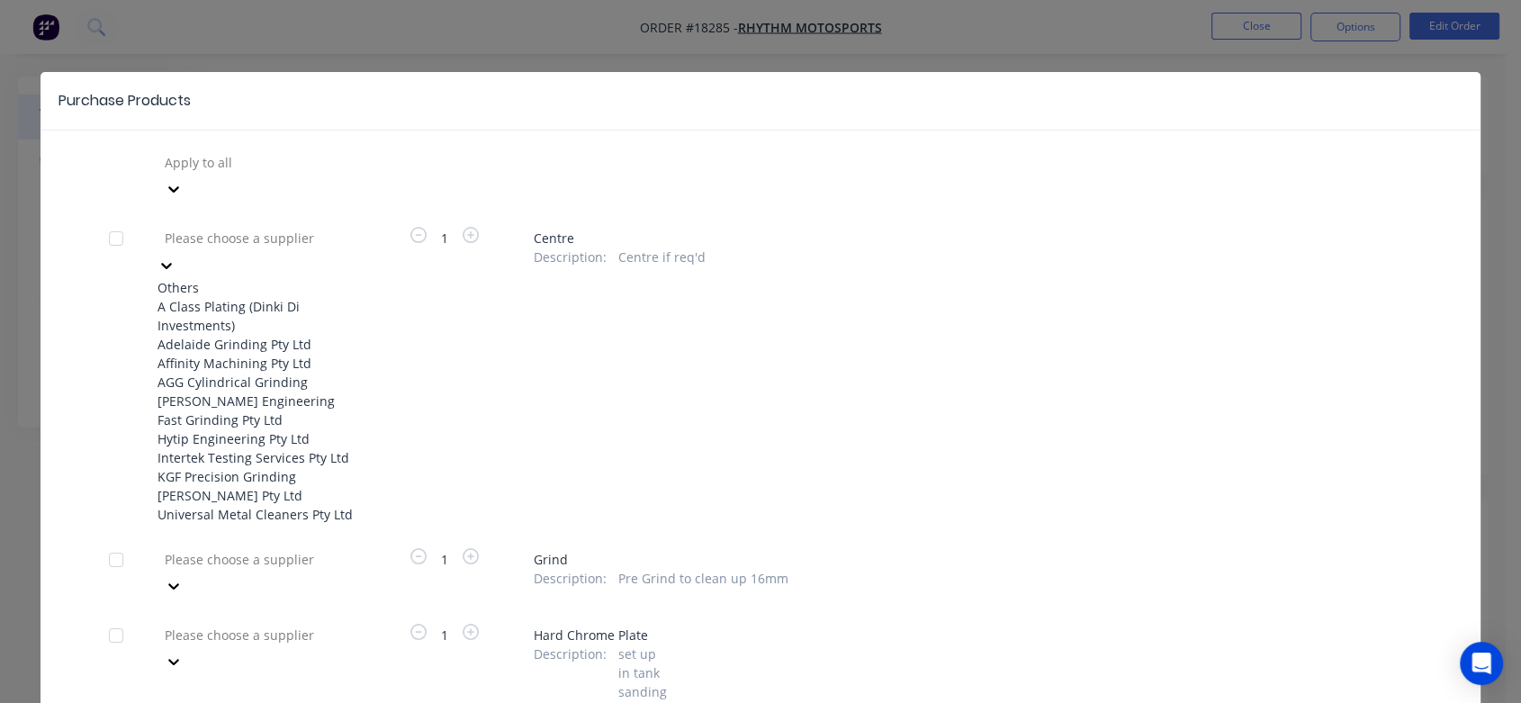
click at [265, 227] on div at bounding box center [292, 238] width 259 height 22
click at [236, 391] on div "AGG Cylindrical Grinding" at bounding box center [256, 381] width 198 height 19
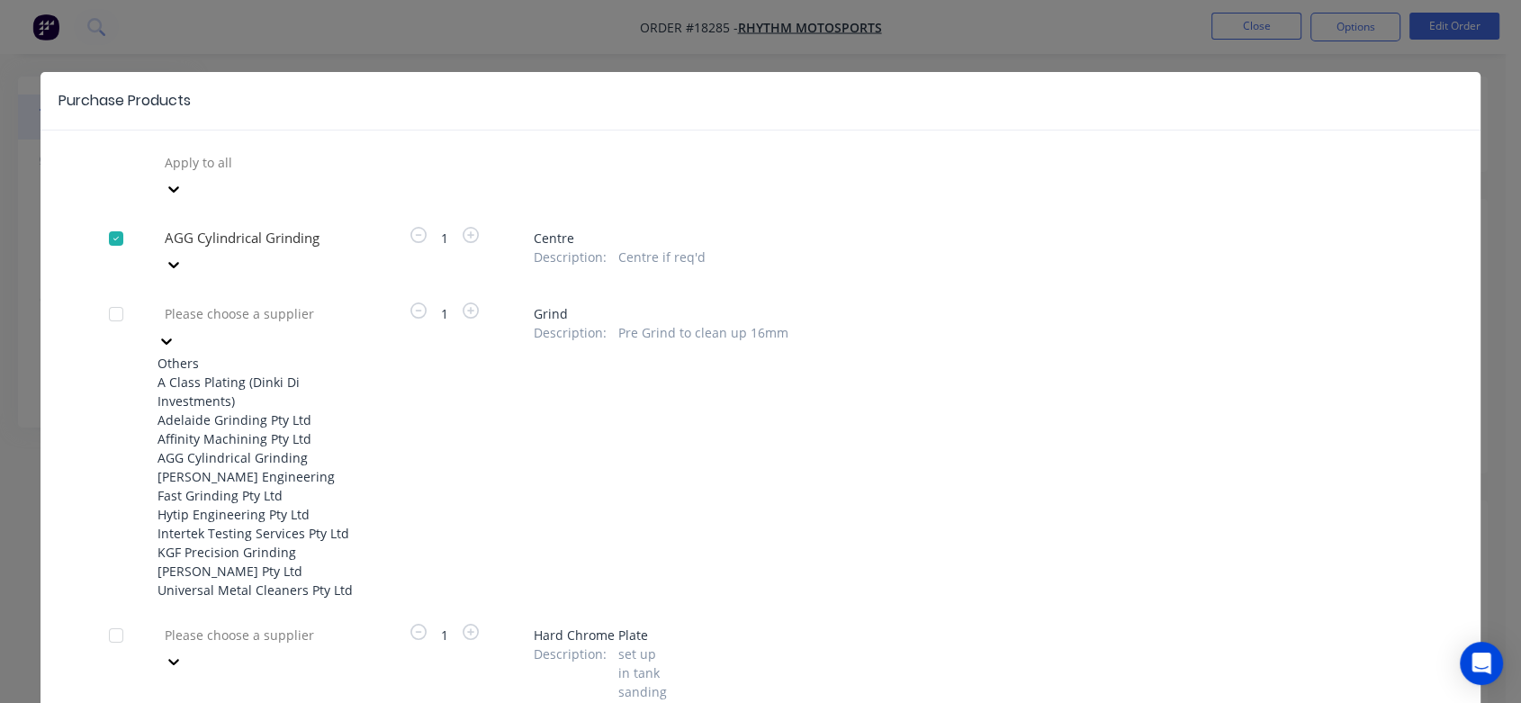
click at [252, 302] on div at bounding box center [292, 313] width 259 height 22
click at [203, 464] on div "AGG Cylindrical Grinding" at bounding box center [256, 457] width 198 height 19
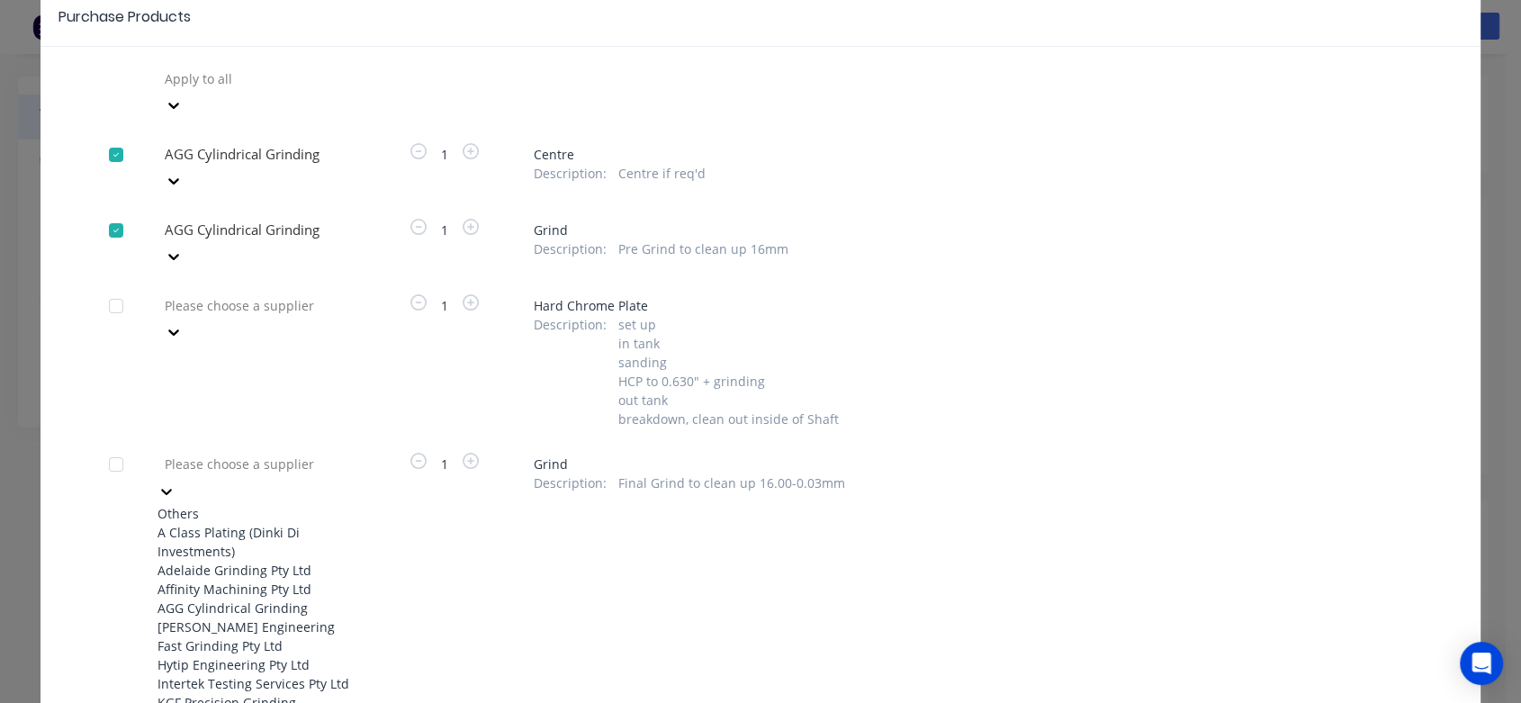
click at [217, 498] on div "11 results available. Use Up and Down to choose options, press Enter to select …" at bounding box center [256, 600] width 198 height 300
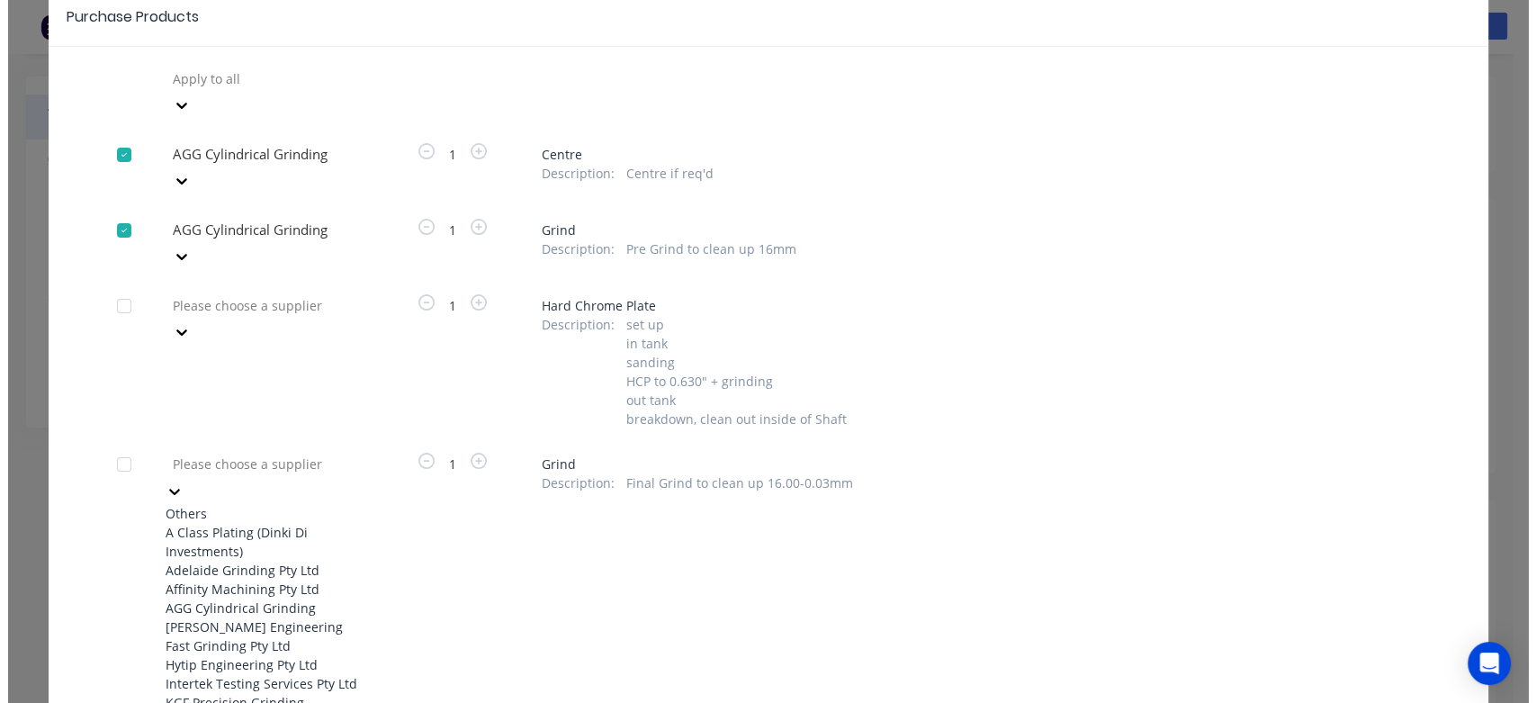
scroll to position [92, 0]
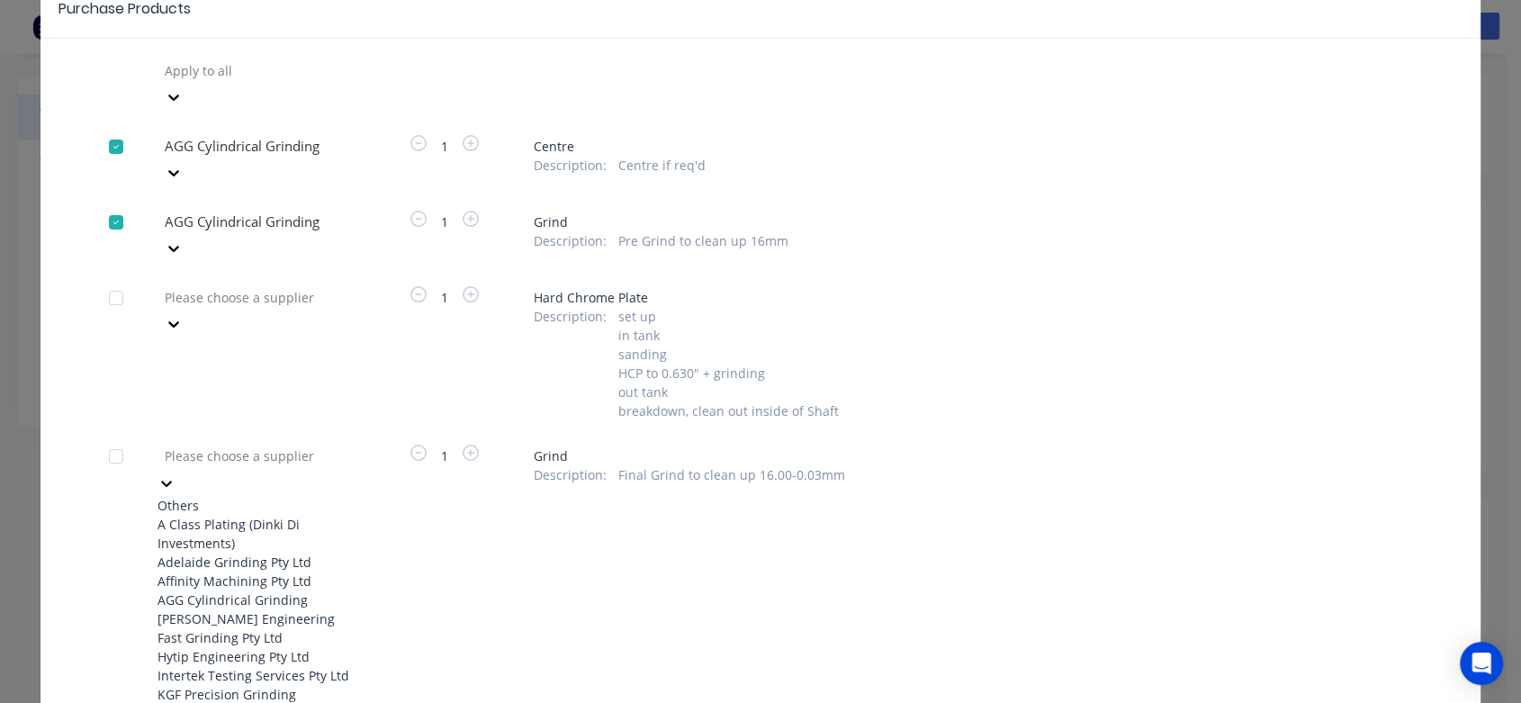
click at [217, 594] on div "AGG Cylindrical Grinding" at bounding box center [256, 599] width 198 height 19
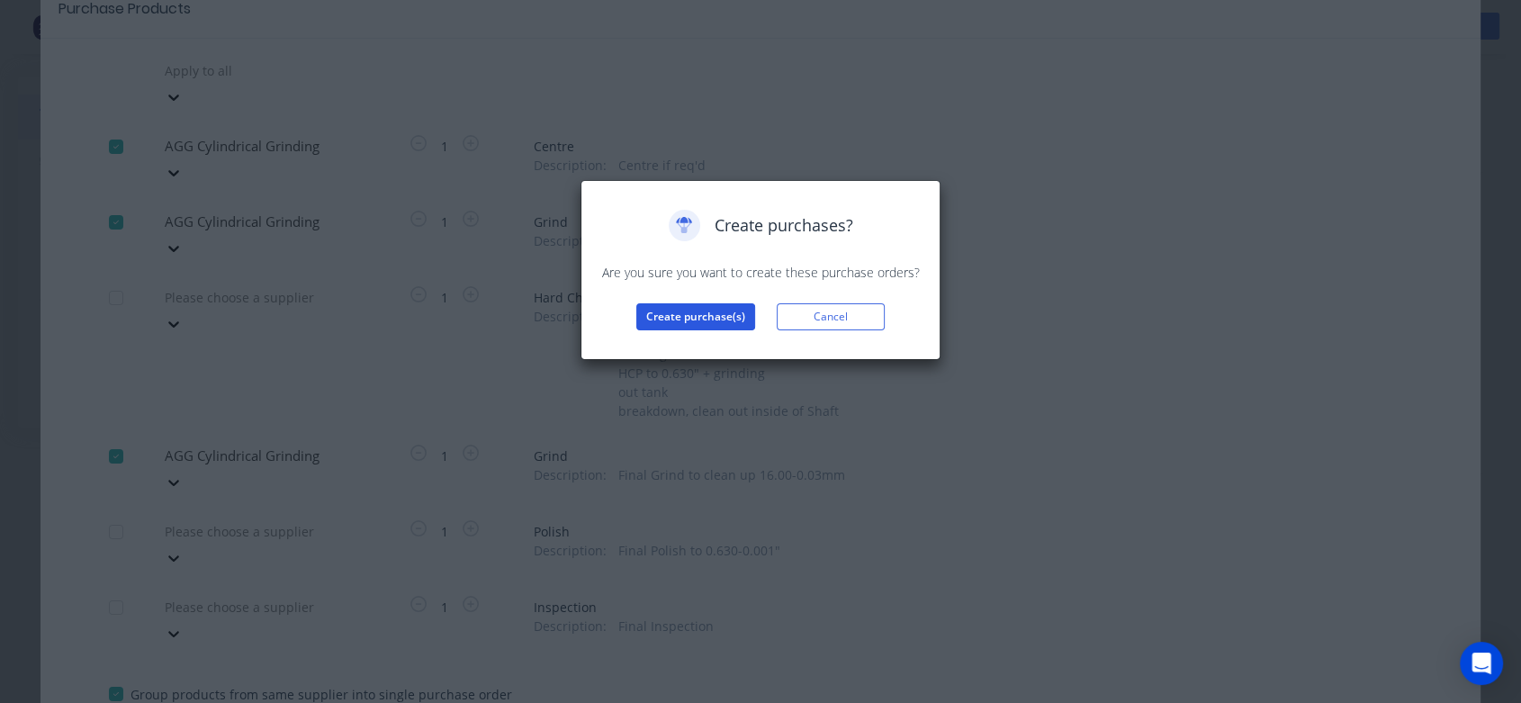
click at [727, 314] on button "Create purchase(s)" at bounding box center [695, 316] width 119 height 27
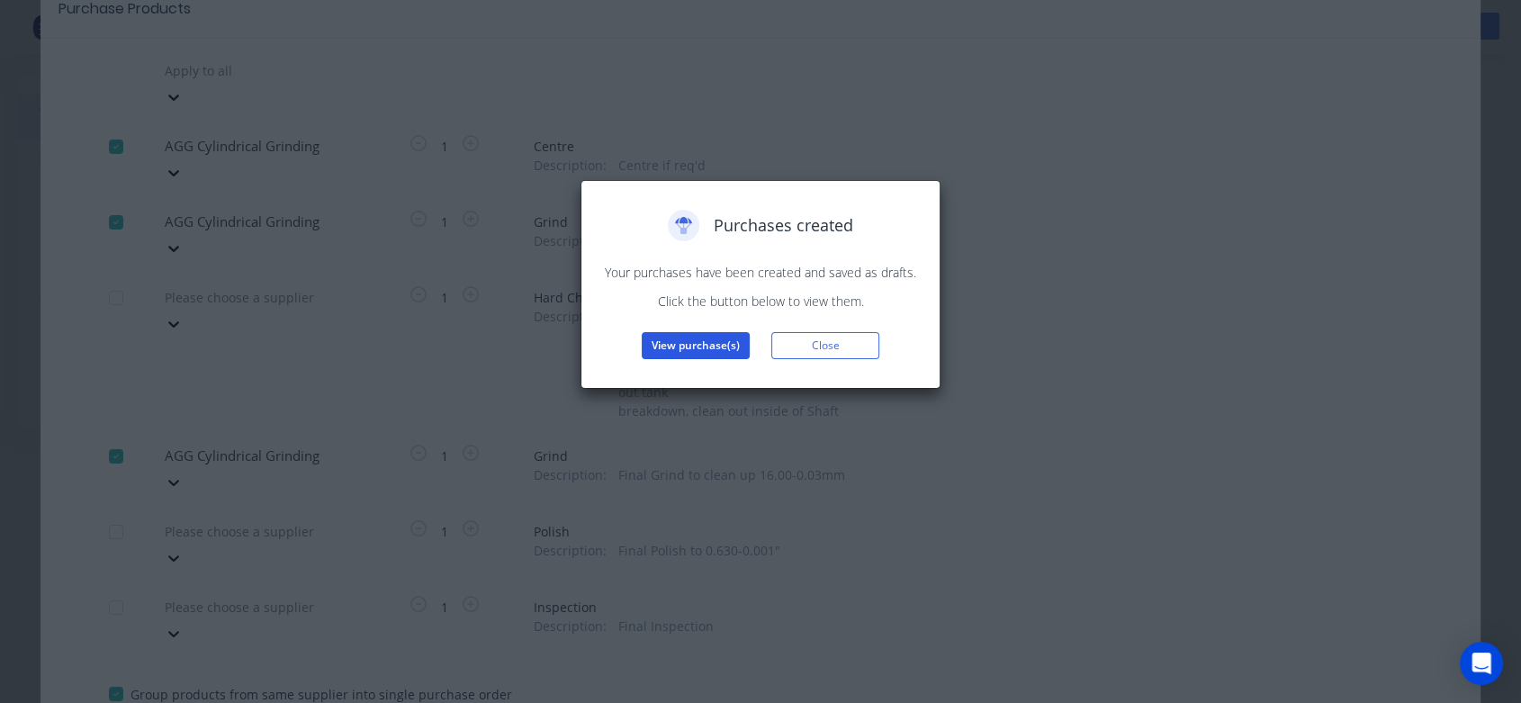
click at [713, 345] on button "View purchase(s)" at bounding box center [695, 345] width 108 height 27
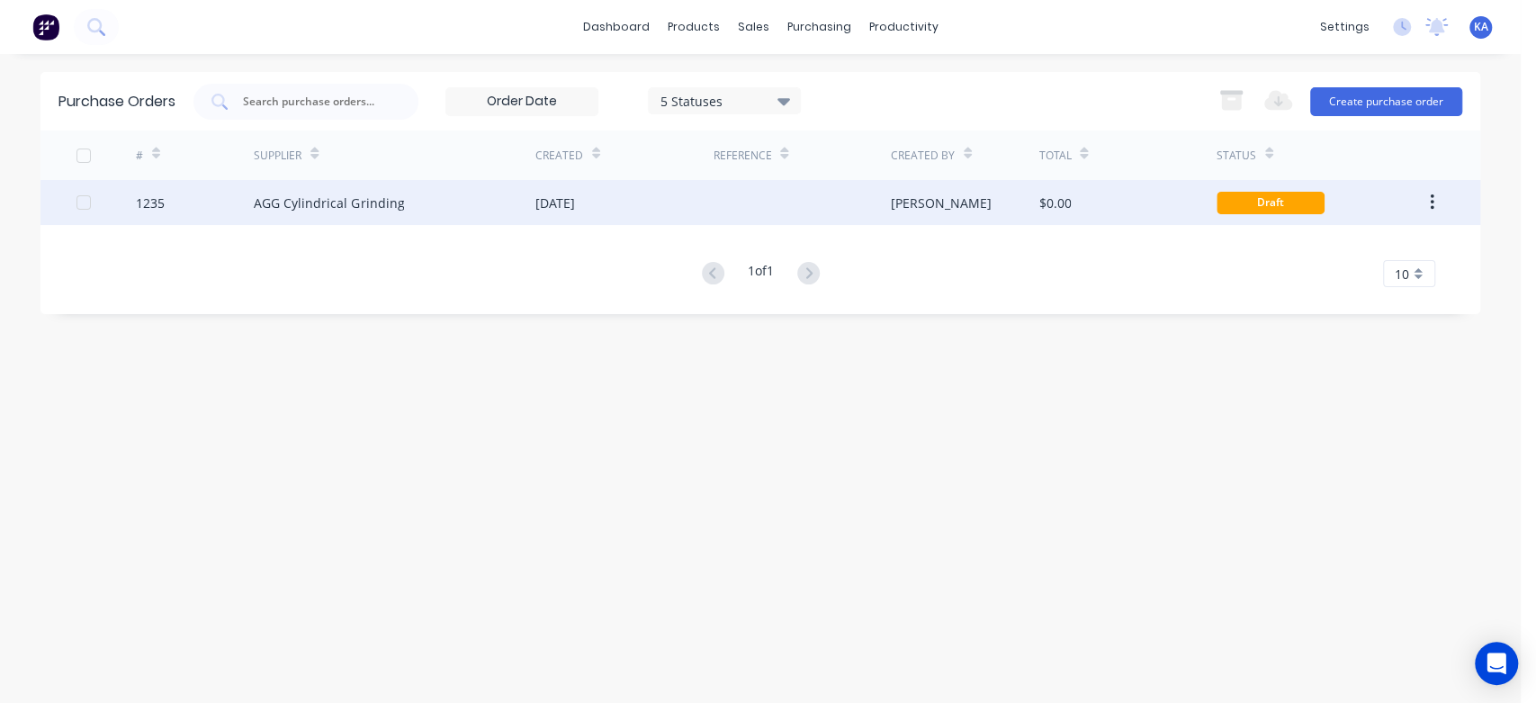
click at [1045, 204] on div "$0.00" at bounding box center [1054, 202] width 32 height 19
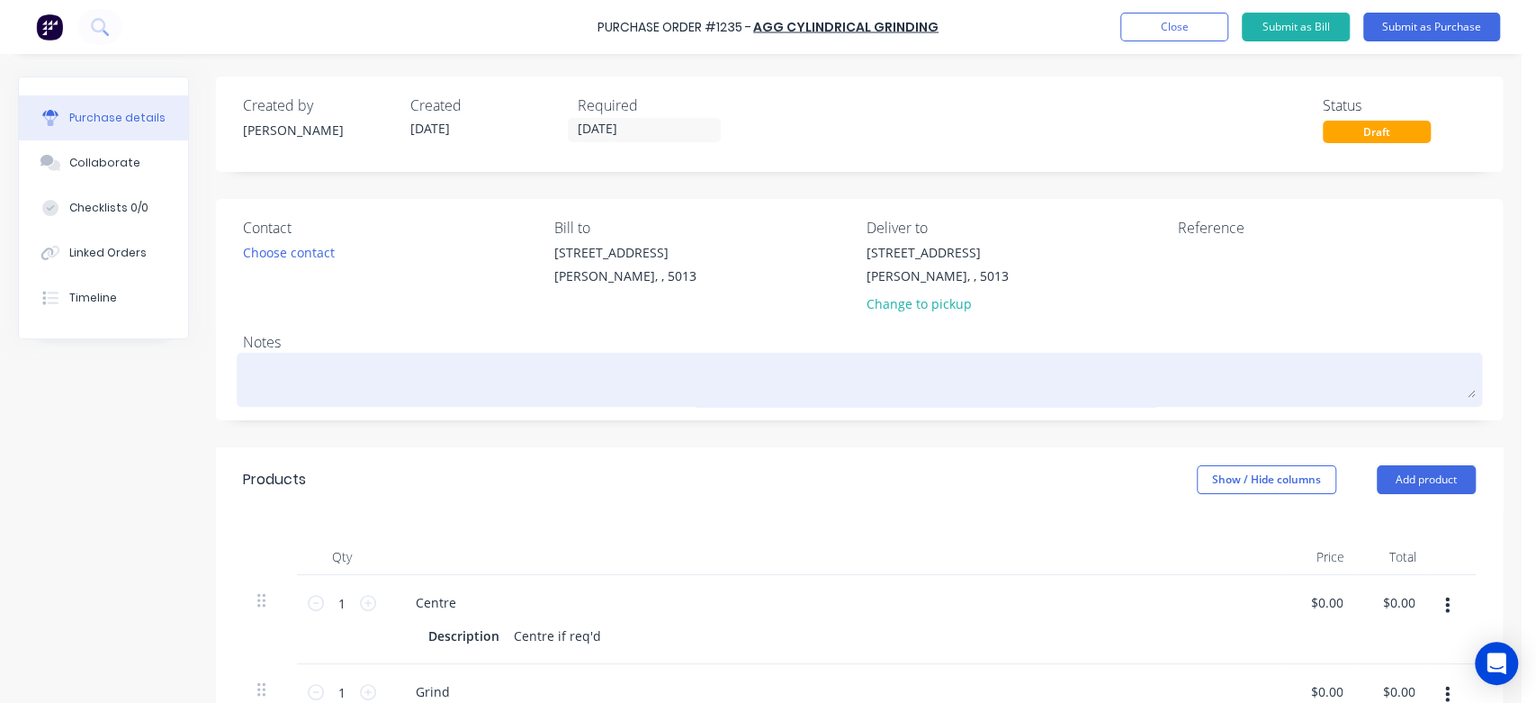
click at [260, 382] on textarea at bounding box center [859, 377] width 1233 height 40
type textarea "x"
type textarea "S"
type textarea "x"
type textarea "Sh"
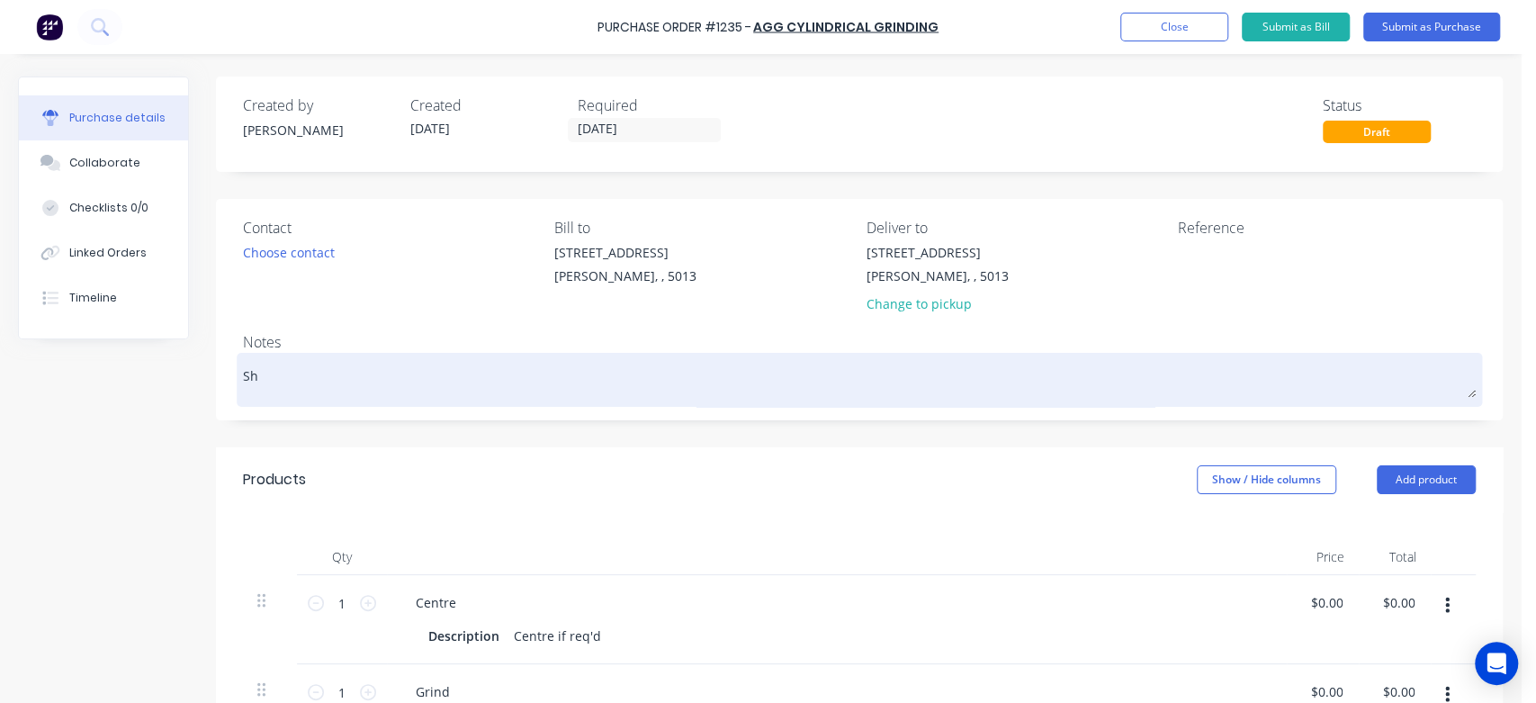
type textarea "x"
type textarea "Sho"
type textarea "x"
type textarea "Shoc"
type textarea "x"
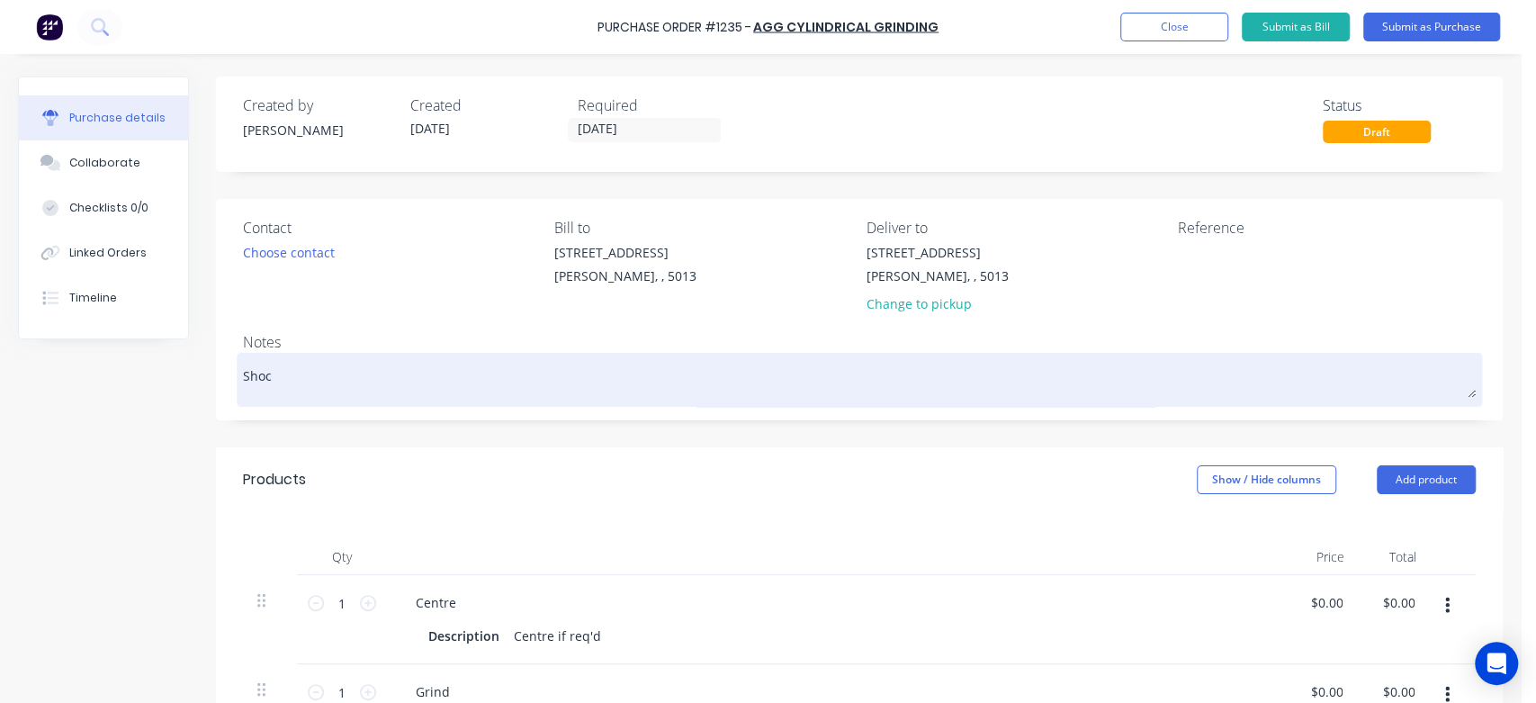
type textarea "Shock"
type textarea "x"
type textarea "Shocke"
type textarea "x"
type textarea "Shocker"
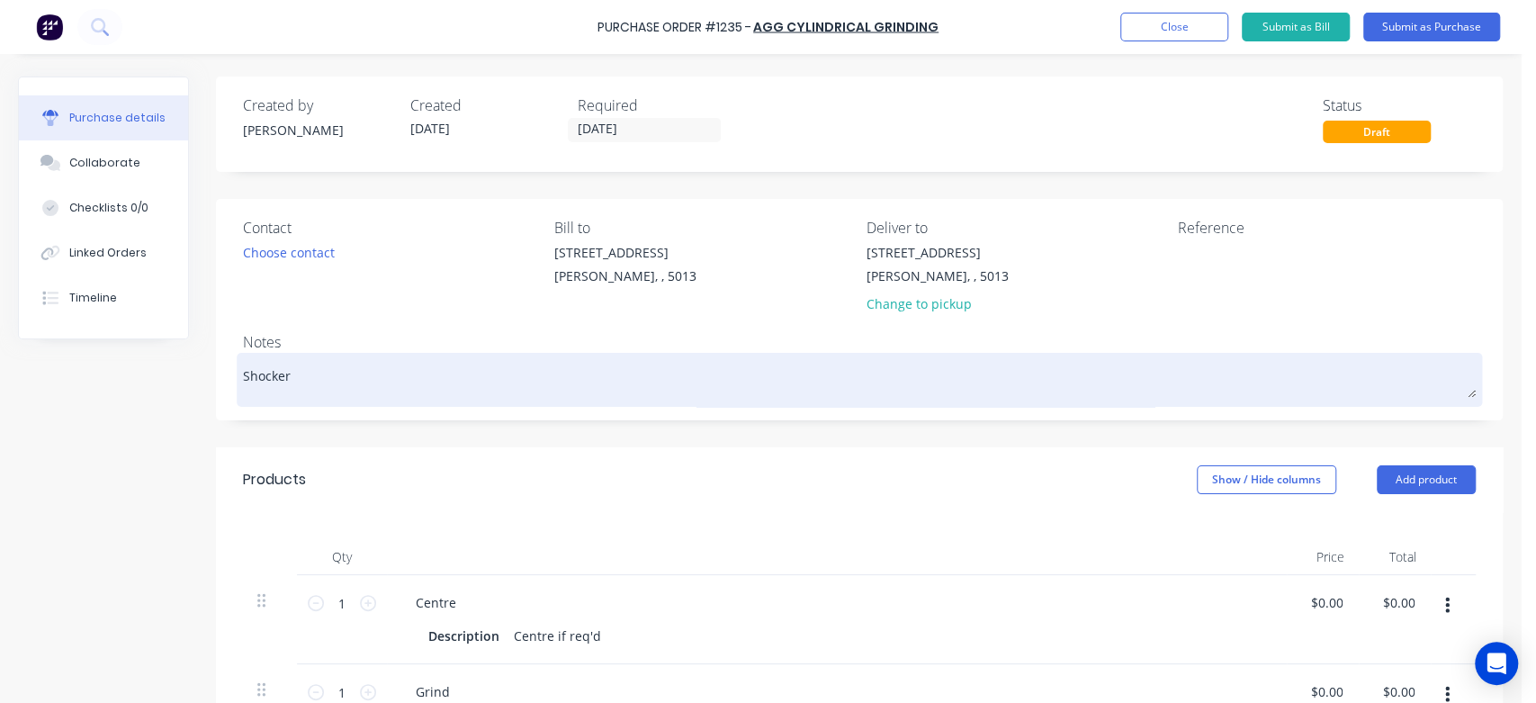
type textarea "x"
type textarea "Shocker"
type textarea "x"
type textarea "Shocker S"
type textarea "x"
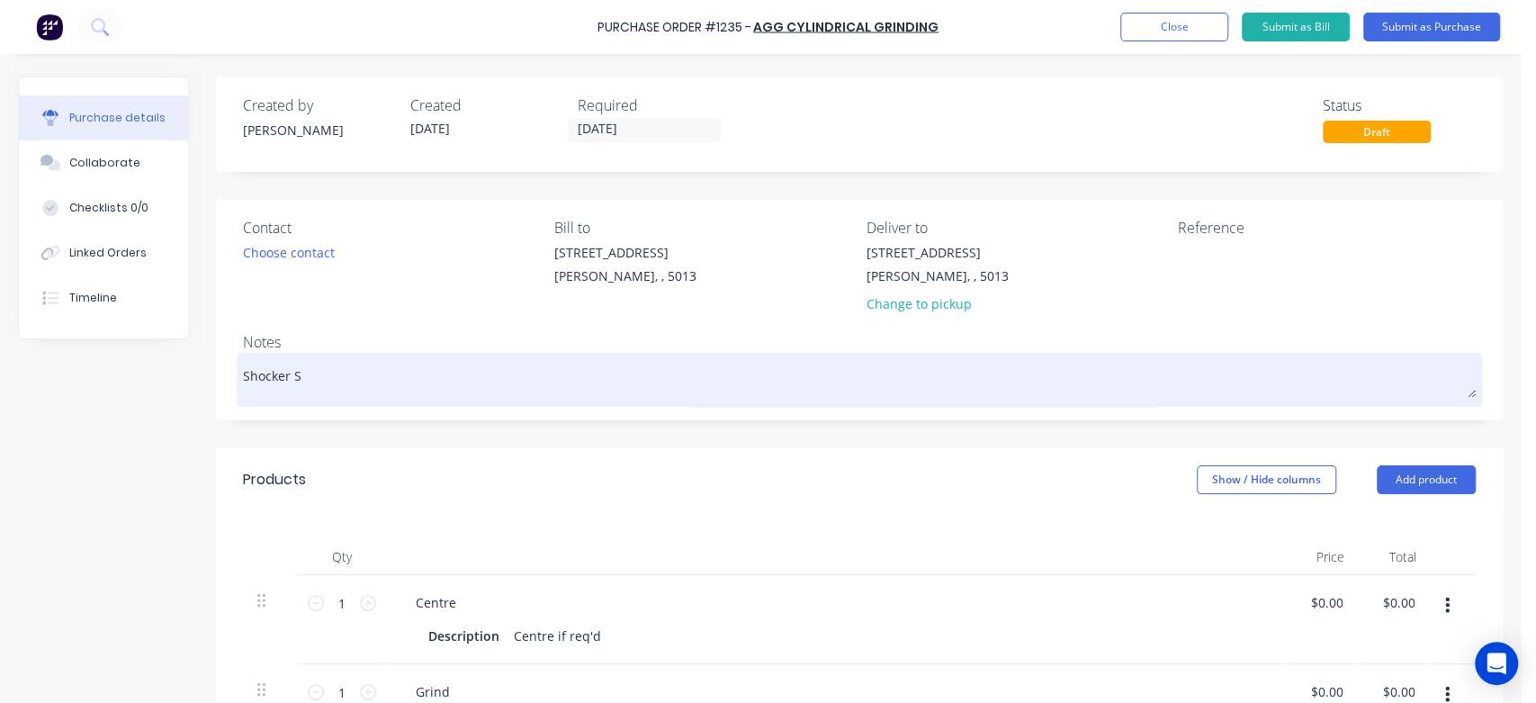
type textarea "Shocker Sh"
type textarea "x"
type textarea "Shocker Sha"
type textarea "x"
type textarea "Shocker Shaf"
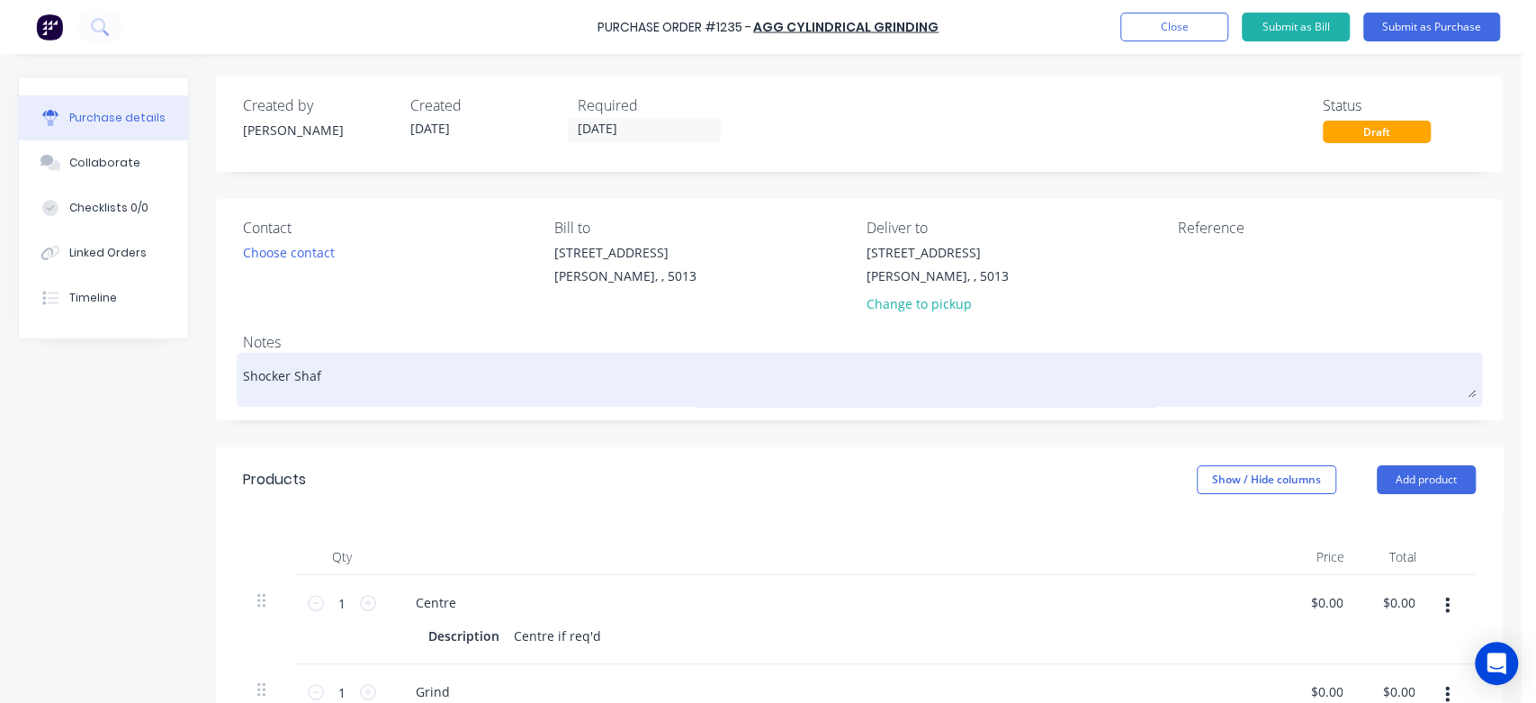
type textarea "x"
type textarea "Shocker Shaft"
type textarea "x"
type textarea "Shocker Shaft"
type textarea "x"
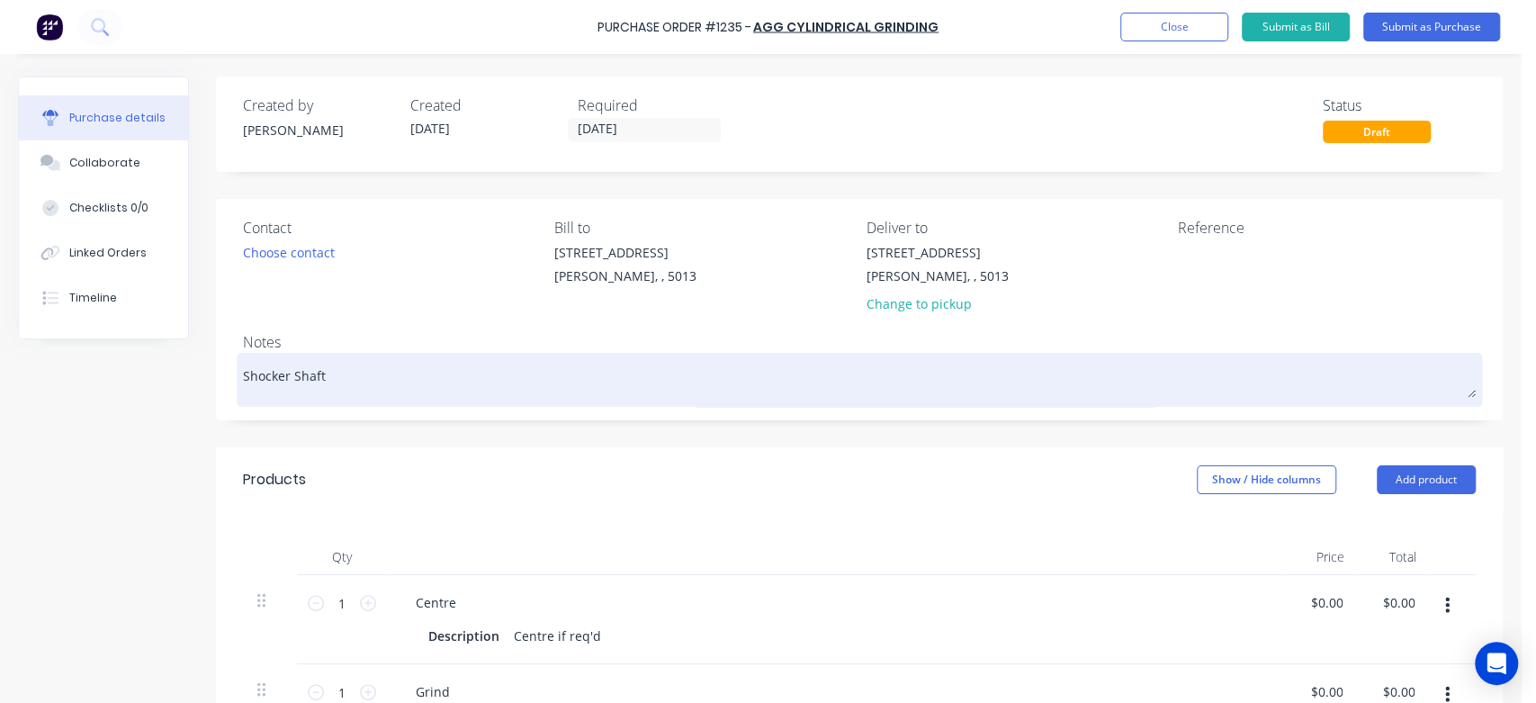
type textarea "Shocker Shaft 1"
type textarea "x"
type textarea "Shocker Shaft 16"
type textarea "x"
type textarea "Shocker Shaft 16m"
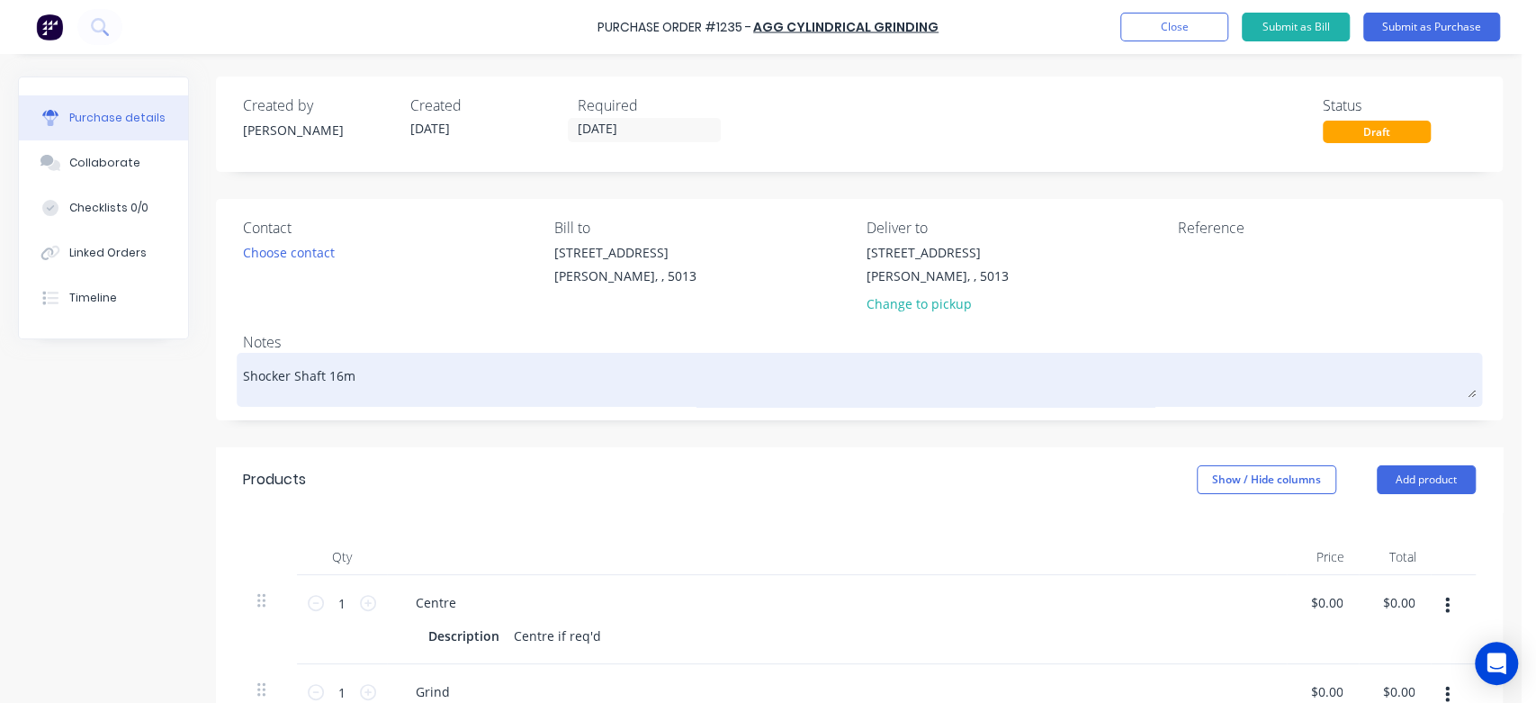
type textarea "x"
type textarea "Shocker Shaft 16mm"
type textarea "x"
type textarea "Shocker Shaft 16mm"
type textarea "x"
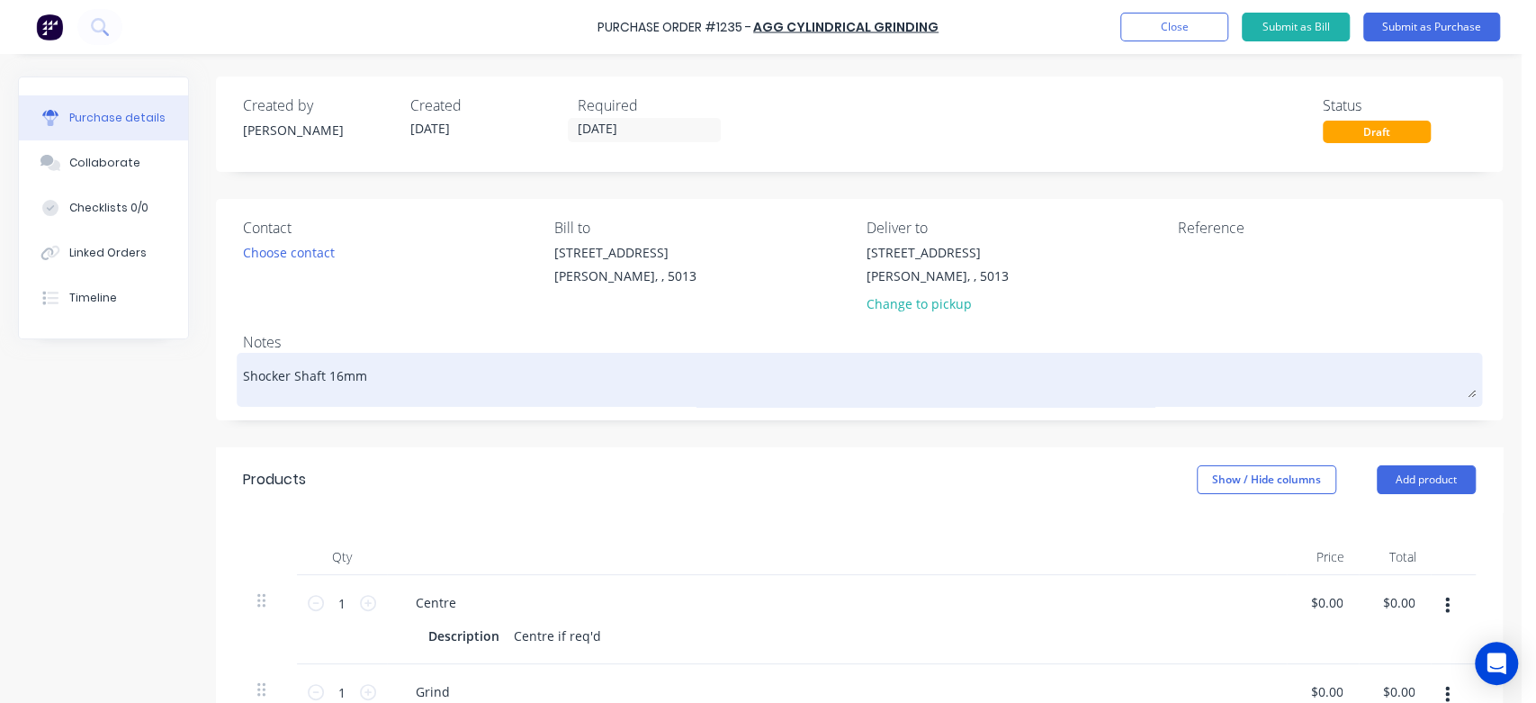
type textarea "Shocker Shaft 16mm O"
type textarea "x"
type textarea "Shocker Shaft 16mm OD"
type textarea "x"
type textarea "Shocker Shaft 16mm OD"
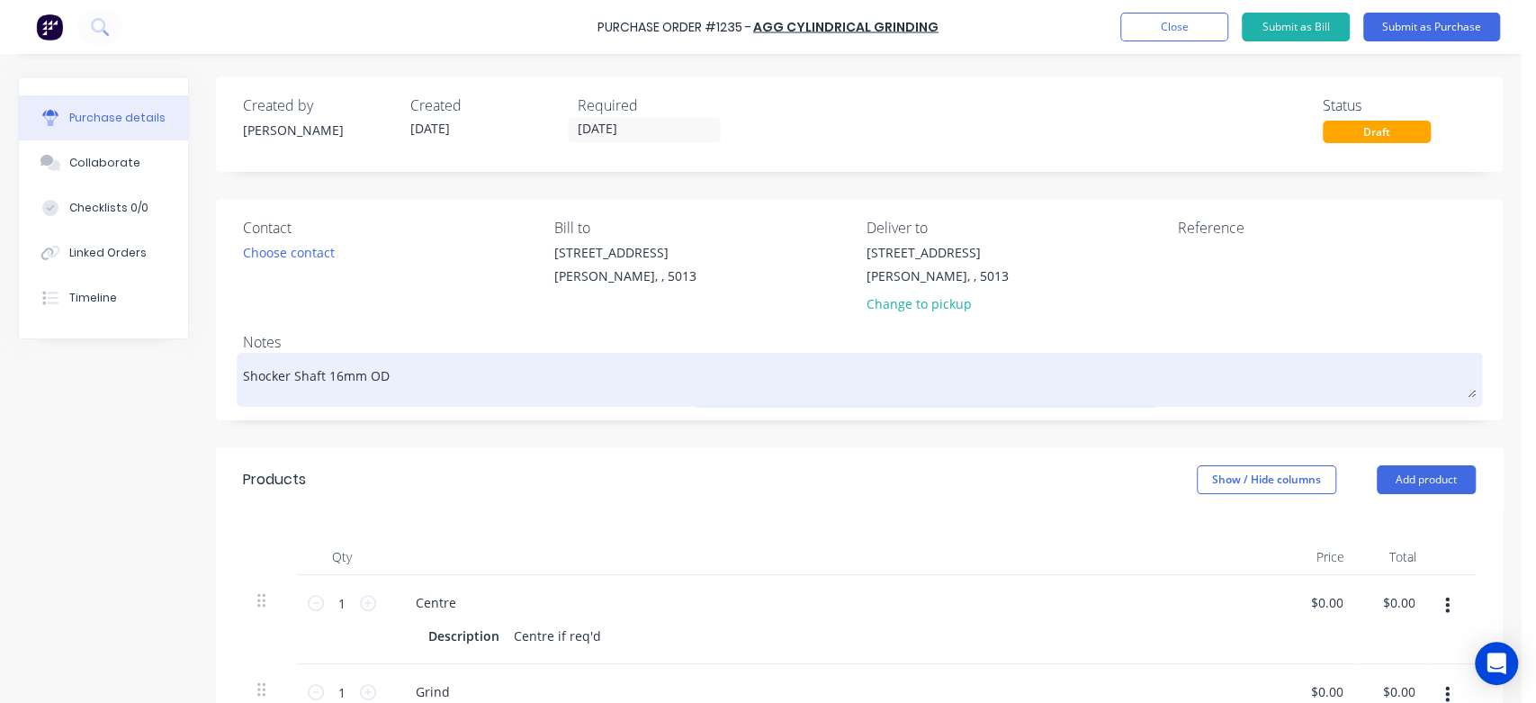
type textarea "x"
type textarea "Shocker Shaft 16mm OD -"
type textarea "x"
type textarea "Shocker Shaft 16mm OD -"
type textarea "x"
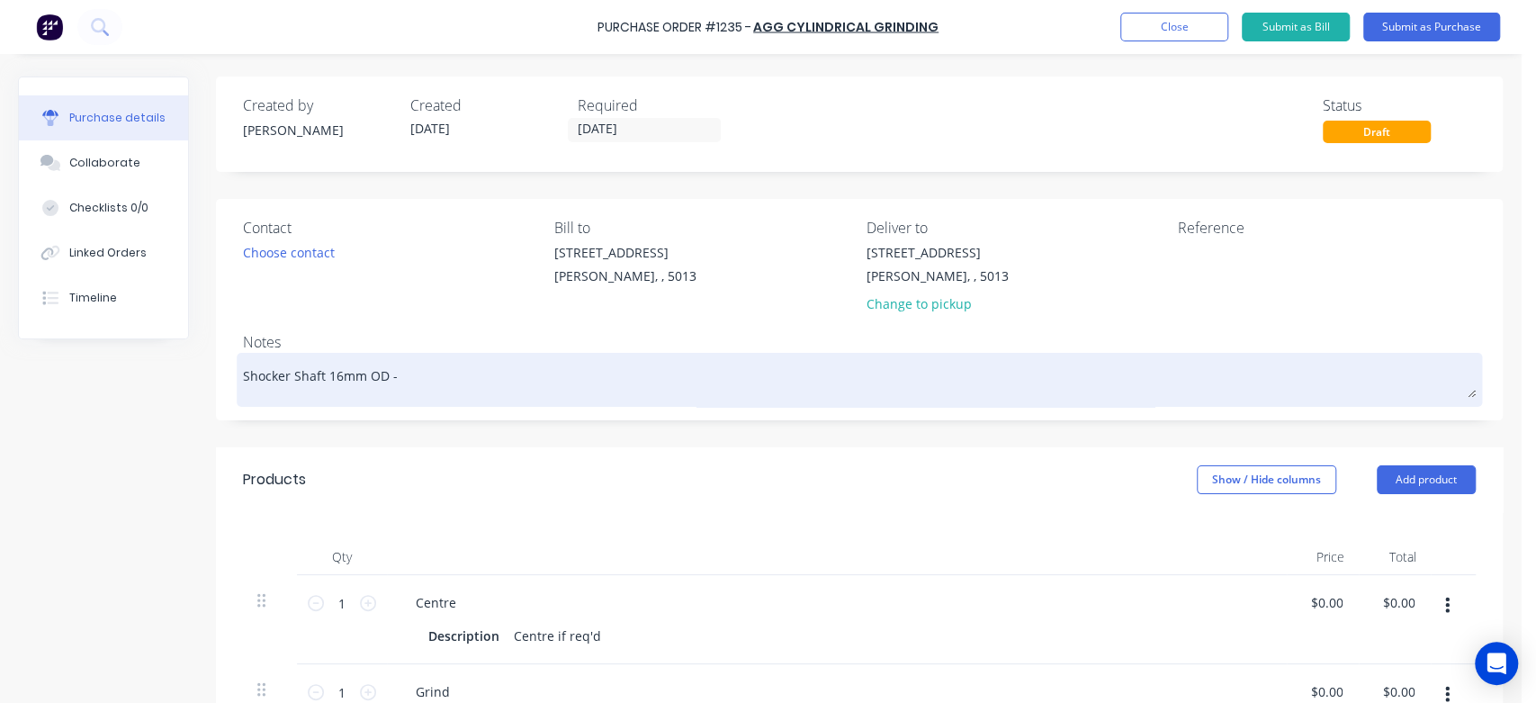
type textarea "Shocker Shaft 16mm OD - R"
type textarea "x"
type textarea "Shocker Shaft 16mm OD - Re"
type textarea "x"
type textarea "Shocker Shaft 16mm OD - Re-"
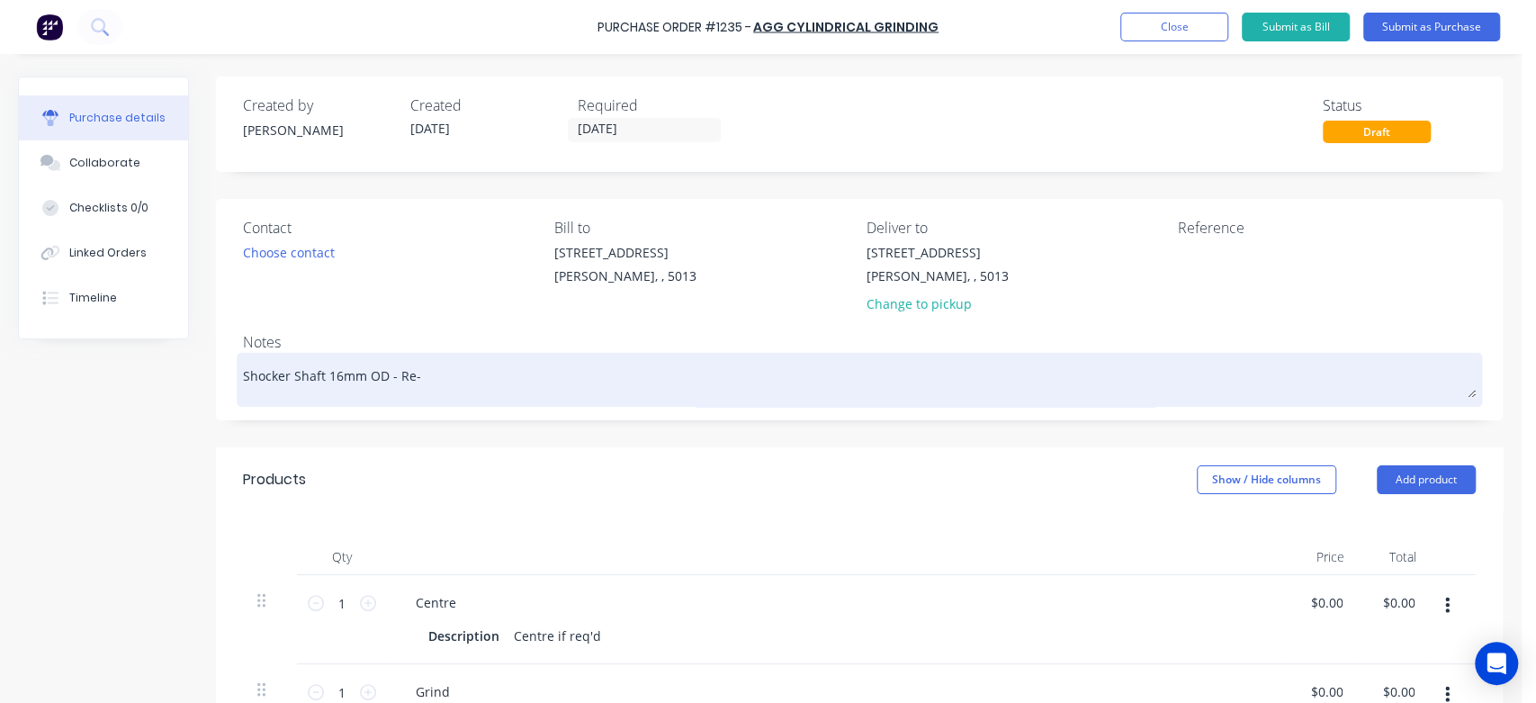
type textarea "x"
type textarea "Shocker Shaft 16mm OD - Re-c"
type textarea "x"
type textarea "Shocker Shaft 16mm OD - Re-ch"
type textarea "x"
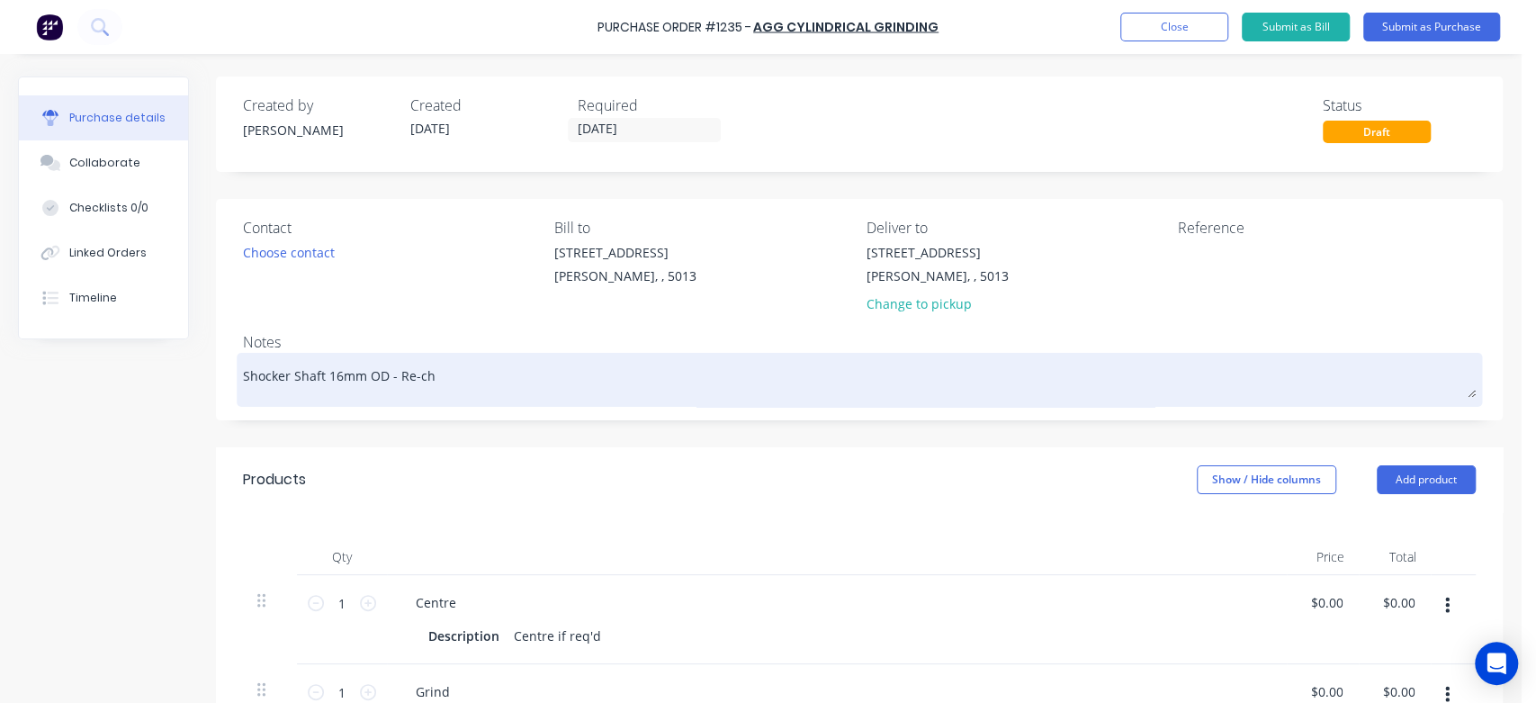
type textarea "Shocker Shaft 16mm OD - Re-chr"
type textarea "x"
type textarea "Shocker Shaft 16mm OD - Re-chro"
type textarea "x"
type textarea "Shocker Shaft 16mm OD - Re-chrom"
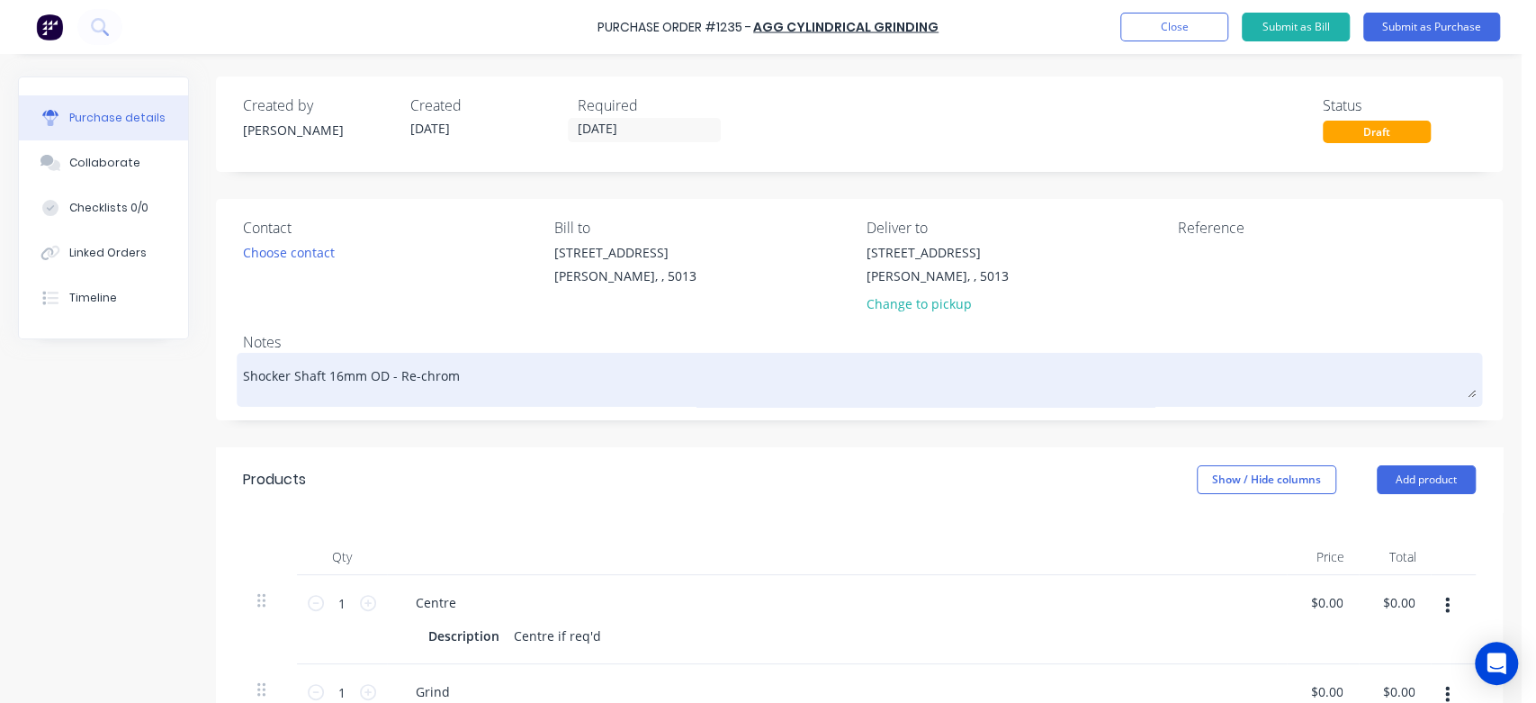
type textarea "x"
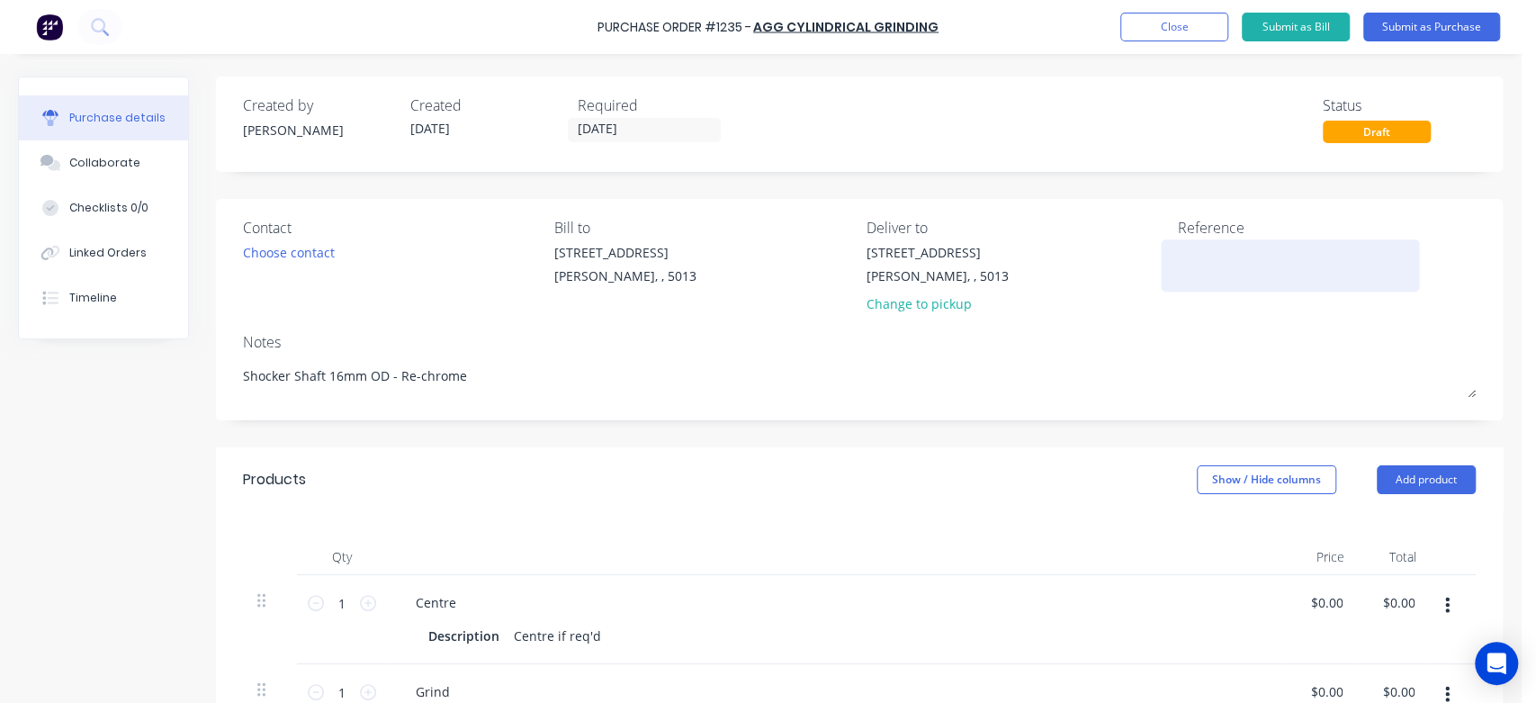
type textarea "Shocker Shaft 16mm OD - Re-chrome"
type textarea "x"
type textarea "Shocker Shaft 16mm OD - Re-chrome"
click at [1226, 272] on textarea at bounding box center [1290, 263] width 225 height 40
type textarea "TC"
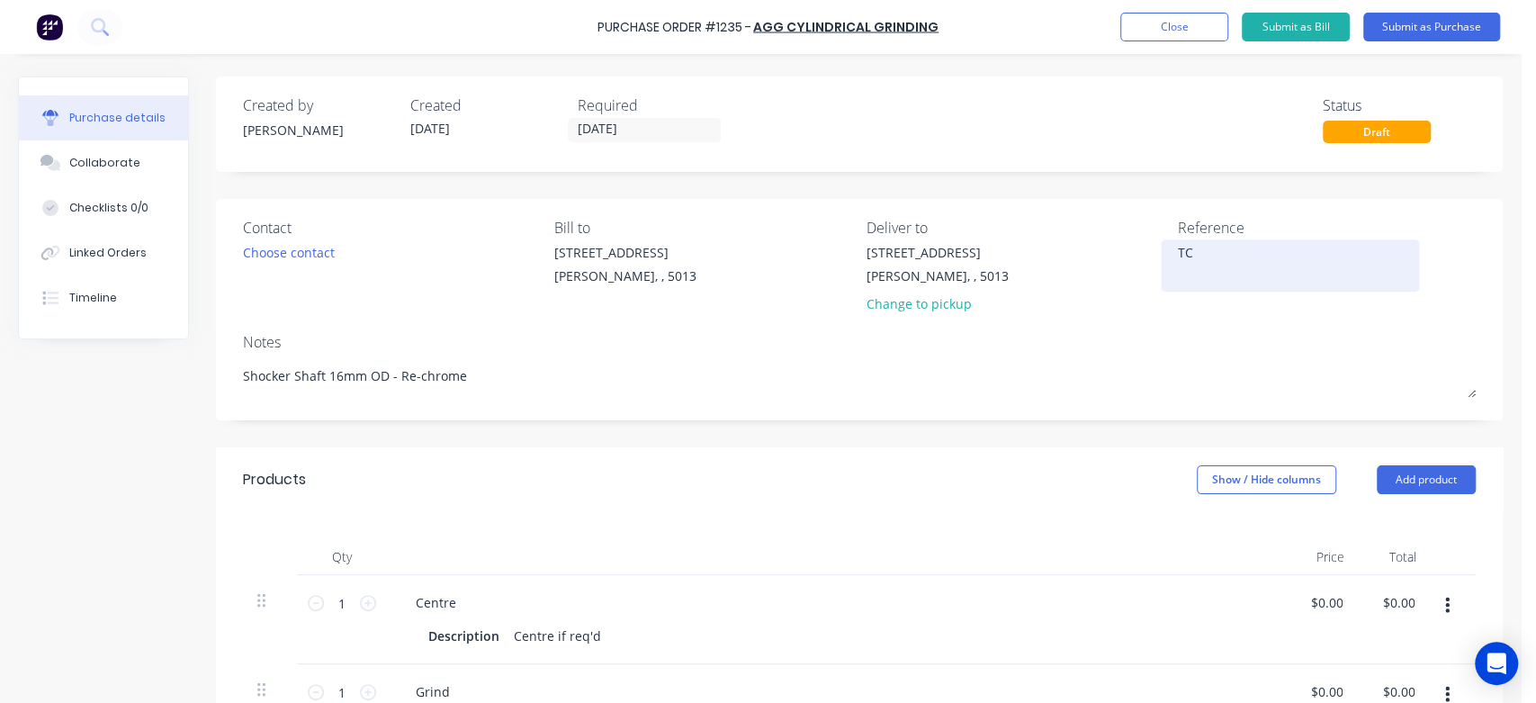
type textarea "x"
type textarea "TC1"
type textarea "x"
type textarea "TC18"
type textarea "x"
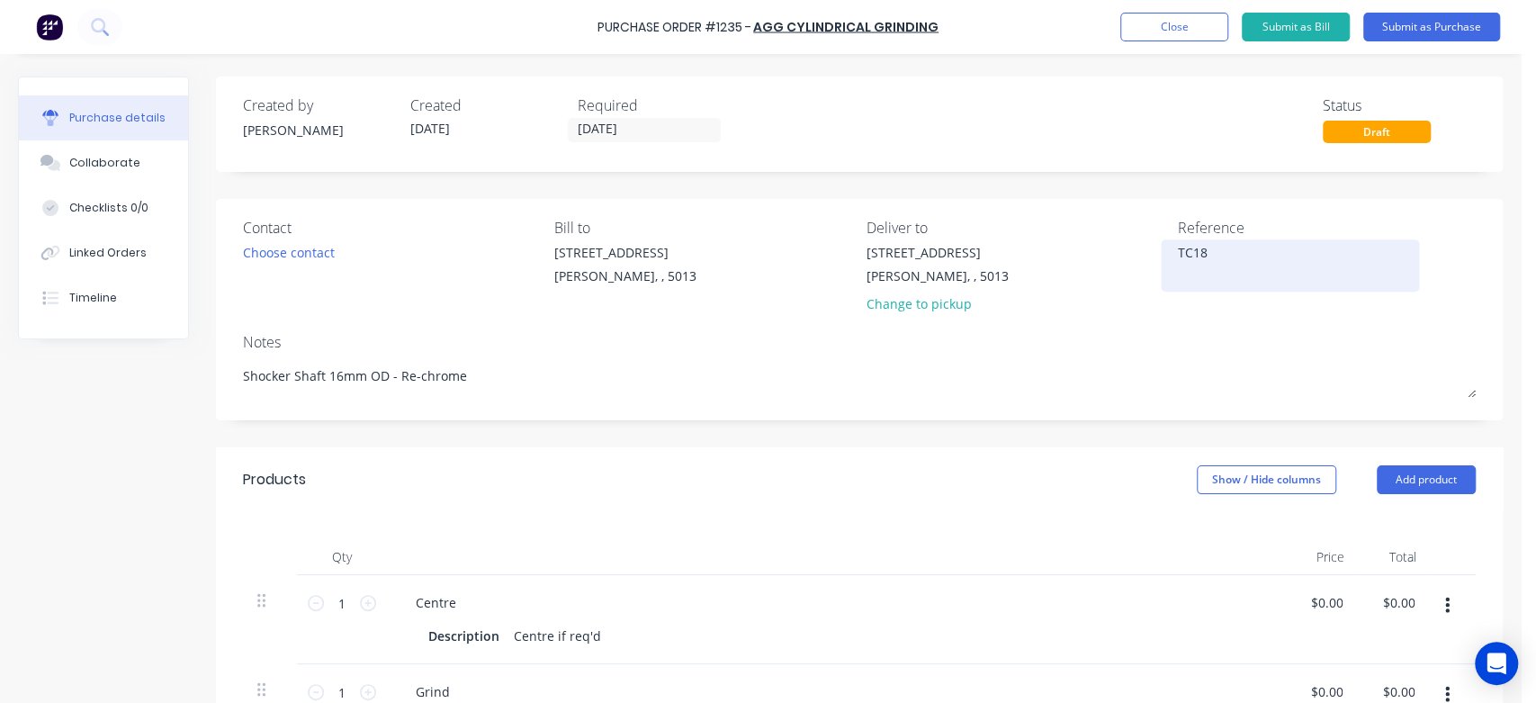
type textarea "TC182"
type textarea "x"
type textarea "TC1828"
type textarea "x"
type textarea "TC18285"
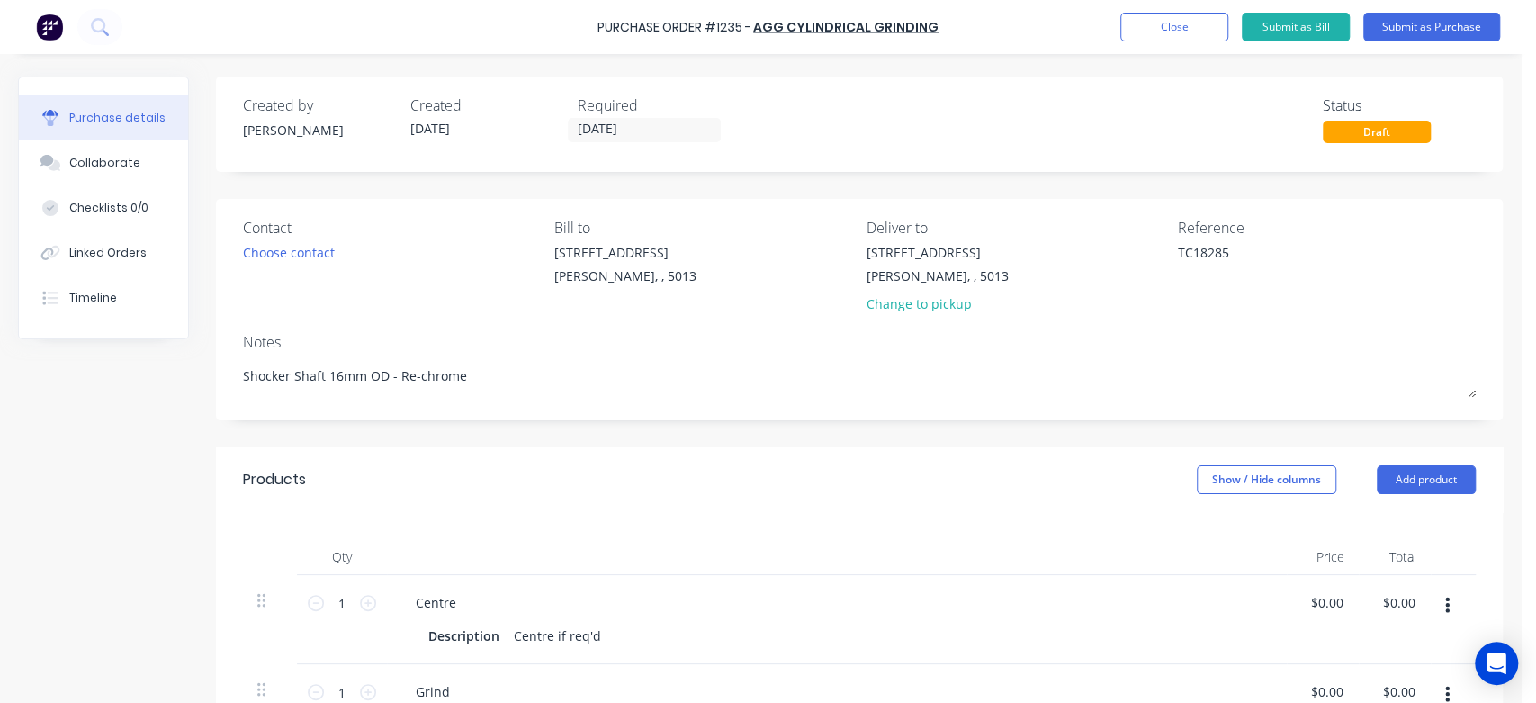
type textarea "x"
type textarea "TC18285"
click at [1403, 130] on div "Draft" at bounding box center [1377, 132] width 108 height 22
click at [1427, 25] on button "Submit as Purchase" at bounding box center [1431, 27] width 137 height 29
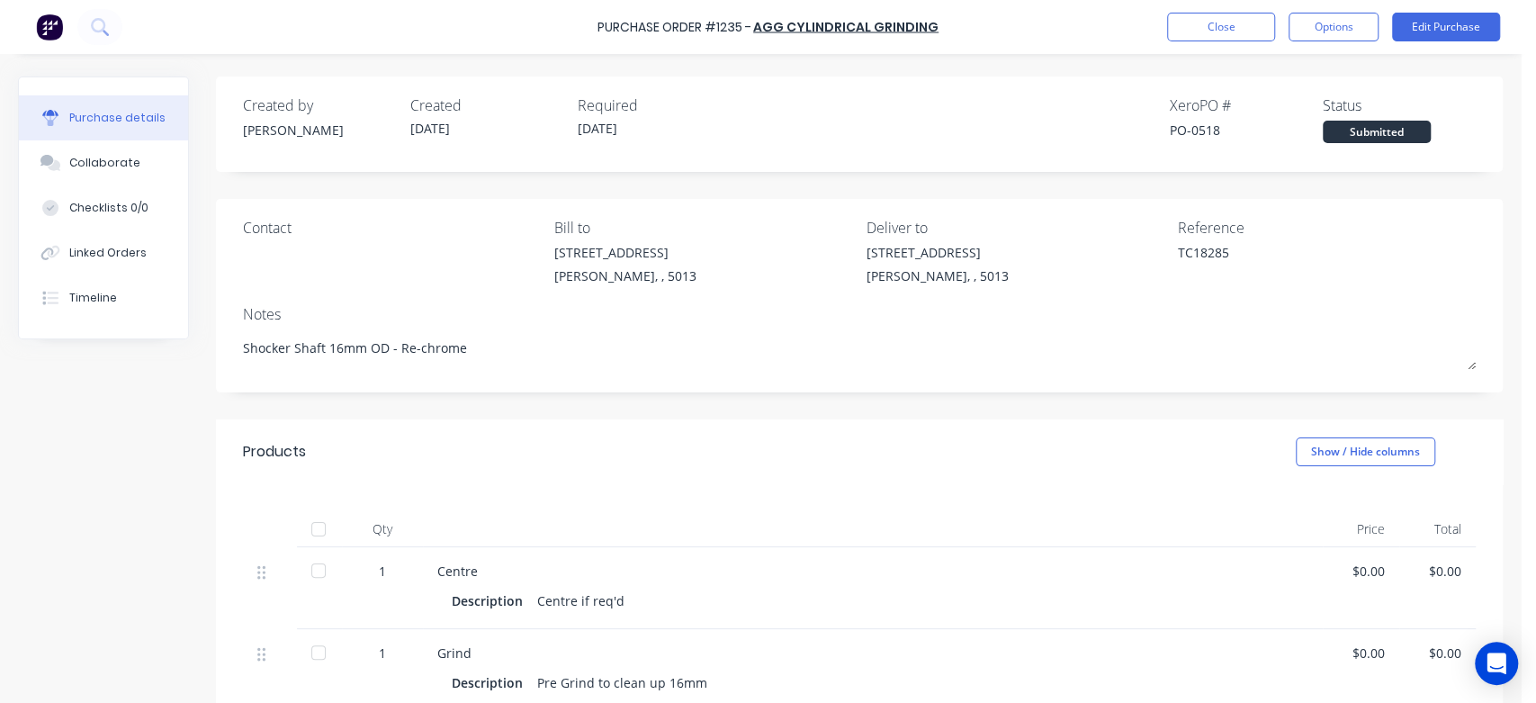
click at [1351, 128] on div "Submitted" at bounding box center [1377, 132] width 108 height 22
click at [1352, 135] on div "Submitted" at bounding box center [1377, 132] width 108 height 22
click at [1314, 23] on button "Options" at bounding box center [1333, 27] width 90 height 29
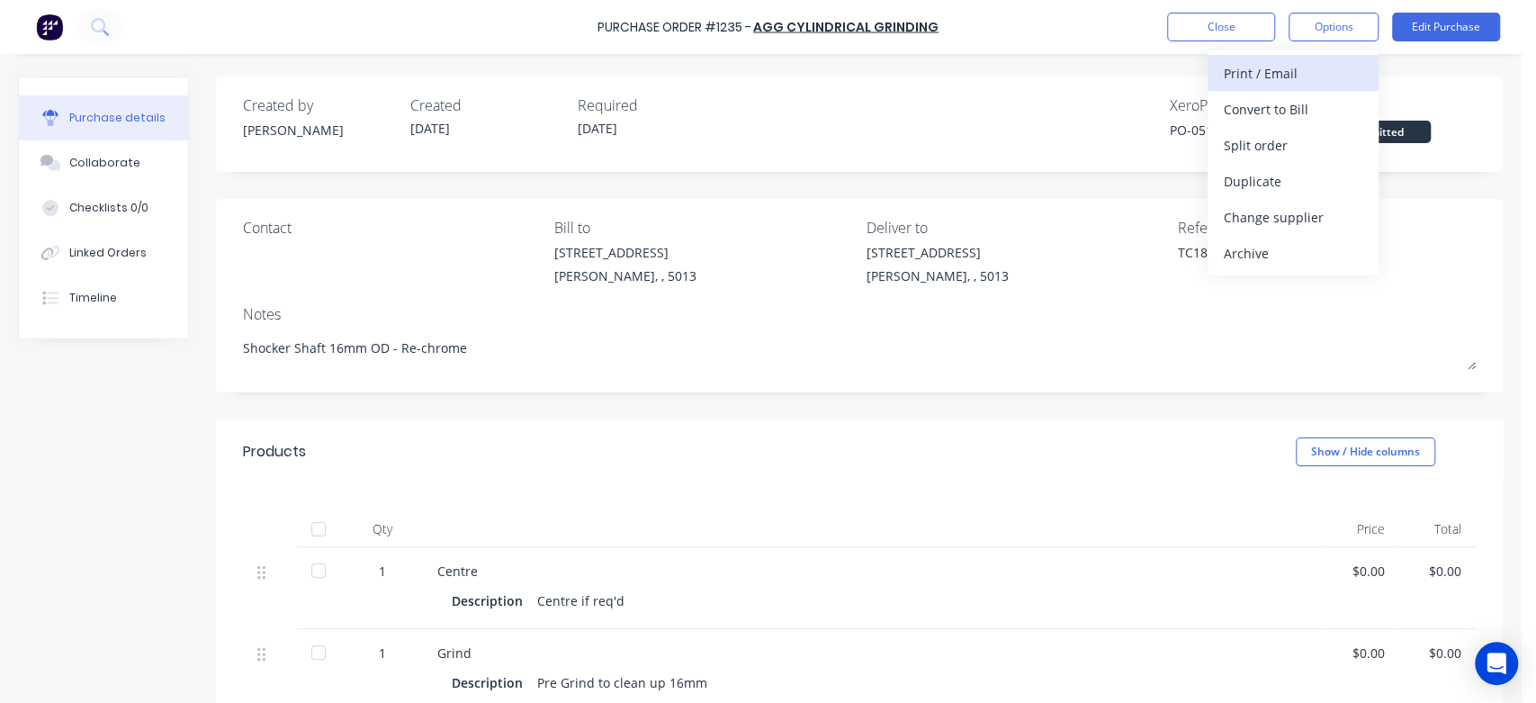
click at [1281, 78] on div "Print / Email" at bounding box center [1293, 73] width 139 height 26
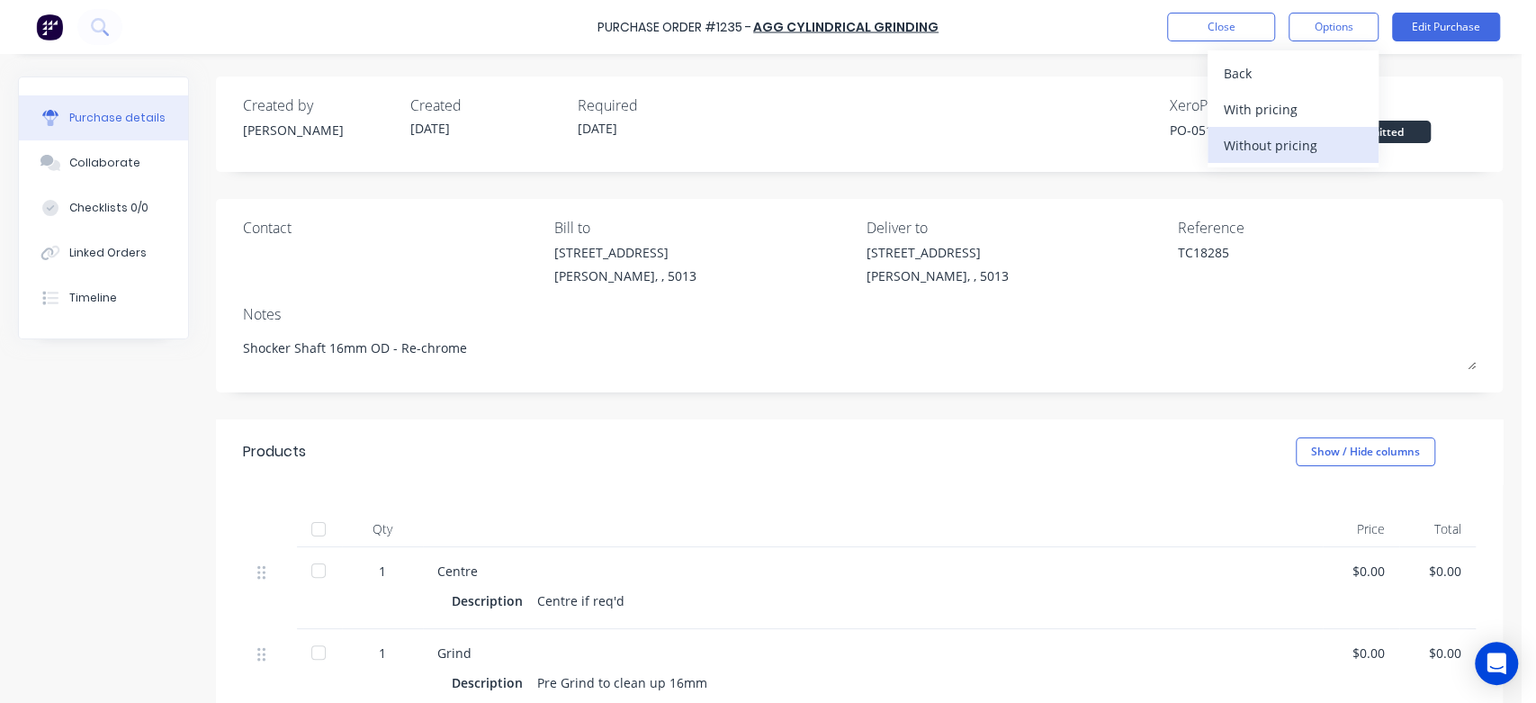
click at [1277, 144] on div "Without pricing" at bounding box center [1293, 145] width 139 height 26
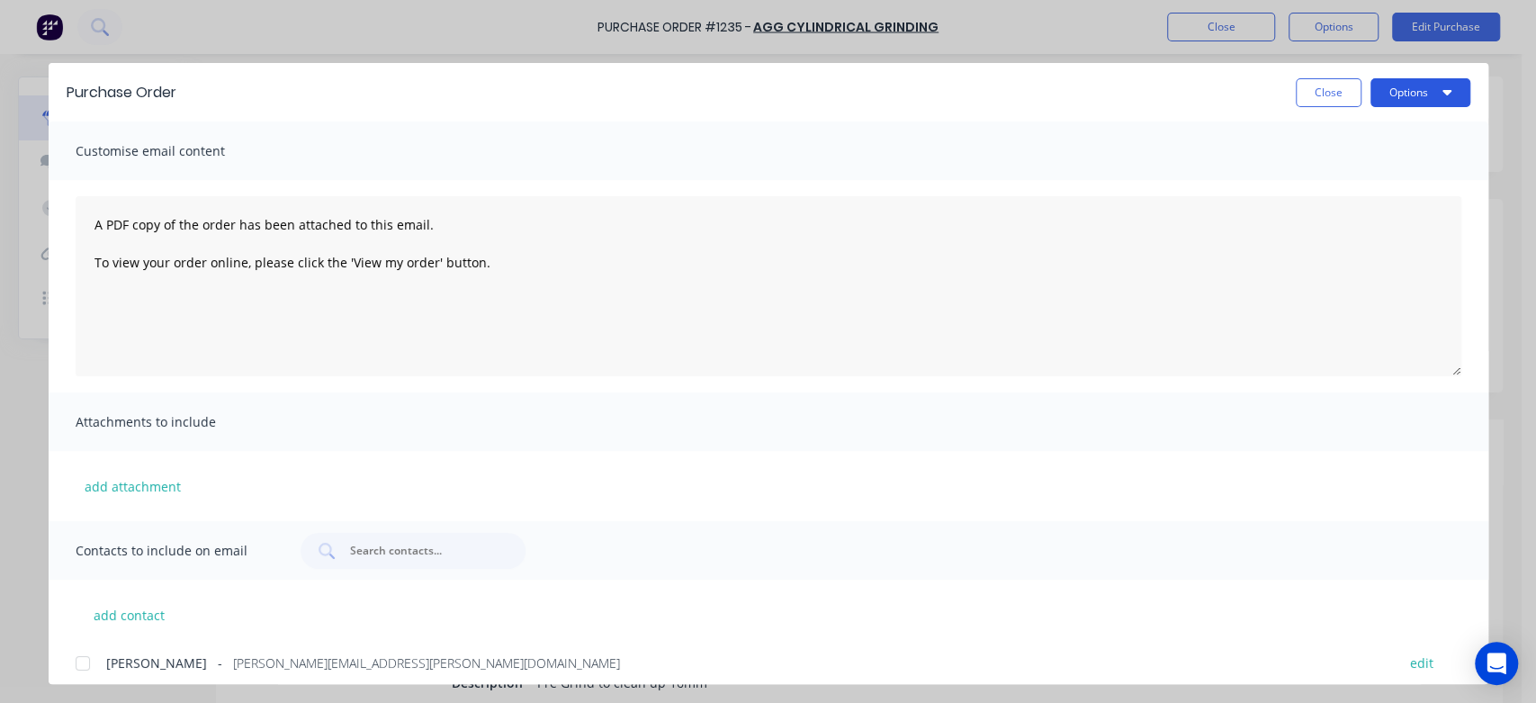
click at [1411, 91] on button "Options" at bounding box center [1420, 92] width 100 height 29
click at [1333, 172] on div "Print" at bounding box center [1384, 174] width 139 height 26
click at [1341, 84] on button "Close" at bounding box center [1329, 92] width 66 height 29
type textarea "x"
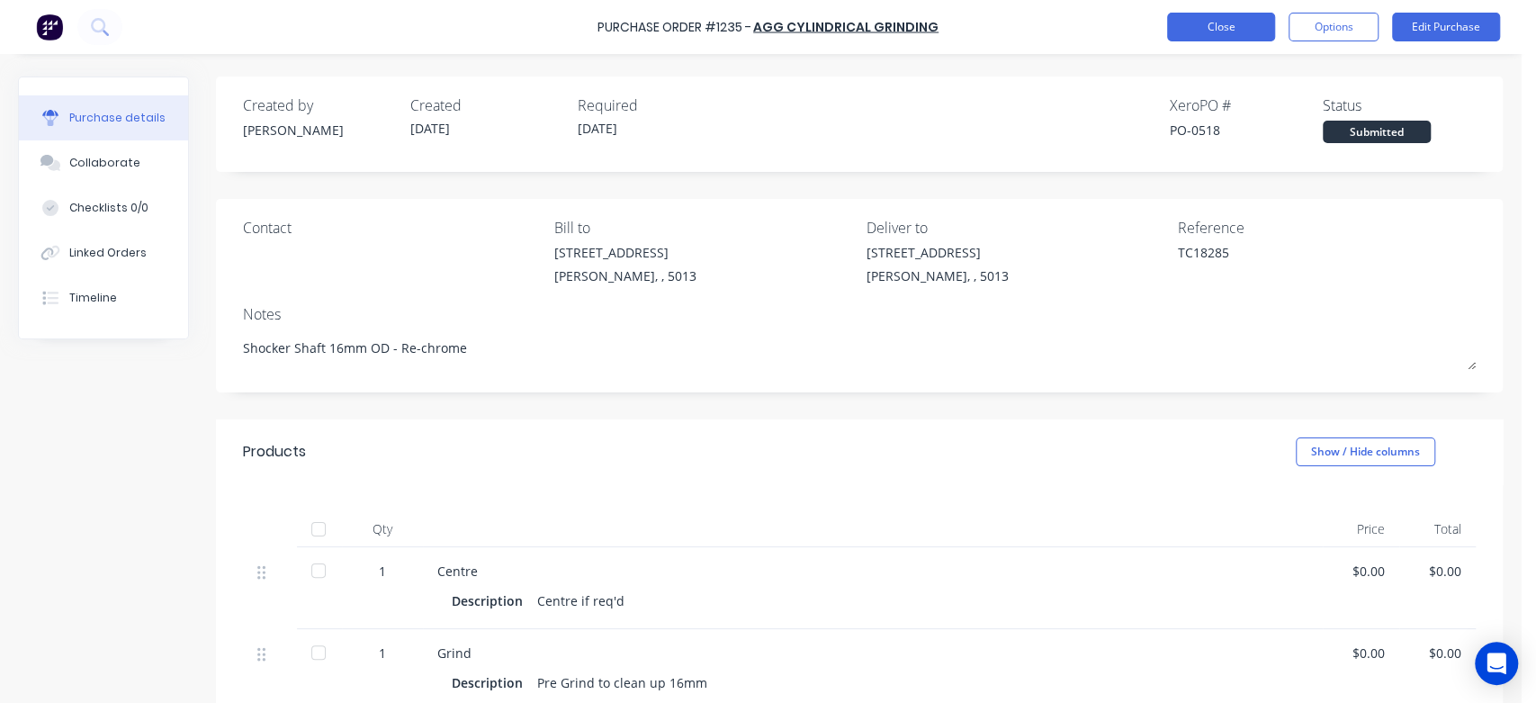
click at [1245, 31] on button "Close" at bounding box center [1221, 27] width 108 height 29
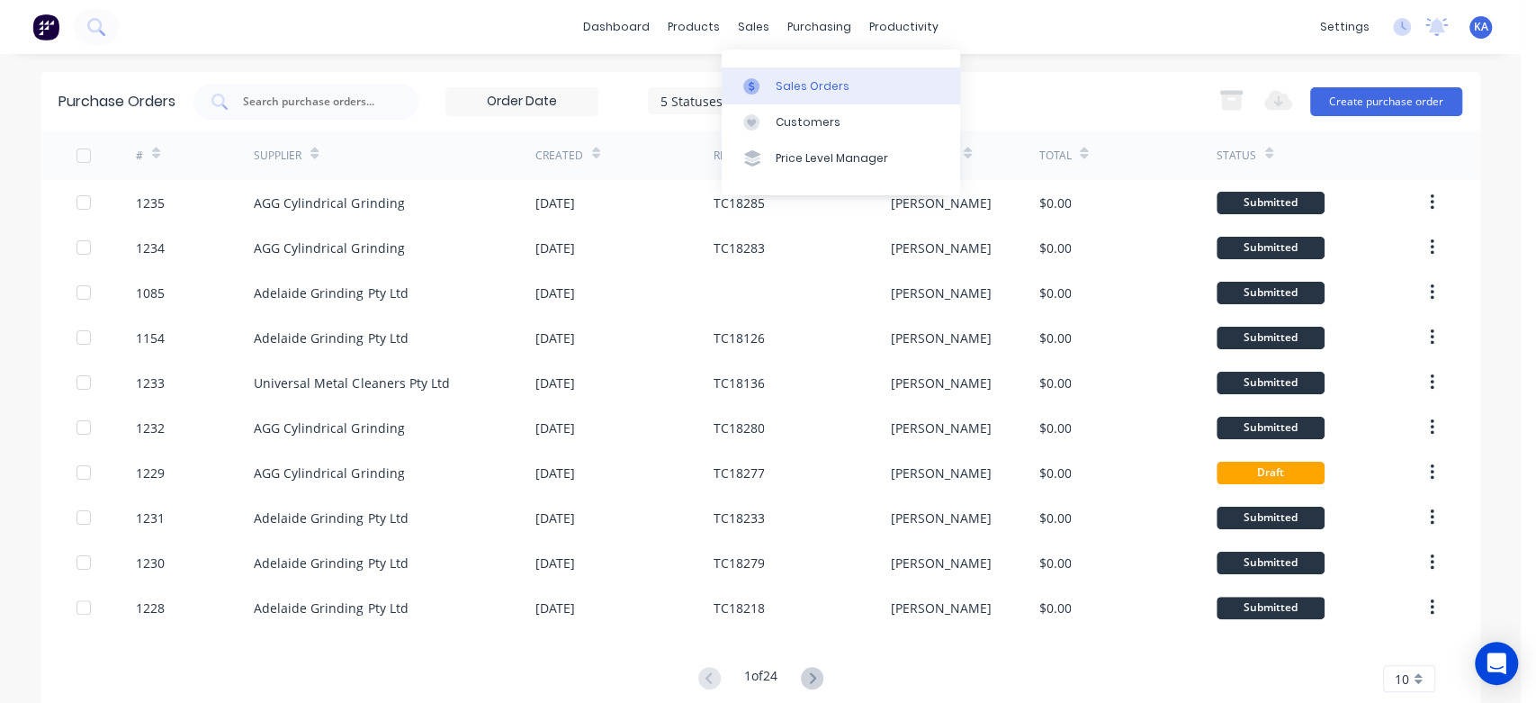
click at [785, 89] on div "Sales Orders" at bounding box center [813, 86] width 74 height 16
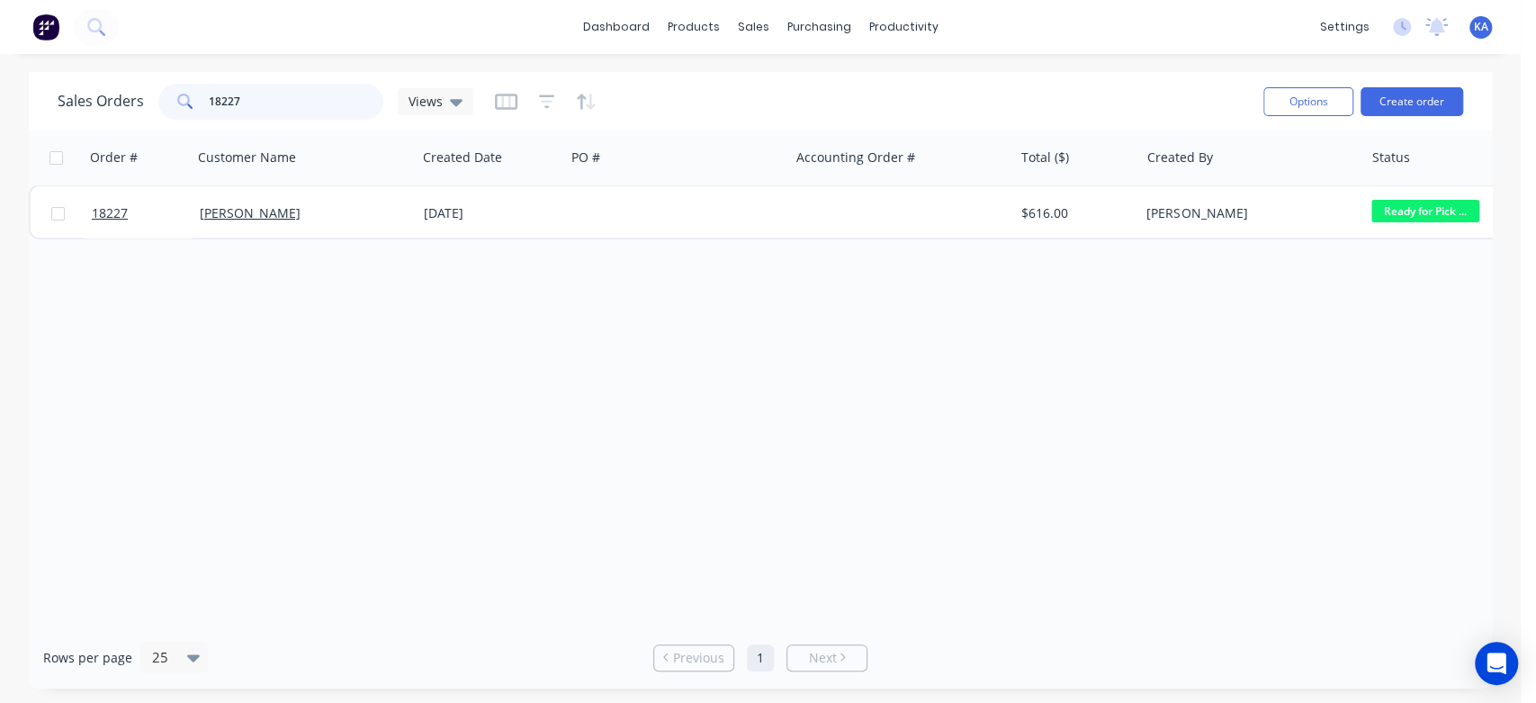
click at [265, 104] on input "18227" at bounding box center [296, 102] width 175 height 36
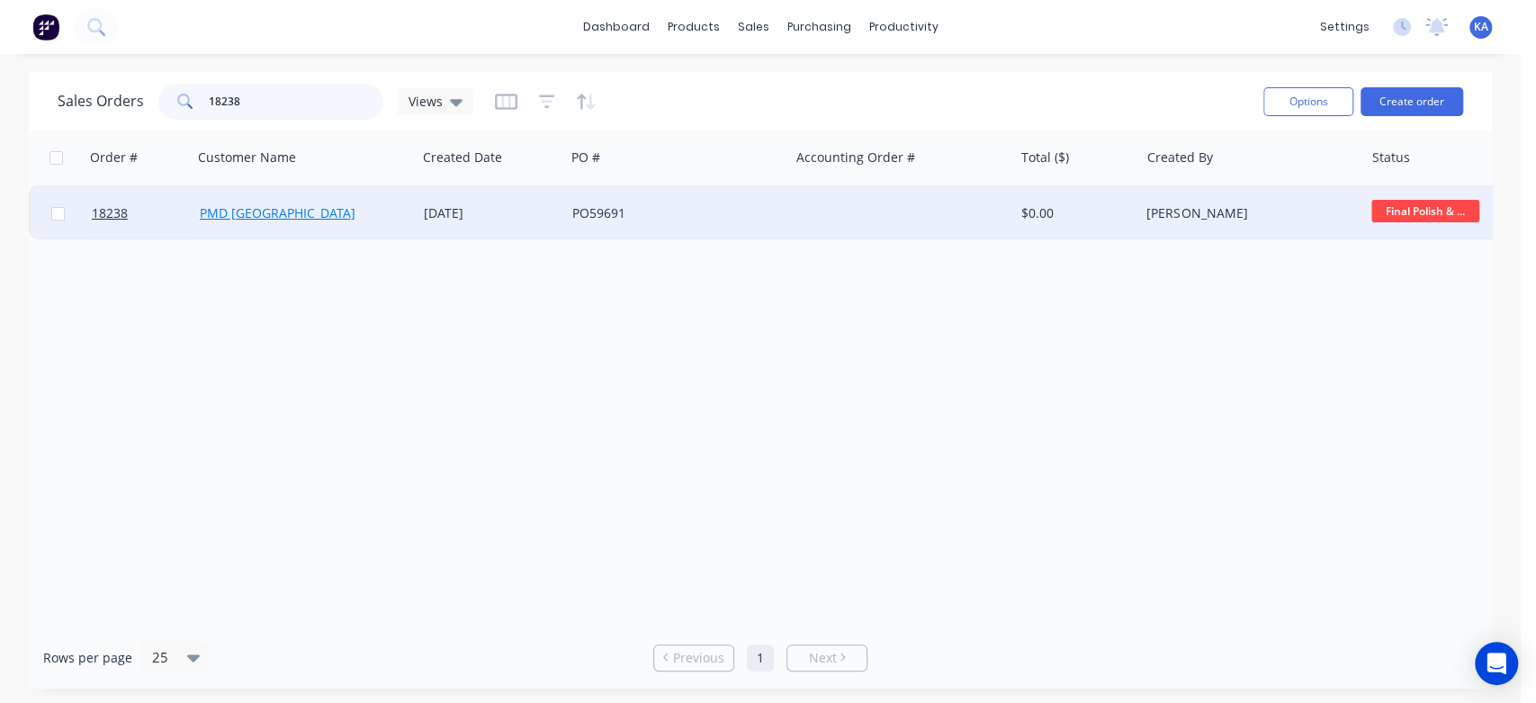
type input "18238"
click at [265, 208] on link "PMD [GEOGRAPHIC_DATA]" at bounding box center [278, 212] width 156 height 17
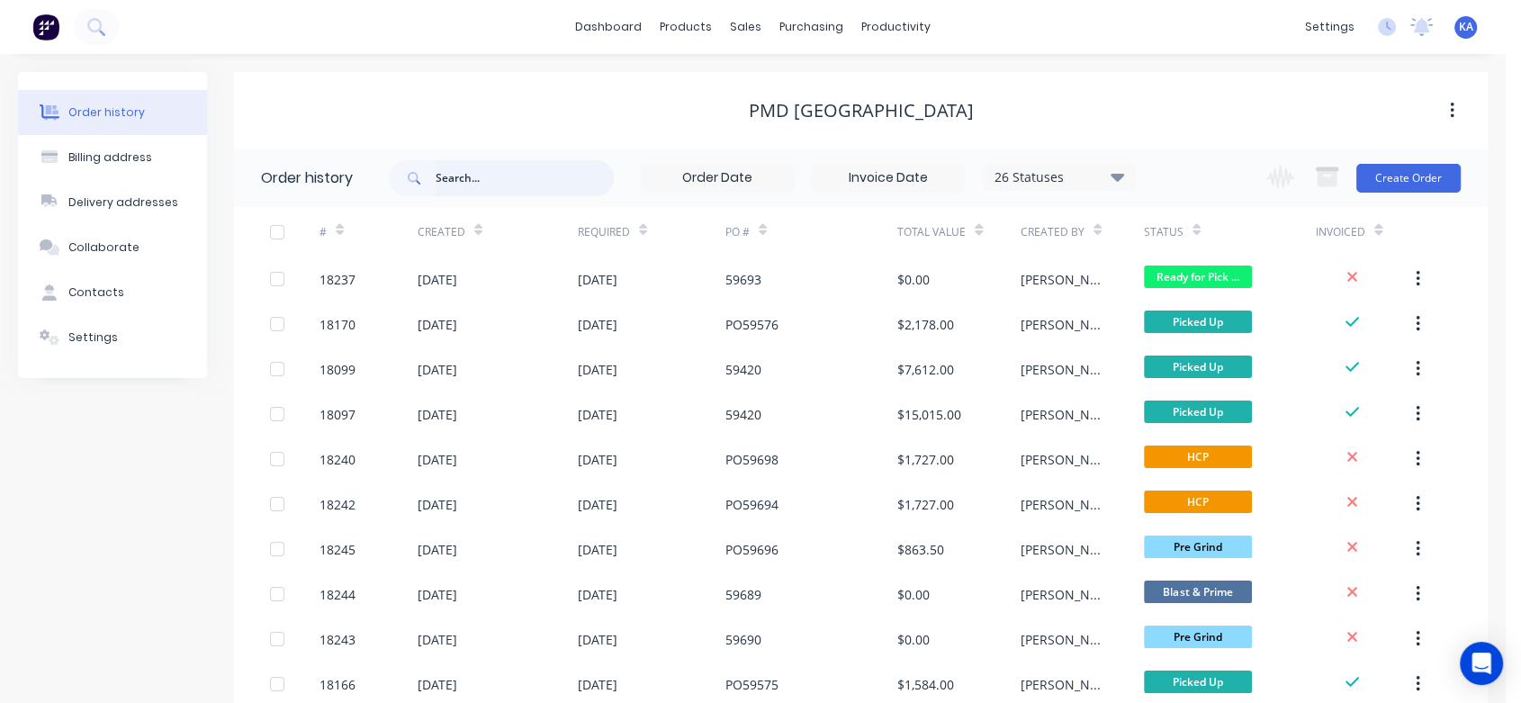
click at [501, 191] on input "text" at bounding box center [524, 178] width 178 height 36
type input "18238"
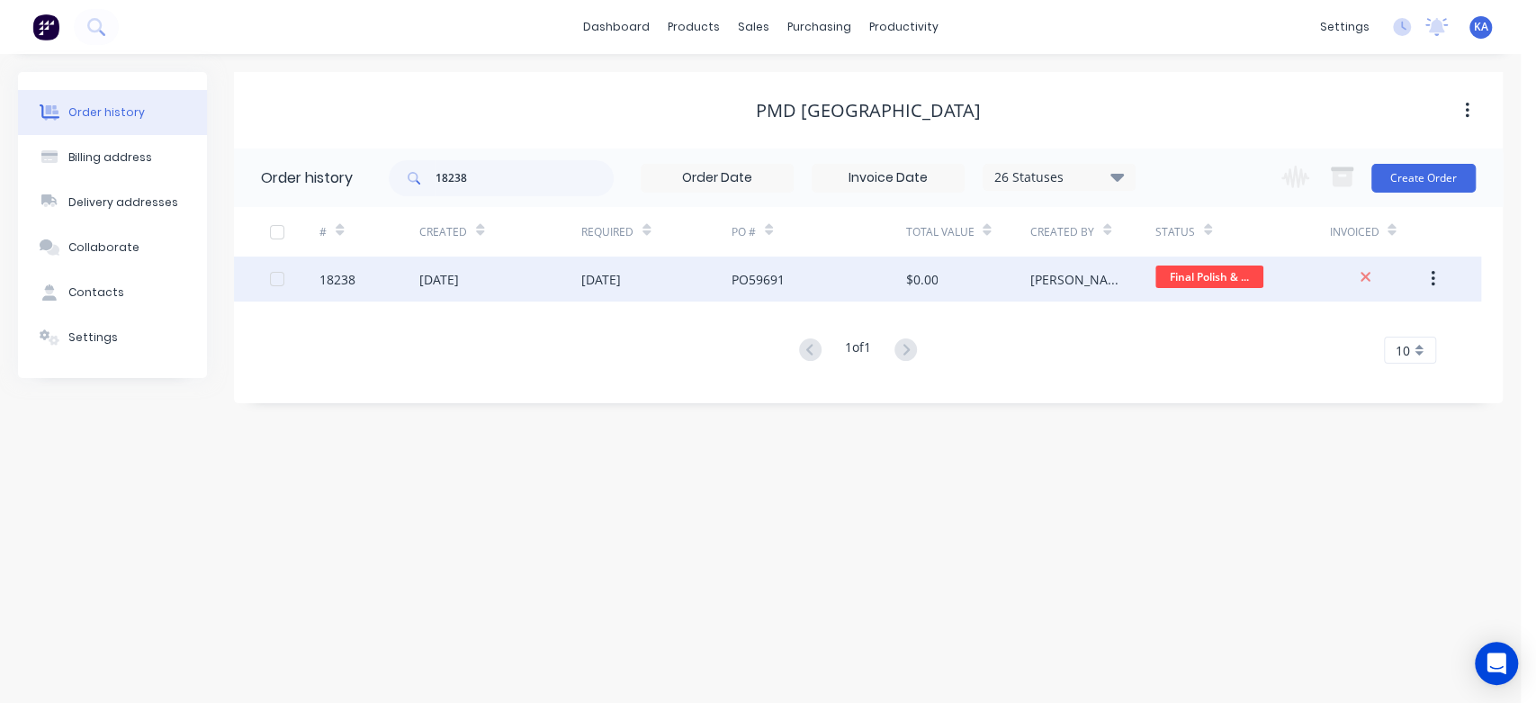
click at [621, 281] on div "[DATE]" at bounding box center [601, 279] width 40 height 19
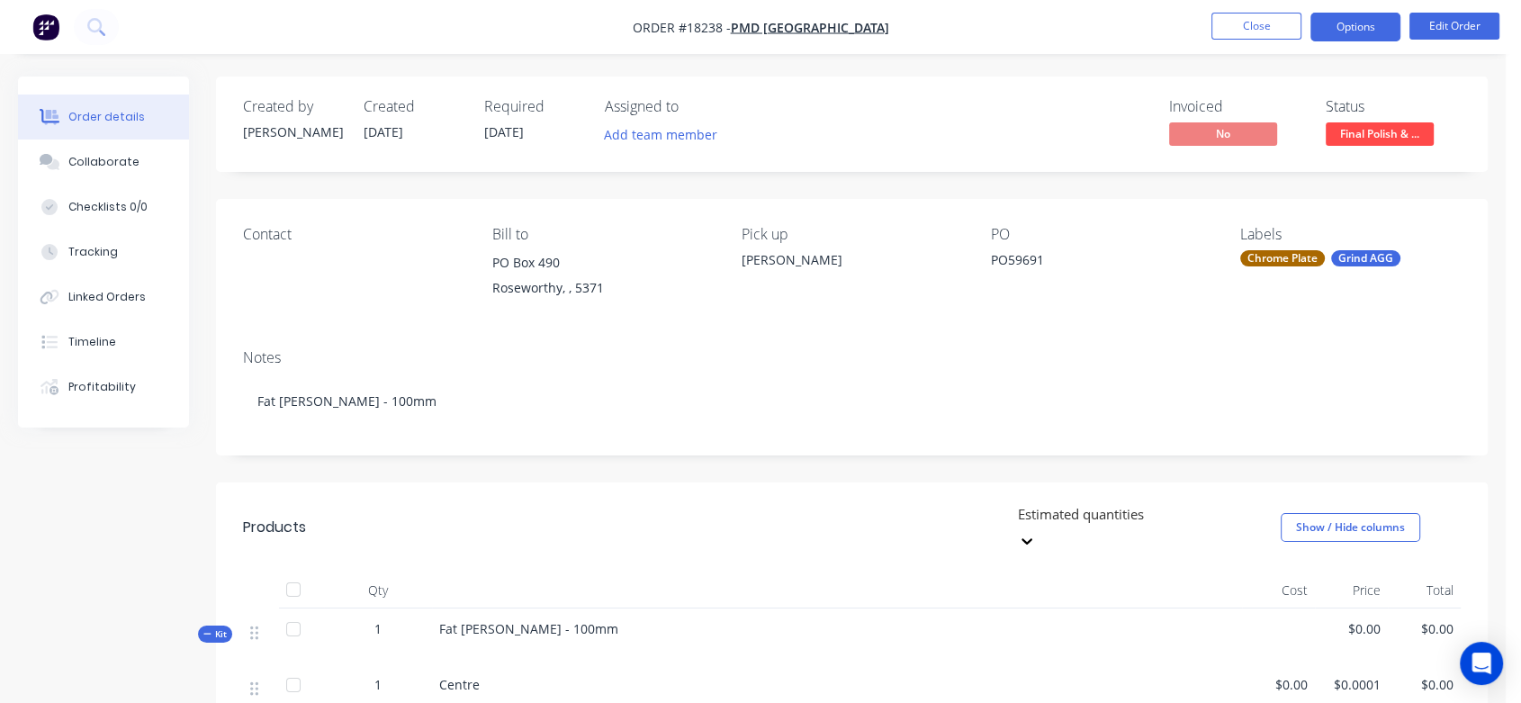
click at [1377, 22] on button "Options" at bounding box center [1355, 27] width 90 height 29
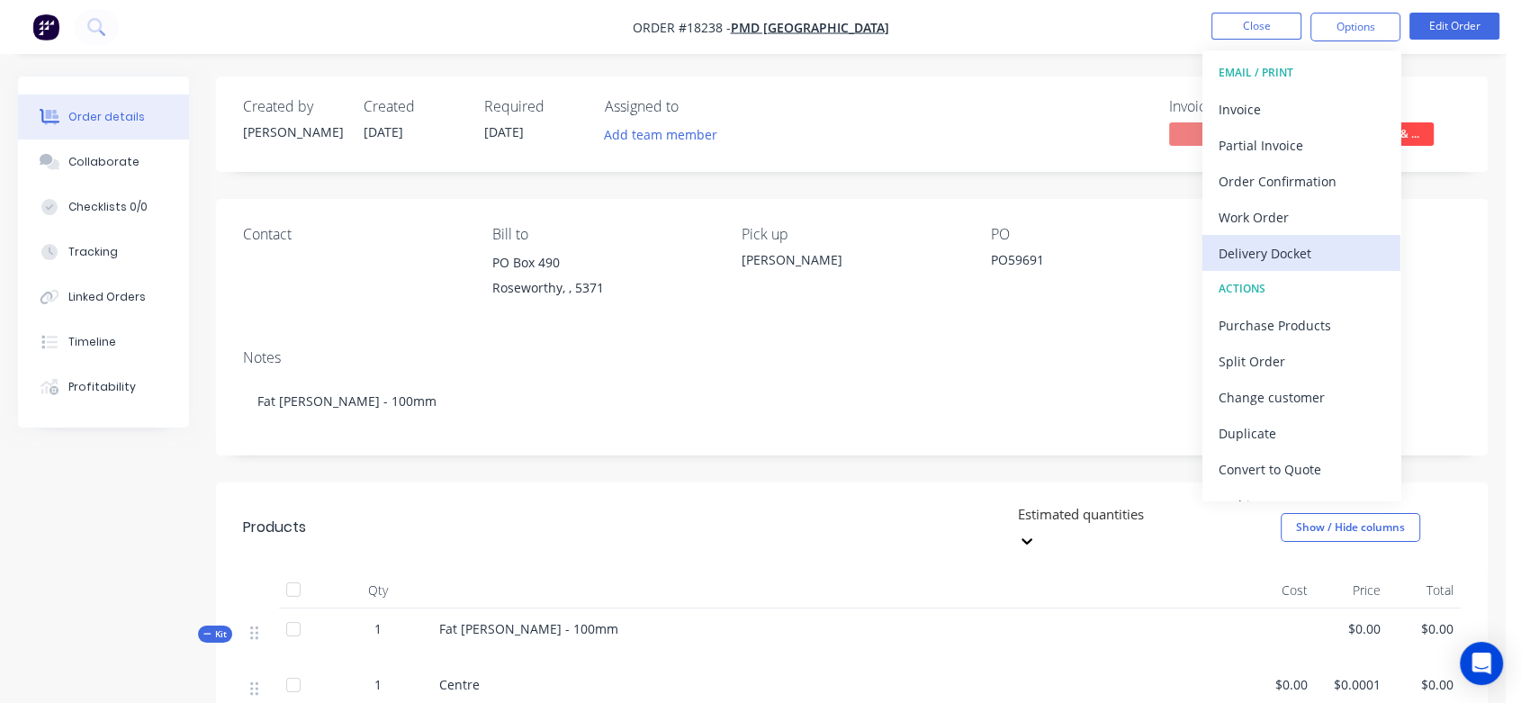
click at [1269, 250] on div "Delivery Docket" at bounding box center [1301, 253] width 166 height 26
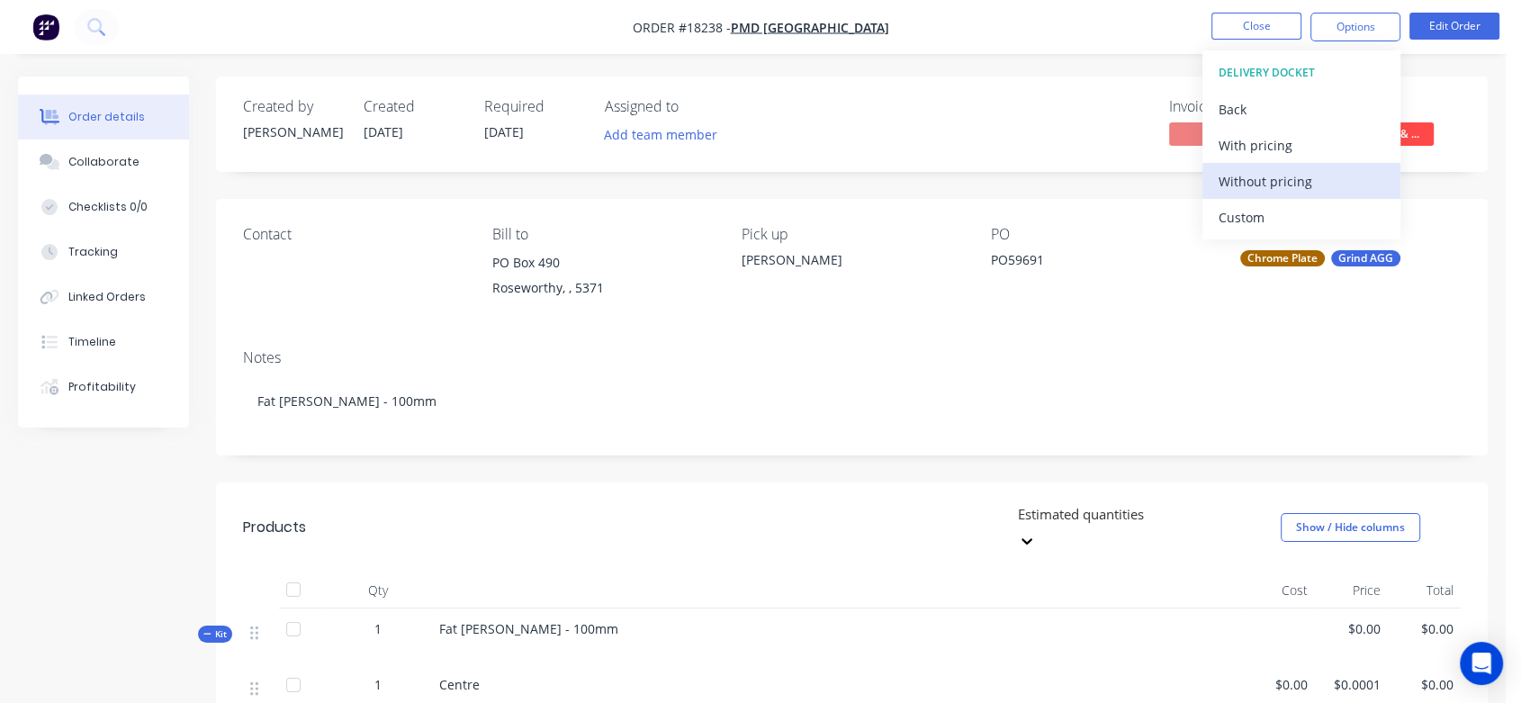
click at [1263, 185] on div "Without pricing" at bounding box center [1301, 181] width 166 height 26
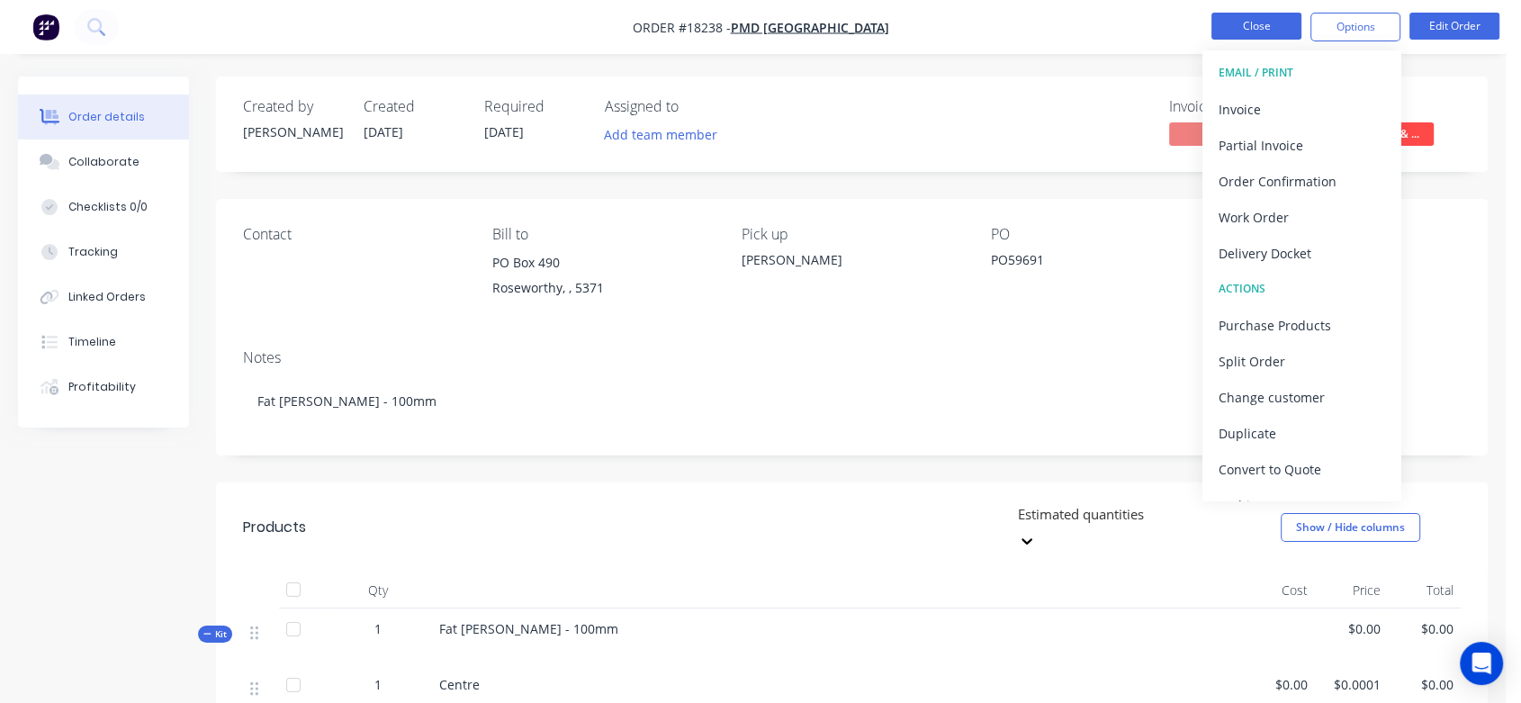
click at [1269, 29] on button "Close" at bounding box center [1256, 26] width 90 height 27
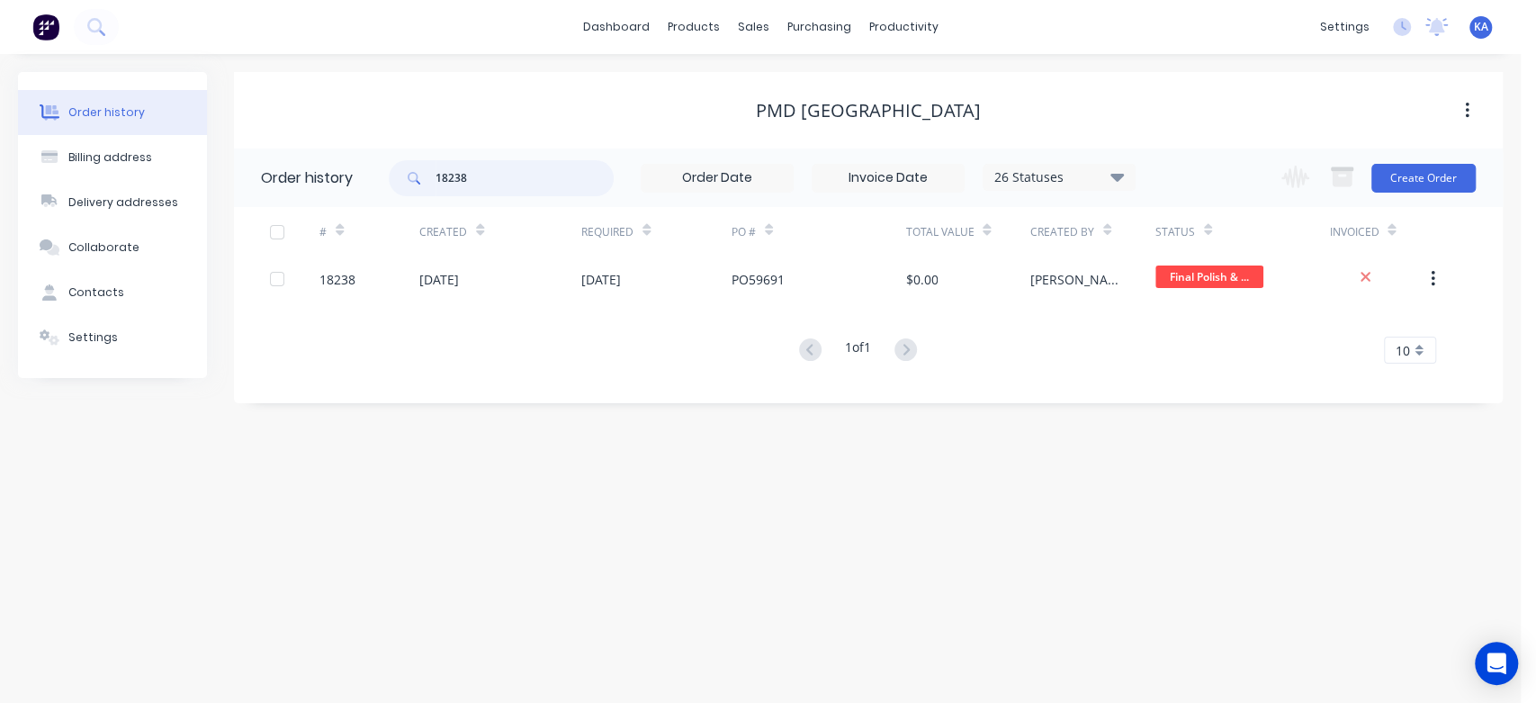
click at [475, 178] on input "18238" at bounding box center [524, 178] width 178 height 36
type input "18219"
click at [962, 236] on div "Total Value" at bounding box center [939, 232] width 68 height 16
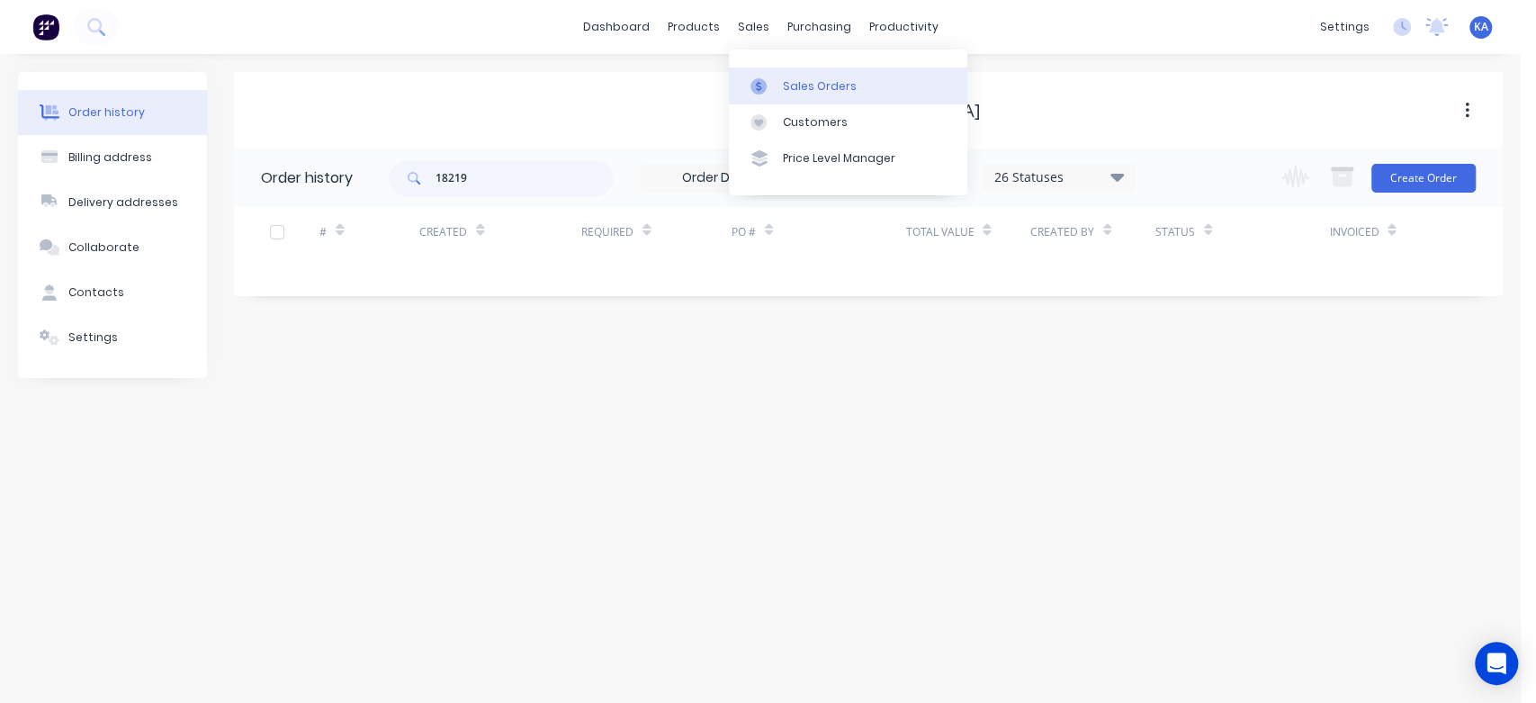
click at [814, 86] on div "Sales Orders" at bounding box center [820, 86] width 74 height 16
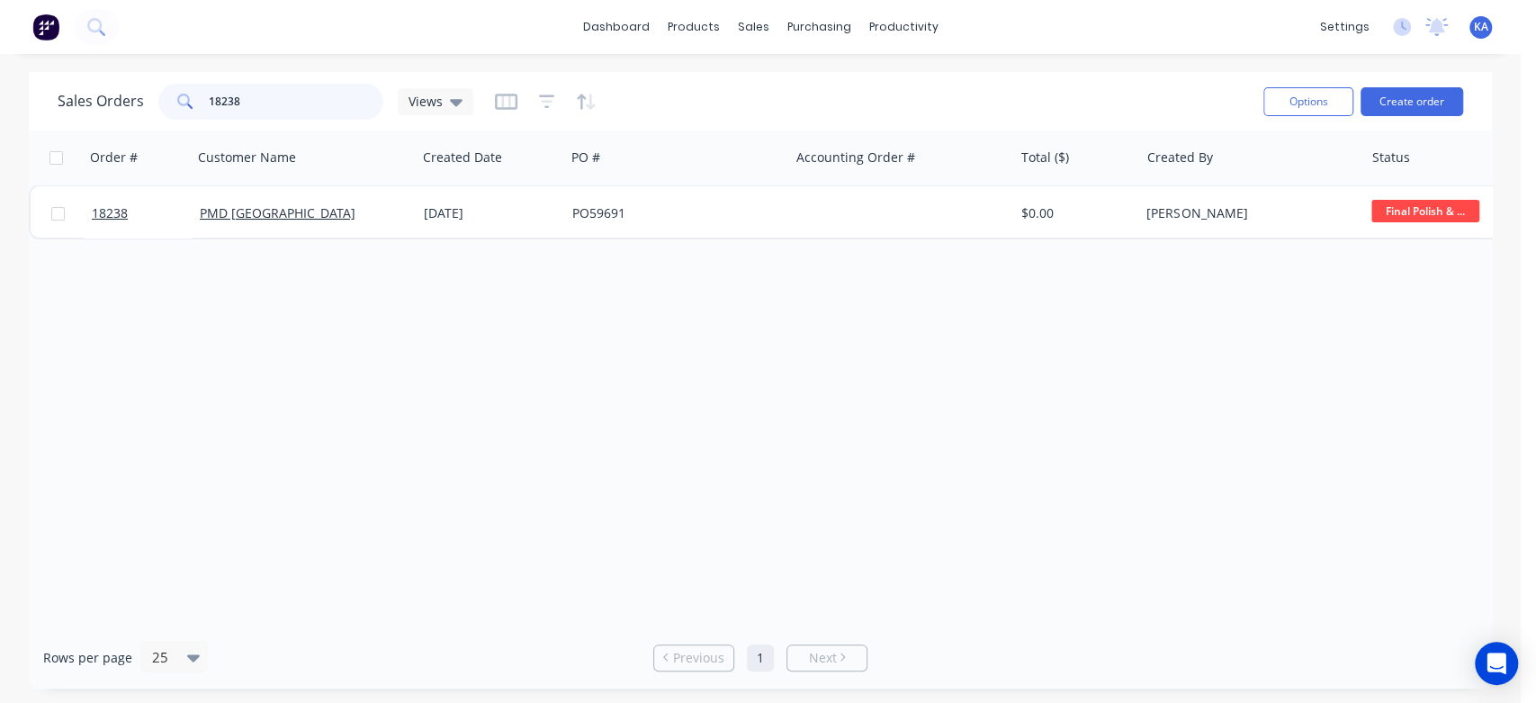
click at [276, 103] on input "18238" at bounding box center [296, 102] width 175 height 36
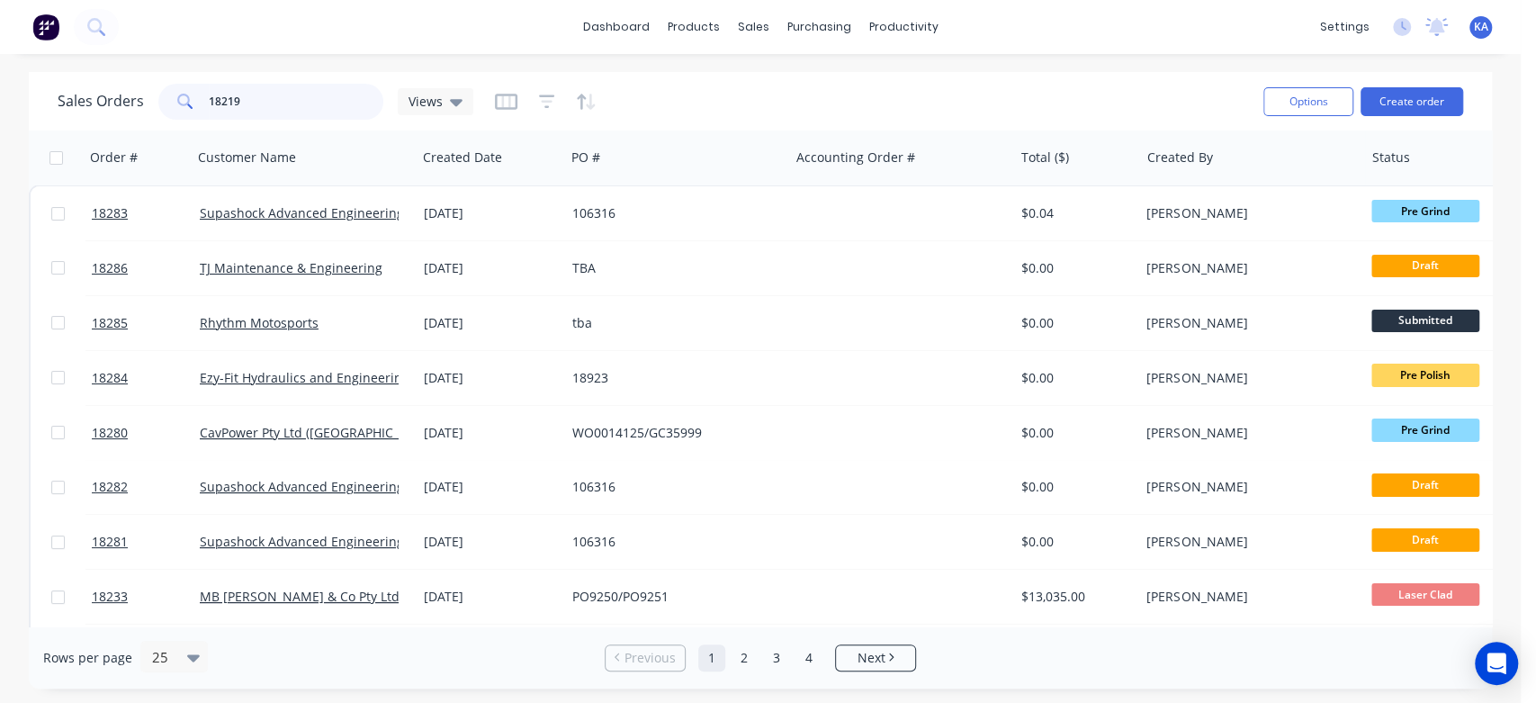
type input "18219"
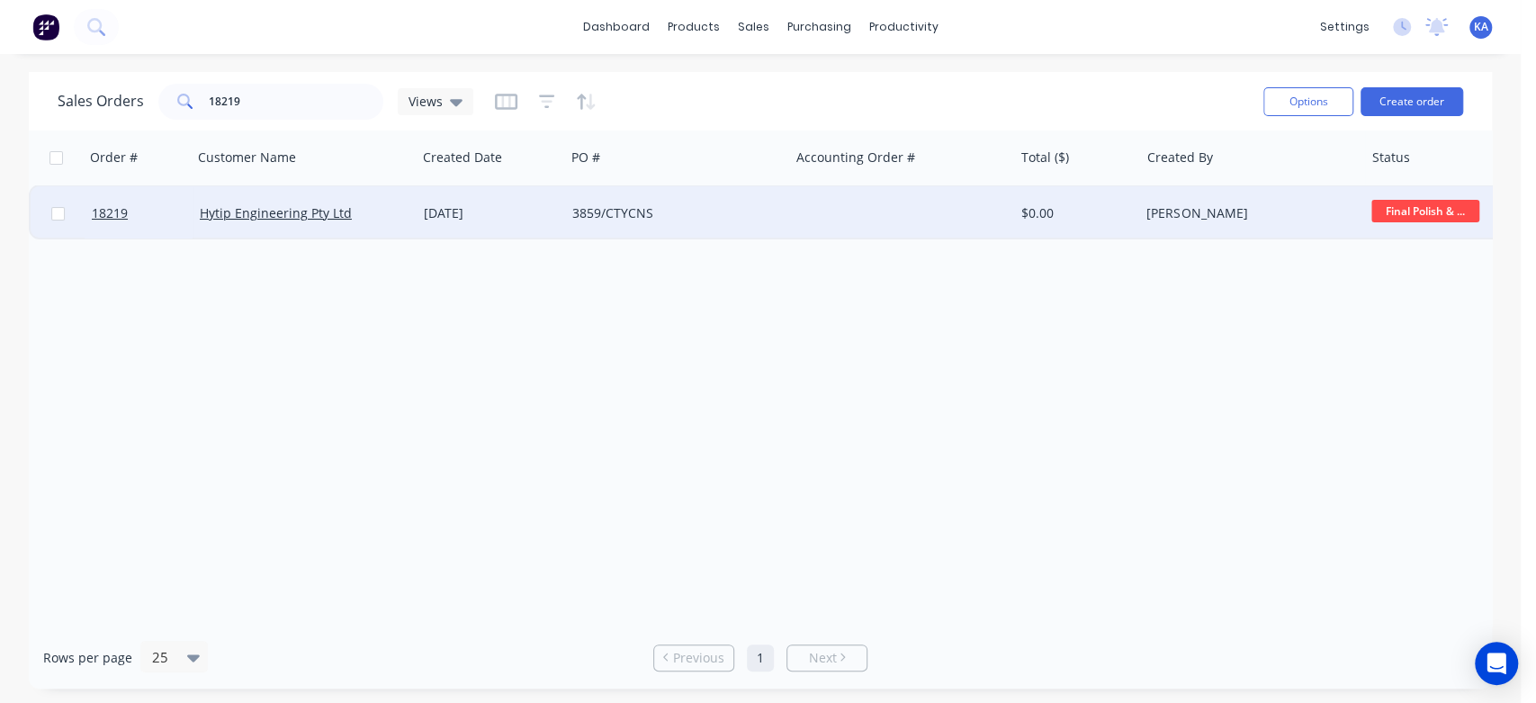
click at [1434, 211] on span "Final Polish & ..." at bounding box center [1425, 211] width 108 height 22
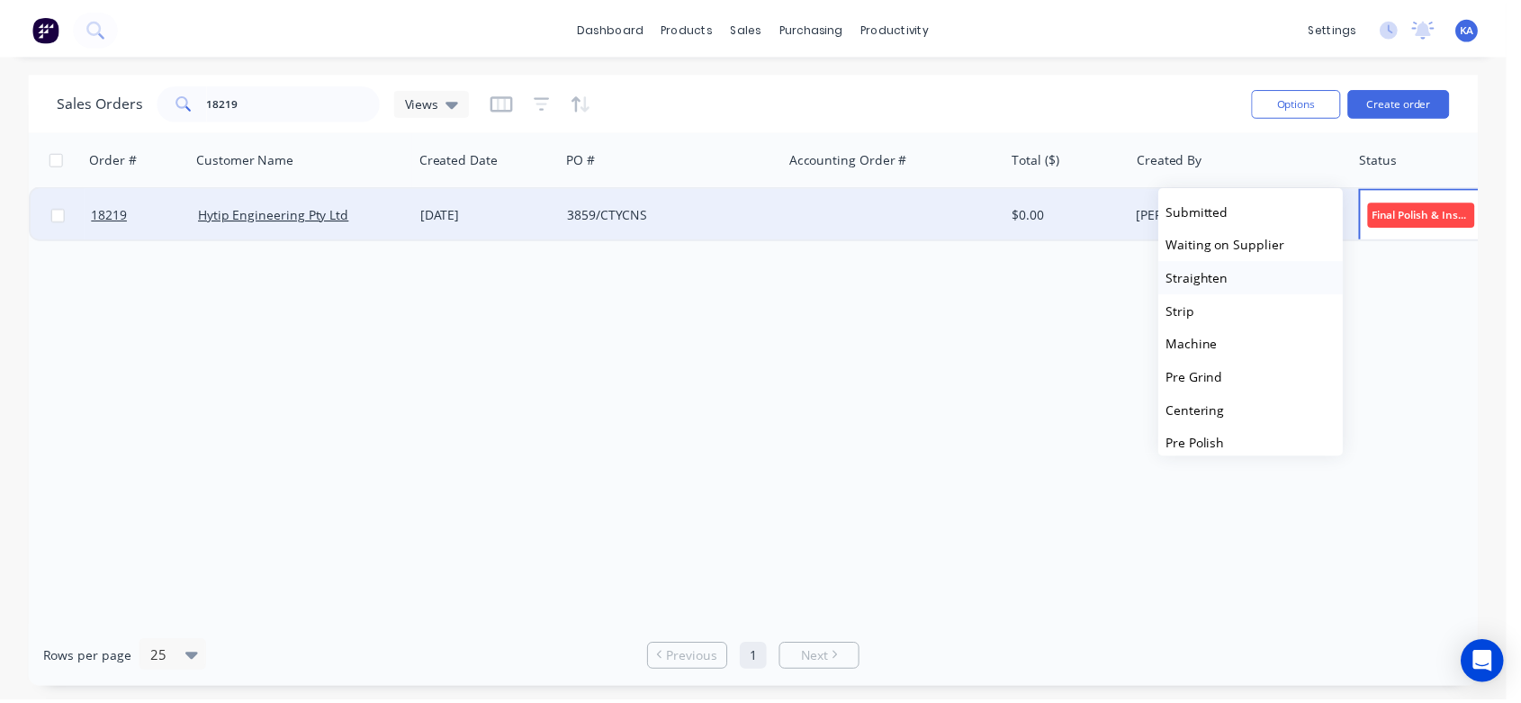
scroll to position [443, 0]
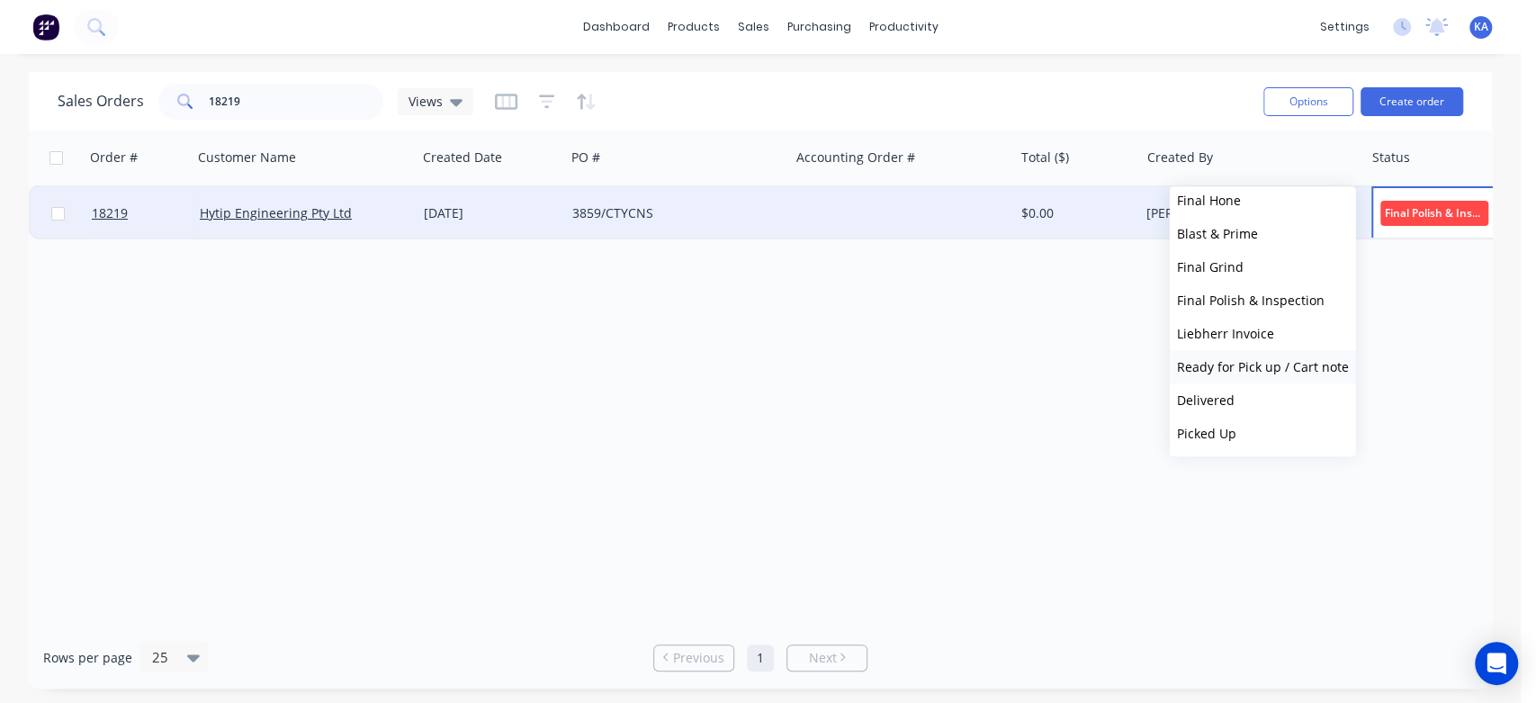
click at [1282, 358] on span "Ready for Pick up / Cart note" at bounding box center [1263, 366] width 172 height 17
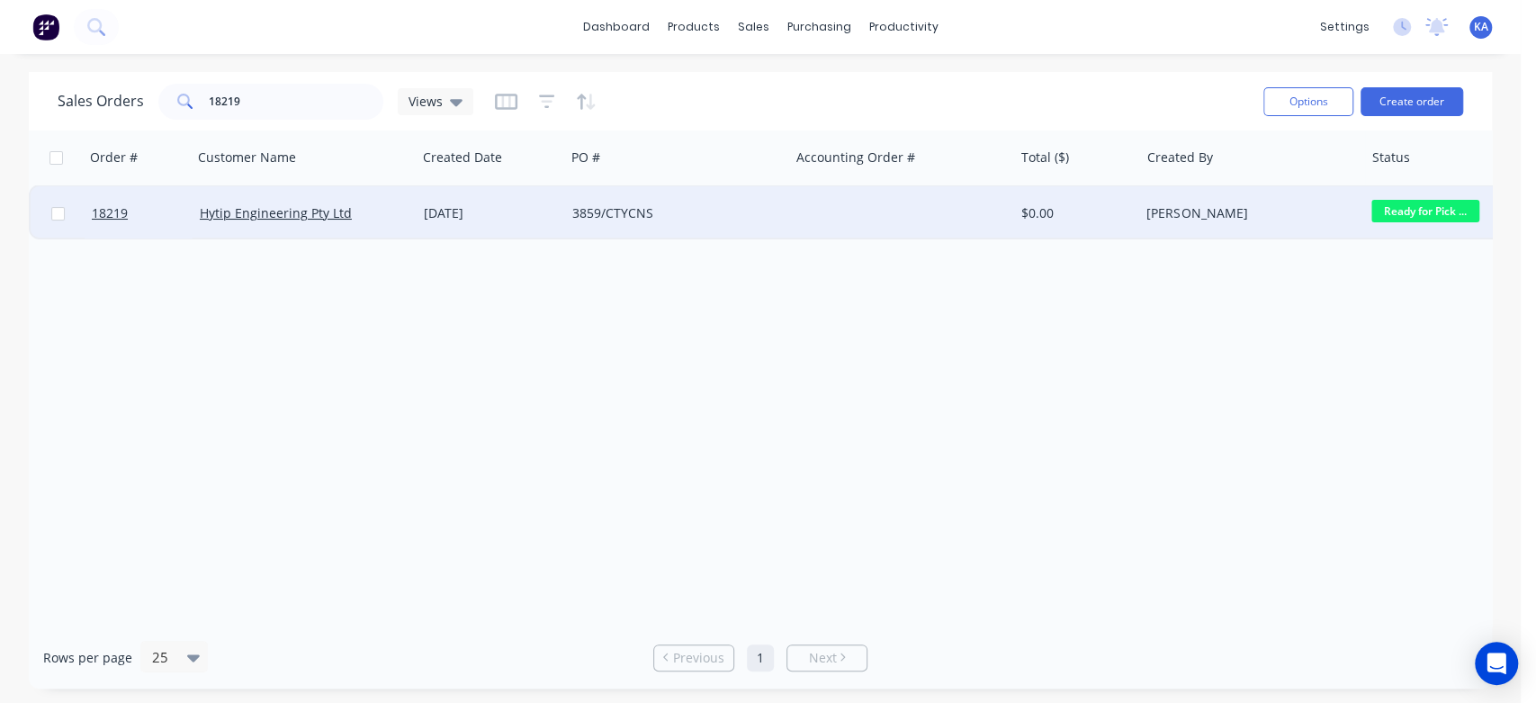
click at [1237, 208] on div "[PERSON_NAME]" at bounding box center [1246, 213] width 200 height 18
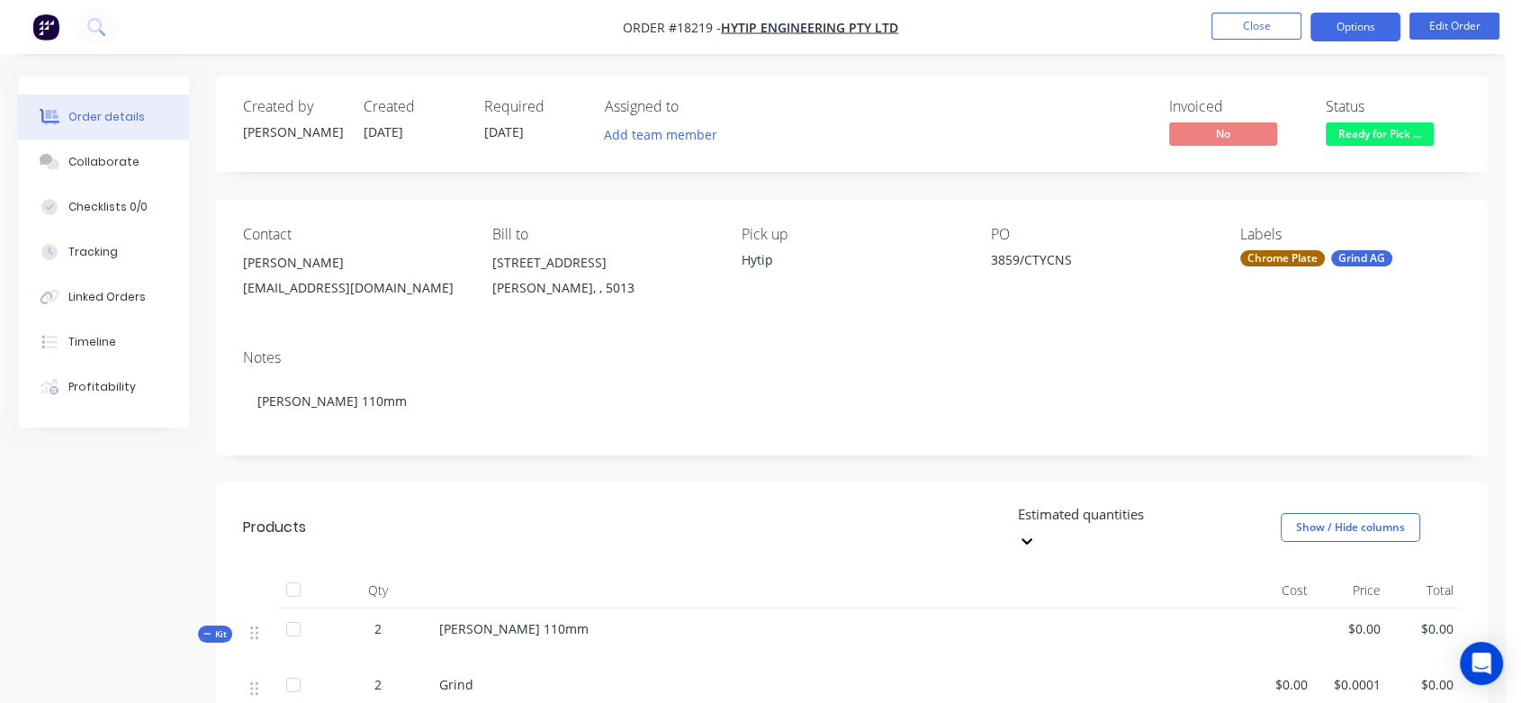
click at [1382, 19] on button "Options" at bounding box center [1355, 27] width 90 height 29
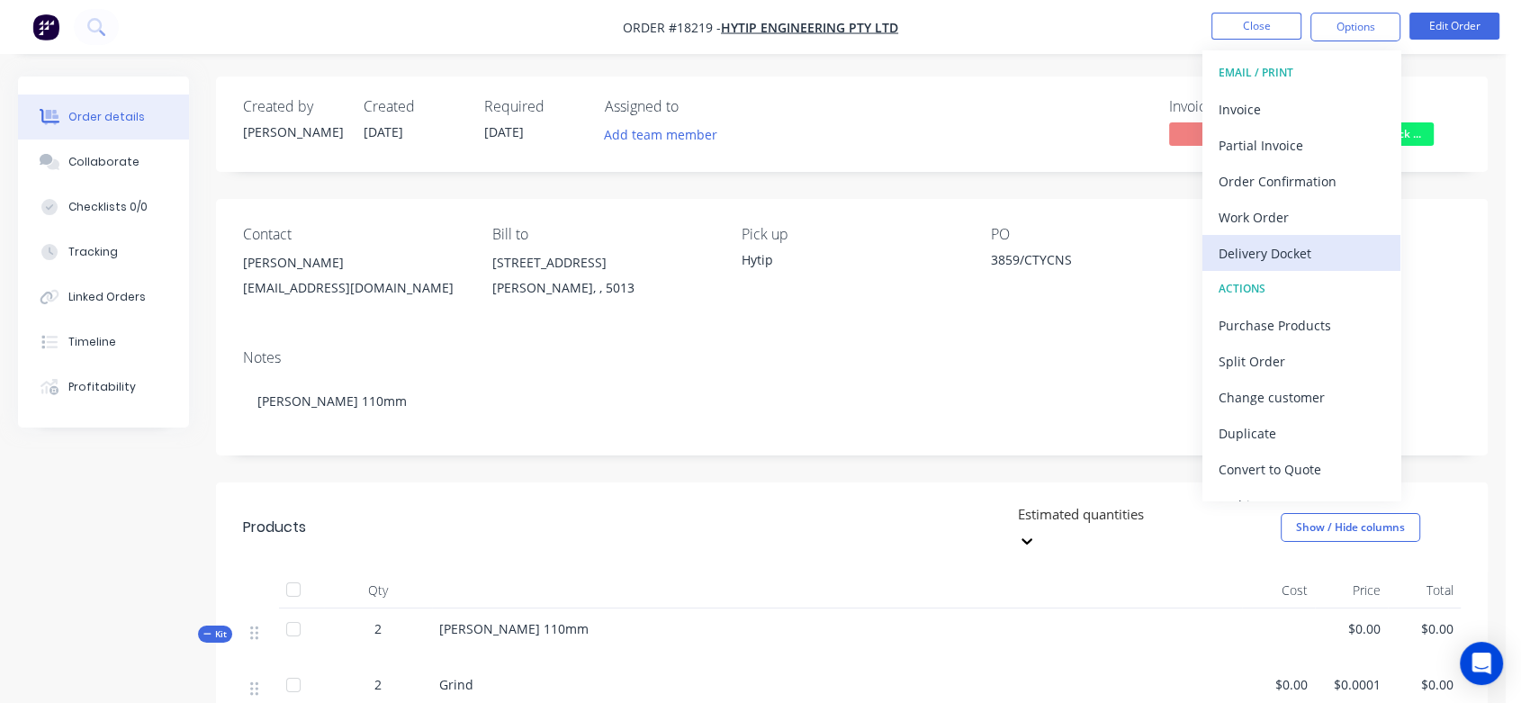
click at [1266, 252] on div "Delivery Docket" at bounding box center [1301, 253] width 166 height 26
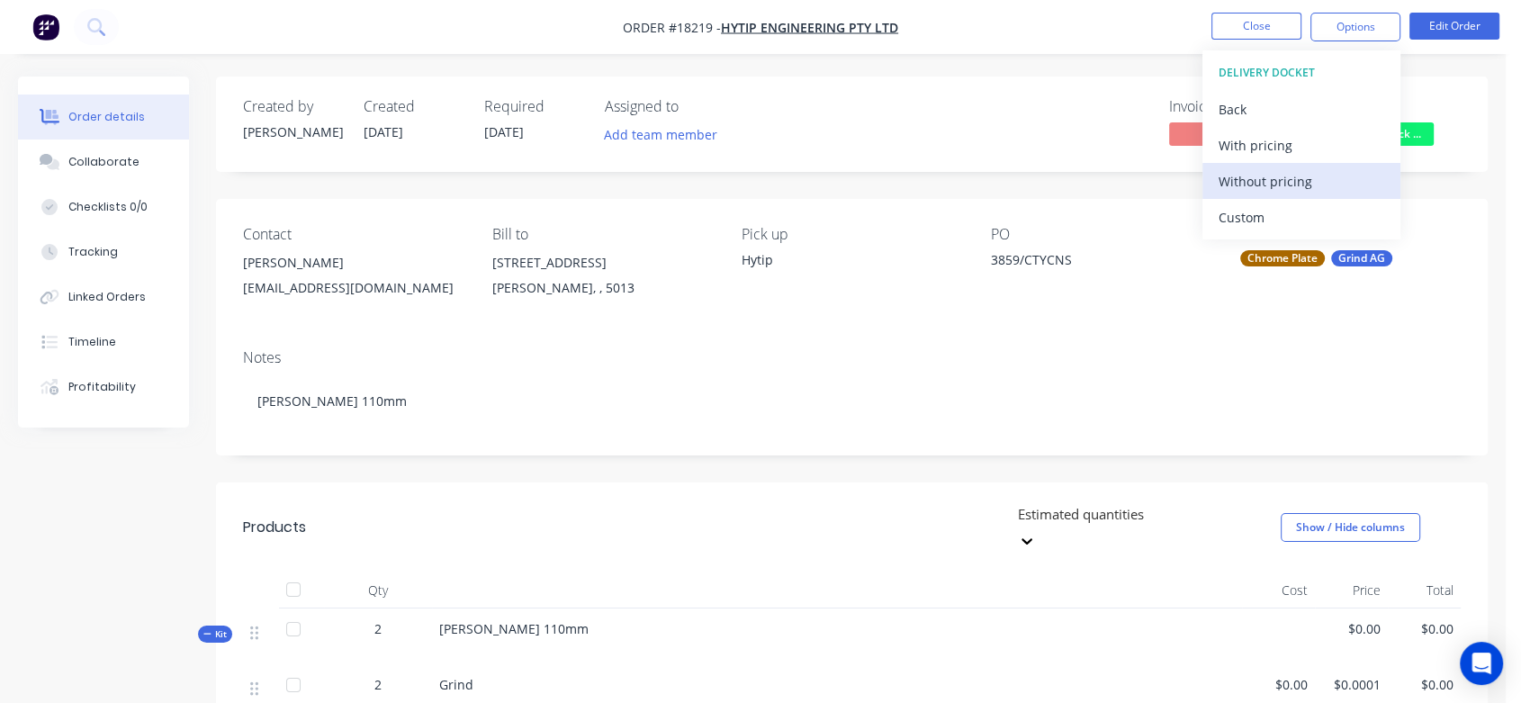
click at [1287, 164] on button "Without pricing" at bounding box center [1301, 181] width 198 height 36
